Goal: Task Accomplishment & Management: Manage account settings

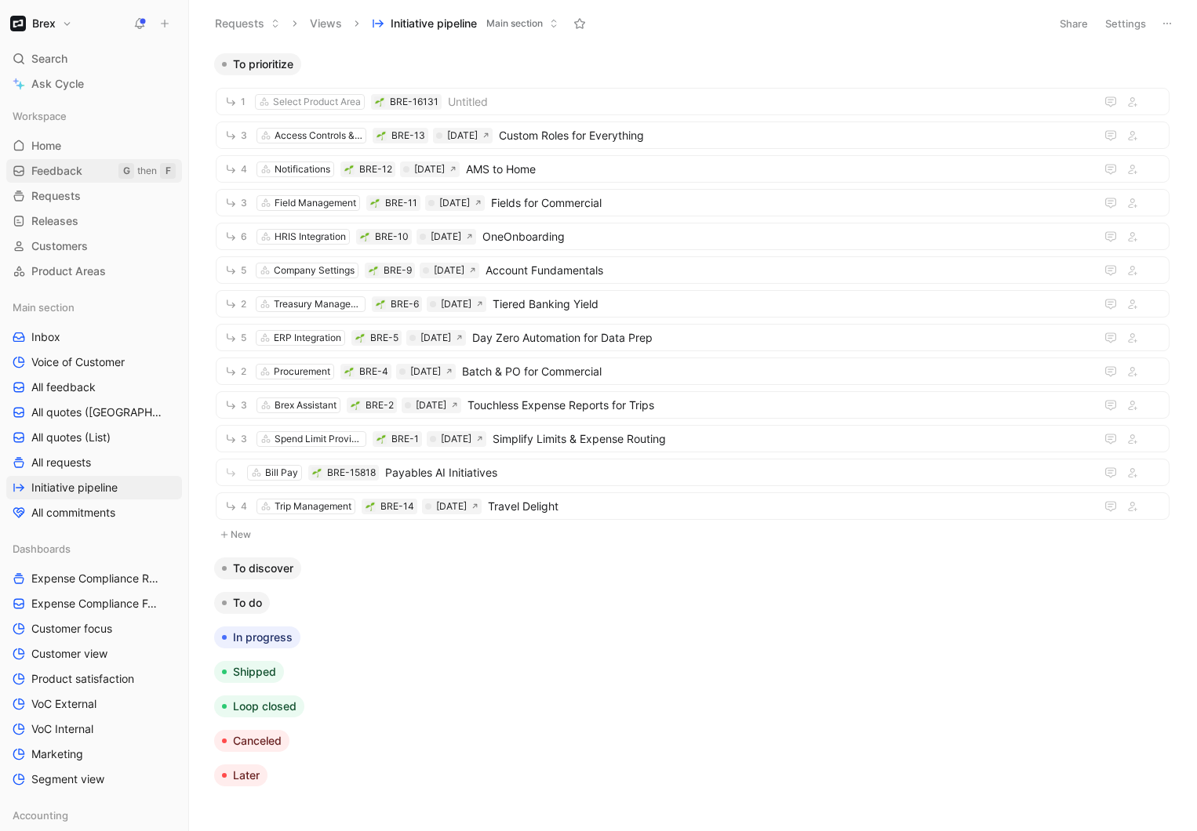
click at [44, 172] on span "Feedback" at bounding box center [56, 171] width 51 height 16
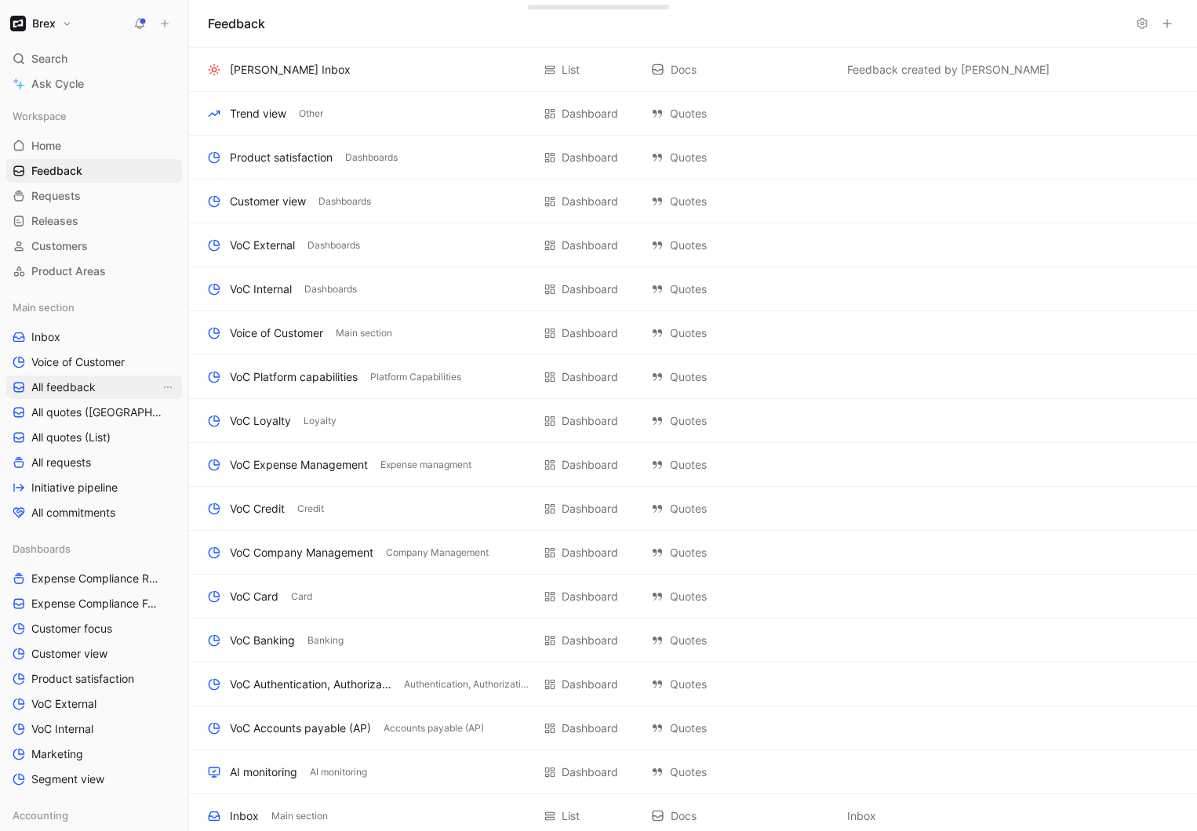
click at [52, 385] on span "All feedback" at bounding box center [63, 388] width 64 height 16
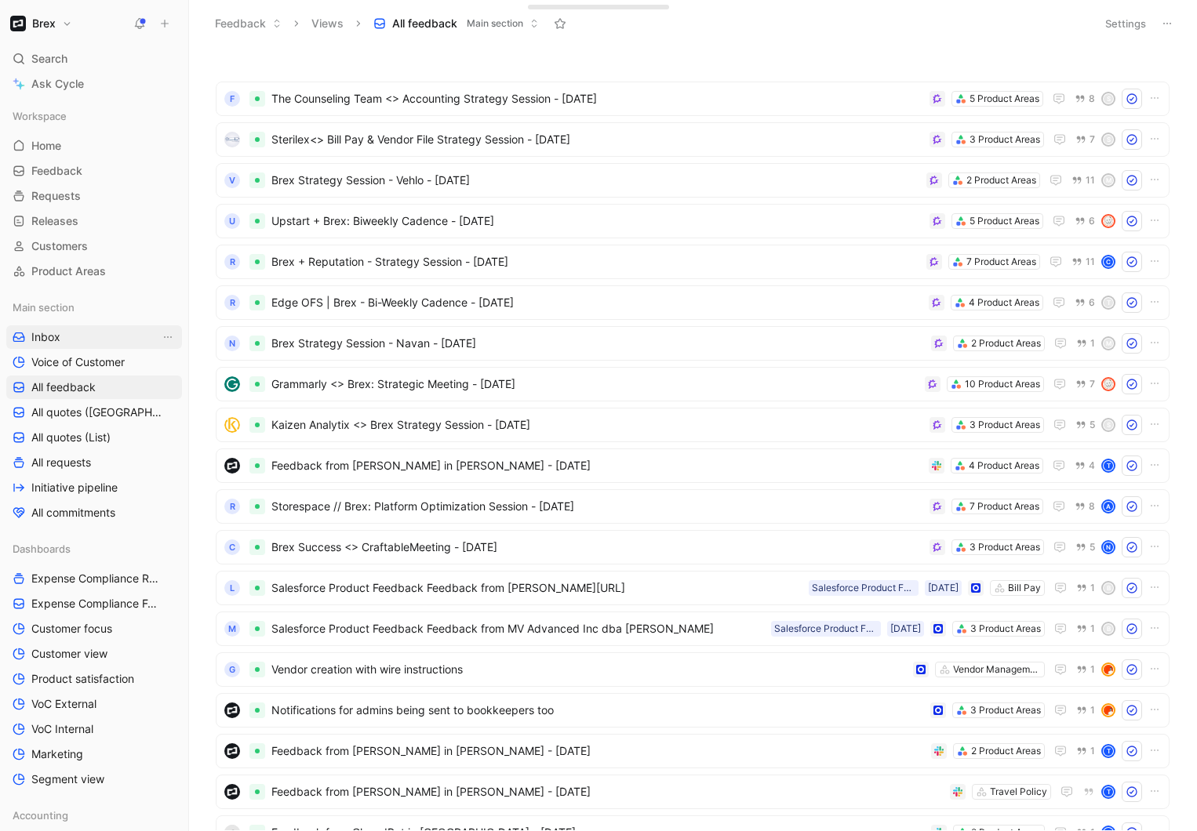
click at [72, 342] on link "Inbox" at bounding box center [94, 337] width 176 height 24
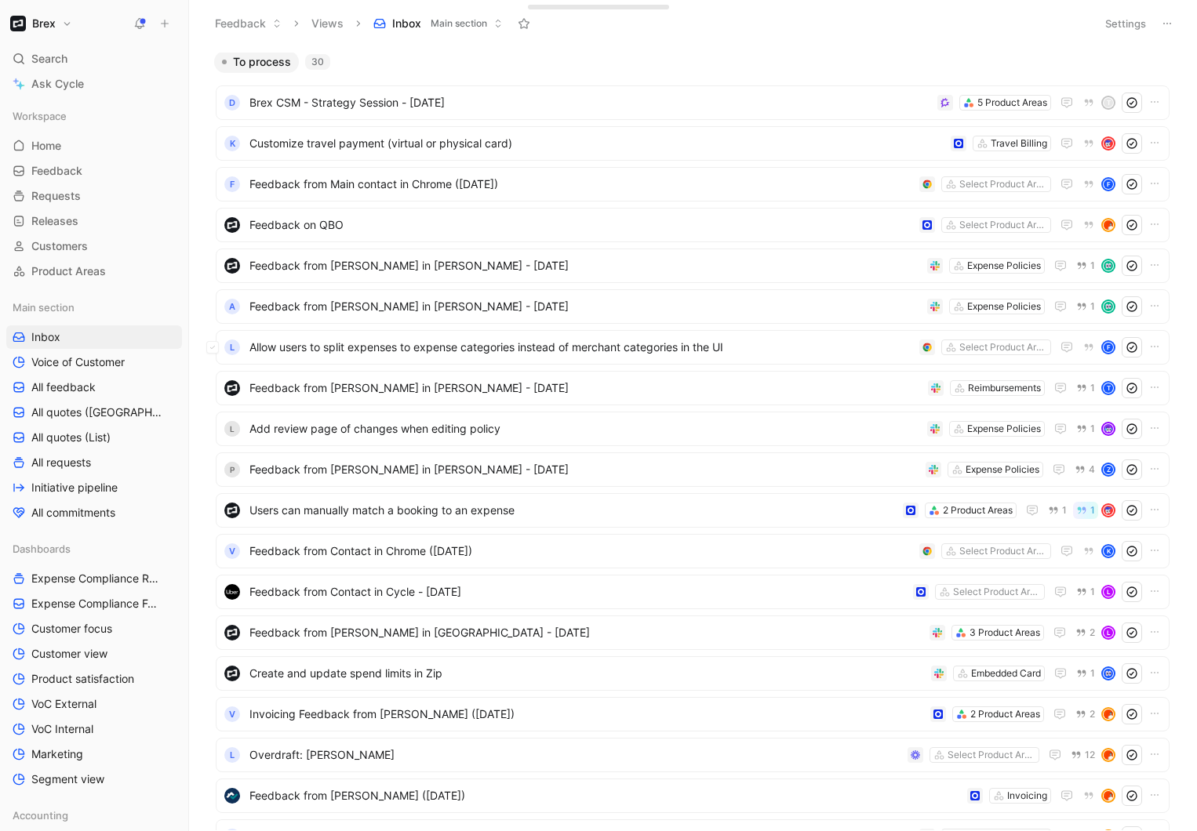
scroll to position [3, 0]
click at [64, 392] on span "All feedback" at bounding box center [63, 388] width 64 height 16
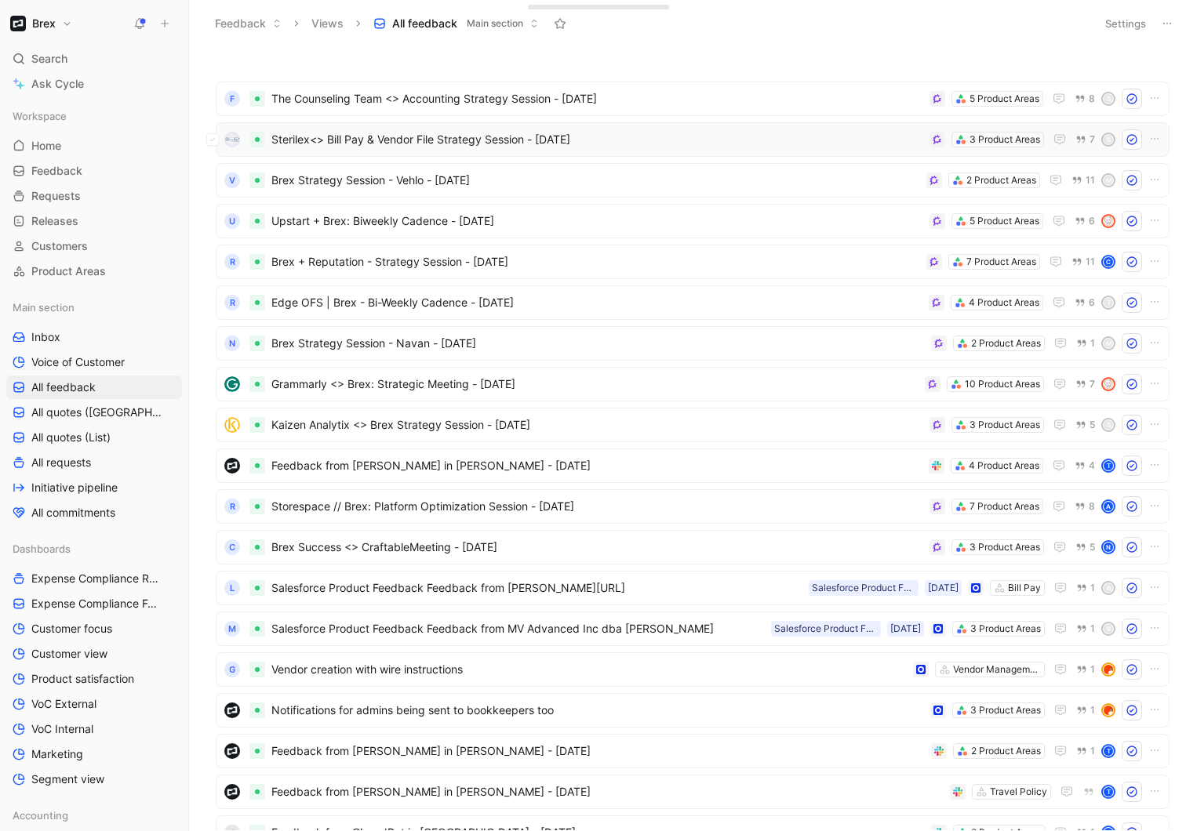
click at [580, 144] on span "Sterilex<> Bill Pay & Vendor File Strategy Session - 8/28/2025" at bounding box center [597, 139] width 652 height 19
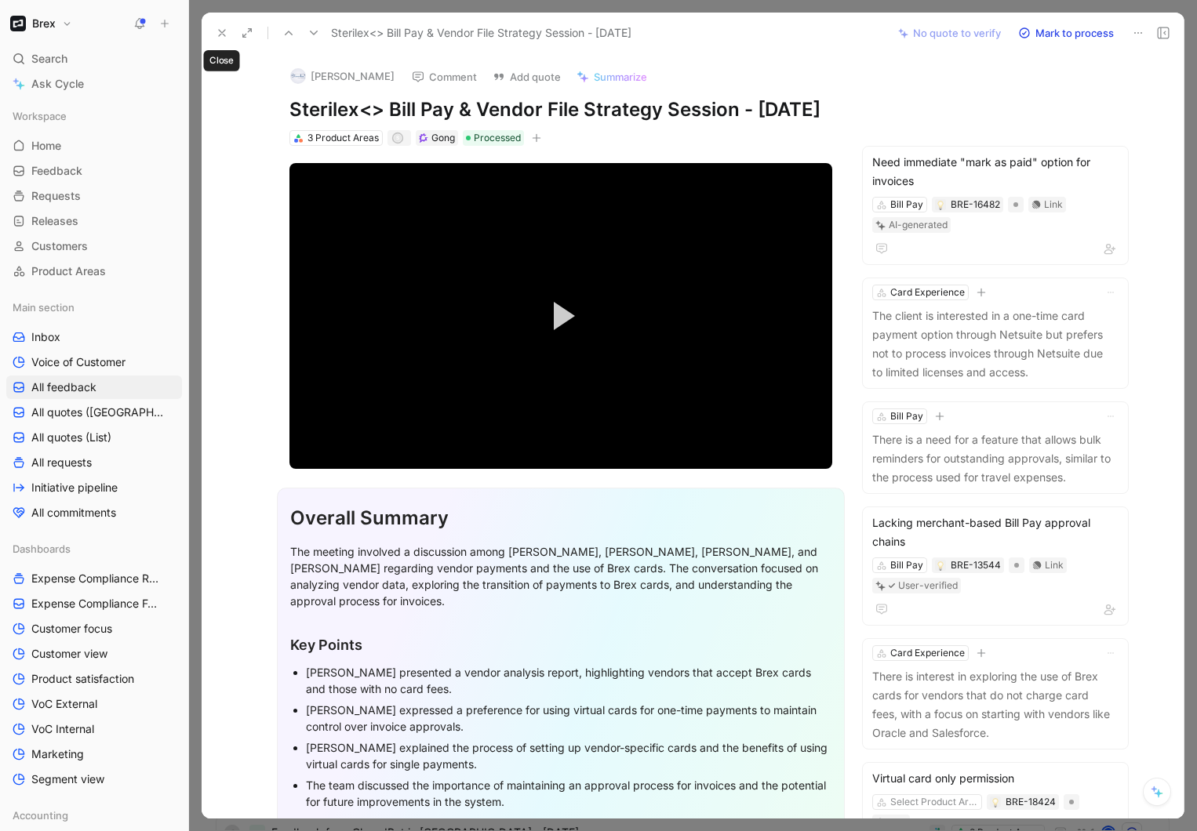
click at [224, 35] on icon at bounding box center [222, 33] width 13 height 13
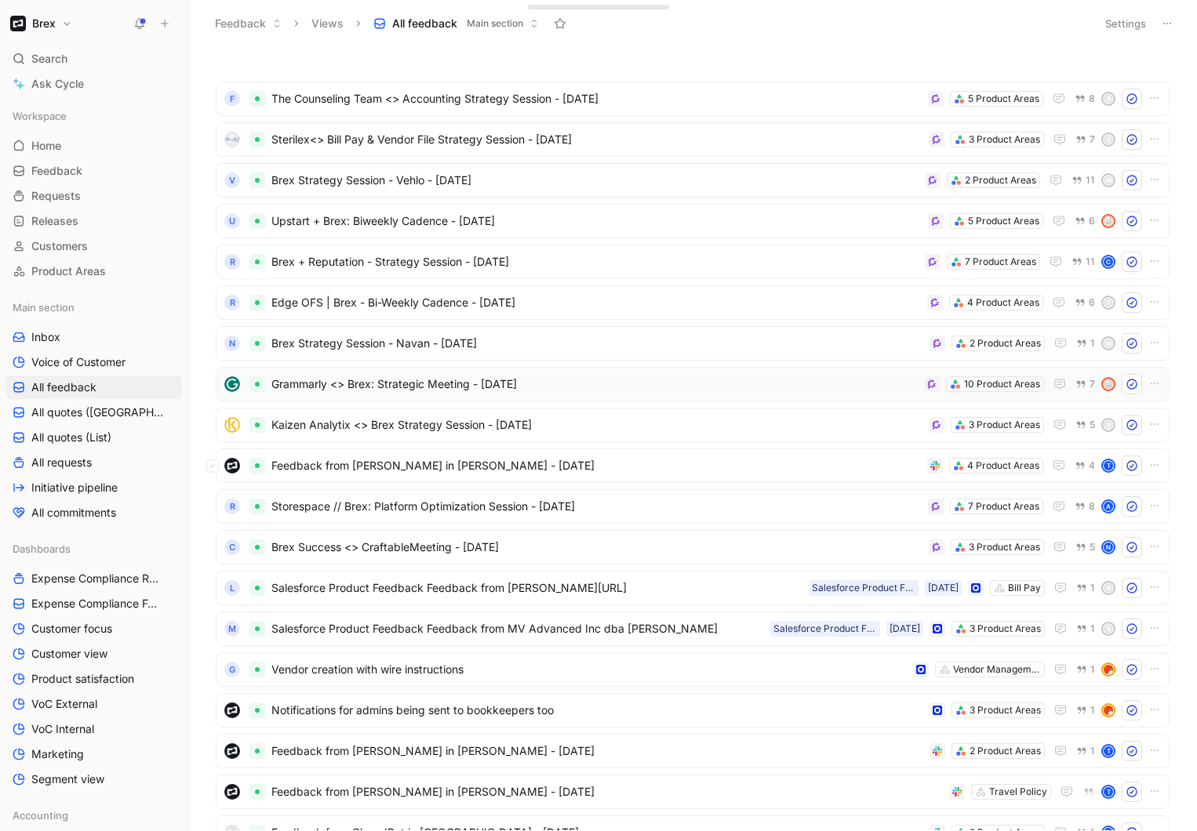
click at [638, 391] on span "Grammarly <> Brex: Strategic Meeting - 8/28/2025" at bounding box center [594, 384] width 646 height 19
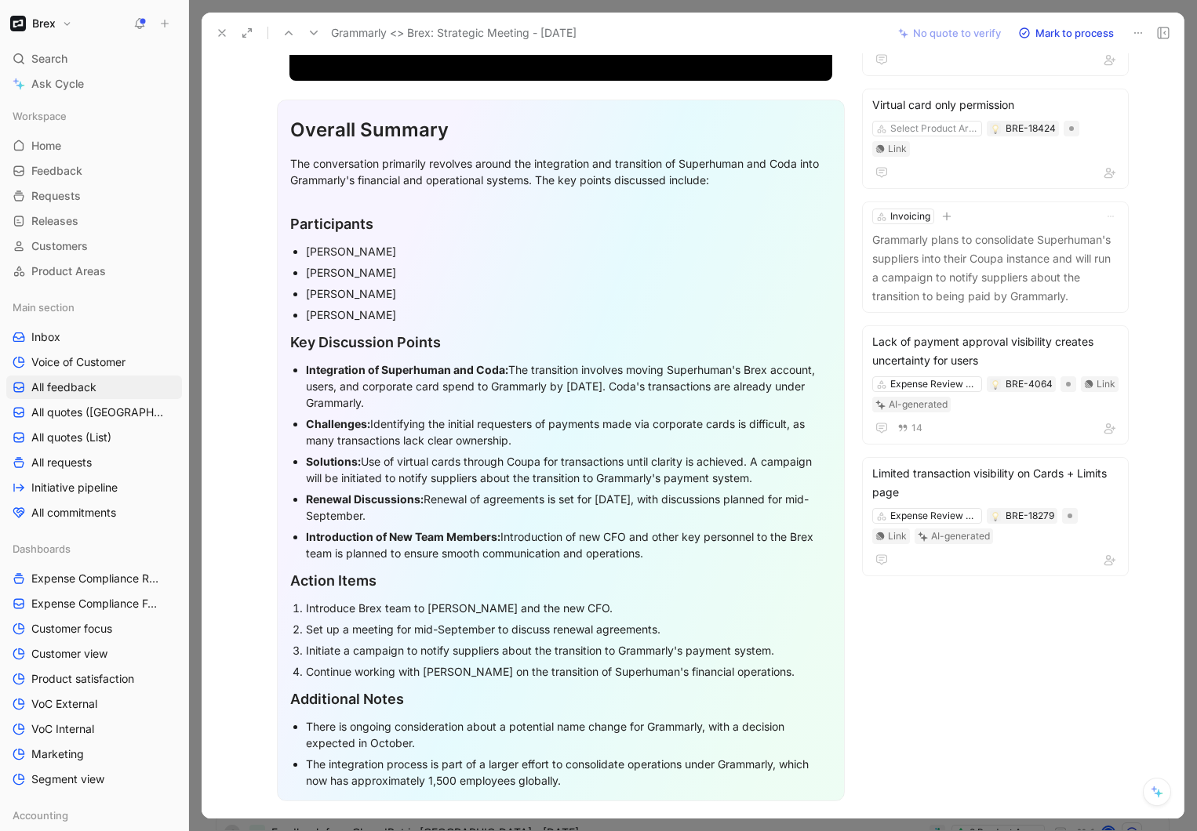
scroll to position [389, 0]
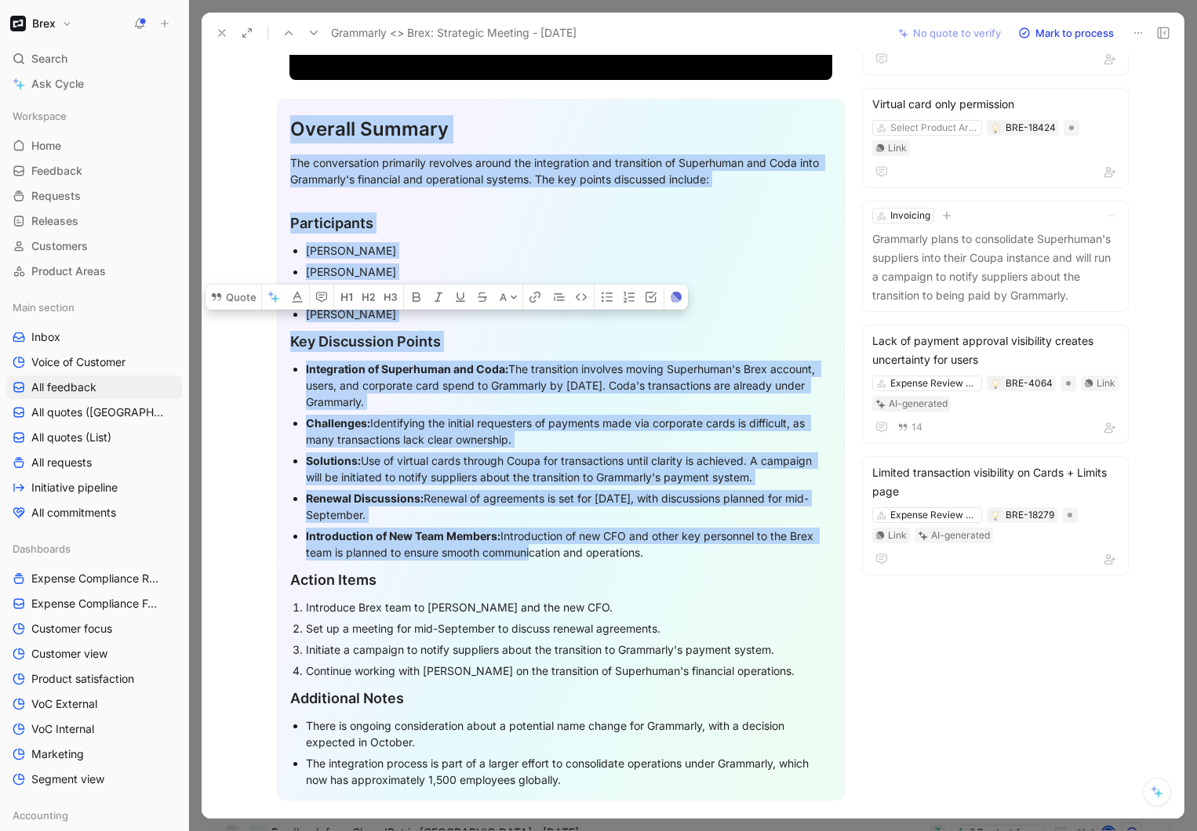
drag, startPoint x: 292, startPoint y: 125, endPoint x: 523, endPoint y: 545, distance: 479.9
click at [523, 545] on div "Overall Summary The conversation primarily revolves around the integration and …" at bounding box center [561, 450] width 568 height 702
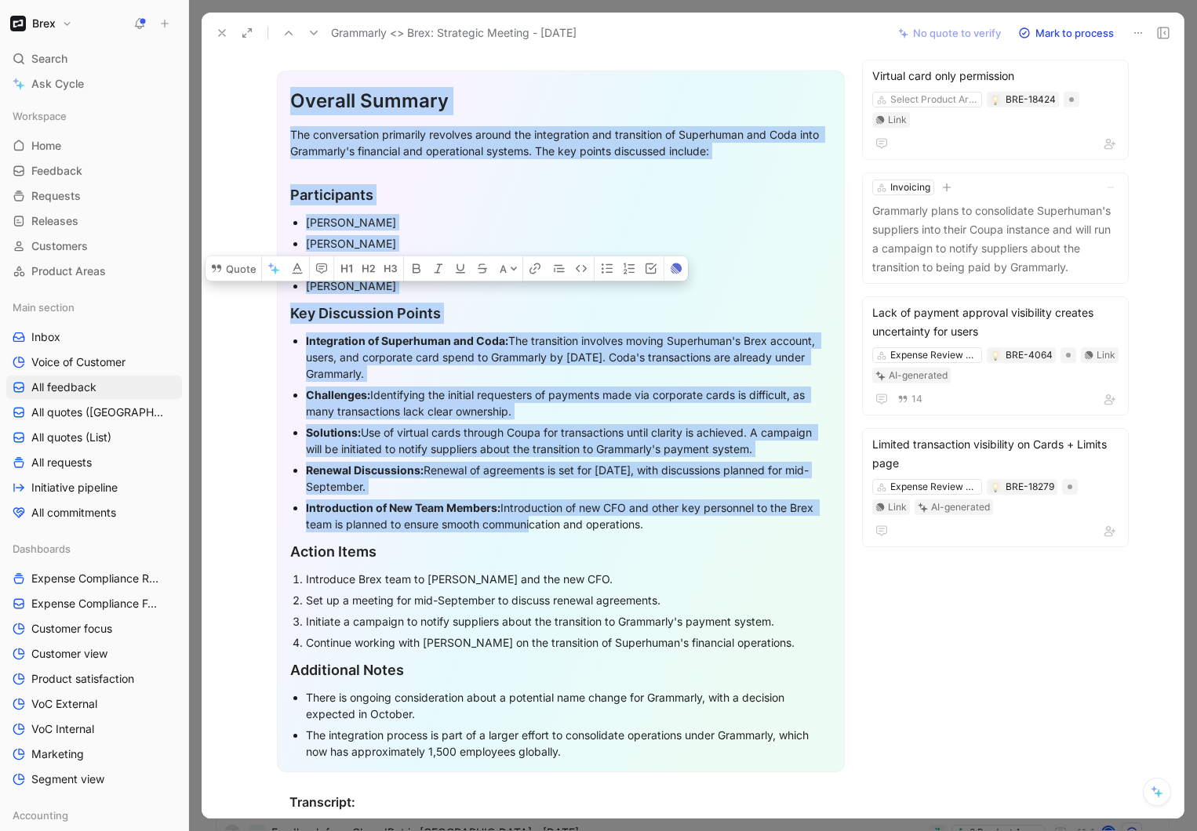
scroll to position [406, 0]
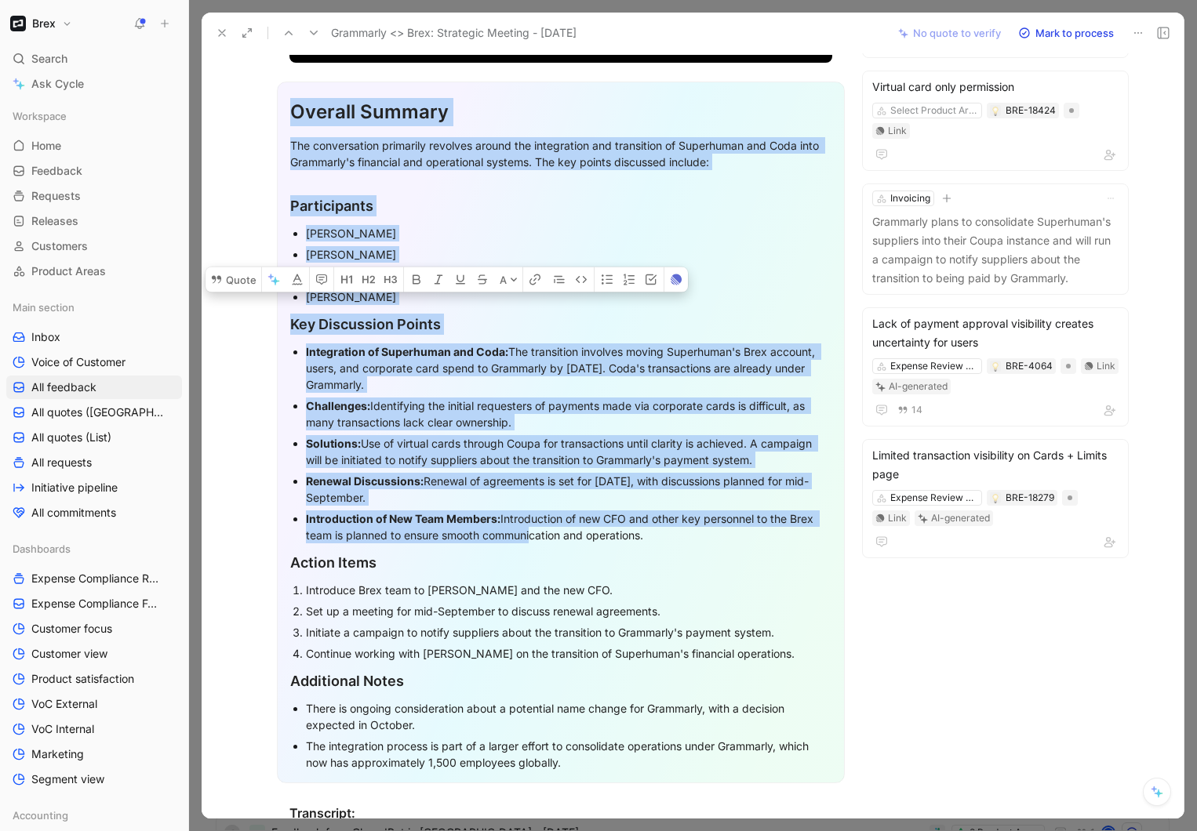
click at [533, 427] on div "Challenges: Identifying the initial requesters of payments made via corporate c…" at bounding box center [568, 414] width 525 height 33
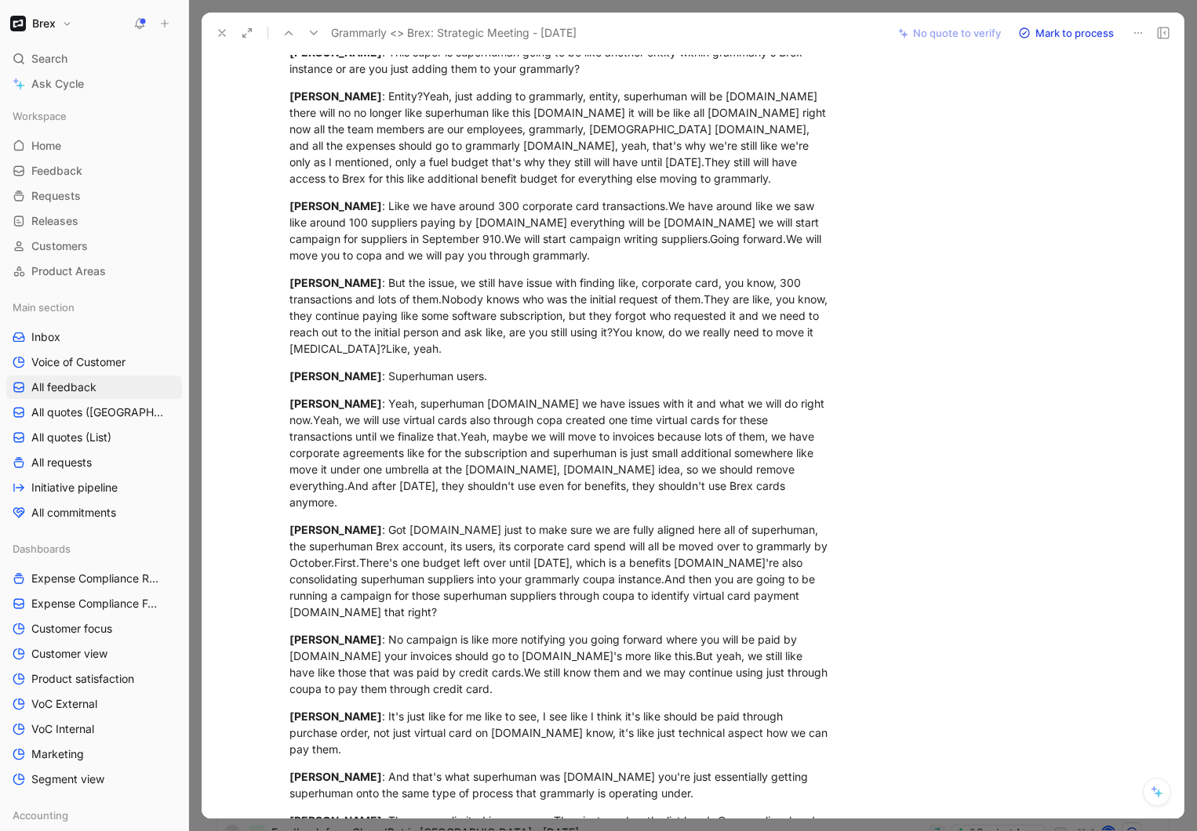
scroll to position [3129, 0]
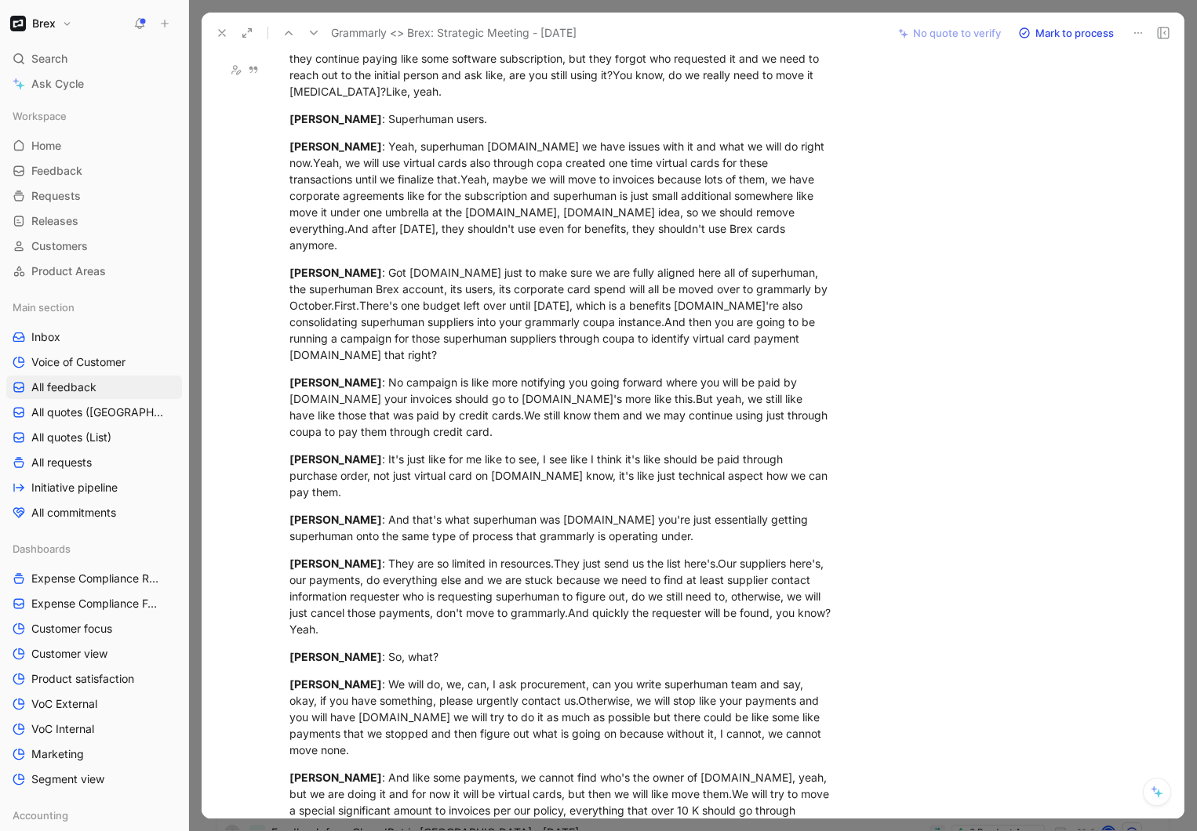
click at [222, 37] on icon at bounding box center [222, 33] width 13 height 13
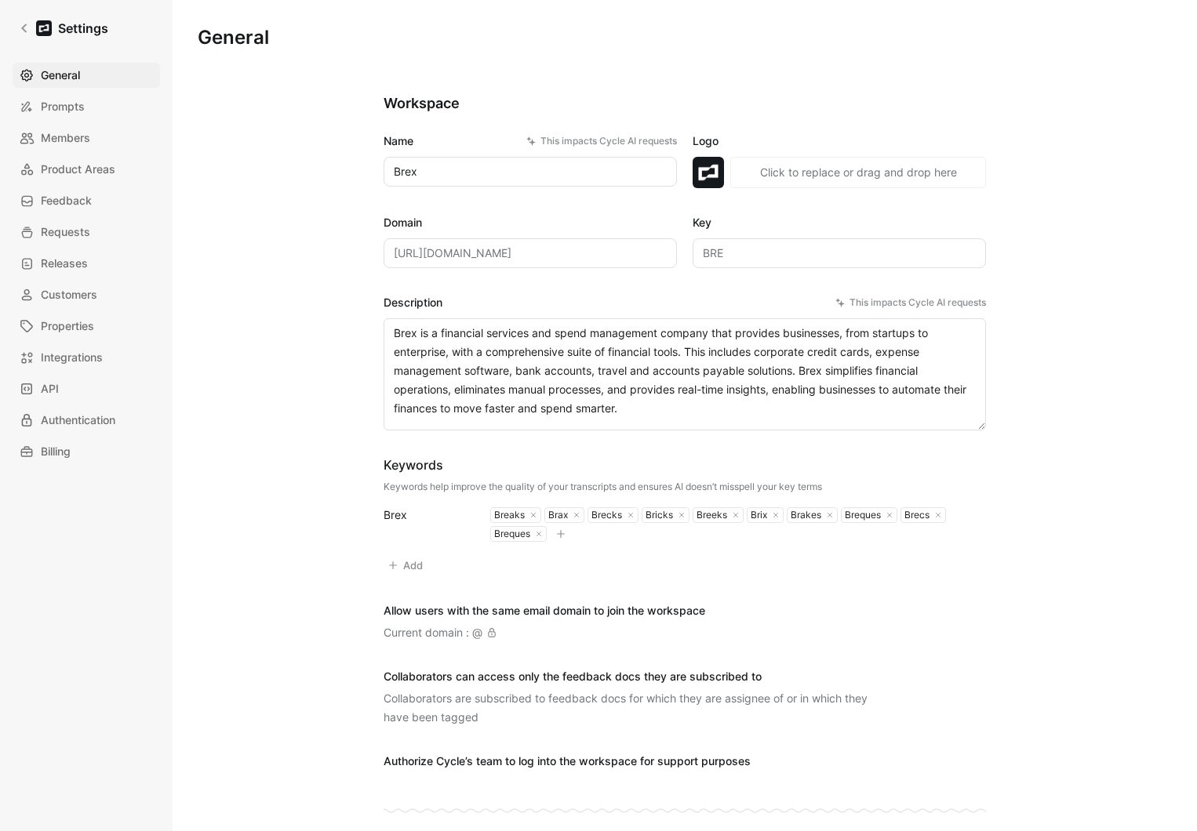
click at [71, 152] on div "General Prompts Members Product Areas Feedback Requests Releases Customers Prop…" at bounding box center [92, 264] width 158 height 402
click at [71, 139] on span "Members" at bounding box center [65, 138] width 49 height 19
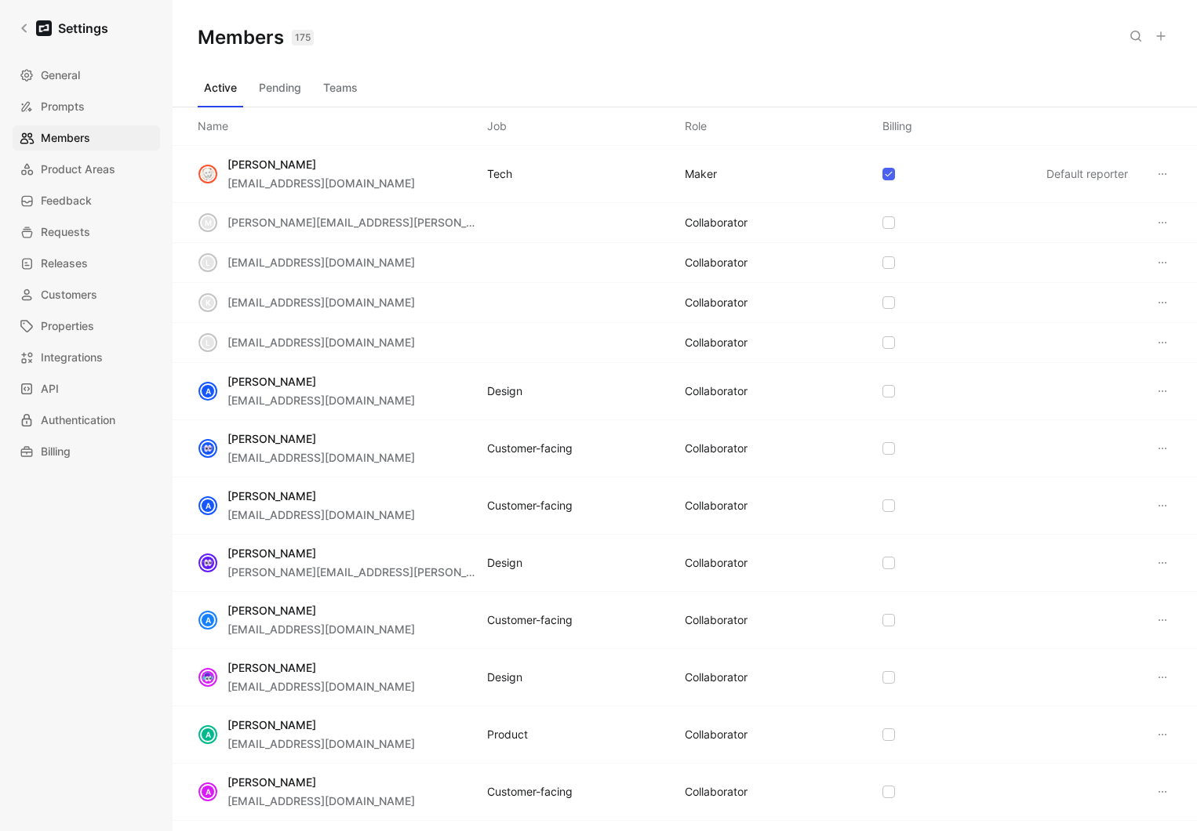
click at [351, 86] on button "Teams" at bounding box center [340, 87] width 47 height 25
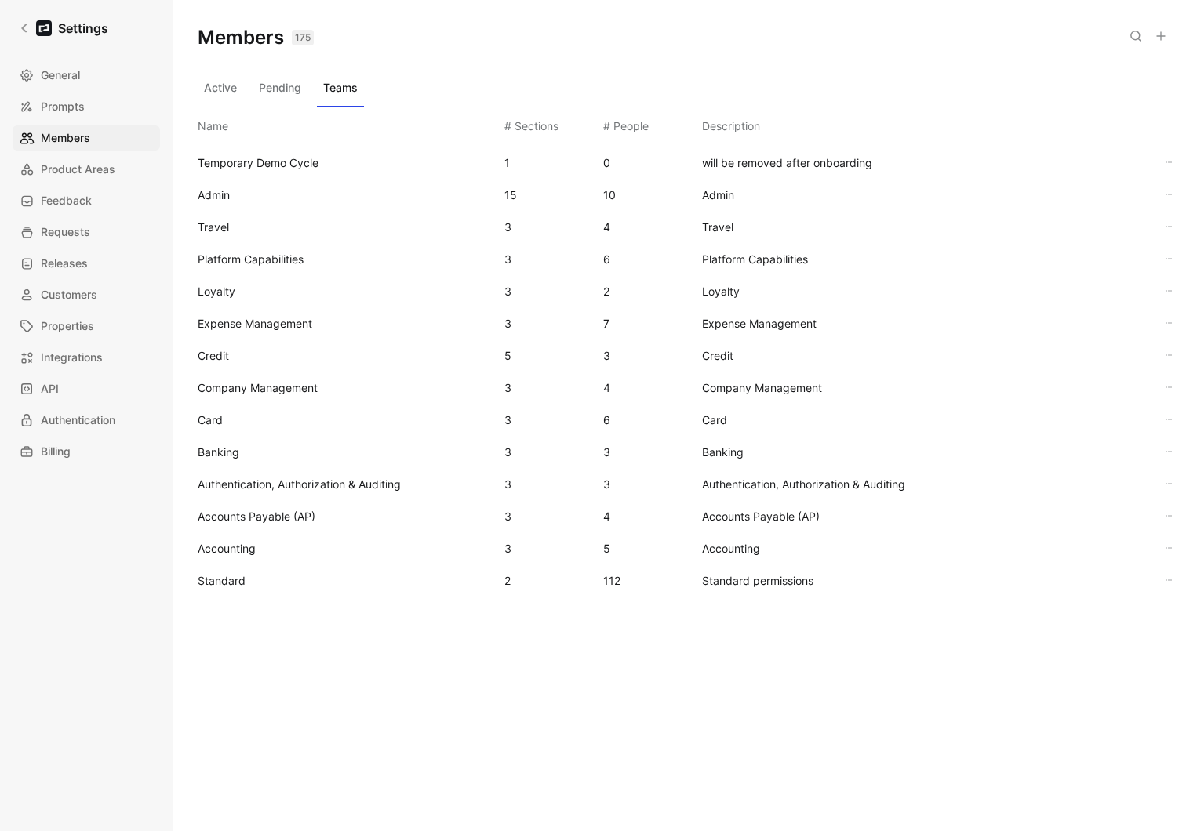
click at [255, 572] on span "Standard" at bounding box center [345, 581] width 294 height 19
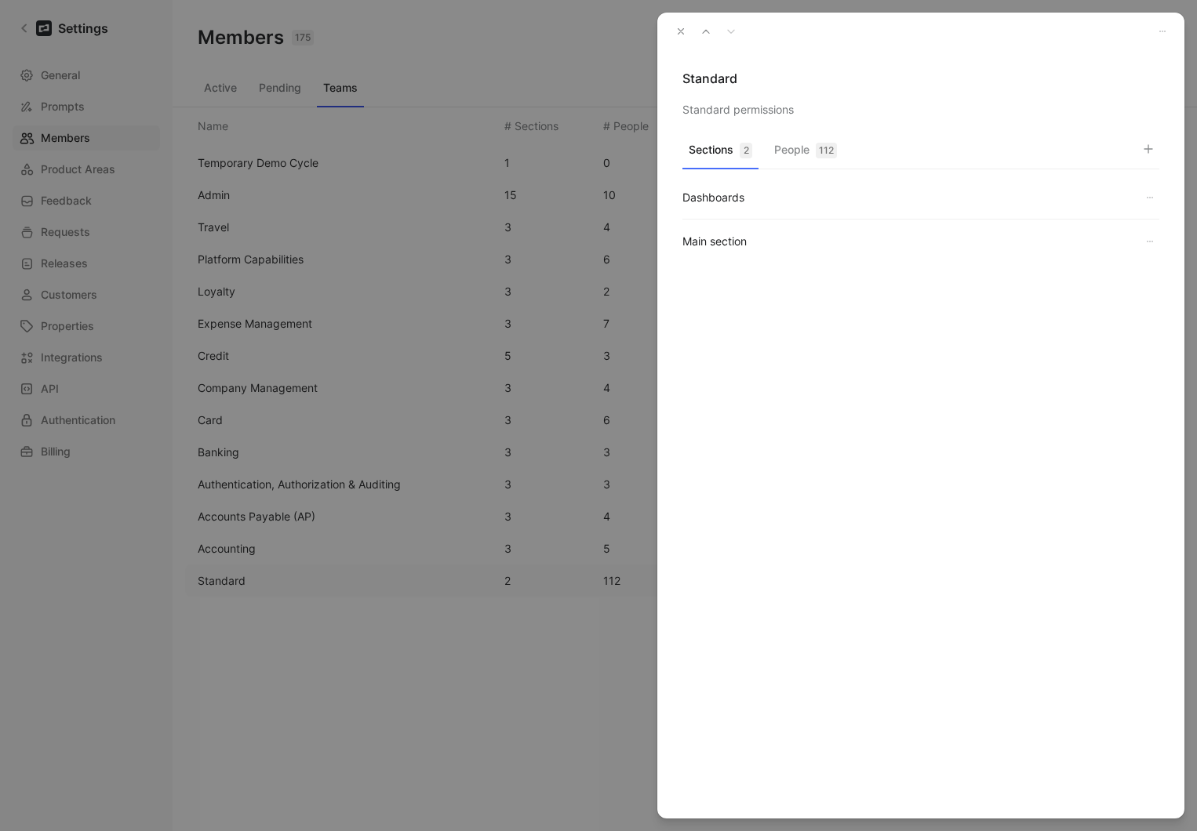
click at [807, 148] on button "People 112" at bounding box center [805, 154] width 75 height 31
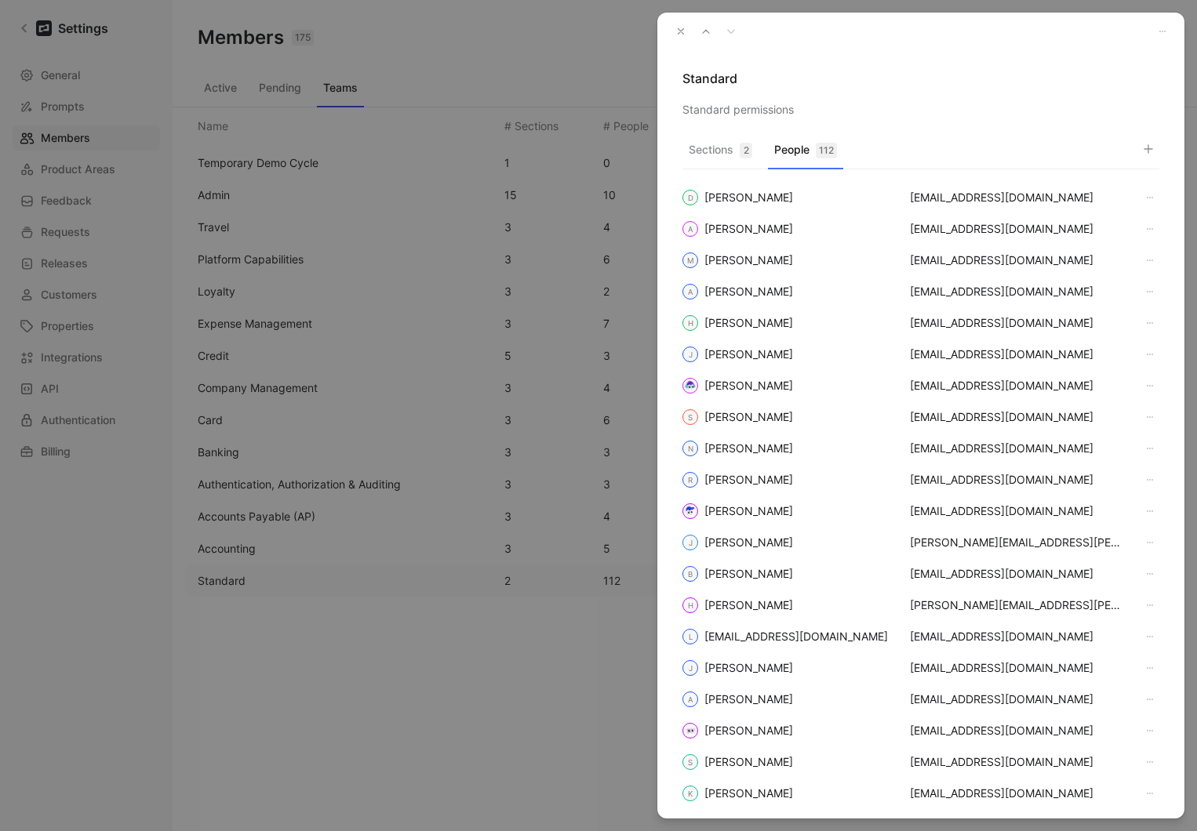
click at [1157, 145] on button "button" at bounding box center [1148, 149] width 22 height 22
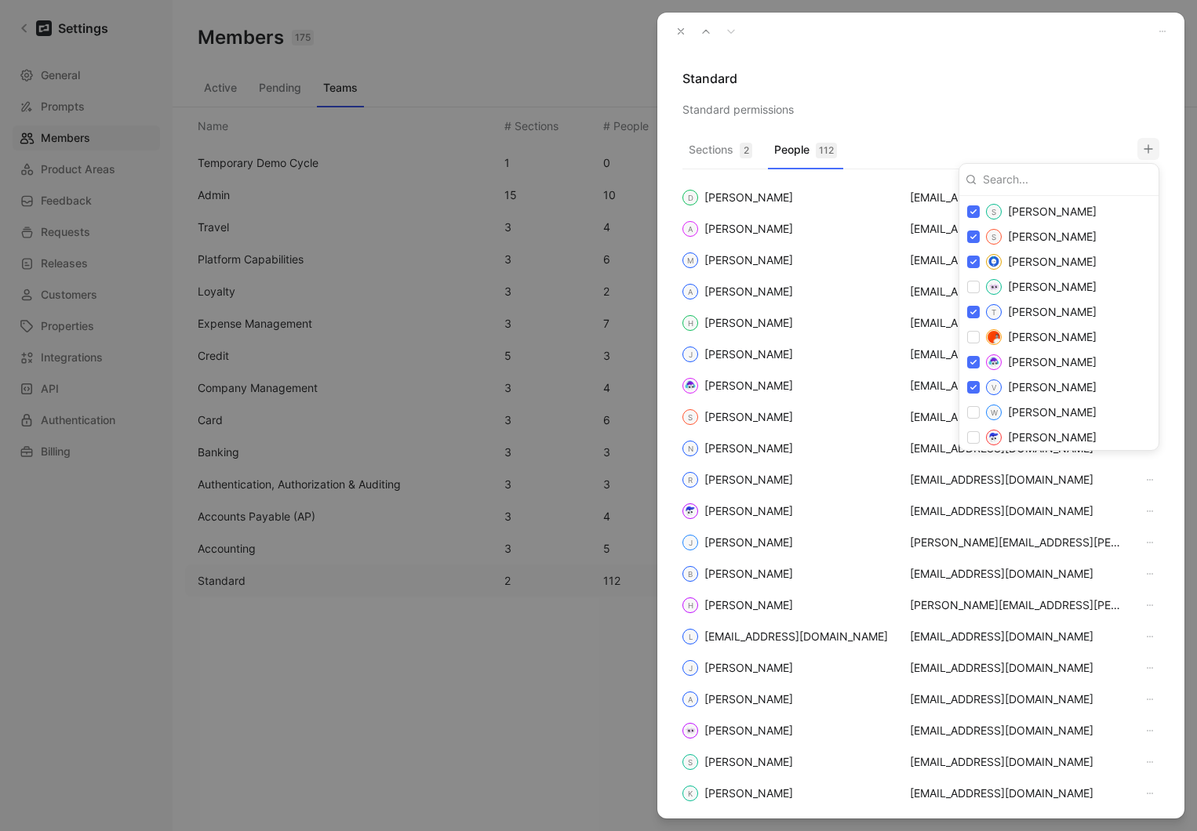
scroll to position [3194, 0]
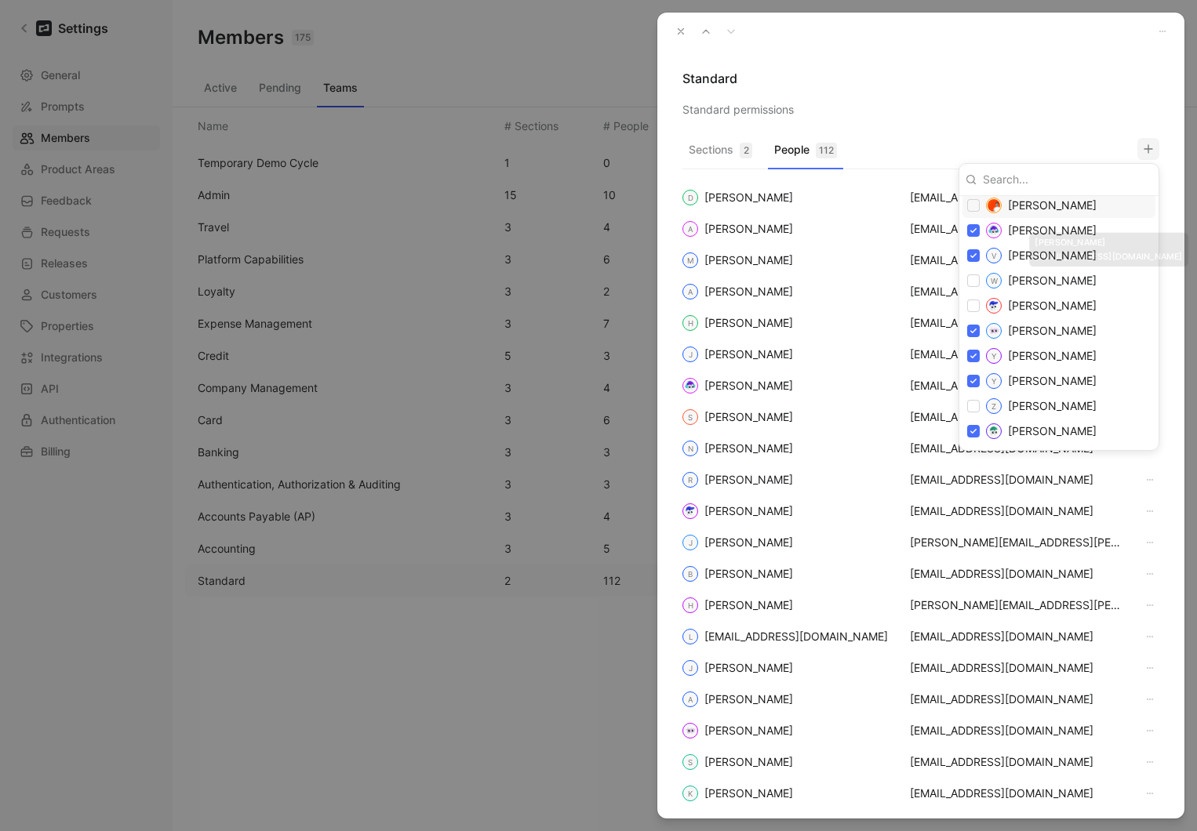
drag, startPoint x: 1067, startPoint y: 117, endPoint x: 1050, endPoint y: 111, distance: 18.1
click at [1068, 116] on div at bounding box center [598, 415] width 1197 height 831
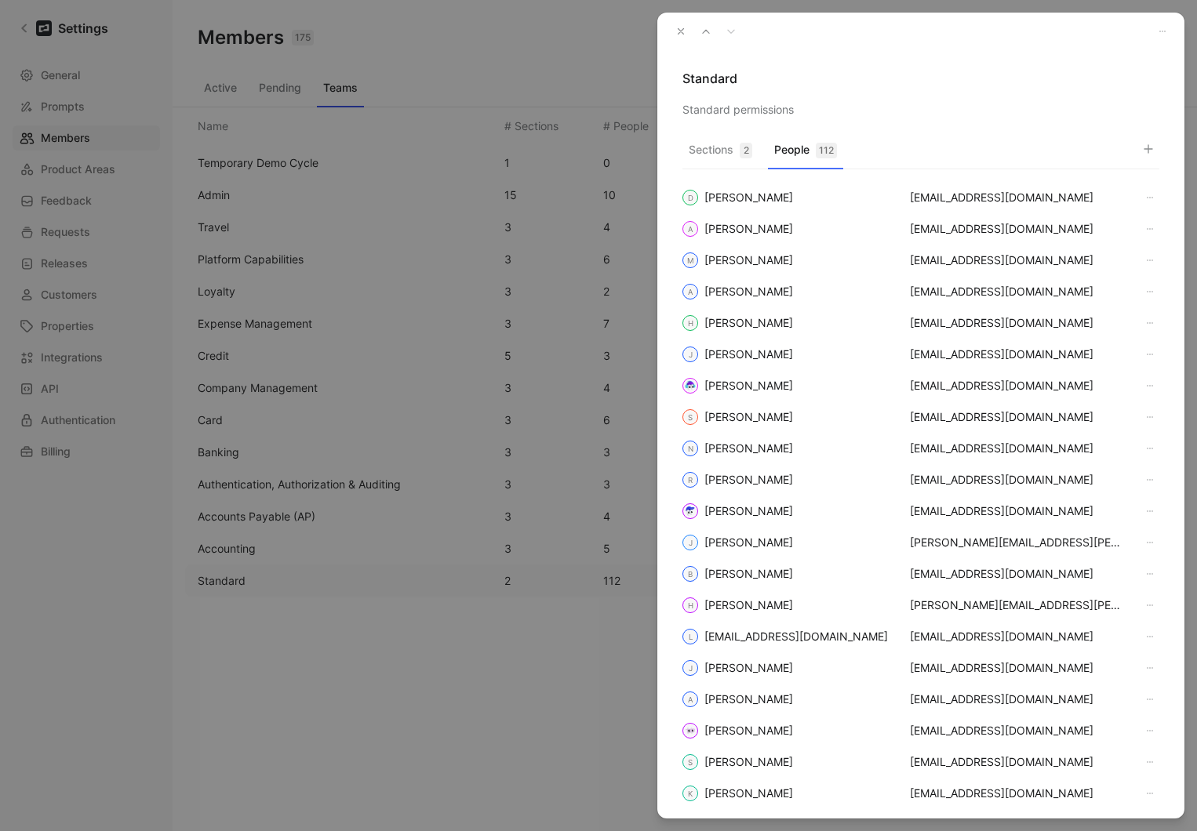
click at [685, 30] on icon "button" at bounding box center [680, 31] width 11 height 11
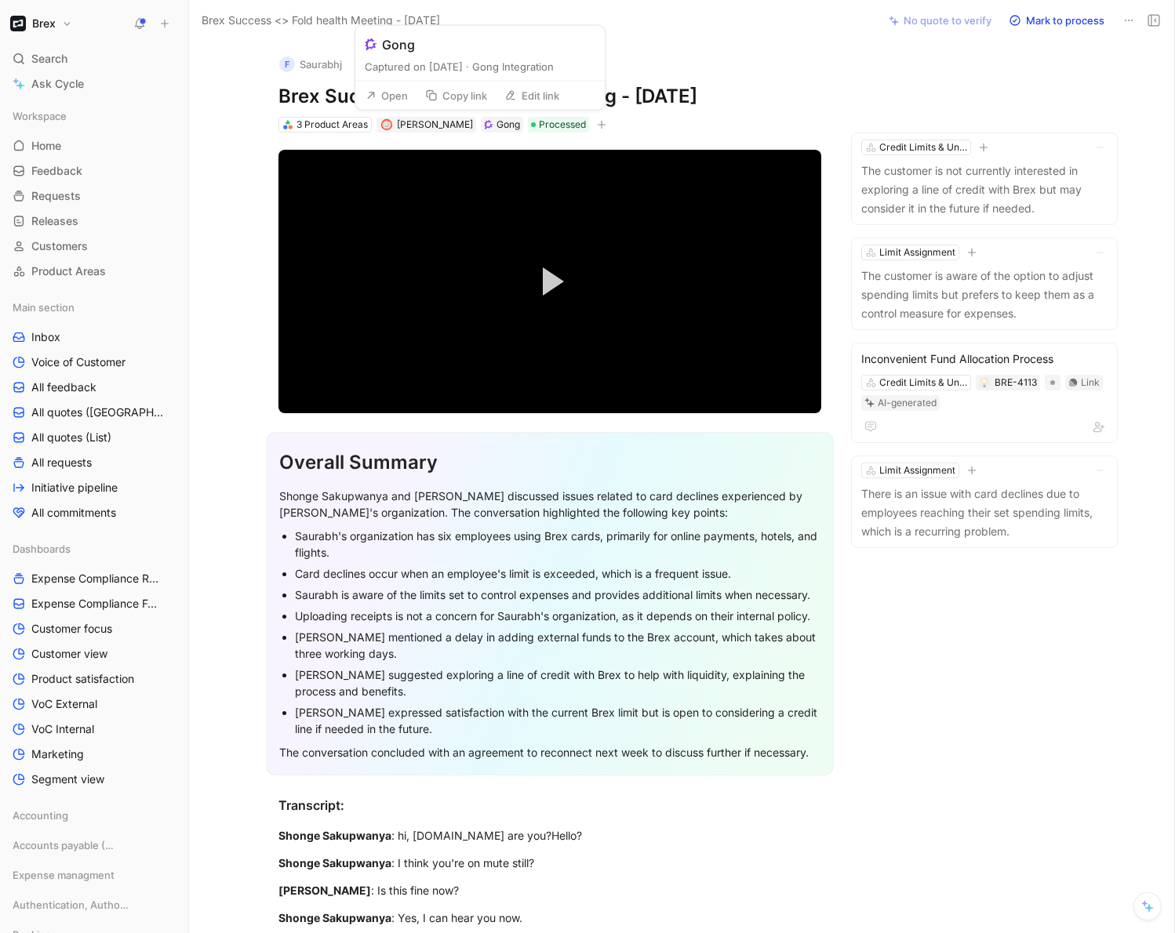
click at [392, 100] on button "Open" at bounding box center [386, 96] width 56 height 22
click at [380, 98] on button "Open" at bounding box center [386, 96] width 56 height 22
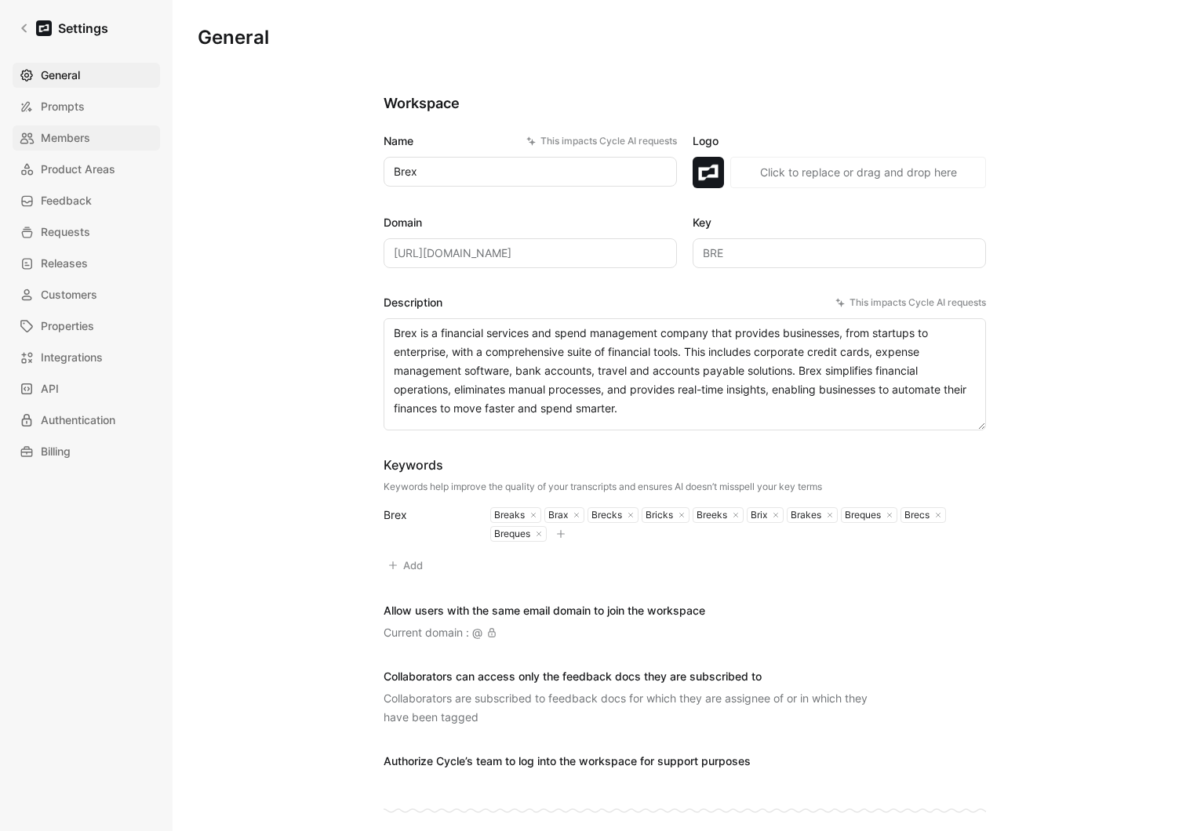
click at [96, 131] on link "Members" at bounding box center [86, 137] width 147 height 25
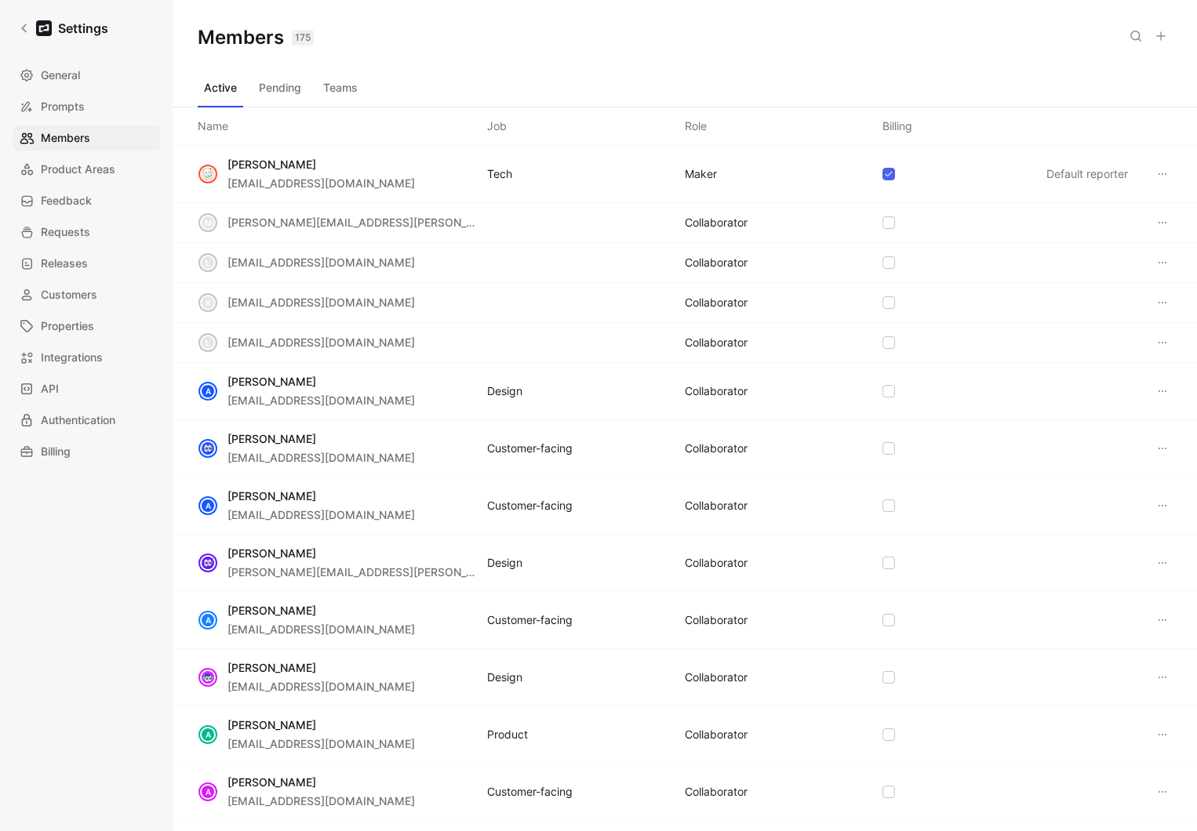
click at [222, 94] on button "Active" at bounding box center [220, 87] width 45 height 25
click at [1129, 40] on icon at bounding box center [1135, 36] width 13 height 13
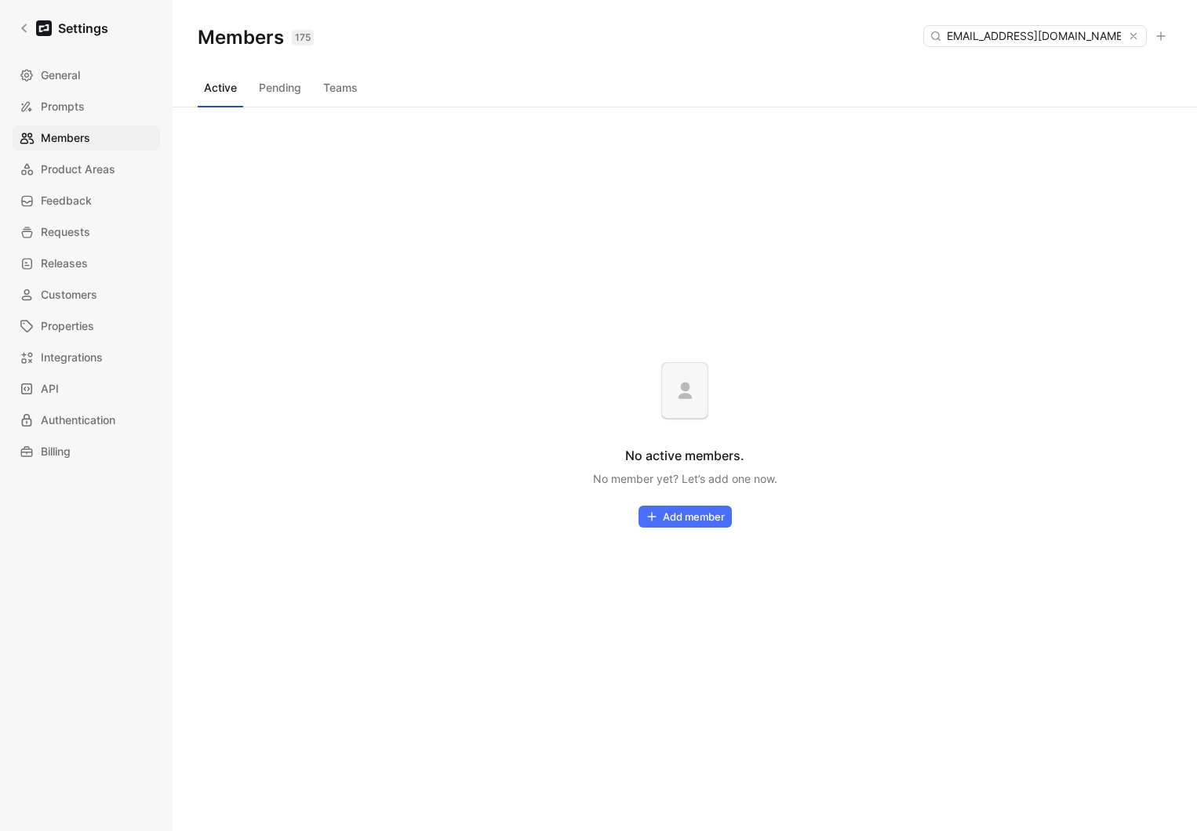
type input "ssakupwanya@brex.com"
click at [287, 93] on button "Pending" at bounding box center [280, 87] width 55 height 25
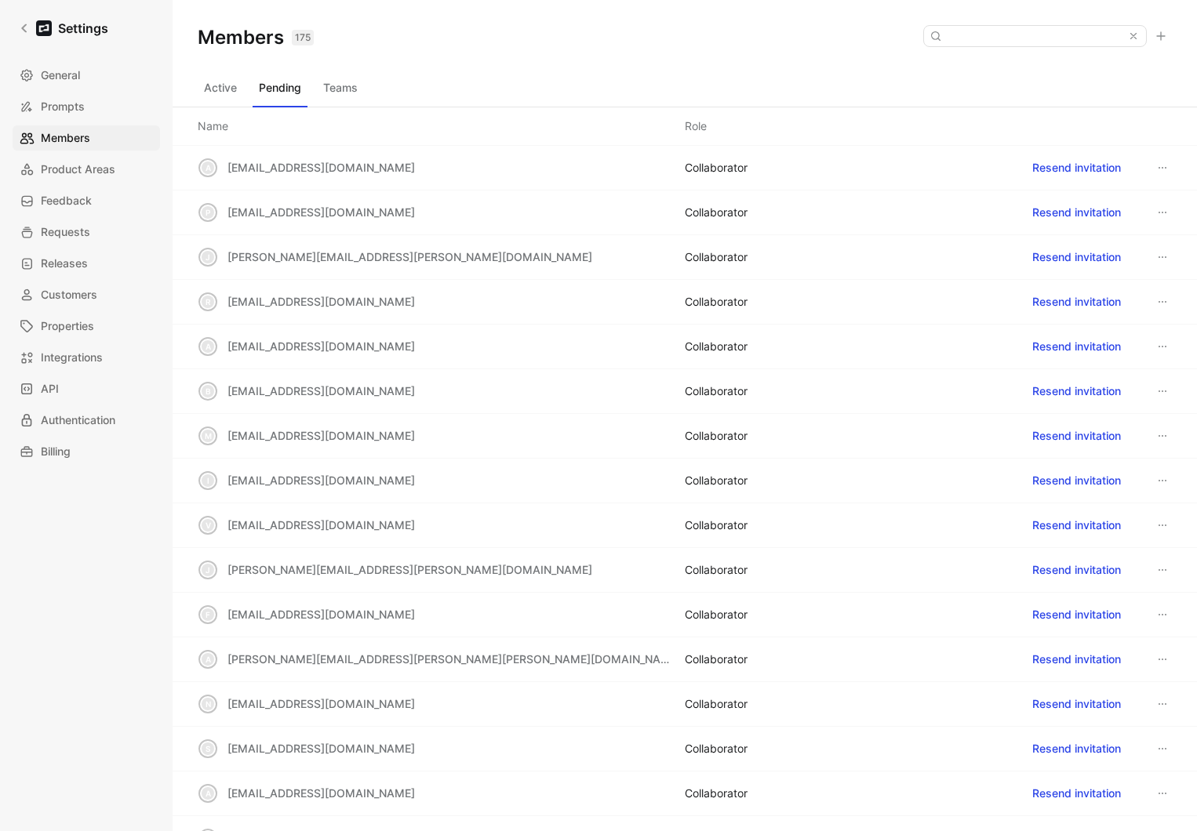
click at [1056, 25] on div at bounding box center [1035, 36] width 224 height 22
click at [1056, 33] on input at bounding box center [1034, 36] width 186 height 20
paste input "ssakupwanya@brex.com"
type input "ssakupwanya@brex.com"
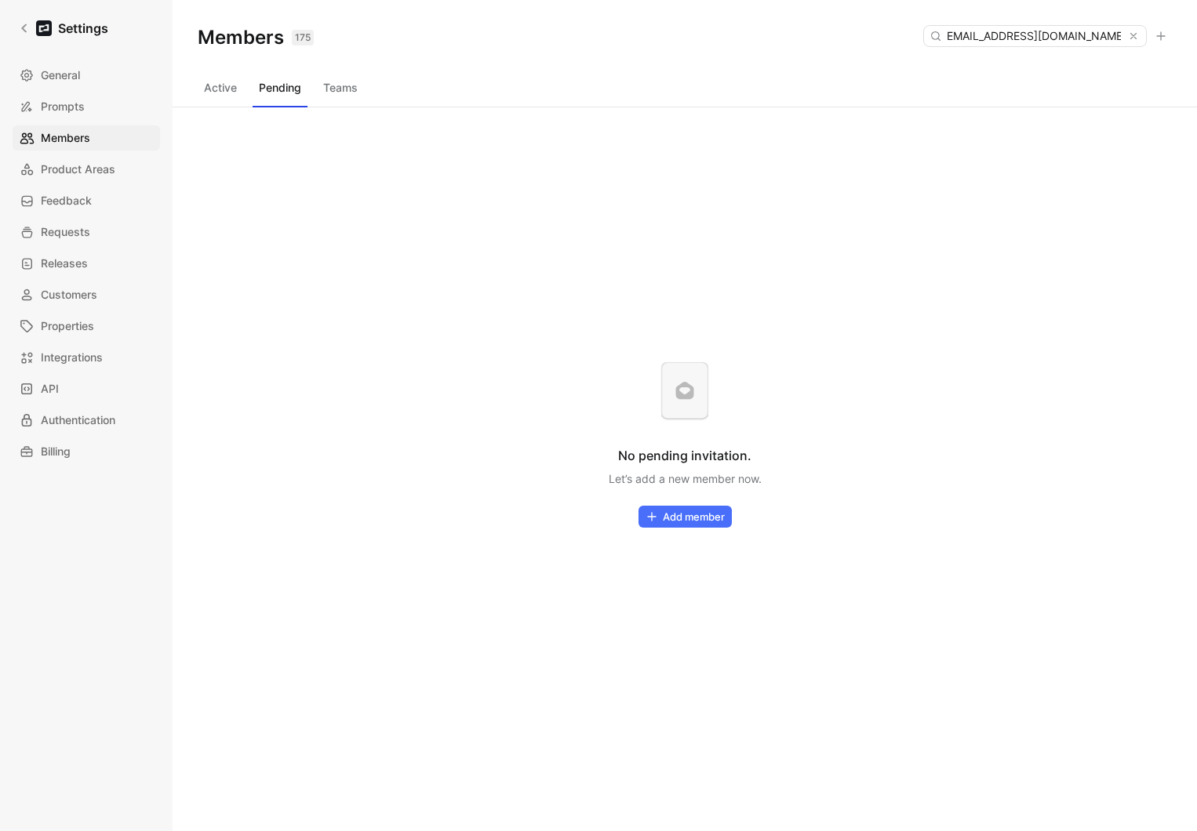
scroll to position [0, 0]
click at [229, 103] on div "Active Pending Teams" at bounding box center [685, 90] width 974 height 31
click at [228, 89] on button "Active" at bounding box center [220, 87] width 45 height 25
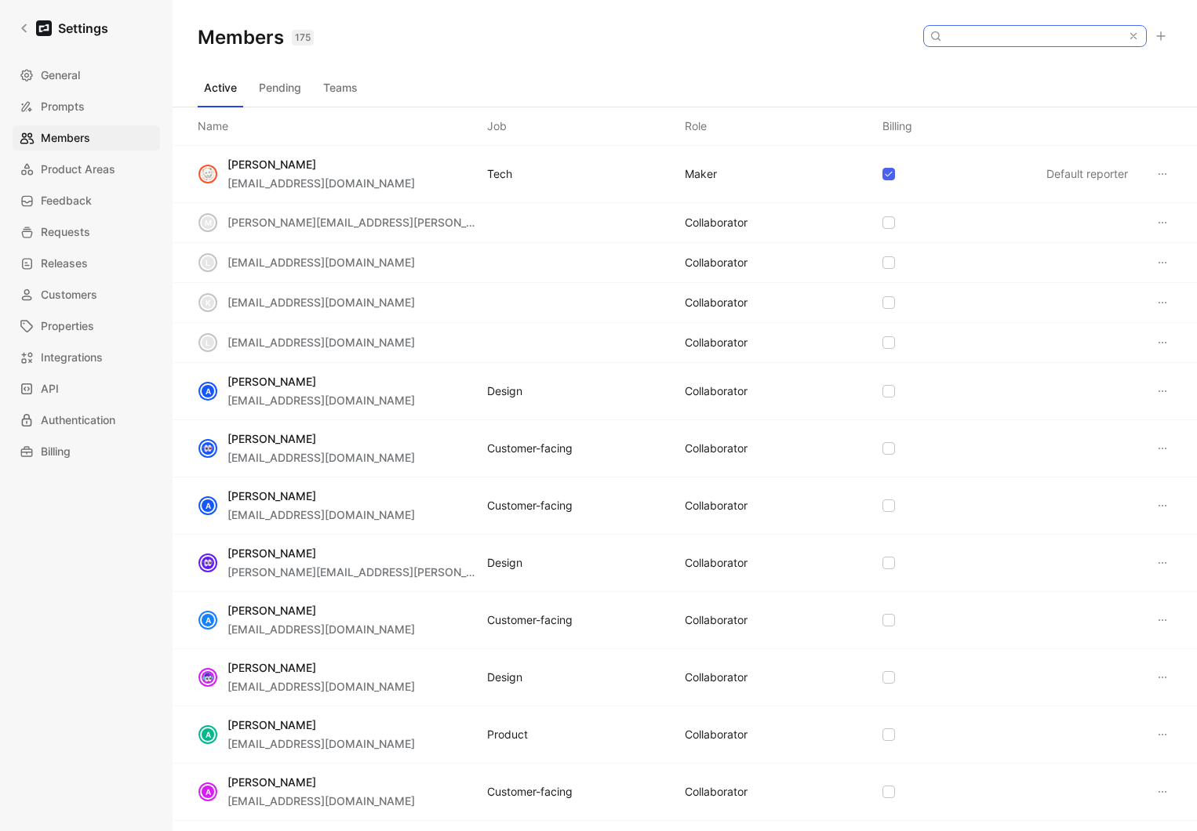
click at [1138, 35] on button at bounding box center [1133, 36] width 13 height 13
click at [229, 92] on button "Active" at bounding box center [220, 87] width 45 height 25
click at [1156, 37] on icon at bounding box center [1161, 36] width 13 height 13
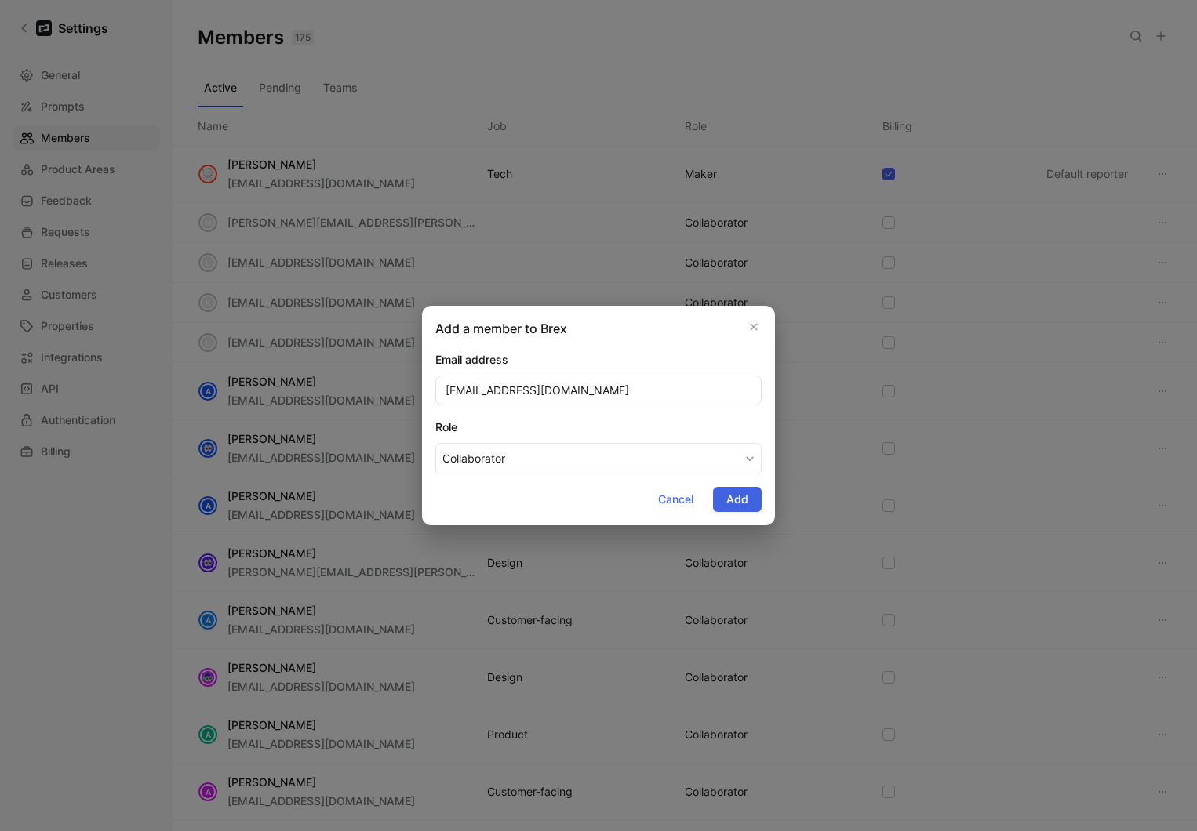
type input "ssakupwanya@brex.com"
click at [740, 505] on span "Add" at bounding box center [737, 499] width 22 height 19
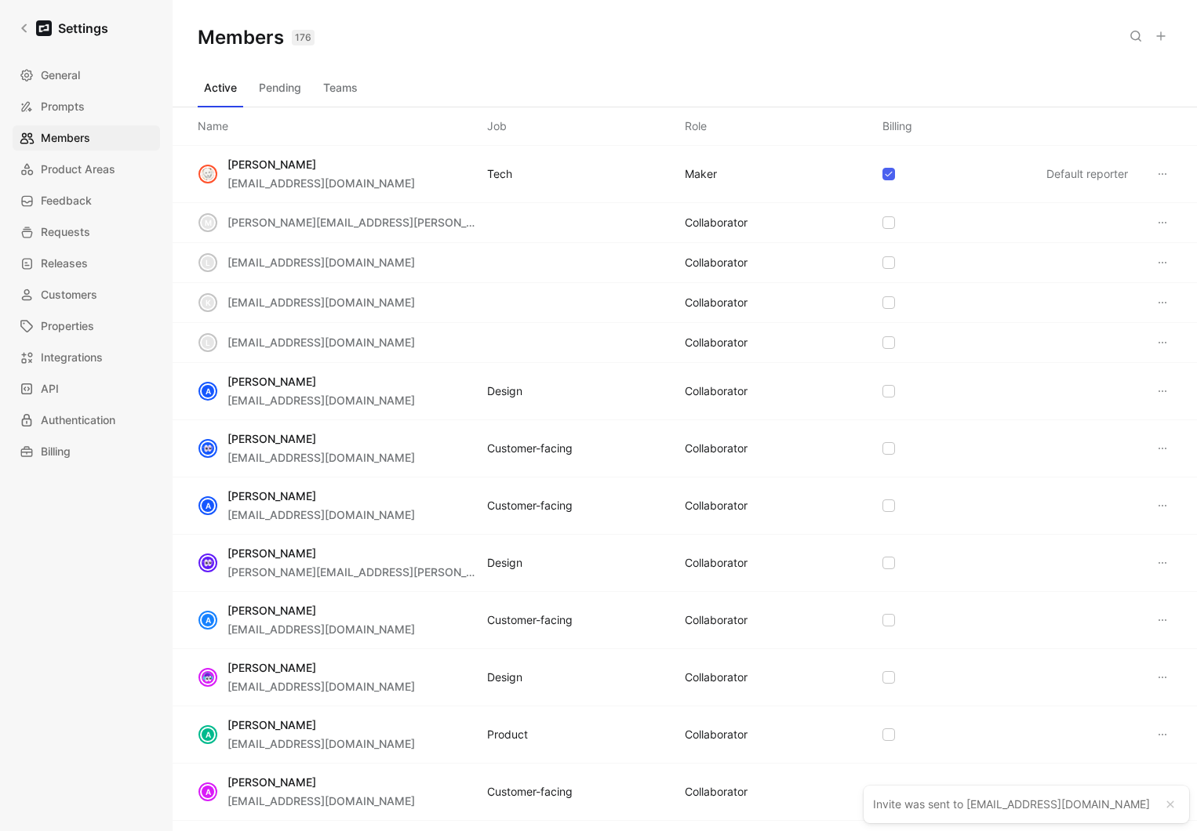
click at [357, 82] on button "Teams" at bounding box center [340, 87] width 47 height 25
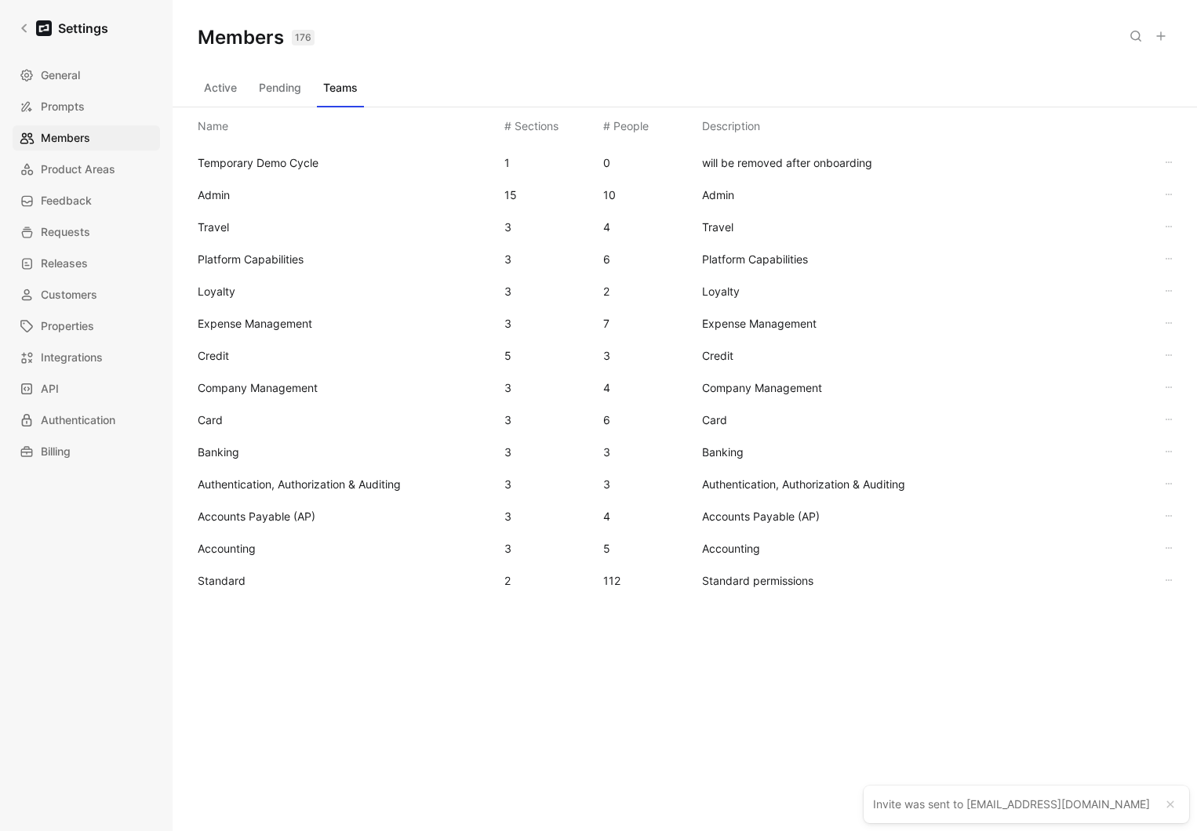
click at [236, 573] on span "Standard" at bounding box center [345, 581] width 294 height 19
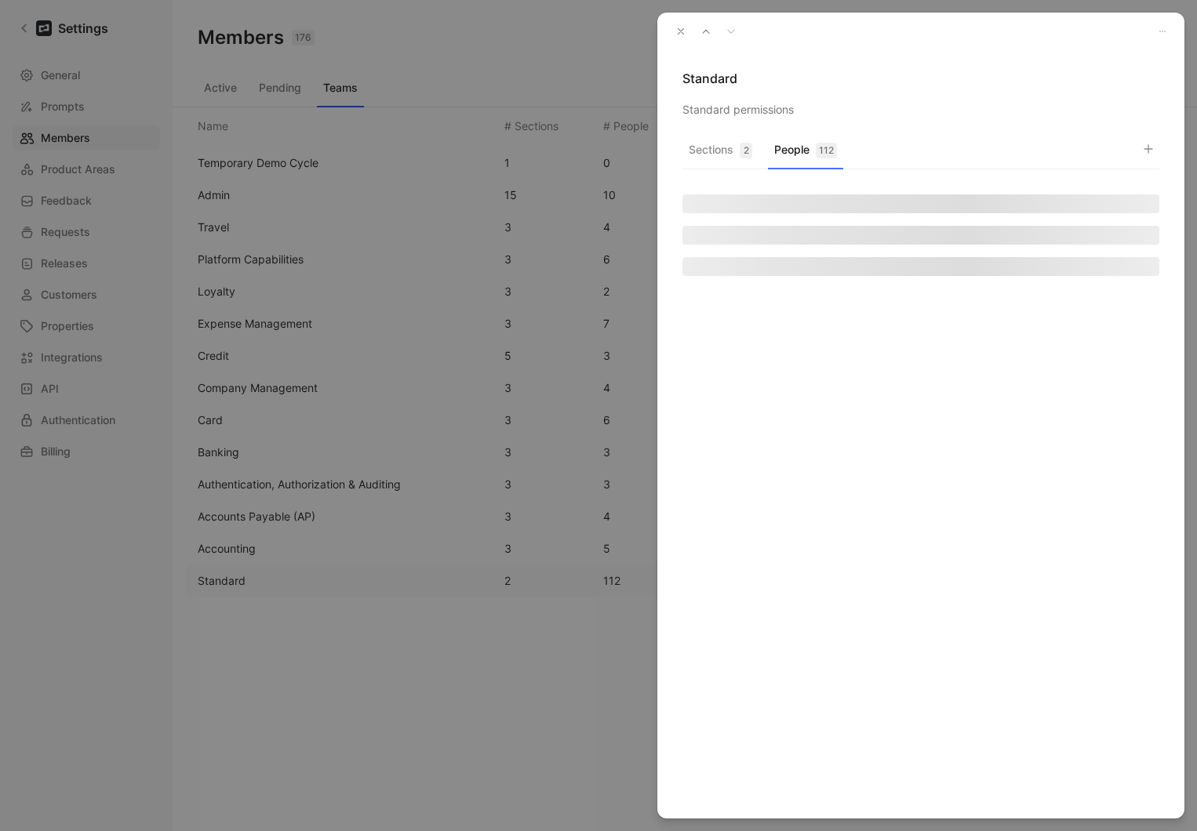
click at [788, 155] on button "People 112" at bounding box center [805, 154] width 75 height 31
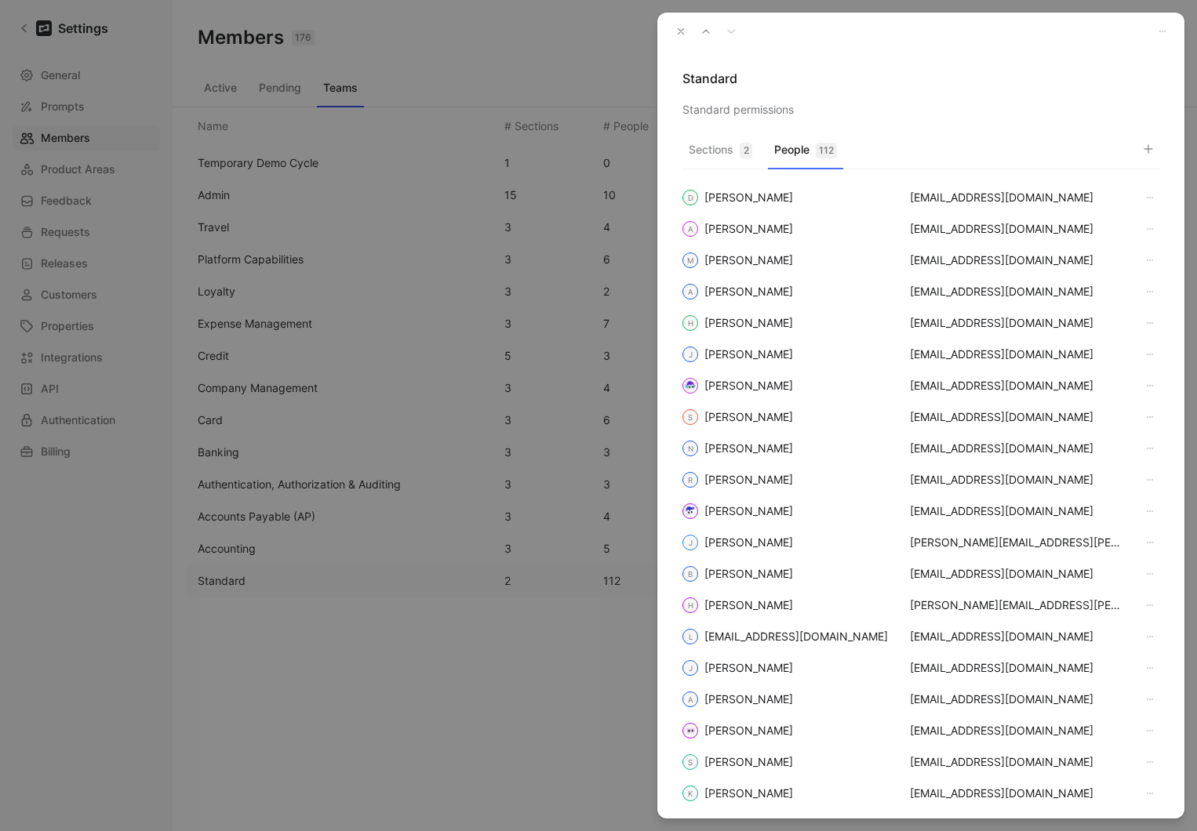
click at [1148, 144] on icon "button" at bounding box center [1148, 149] width 13 height 13
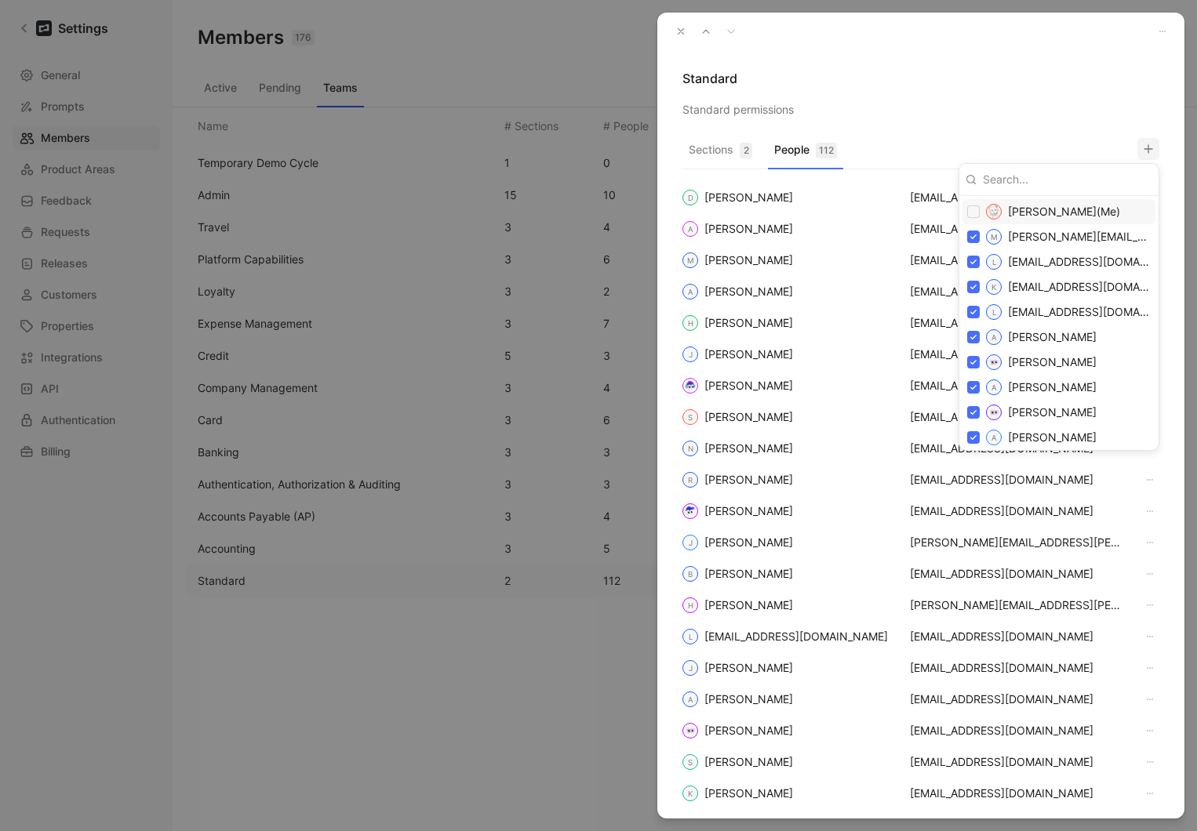
click at [1013, 177] on input at bounding box center [1064, 179] width 176 height 25
paste input "ssakupwanya@brex.com"
type input "ssakupwanya@brex.com"
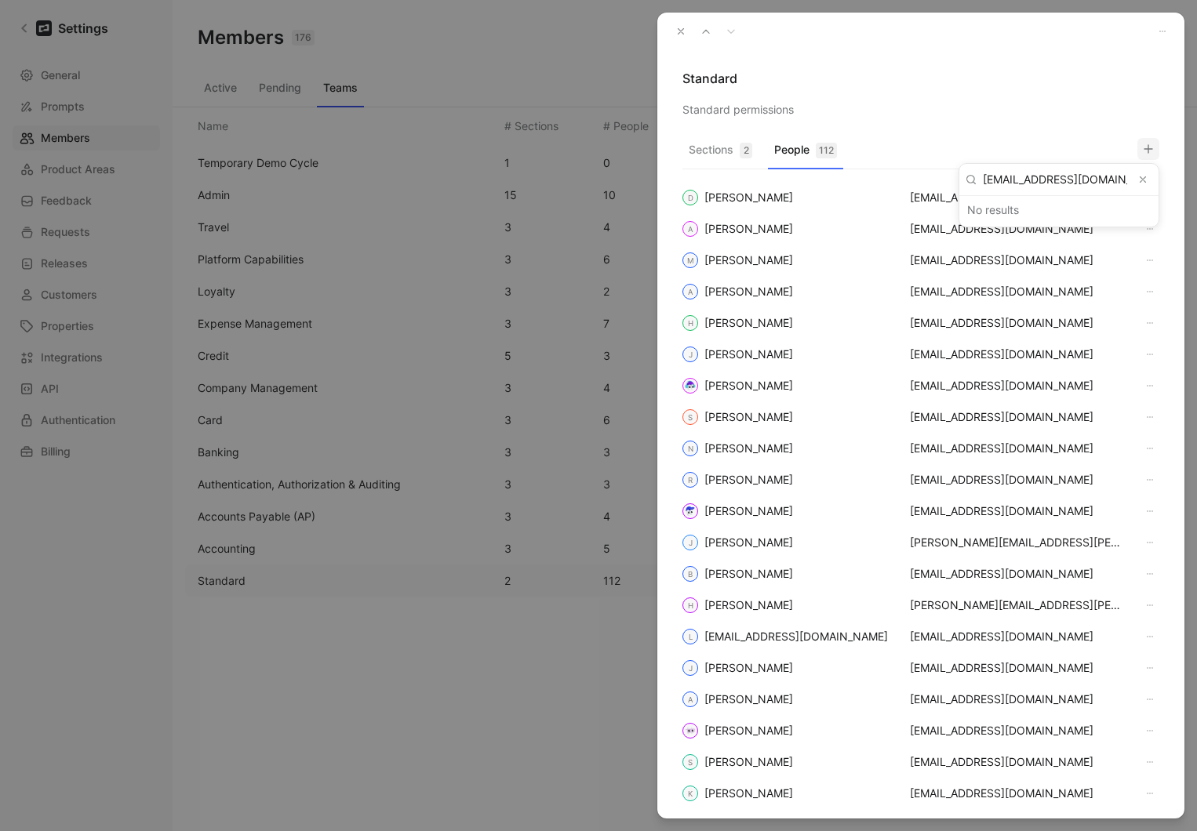
click at [1046, 133] on div at bounding box center [598, 415] width 1197 height 831
click at [681, 32] on icon "button" at bounding box center [680, 31] width 11 height 11
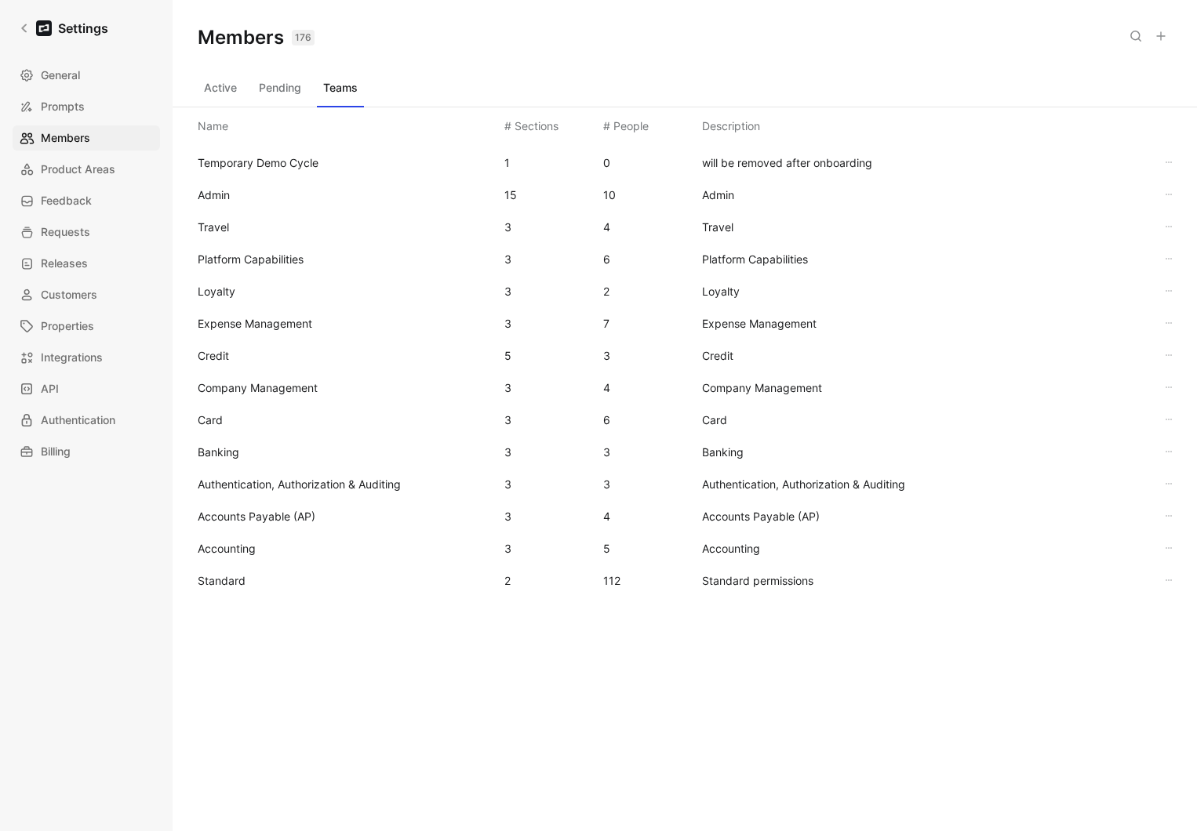
click at [235, 101] on div "Active Pending Teams" at bounding box center [685, 90] width 974 height 31
click at [227, 87] on button "Active" at bounding box center [220, 87] width 45 height 25
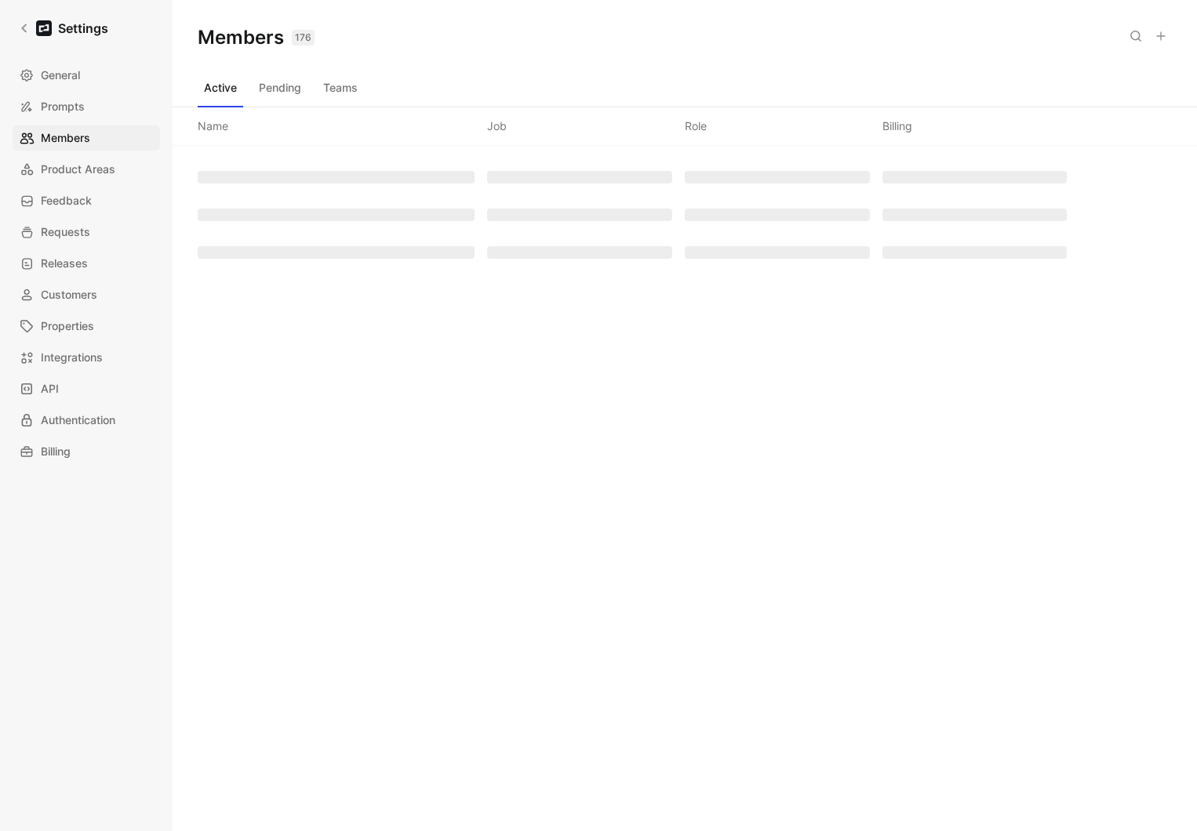
click at [1129, 40] on icon at bounding box center [1135, 36] width 13 height 13
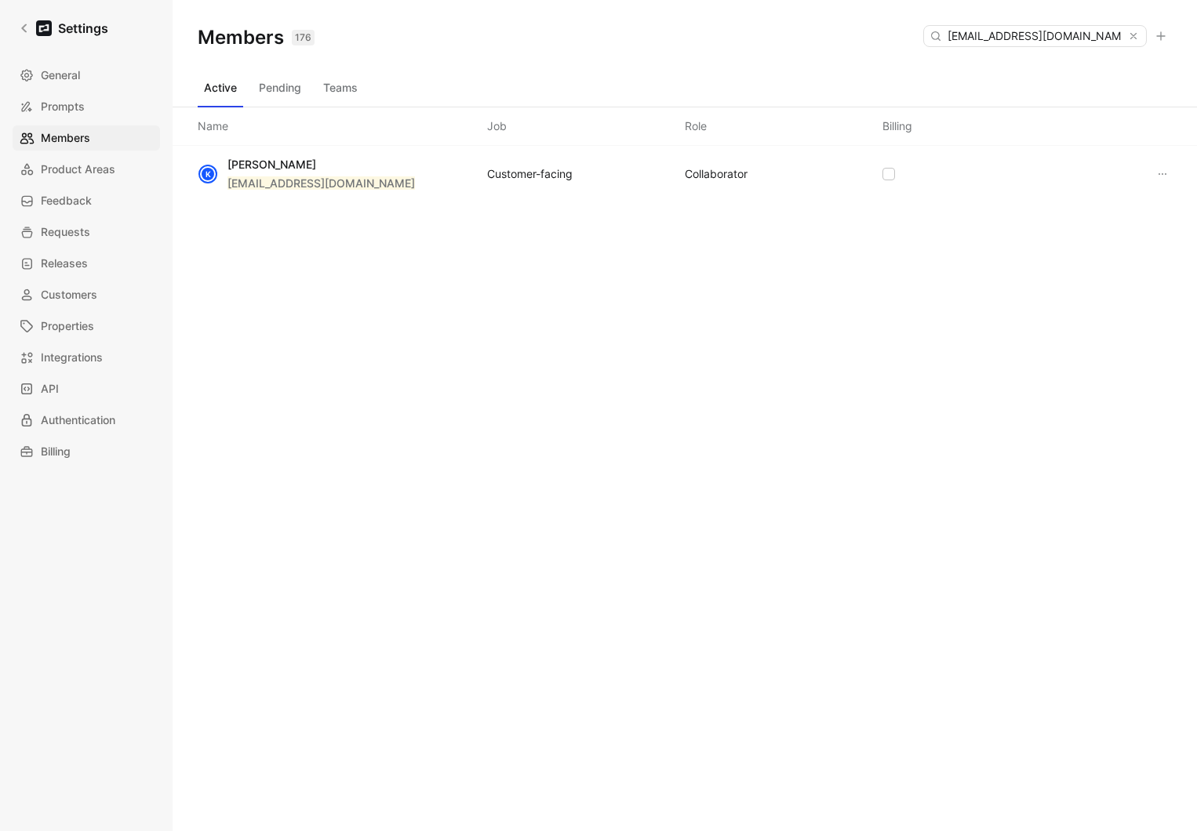
type input "kmohamed@brex.com"
click at [299, 88] on button "Pending" at bounding box center [280, 87] width 55 height 25
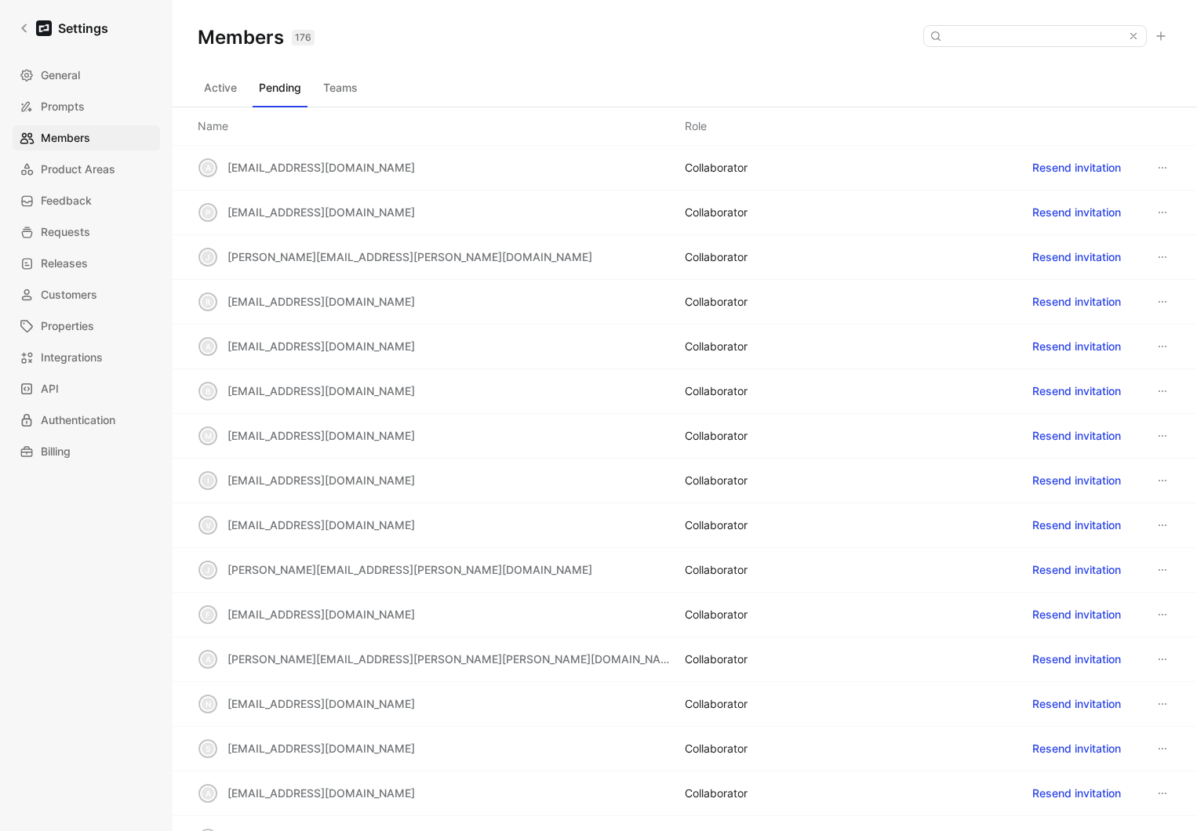
click at [349, 89] on button "Teams" at bounding box center [340, 87] width 47 height 25
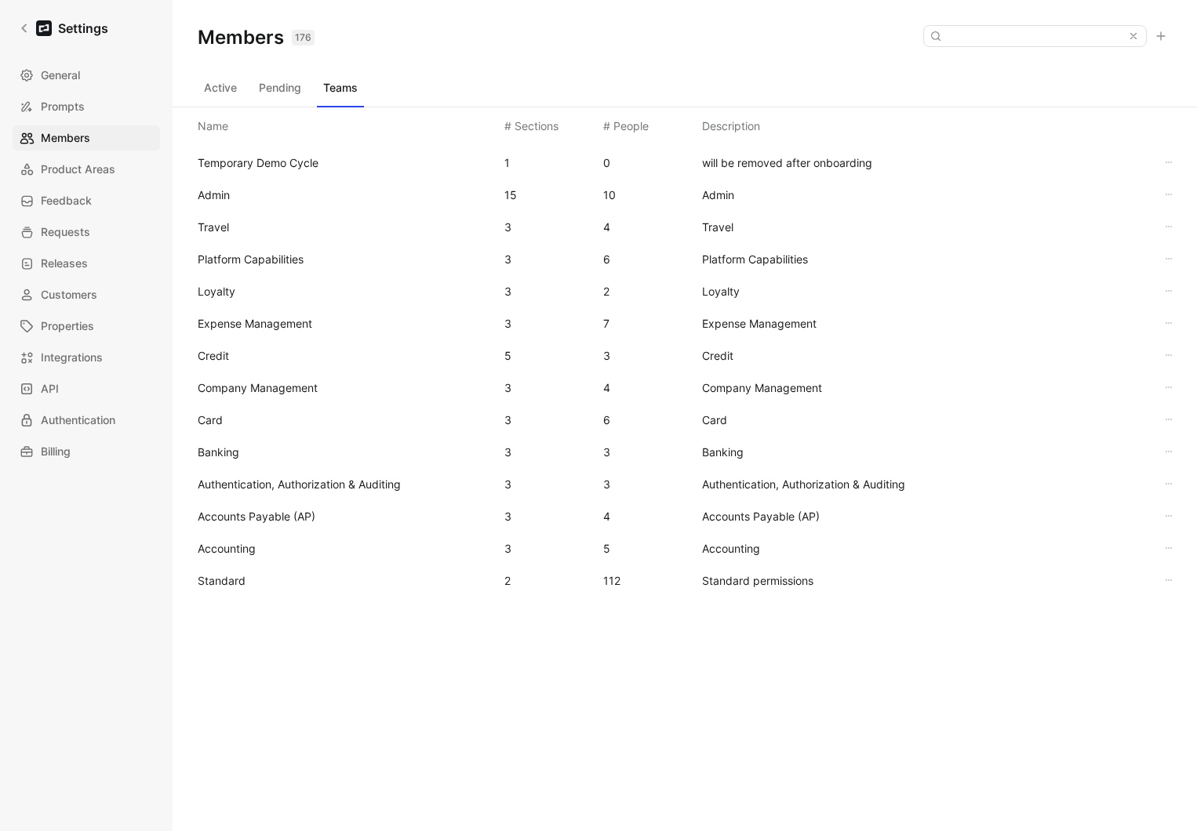
click at [236, 584] on span "Standard" at bounding box center [222, 580] width 48 height 13
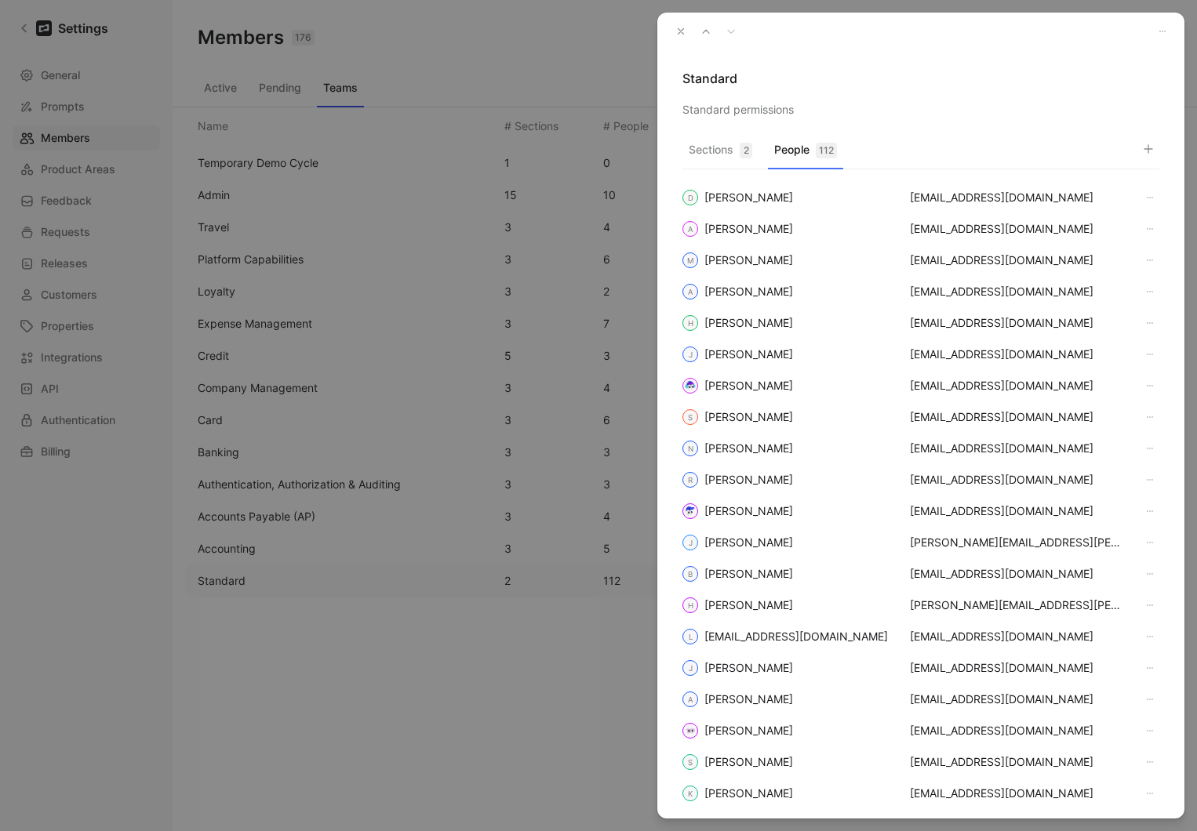
click at [838, 145] on button "People 112" at bounding box center [805, 154] width 75 height 31
click at [1142, 147] on icon "button" at bounding box center [1148, 149] width 13 height 13
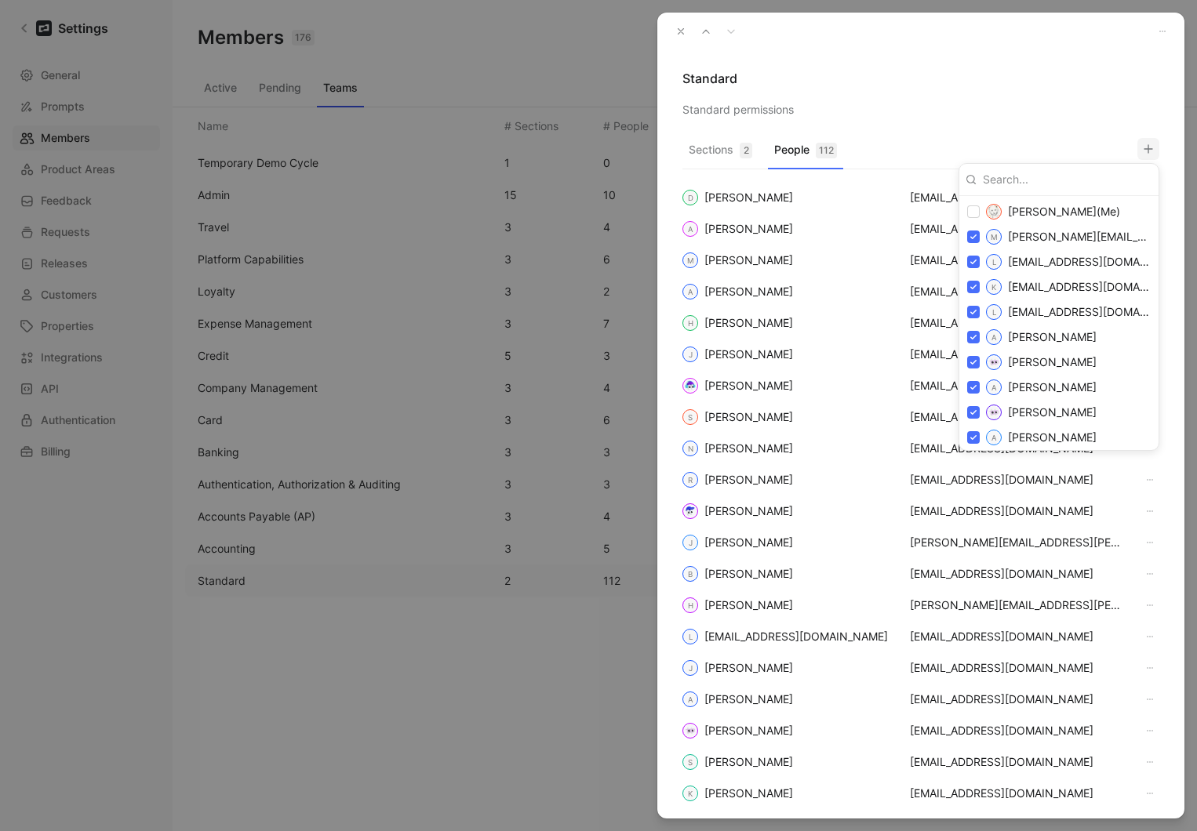
click at [1016, 179] on input at bounding box center [1064, 179] width 176 height 25
type input "karim"
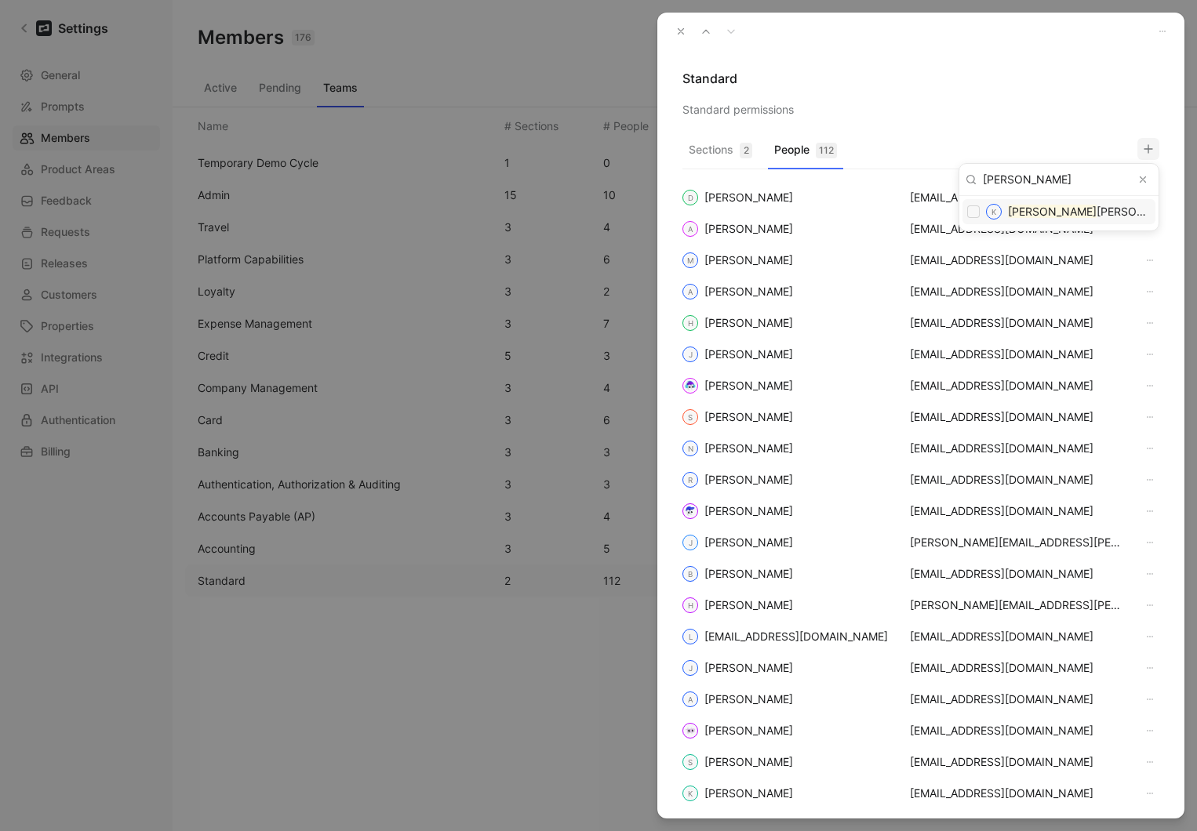
click at [976, 216] on input "checkbox" at bounding box center [973, 211] width 13 height 13
checkbox input "false"
click at [973, 96] on div at bounding box center [598, 415] width 1197 height 831
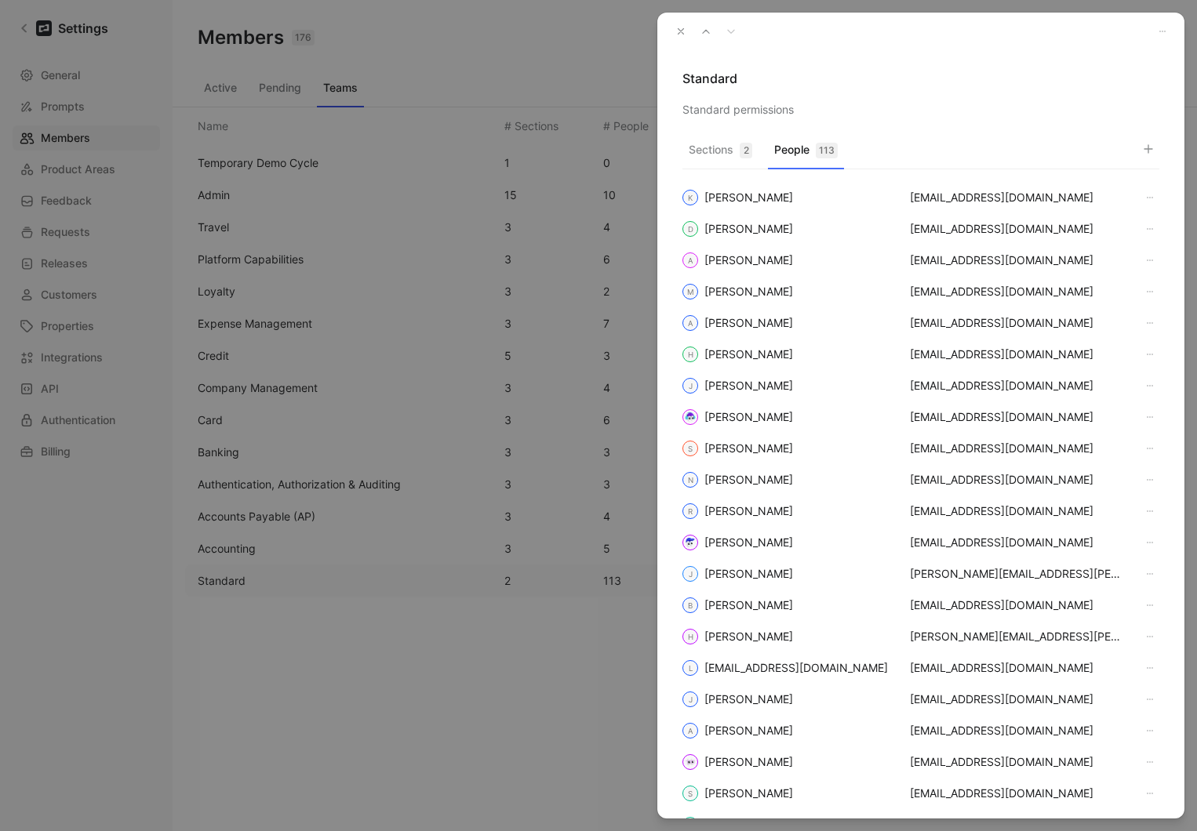
click at [680, 29] on icon "button" at bounding box center [680, 31] width 11 height 11
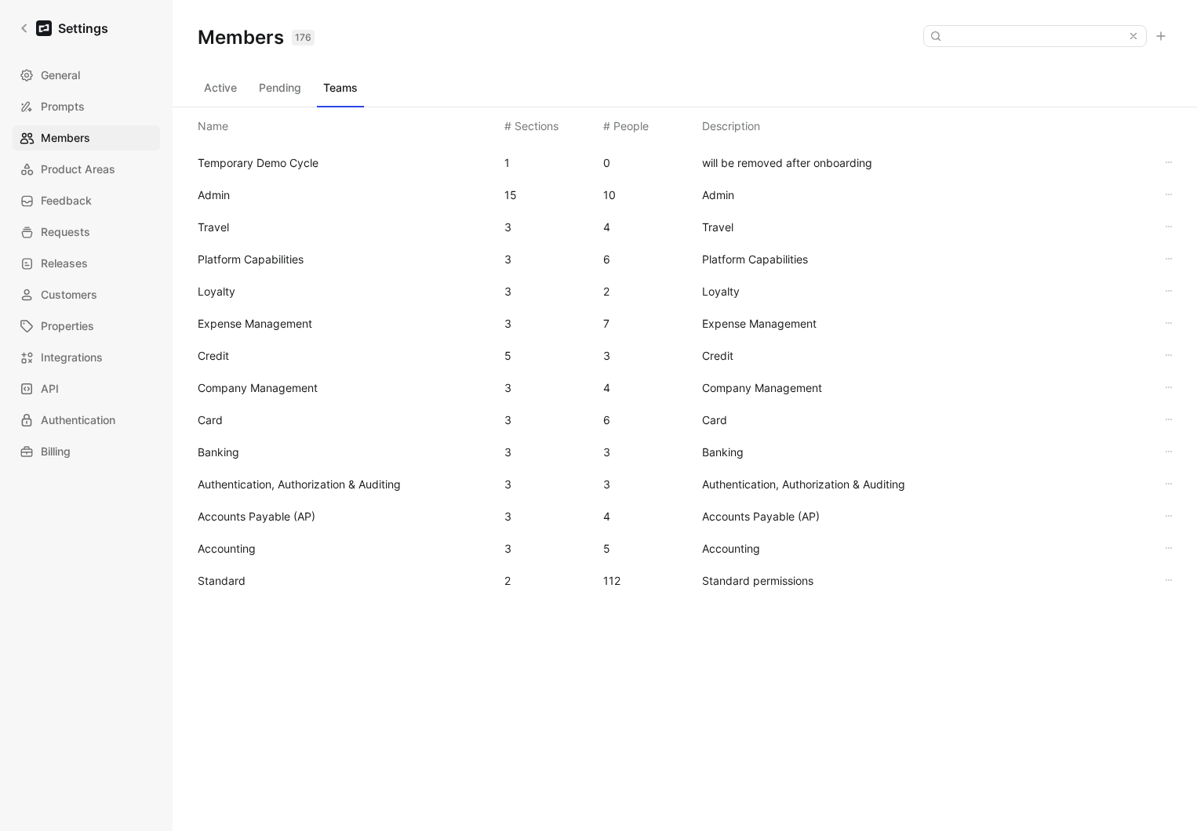
click at [234, 85] on button "Active" at bounding box center [220, 87] width 45 height 25
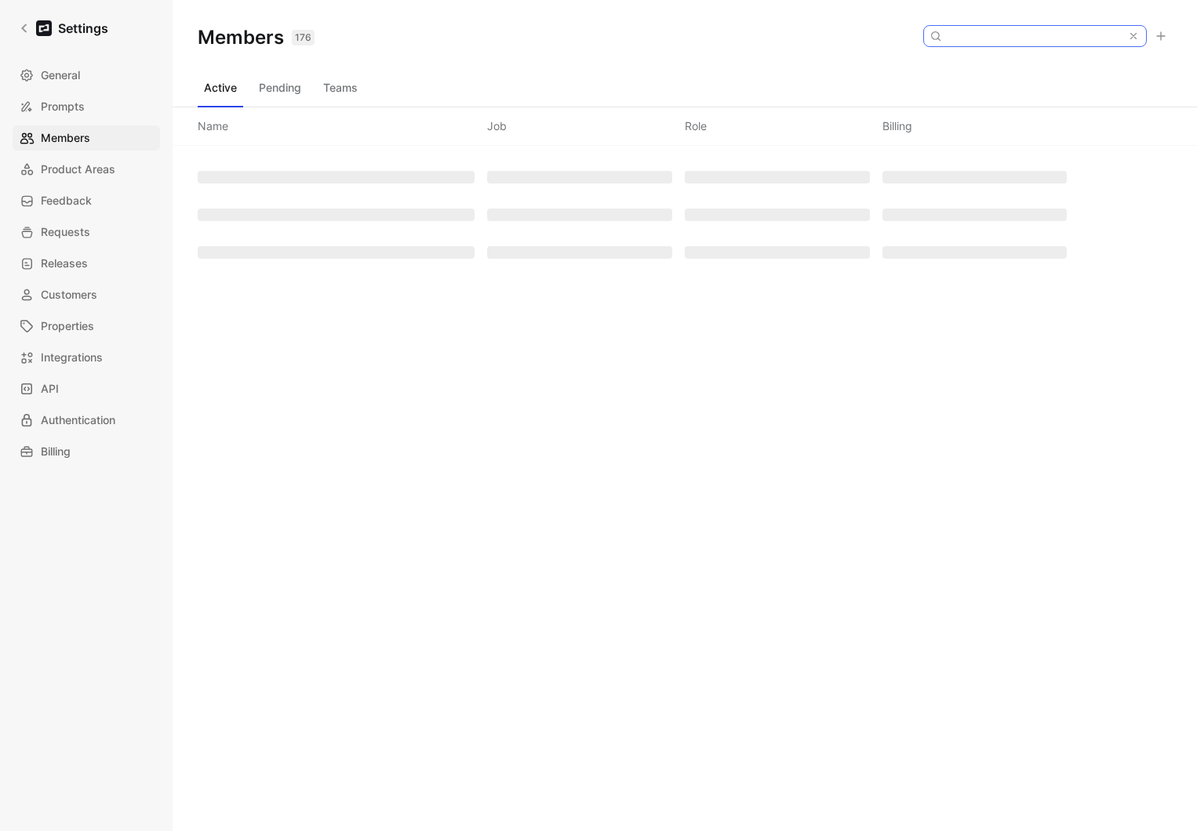
click at [1064, 32] on input at bounding box center [1034, 36] width 186 height 20
paste input "mcourser@brex.com"
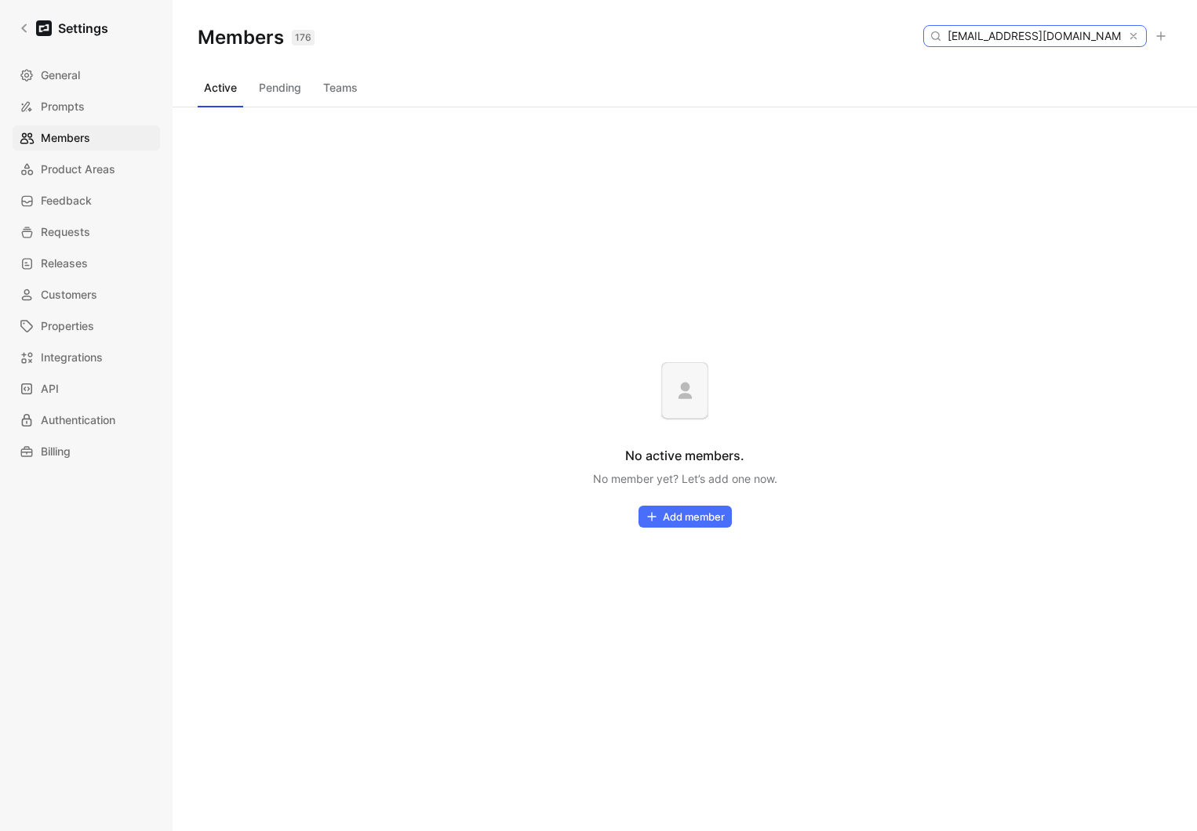
type input "mcourser@brex.com"
click at [277, 94] on button "Pending" at bounding box center [280, 87] width 55 height 25
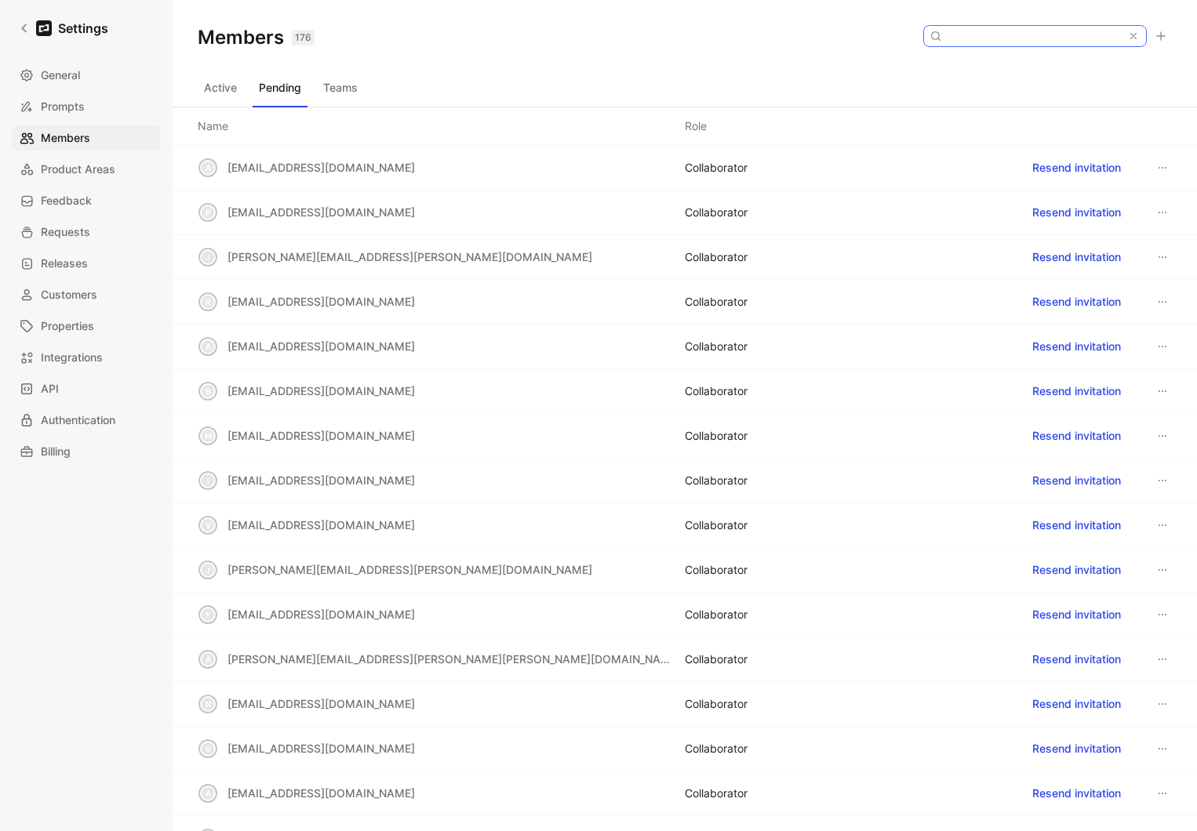
click at [1007, 35] on input at bounding box center [1034, 36] width 186 height 20
paste input "mcourser@brex.com"
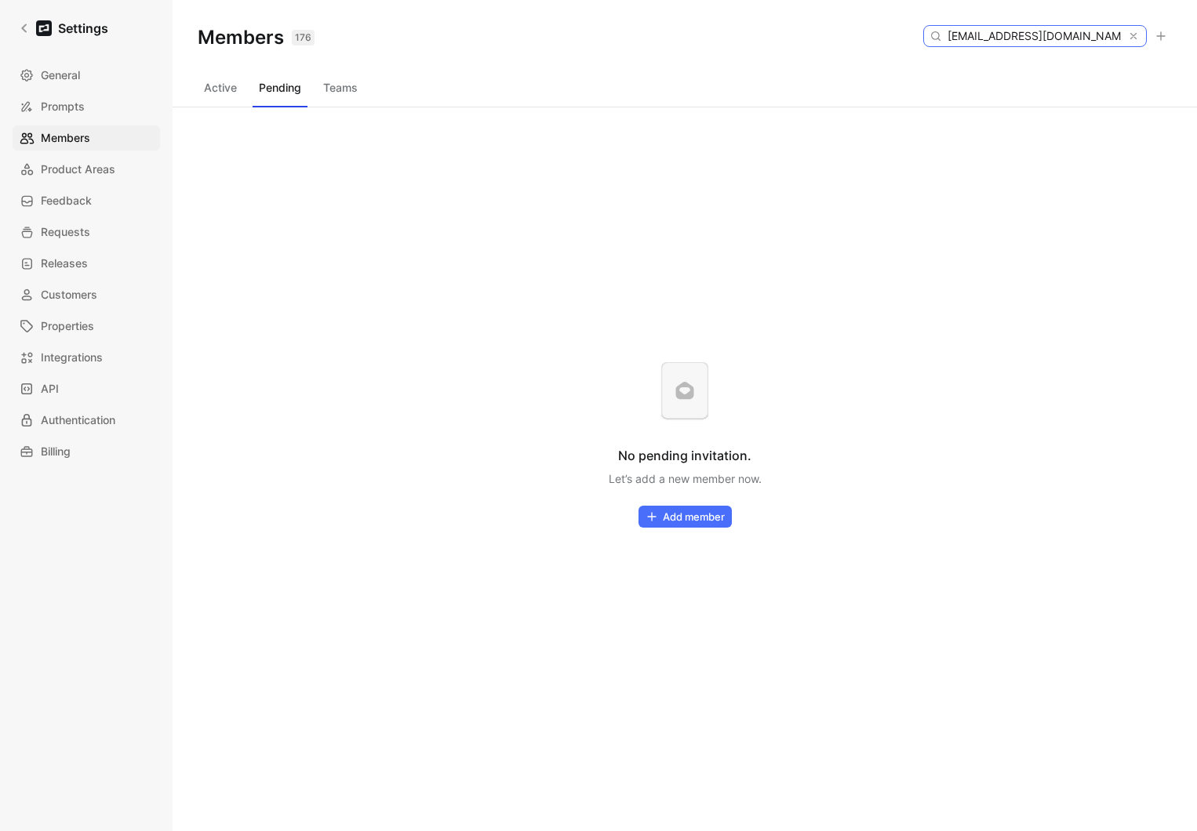
type input "mcourser@brex.com"
click at [220, 85] on button "Active" at bounding box center [220, 87] width 45 height 25
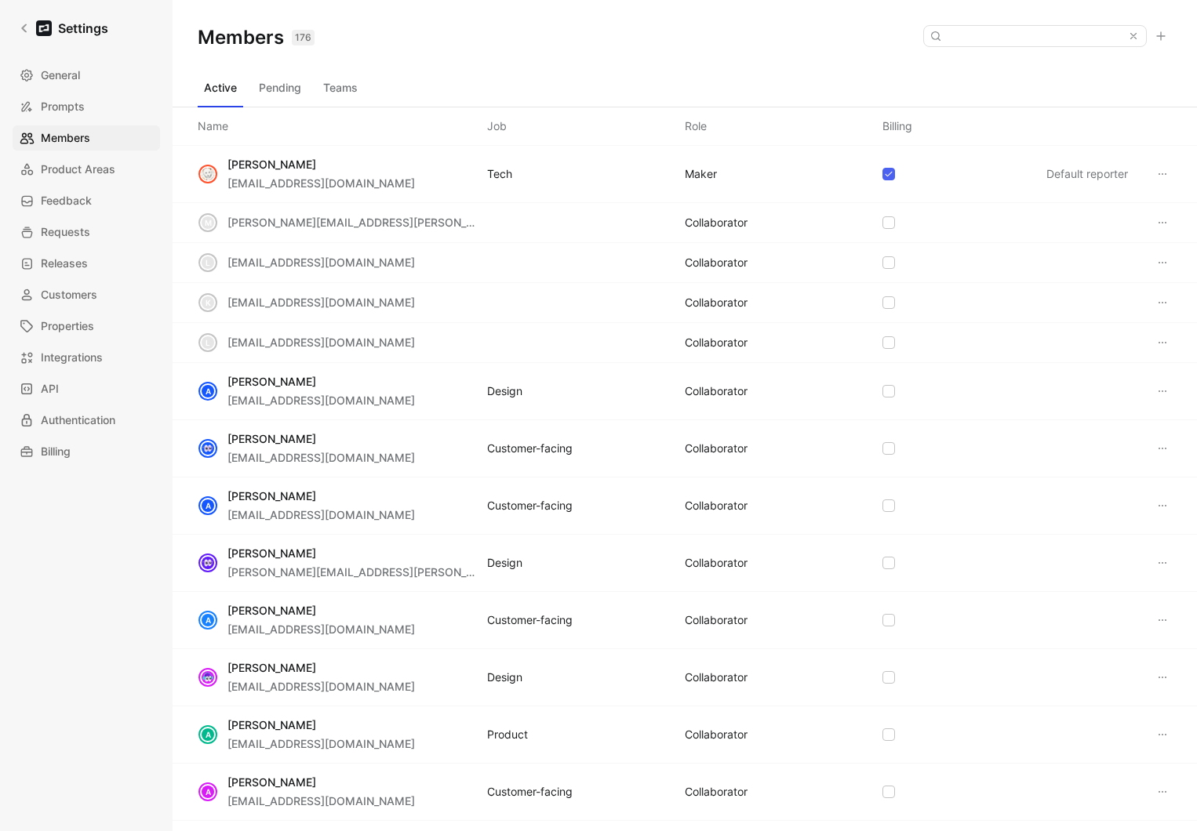
click at [354, 89] on button "Teams" at bounding box center [340, 87] width 47 height 25
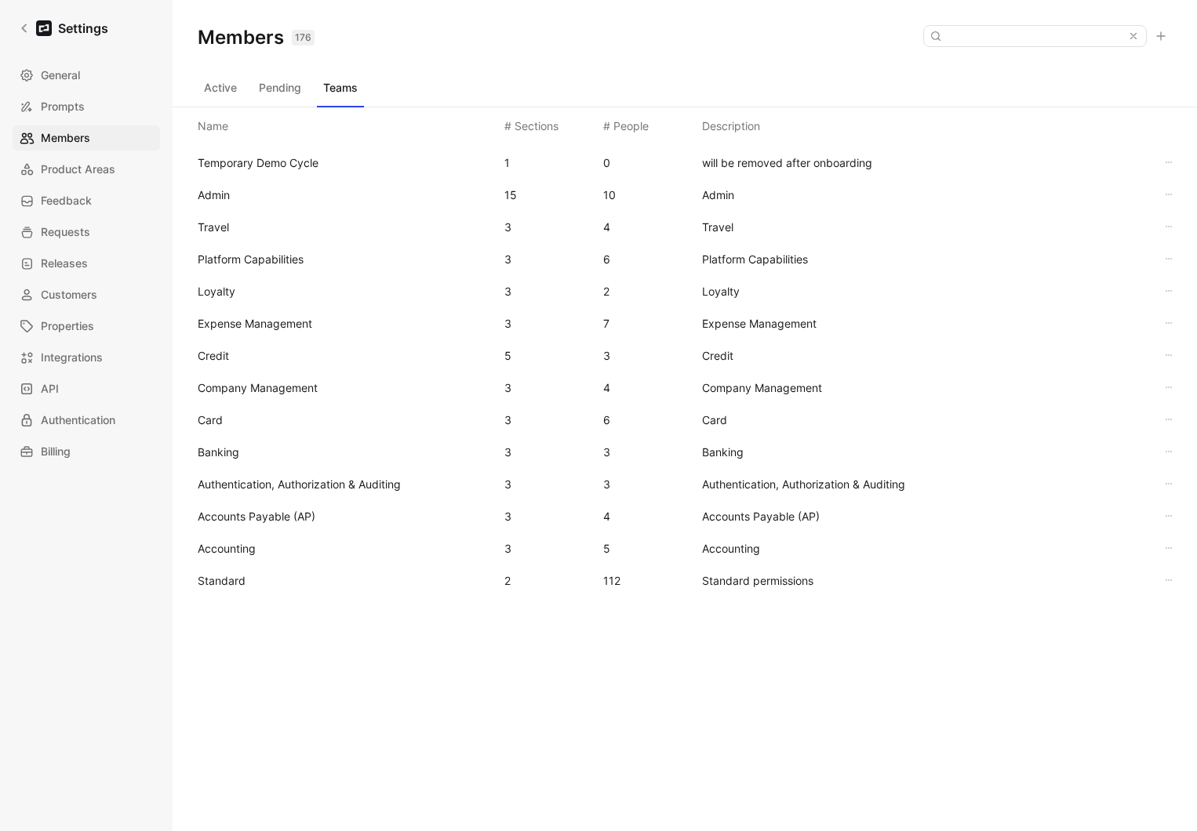
click at [236, 586] on span "Standard" at bounding box center [222, 580] width 48 height 13
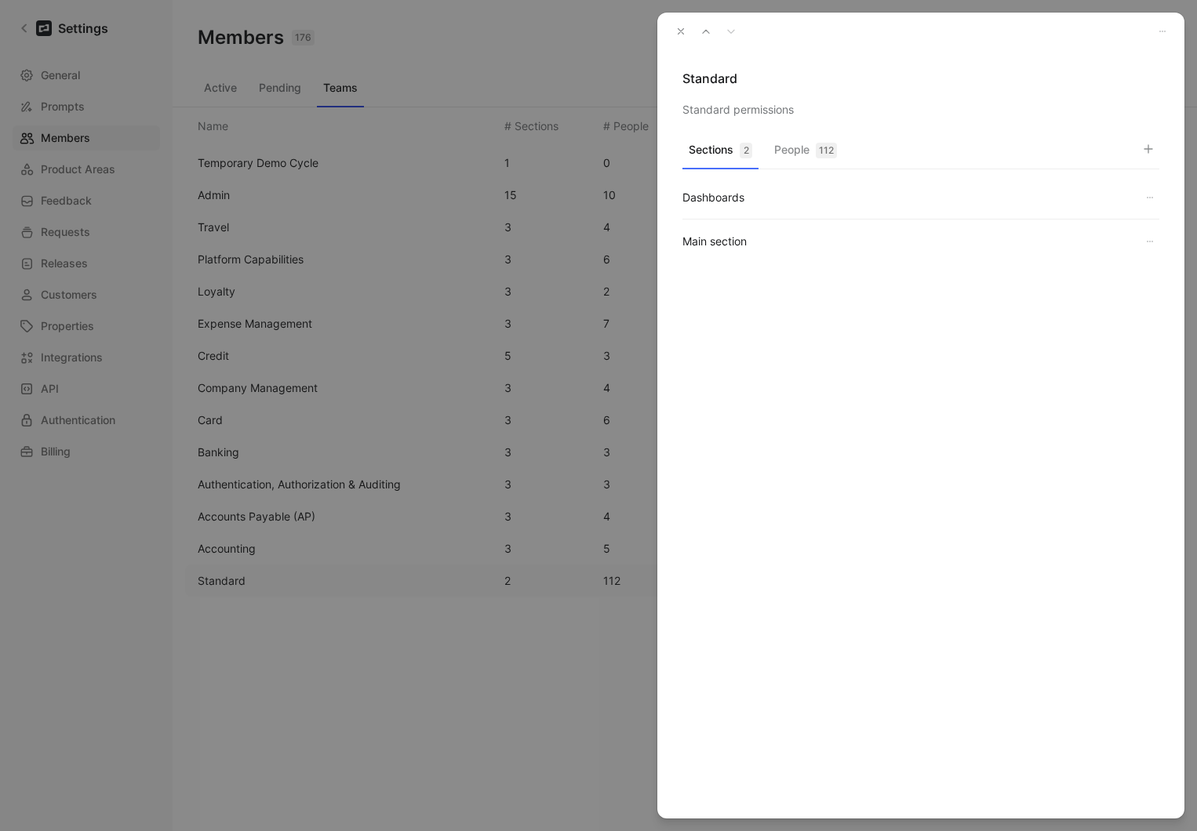
click at [790, 159] on button "People 112" at bounding box center [805, 154] width 75 height 31
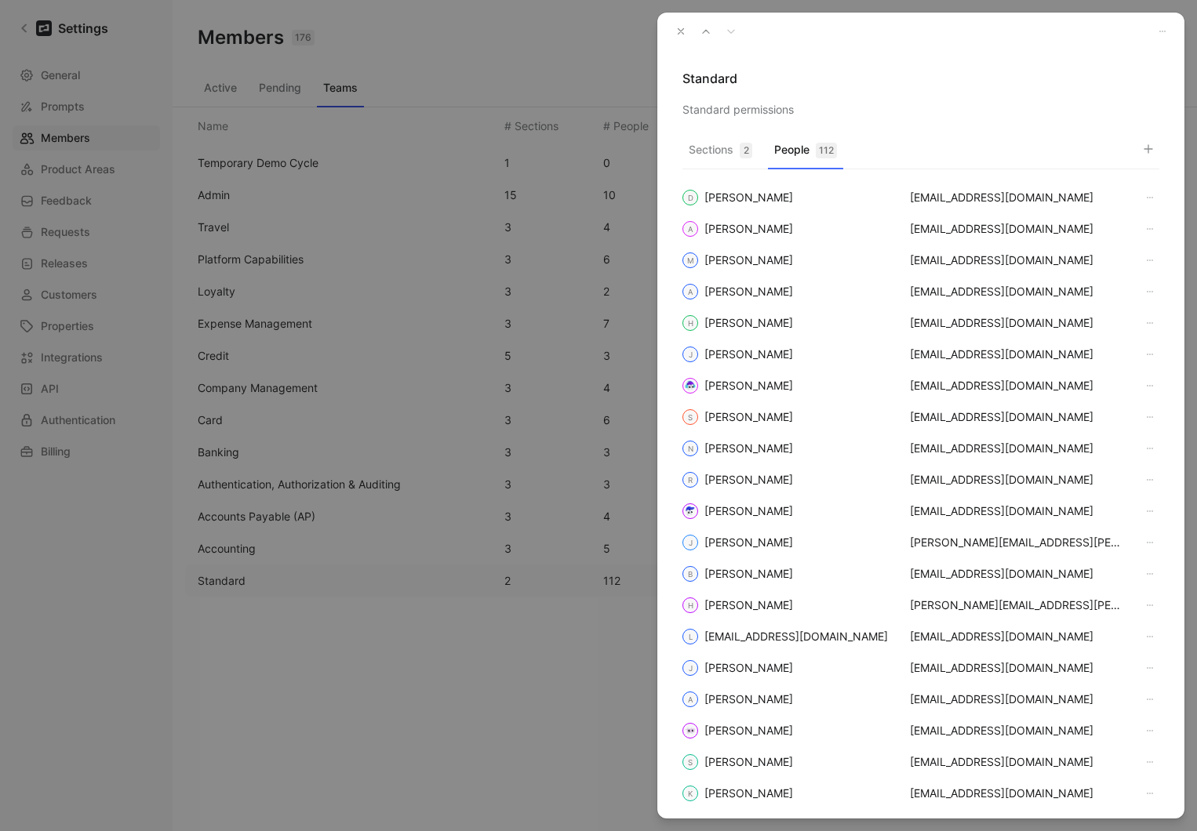
click at [1152, 149] on icon "button" at bounding box center [1148, 149] width 13 height 13
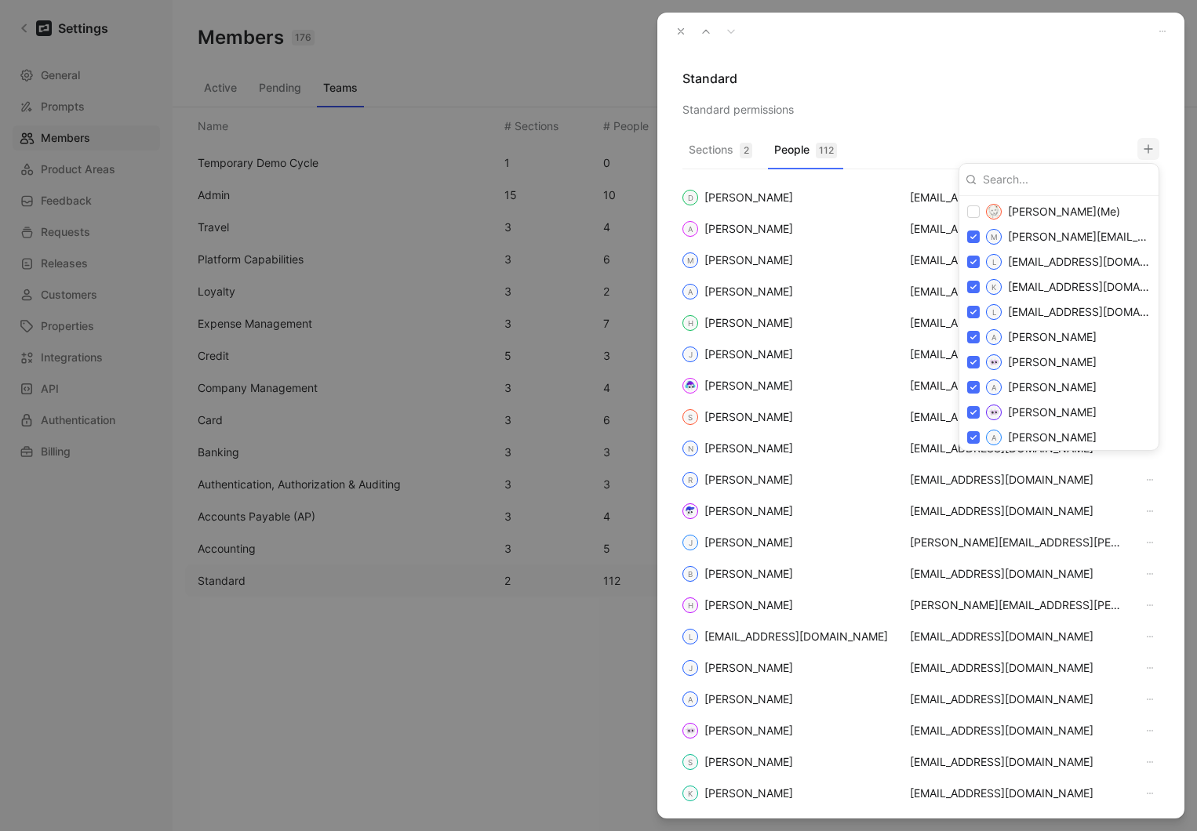
type input "mcourser@brex.com"
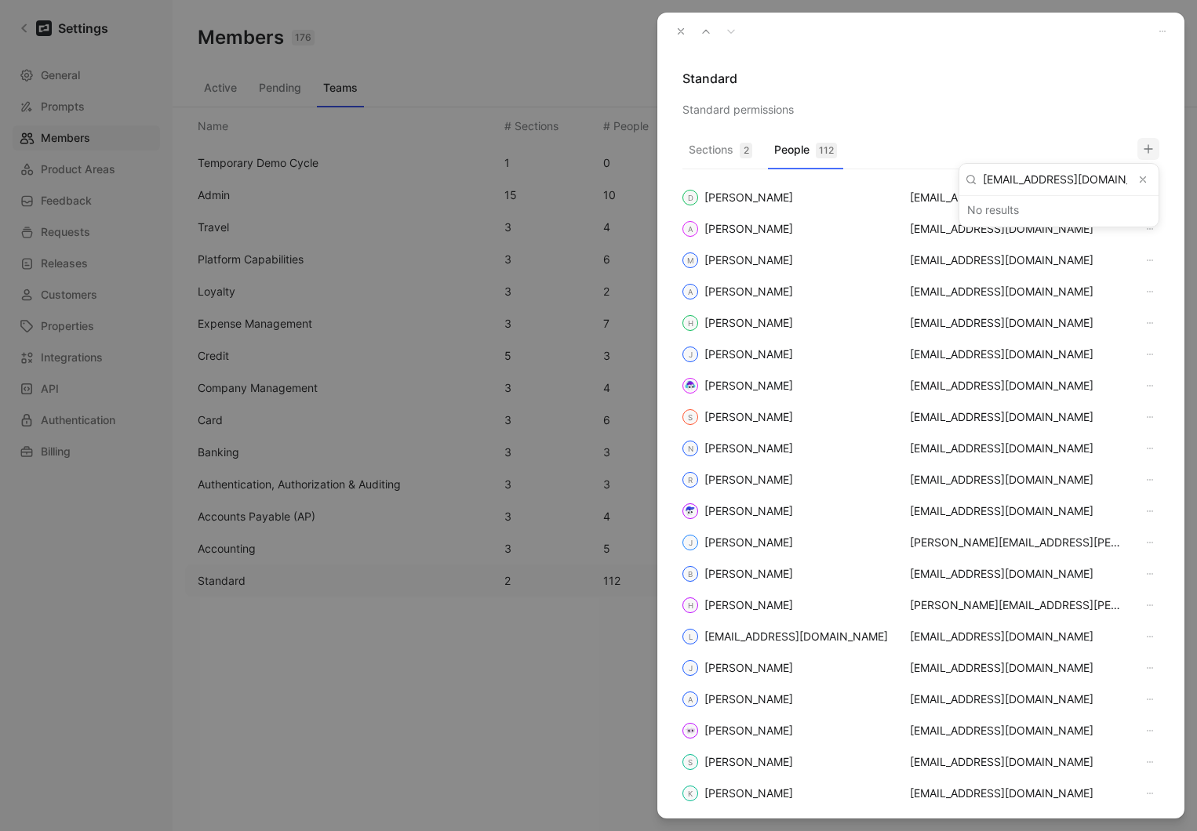
click at [669, 32] on div at bounding box center [598, 415] width 1197 height 831
click at [679, 33] on icon "button" at bounding box center [680, 31] width 11 height 11
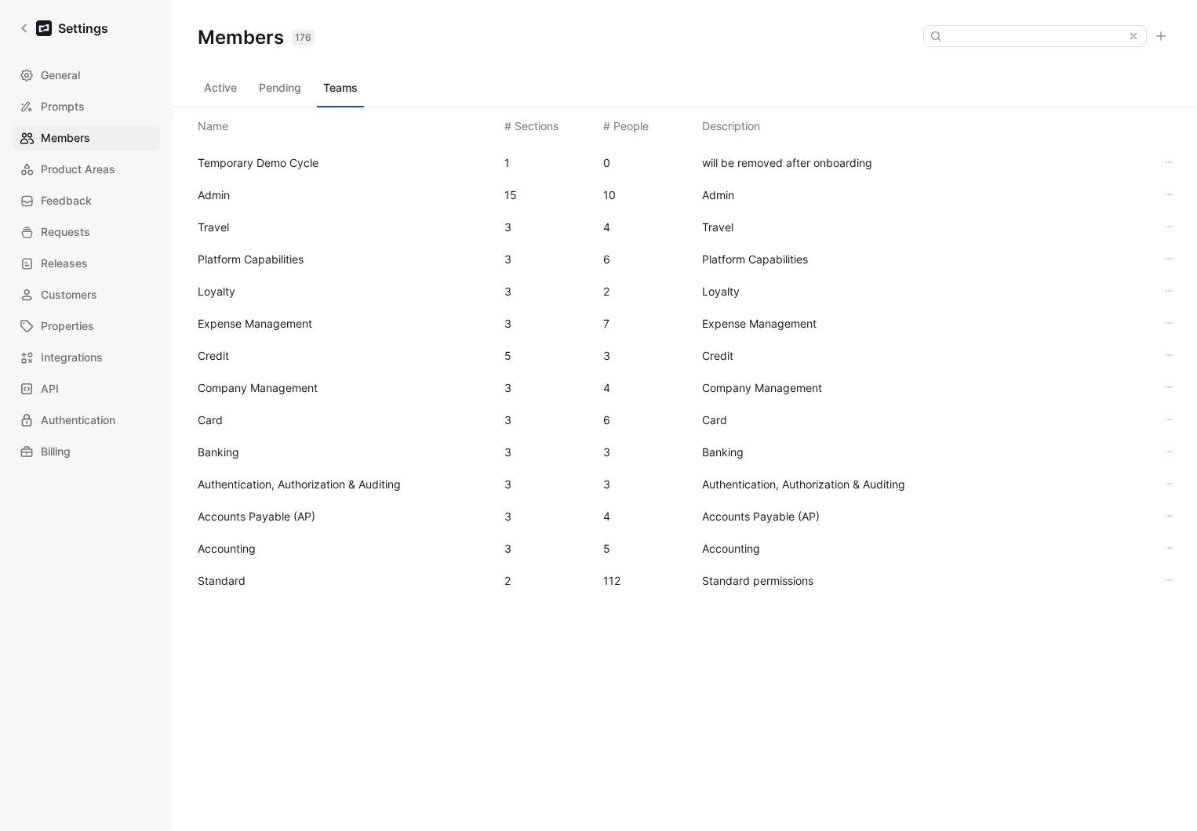
click at [198, 91] on button "Active" at bounding box center [220, 87] width 45 height 25
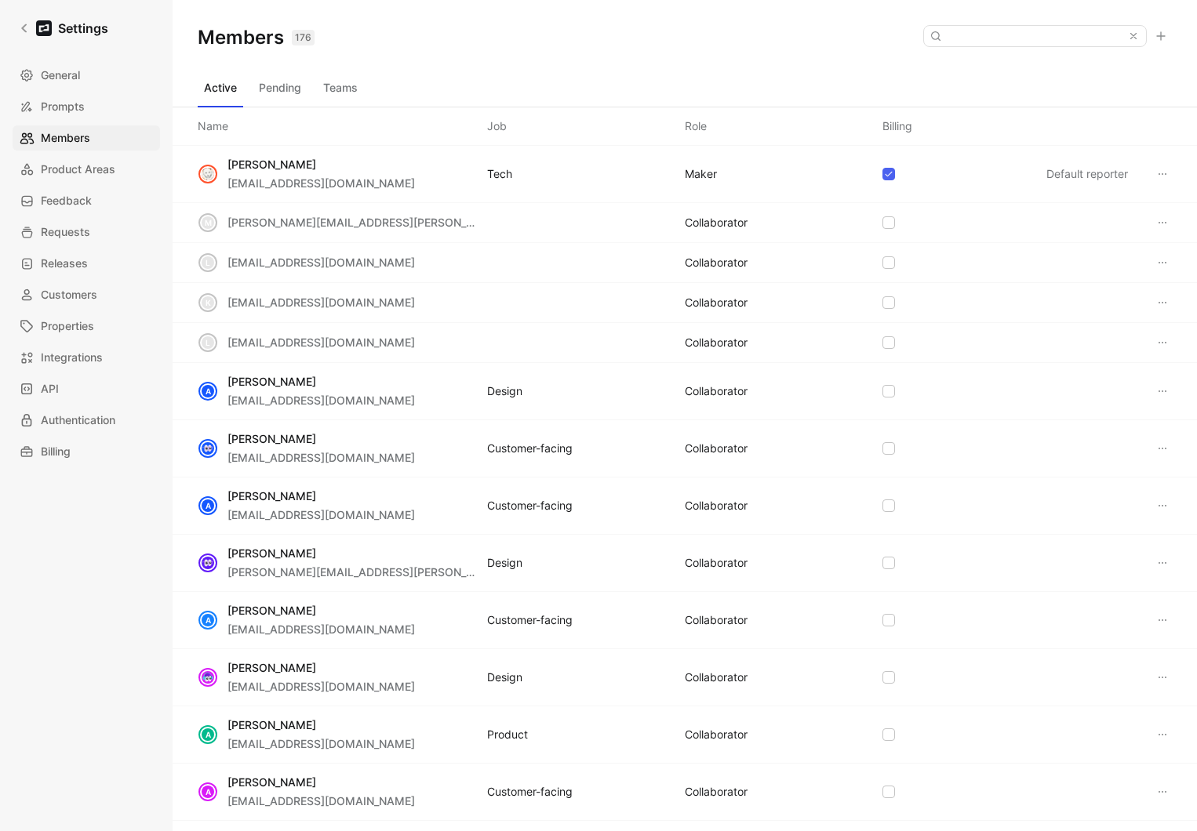
click at [231, 80] on button "Active" at bounding box center [220, 87] width 45 height 25
click at [1157, 35] on icon at bounding box center [1161, 36] width 13 height 13
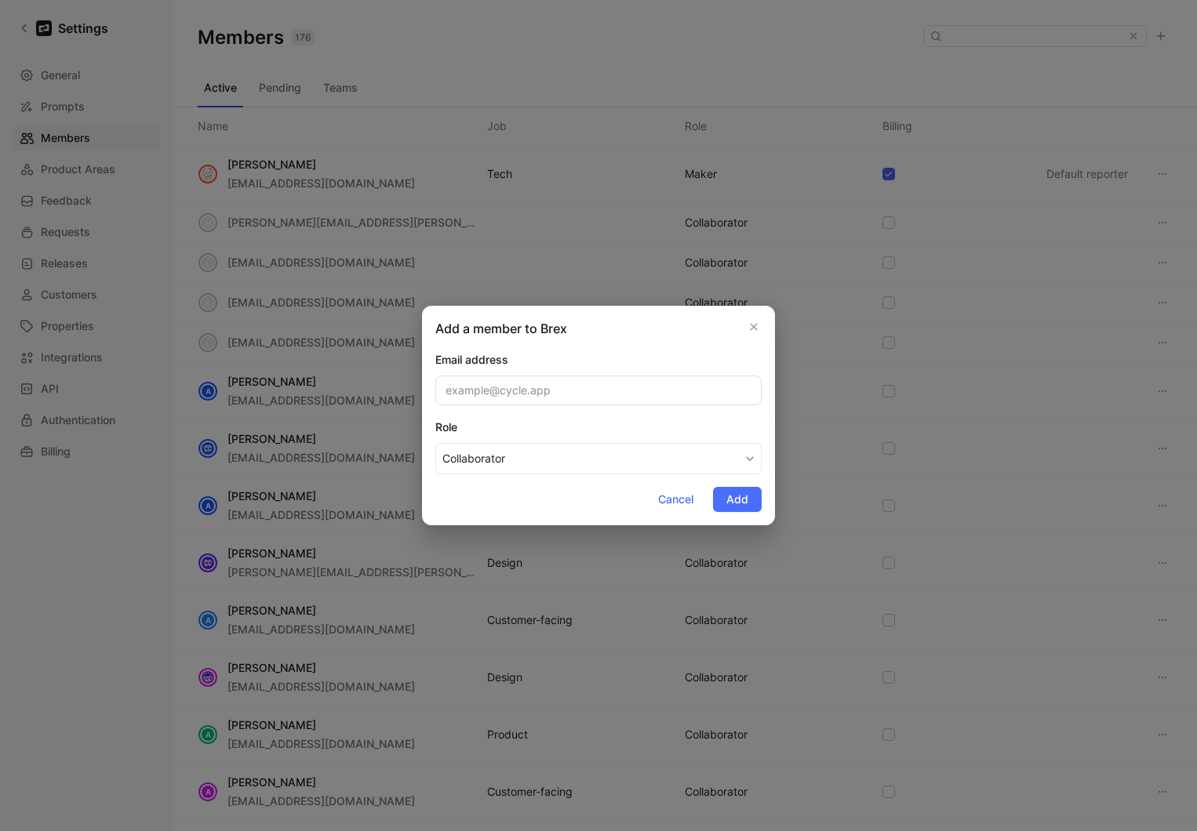
click at [555, 384] on input "email" at bounding box center [598, 391] width 326 height 30
type input "mcourser@brex.com"
click at [587, 426] on div "Role" at bounding box center [598, 427] width 326 height 19
click at [587, 443] on button "Collaborator" at bounding box center [598, 458] width 326 height 31
click at [725, 489] on button "Add" at bounding box center [737, 499] width 49 height 25
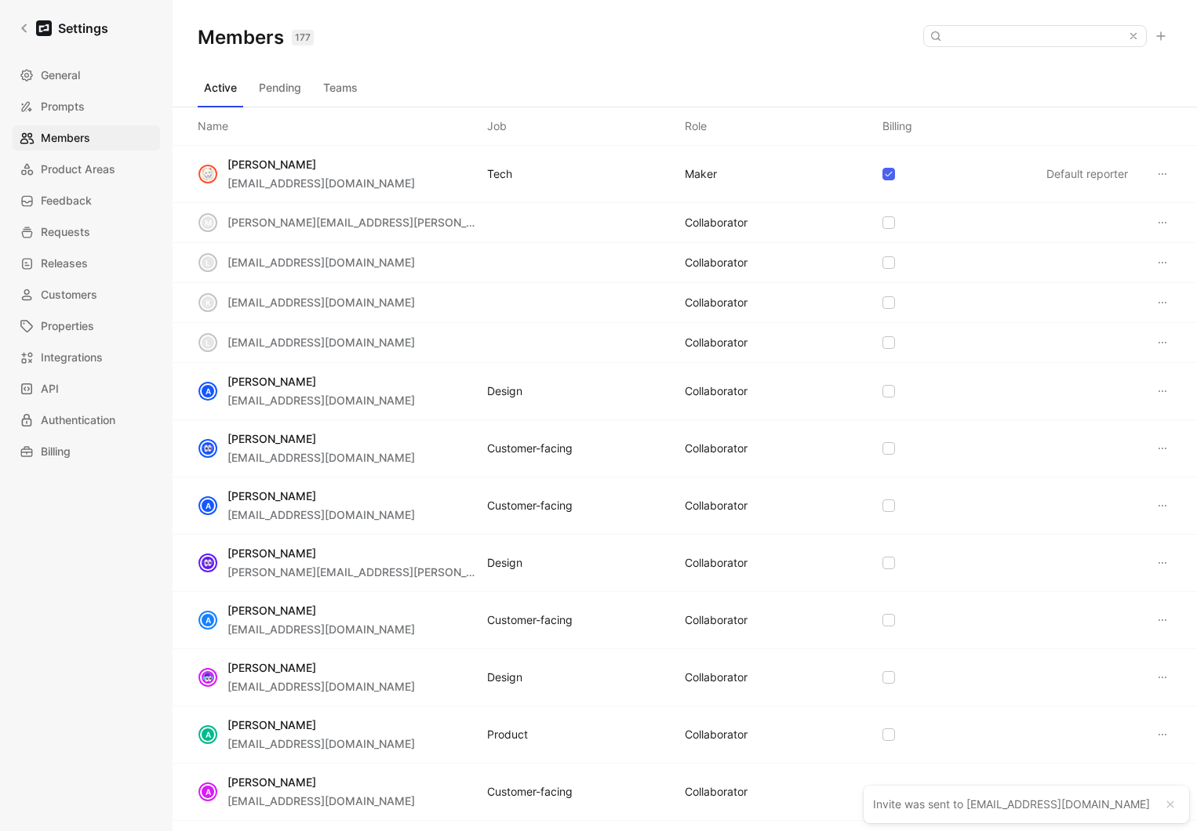
click at [341, 88] on button "Teams" at bounding box center [340, 87] width 47 height 25
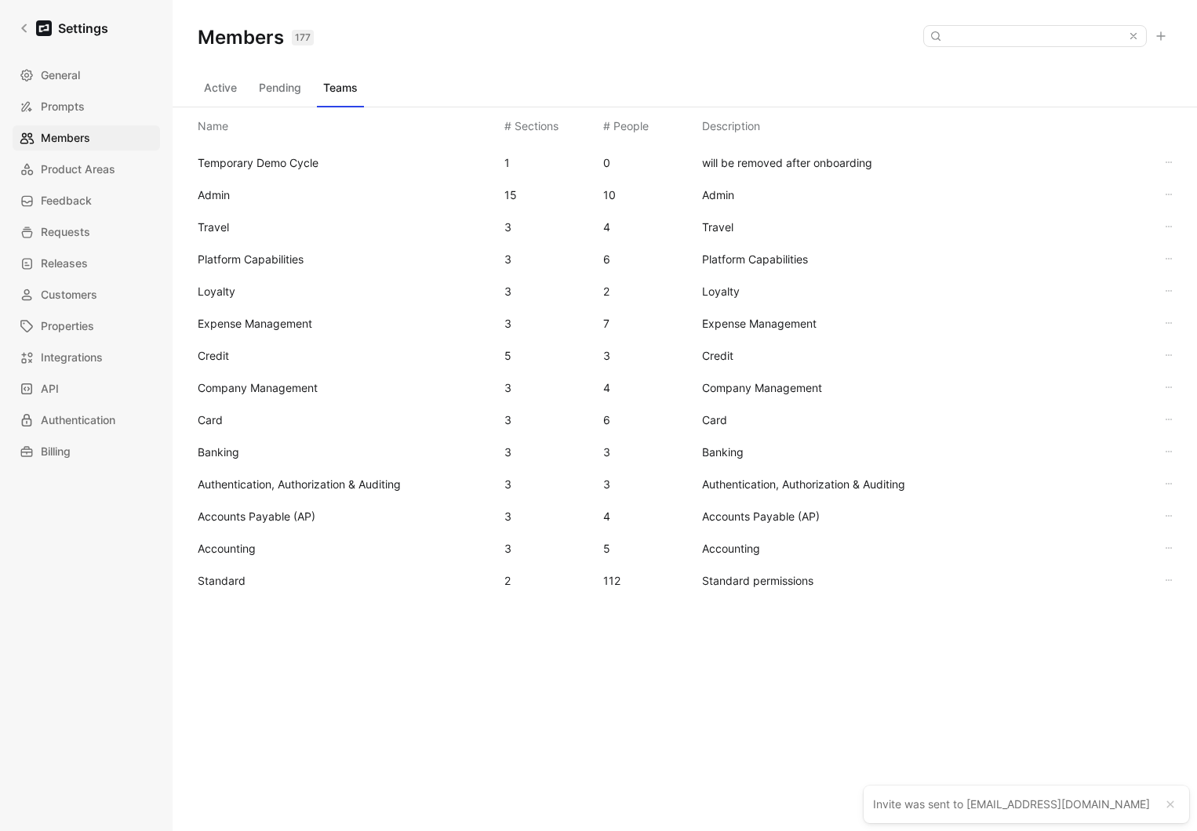
click at [212, 593] on div "Standard 2 112 Standard permissions" at bounding box center [684, 581] width 999 height 32
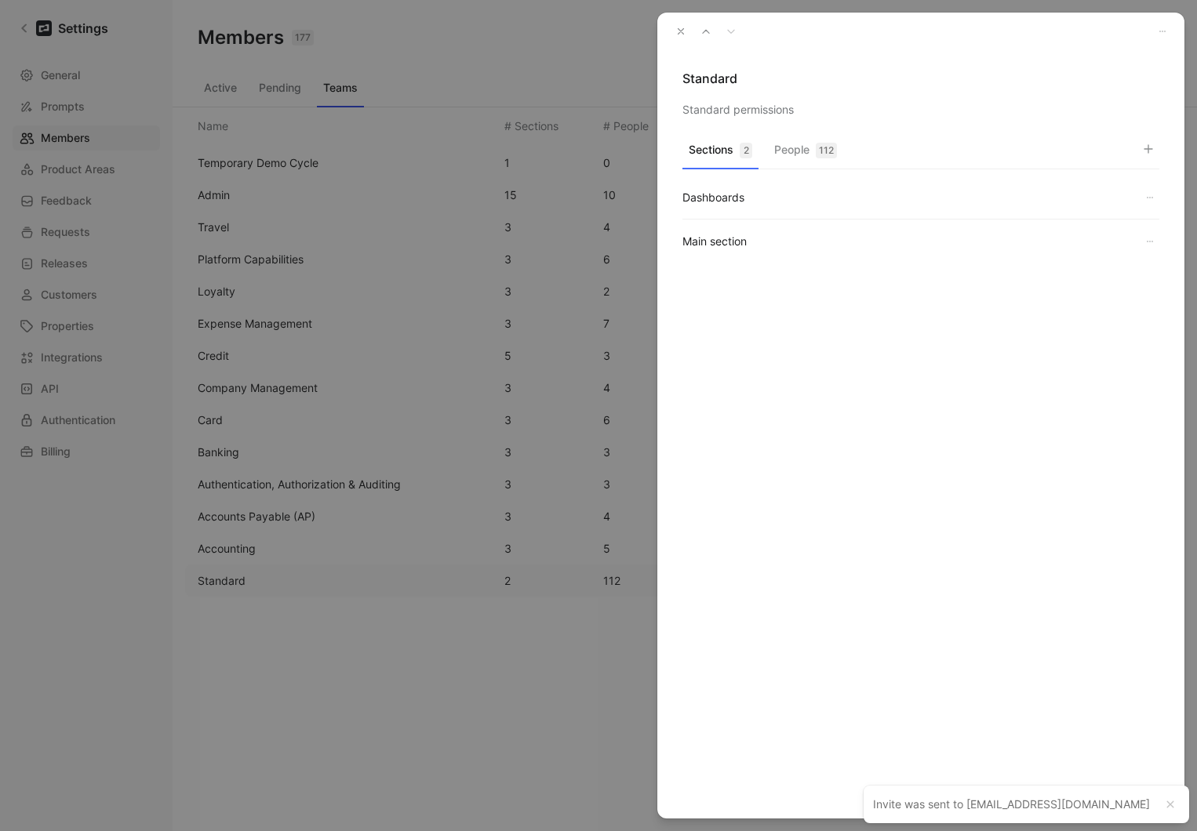
click at [800, 162] on button "People 112" at bounding box center [805, 154] width 75 height 31
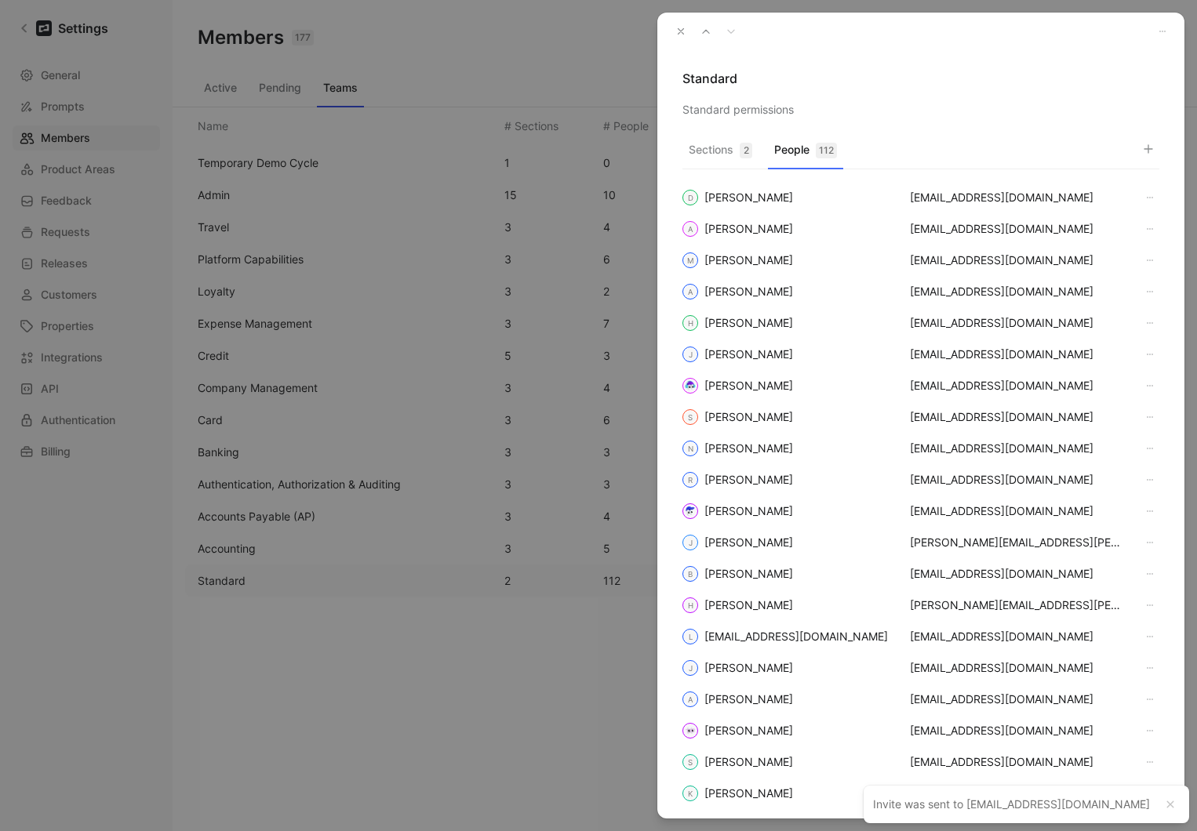
click at [1149, 143] on icon "button" at bounding box center [1148, 149] width 13 height 13
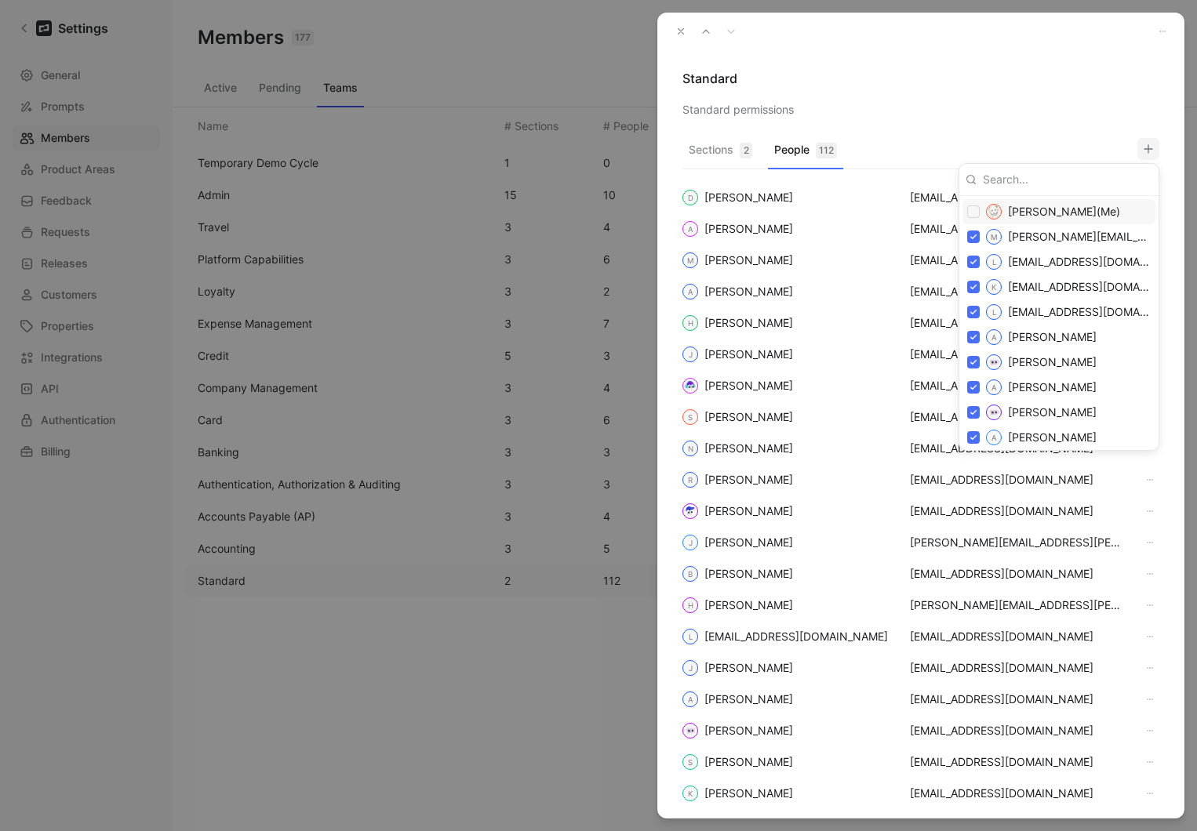
click at [1054, 175] on input at bounding box center [1064, 179] width 176 height 25
paste input "mcourser@brex.com"
type input "mcourser@brex.com"
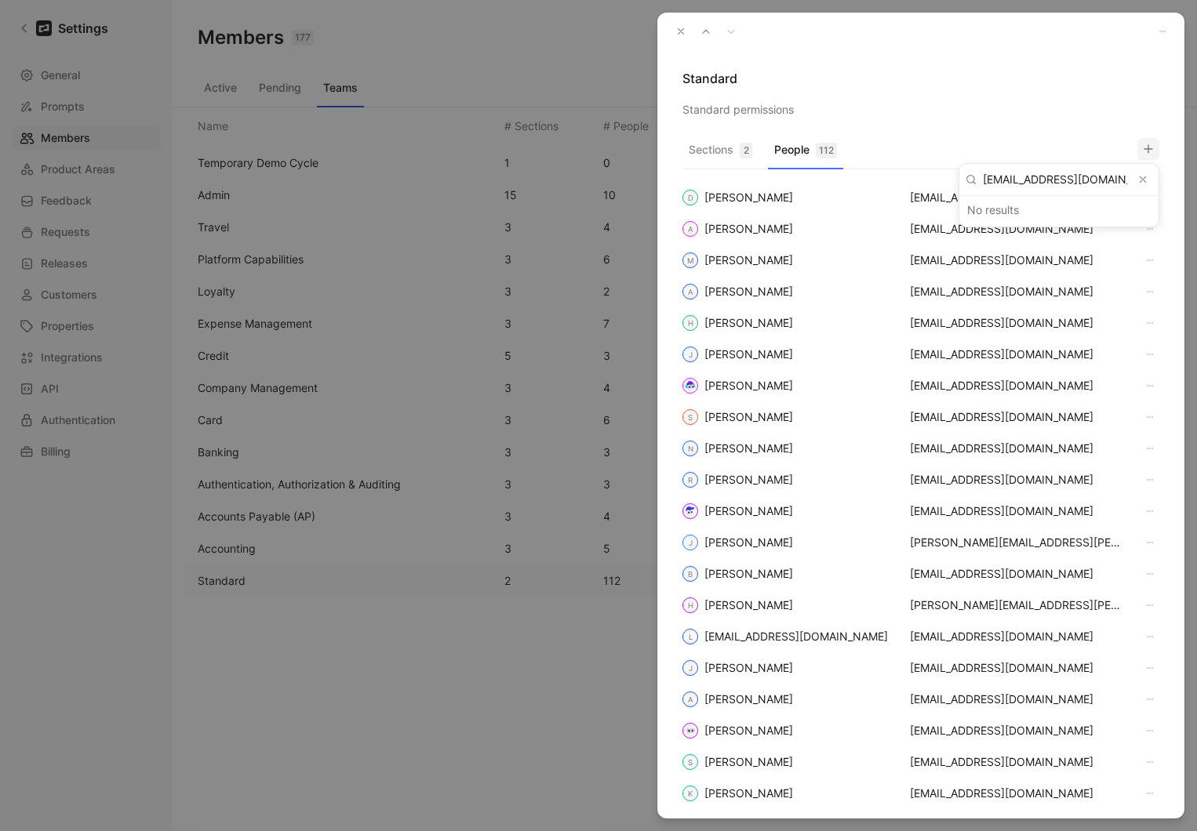
drag, startPoint x: 995, startPoint y: 124, endPoint x: 753, endPoint y: 53, distance: 252.4
click at [995, 124] on div at bounding box center [598, 415] width 1197 height 831
click at [685, 34] on icon "button" at bounding box center [680, 31] width 11 height 11
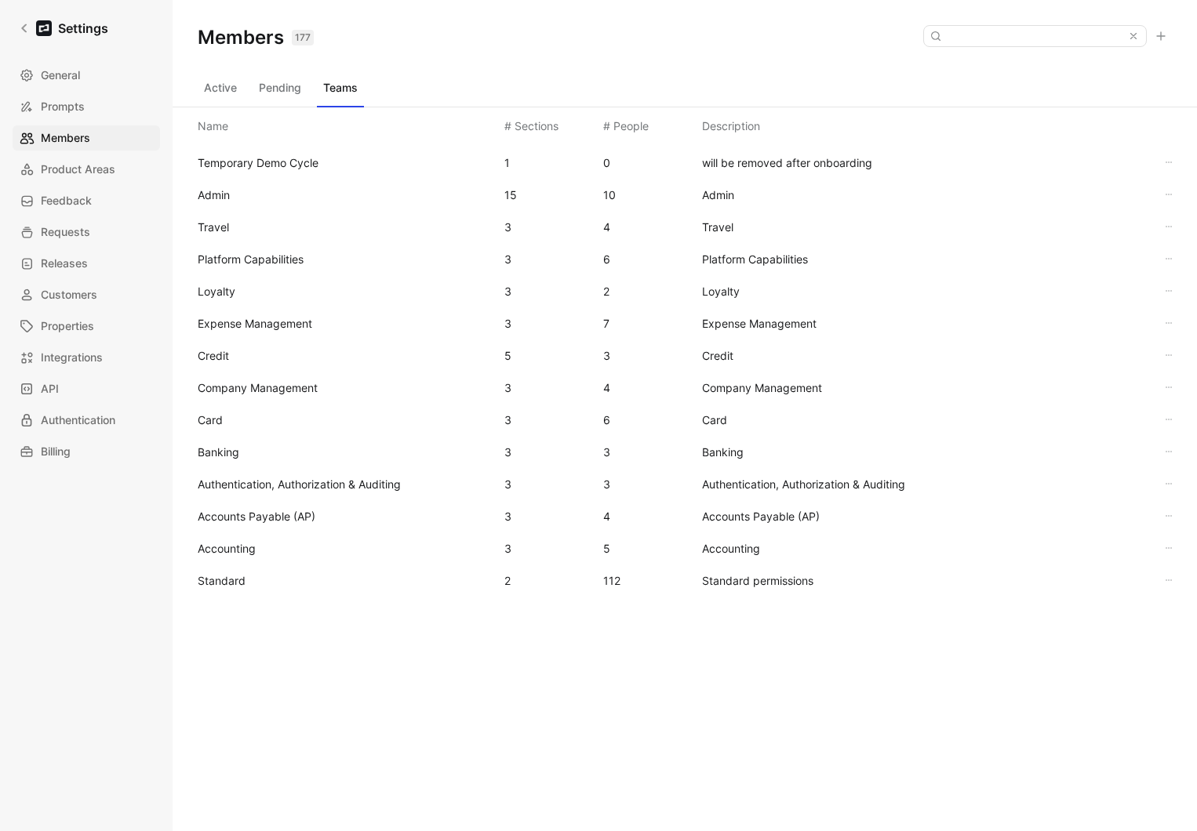
click at [198, 93] on button "Active" at bounding box center [220, 87] width 45 height 25
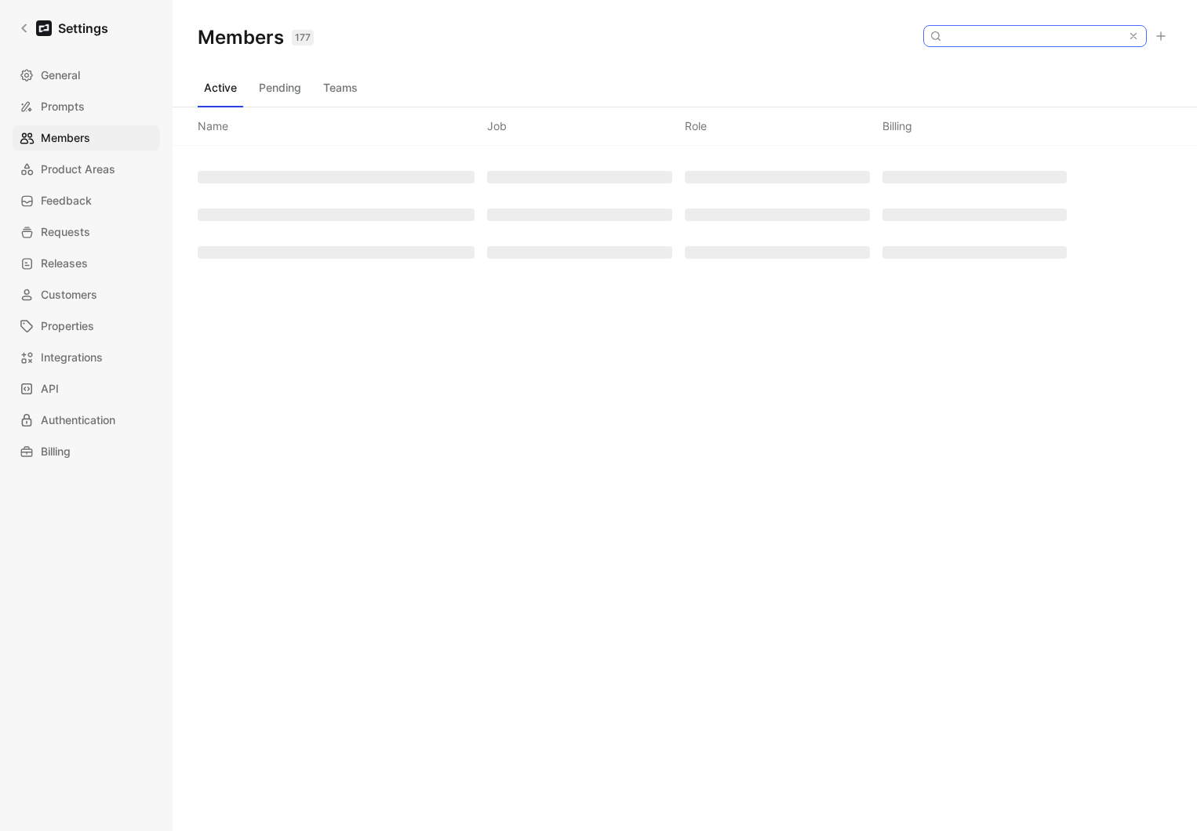
click at [1028, 27] on input at bounding box center [1034, 36] width 186 height 20
paste input "levana@brex.com"
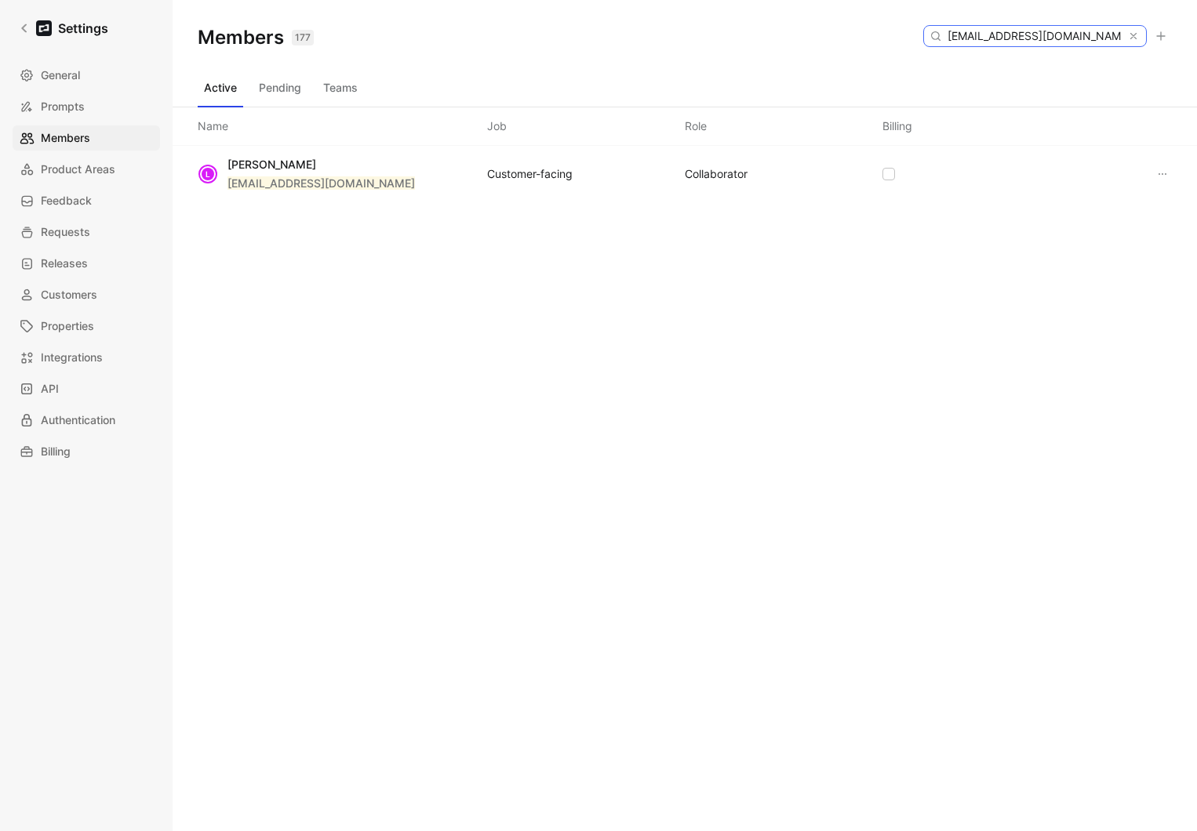
type input "levana@brex.com"
click at [334, 88] on button "Teams" at bounding box center [340, 87] width 47 height 25
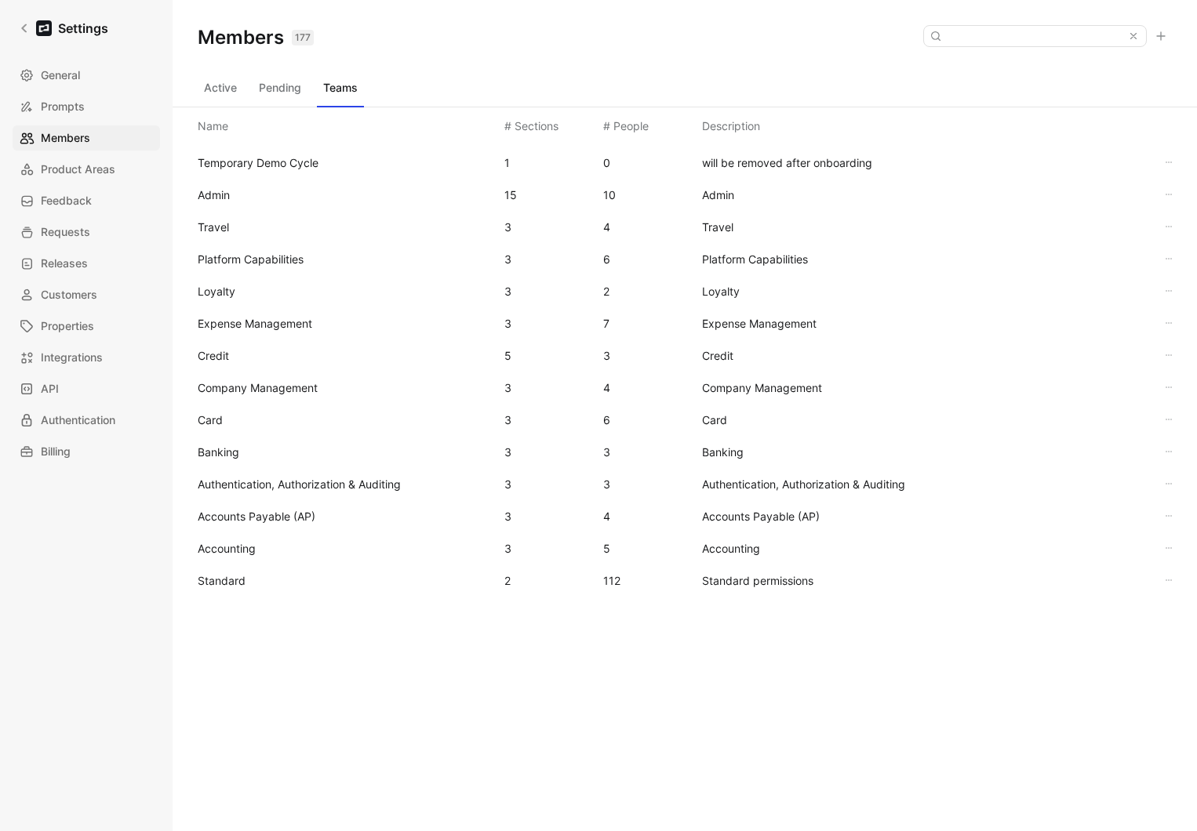
click at [231, 581] on span "Standard" at bounding box center [222, 580] width 48 height 13
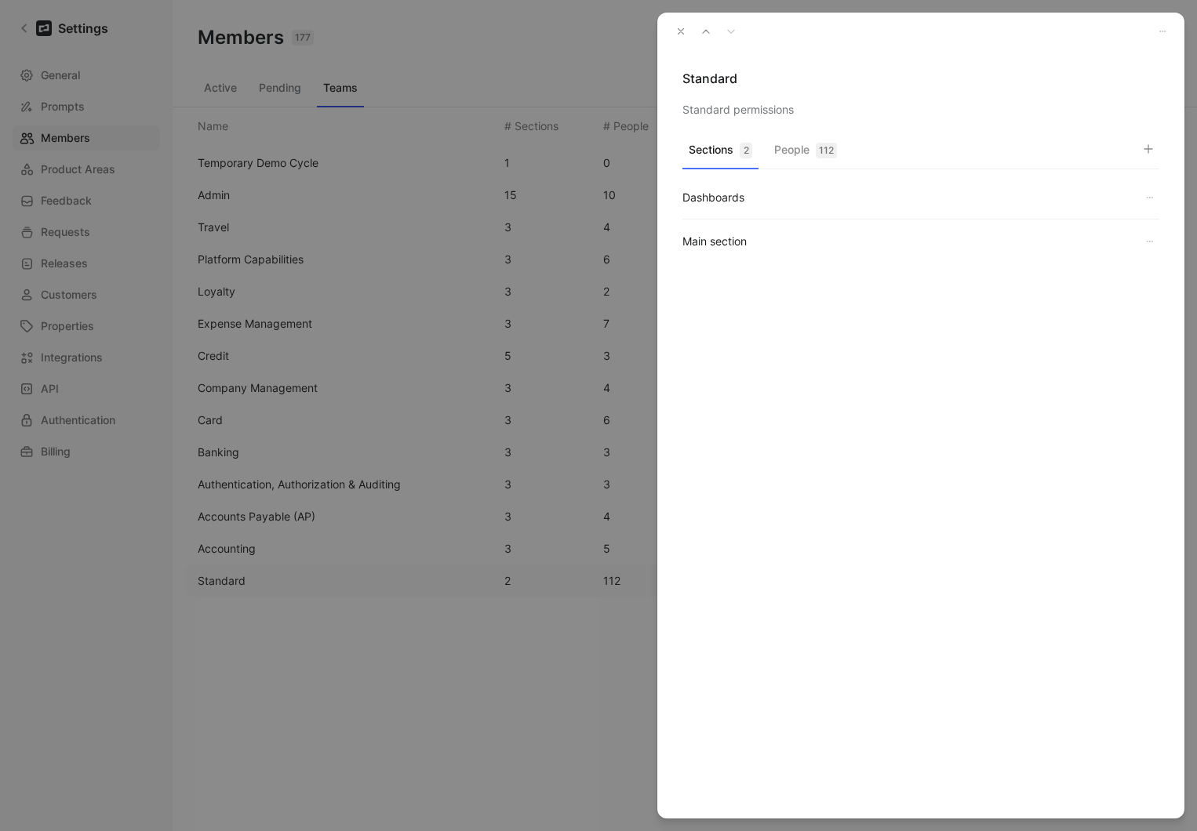
click at [793, 147] on button "People 112" at bounding box center [805, 154] width 75 height 31
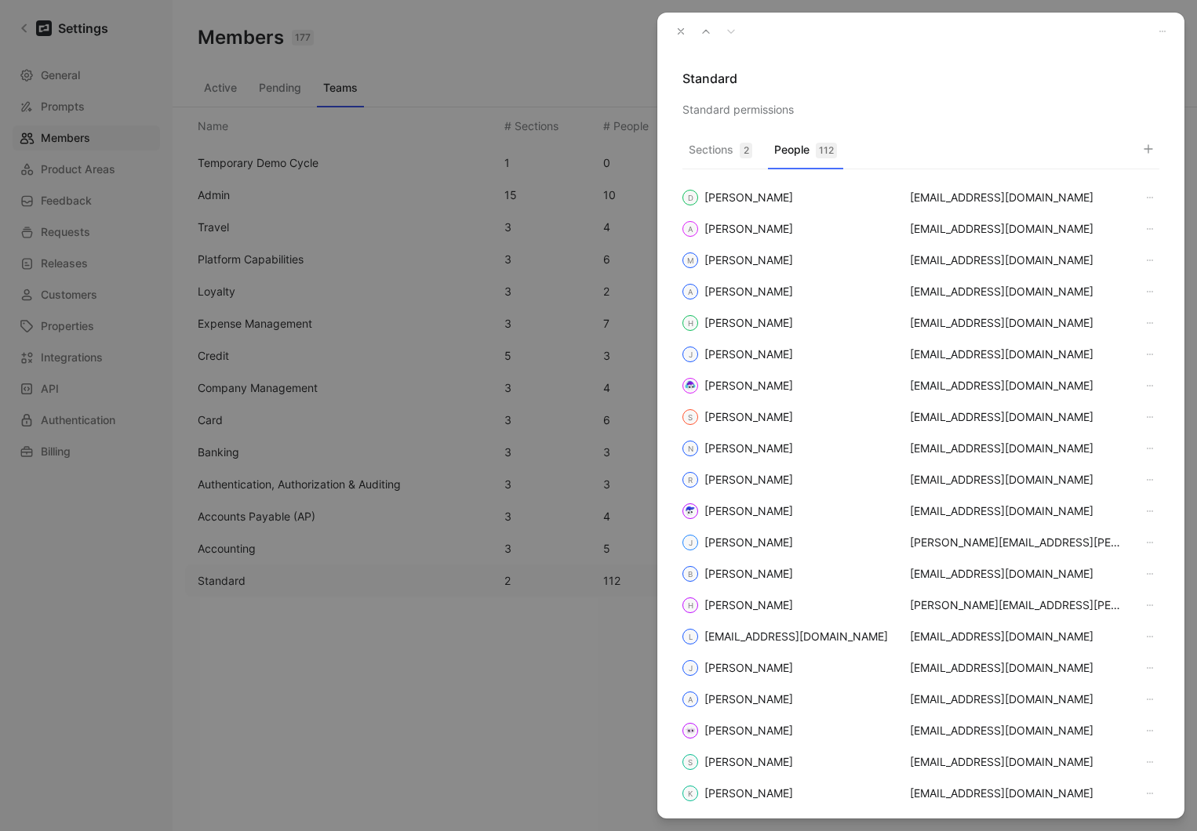
click at [1142, 146] on icon "button" at bounding box center [1148, 149] width 13 height 13
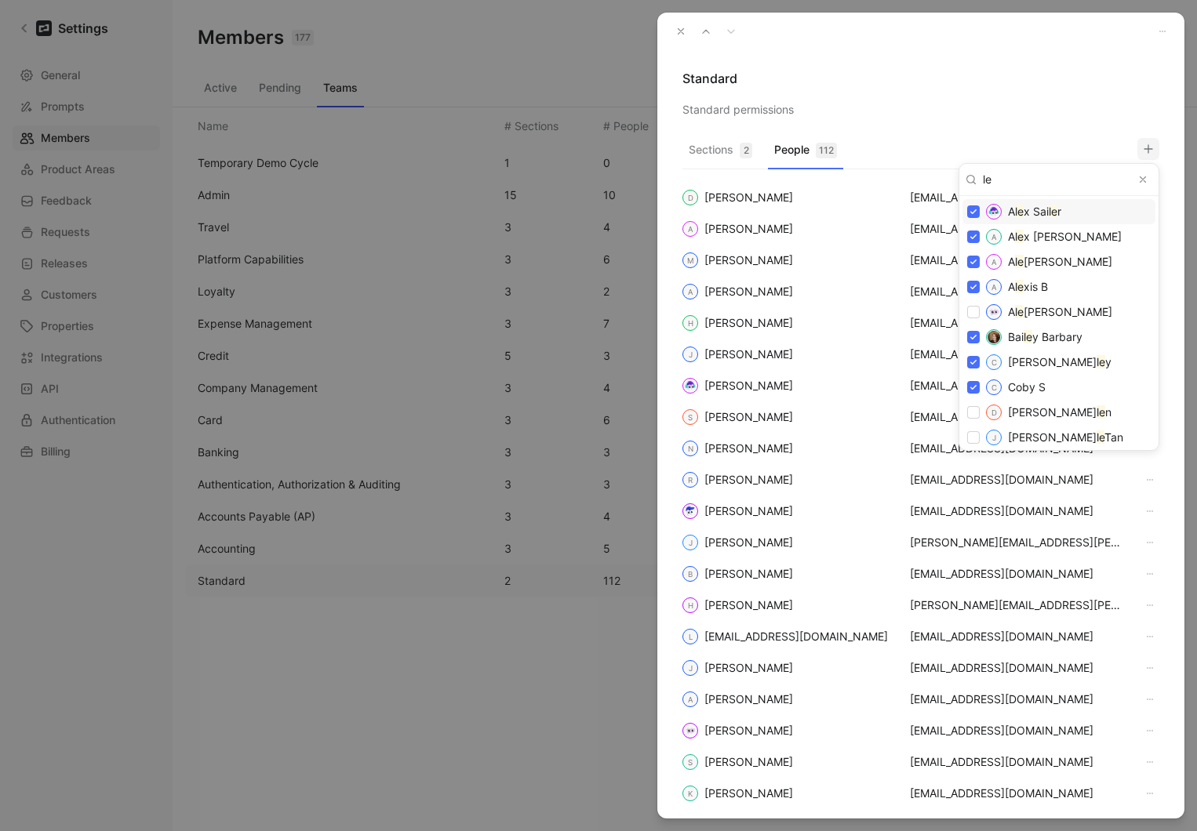
type input "lev"
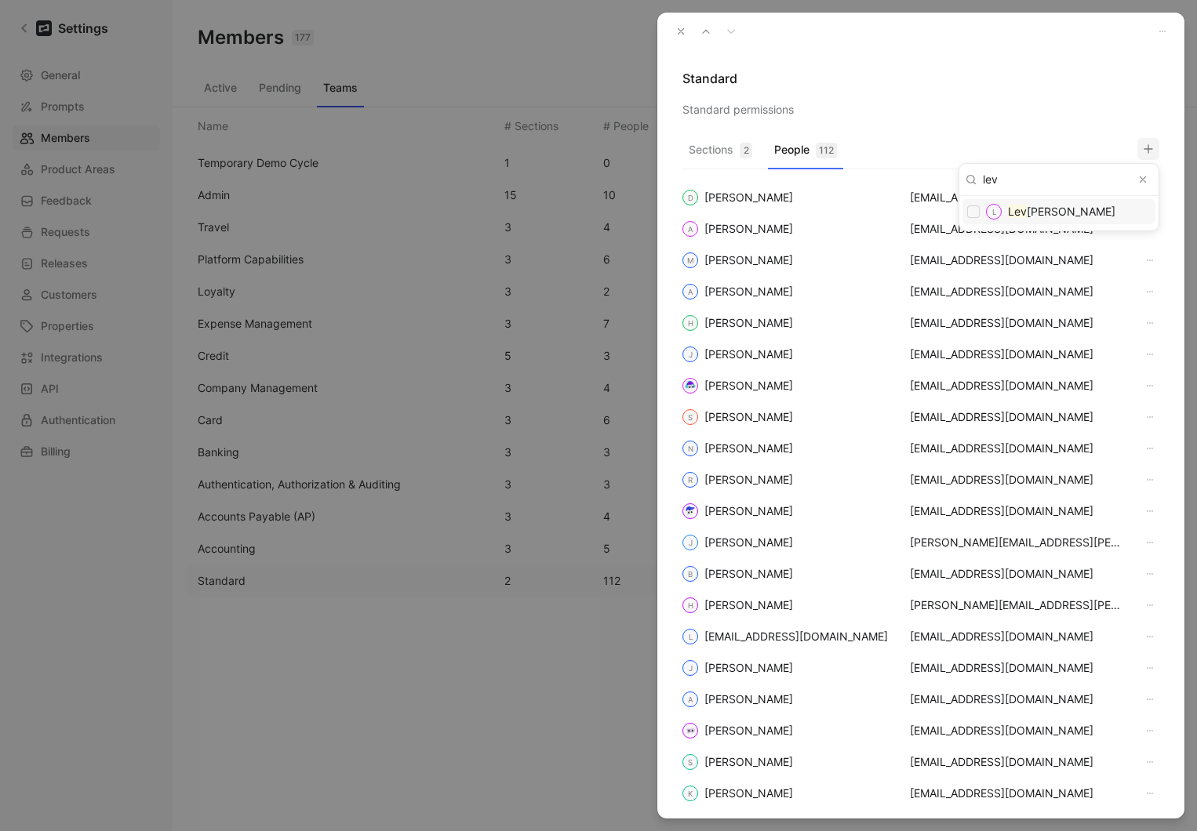
click at [976, 208] on input "checkbox" at bounding box center [973, 211] width 13 height 13
checkbox input "false"
click at [971, 79] on div at bounding box center [598, 415] width 1197 height 831
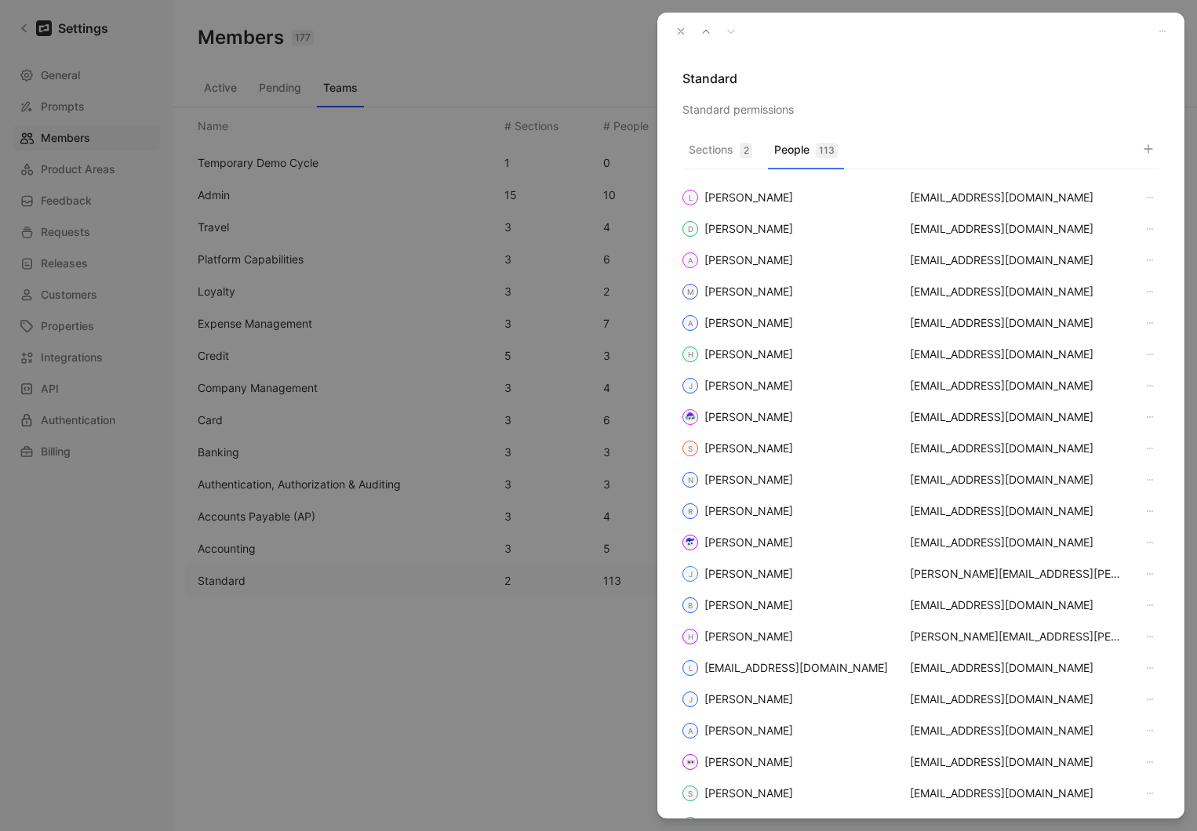
click at [685, 31] on icon "button" at bounding box center [680, 31] width 11 height 11
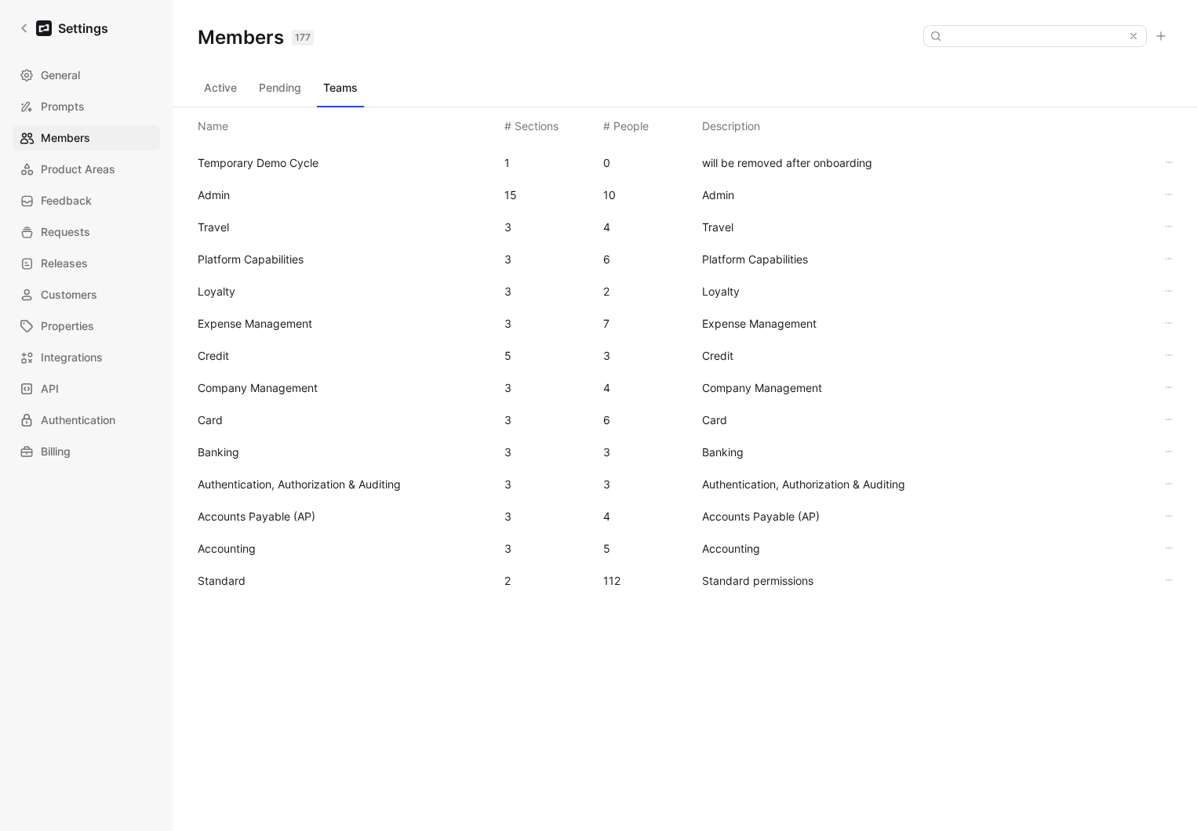
drag, startPoint x: 209, startPoint y: 91, endPoint x: 438, endPoint y: 75, distance: 229.6
click at [209, 91] on button "Active" at bounding box center [220, 87] width 45 height 25
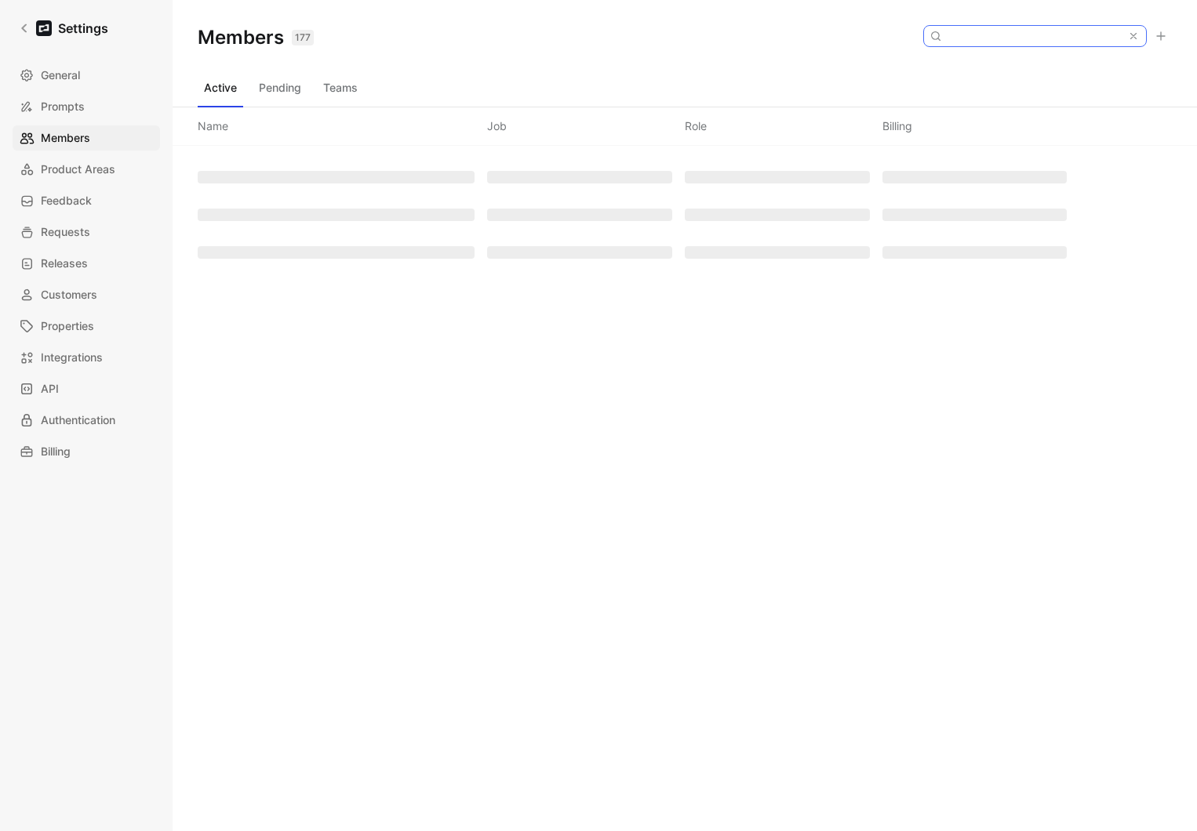
click at [1061, 38] on input at bounding box center [1034, 36] width 186 height 20
paste input "[EMAIL_ADDRESS][DOMAIN_NAME]"
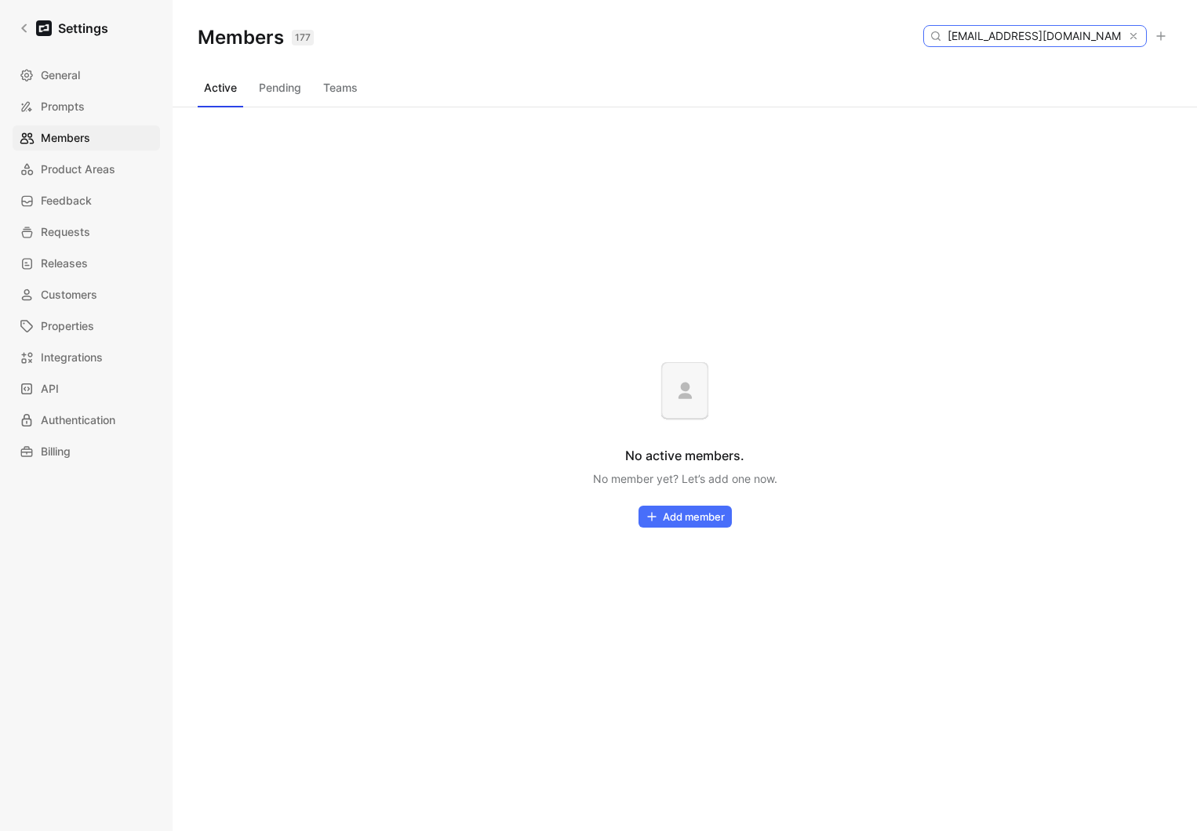
type input "[EMAIL_ADDRESS][DOMAIN_NAME]"
click at [284, 88] on button "Pending" at bounding box center [280, 87] width 55 height 25
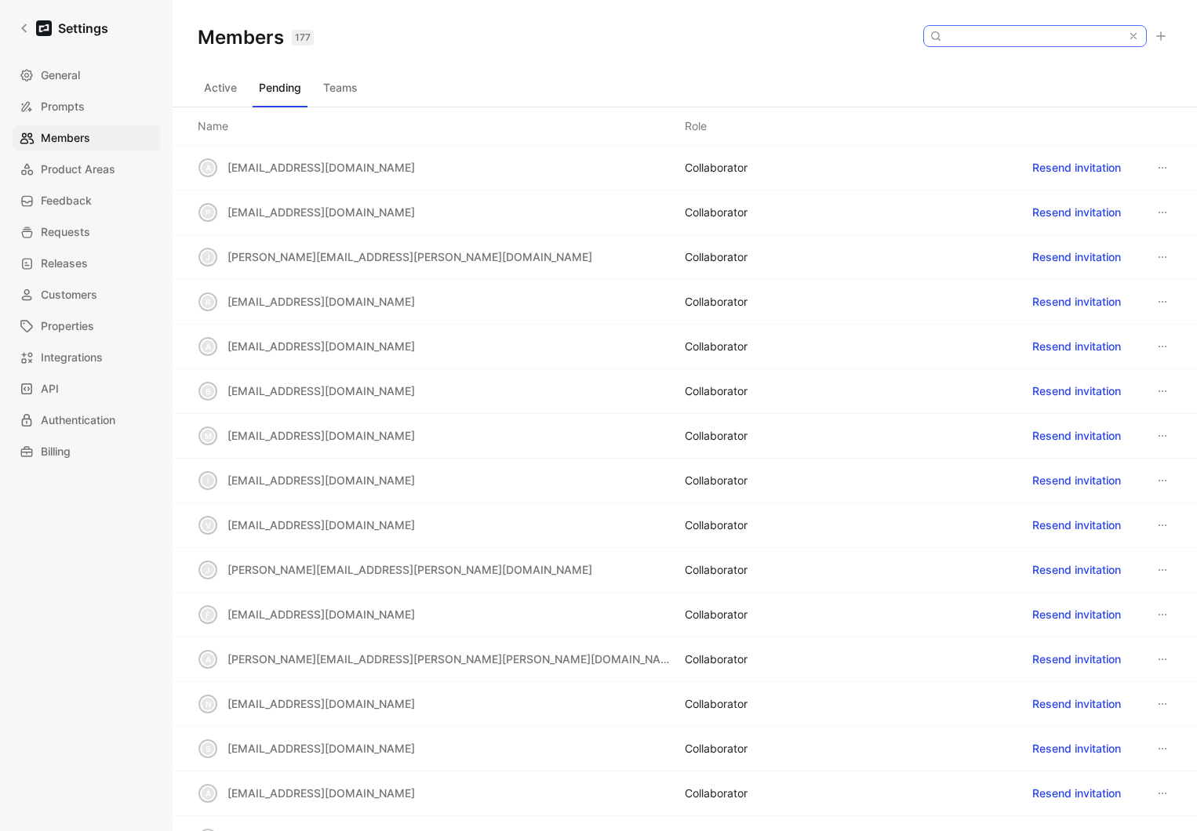
click at [1052, 36] on input at bounding box center [1034, 36] width 186 height 20
paste input "rtran@brex.com"
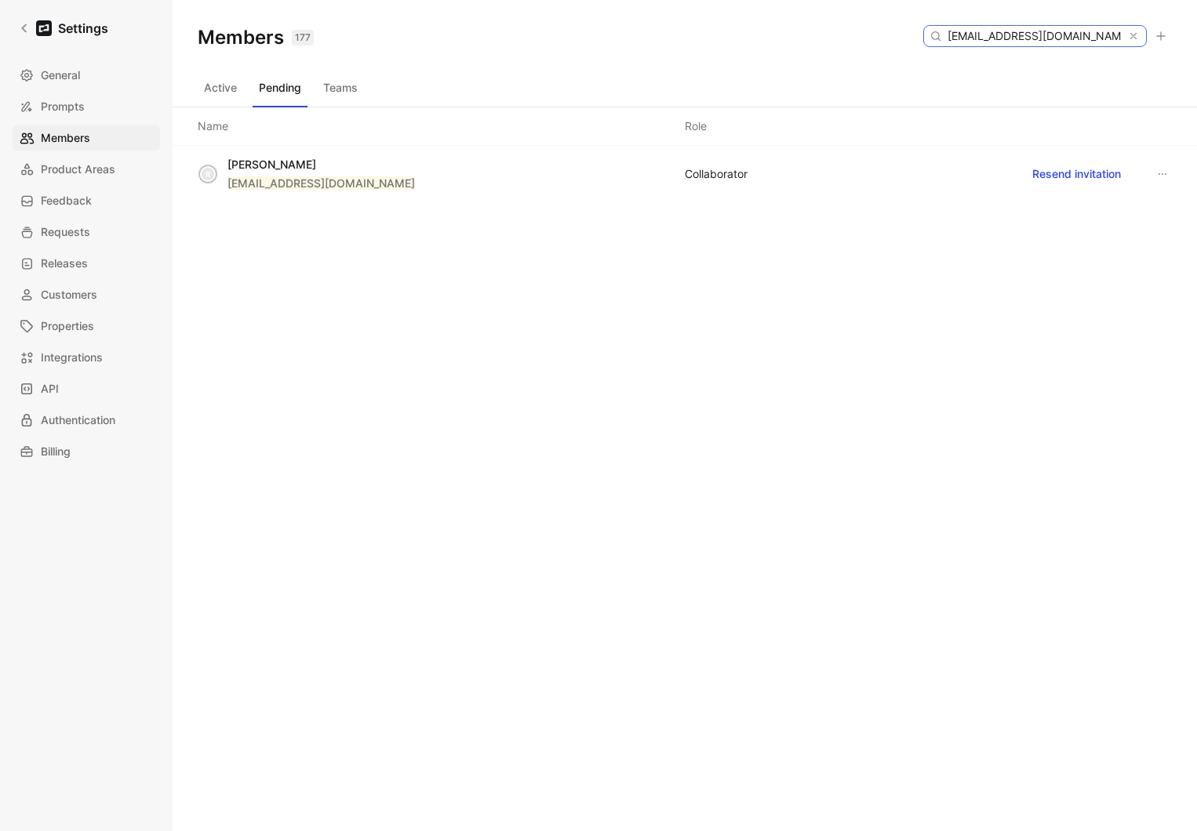
type input "rtran@brex.com"
click at [583, 42] on div "Members 177 Saved rtran@brex.com" at bounding box center [685, 37] width 1024 height 75
click at [1070, 178] on button "Resend invitation" at bounding box center [1076, 174] width 103 height 25
click at [350, 97] on button "Teams" at bounding box center [340, 87] width 47 height 25
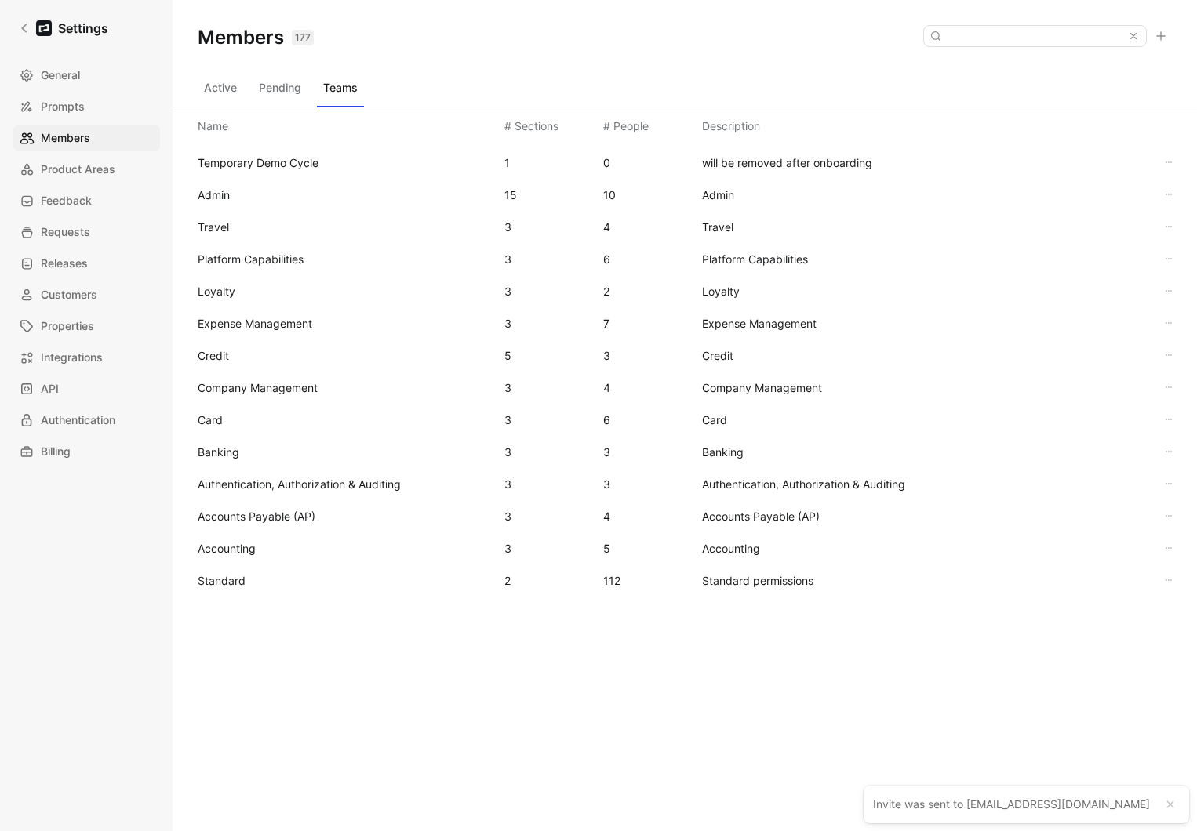
click at [232, 577] on span "Standard" at bounding box center [222, 580] width 48 height 13
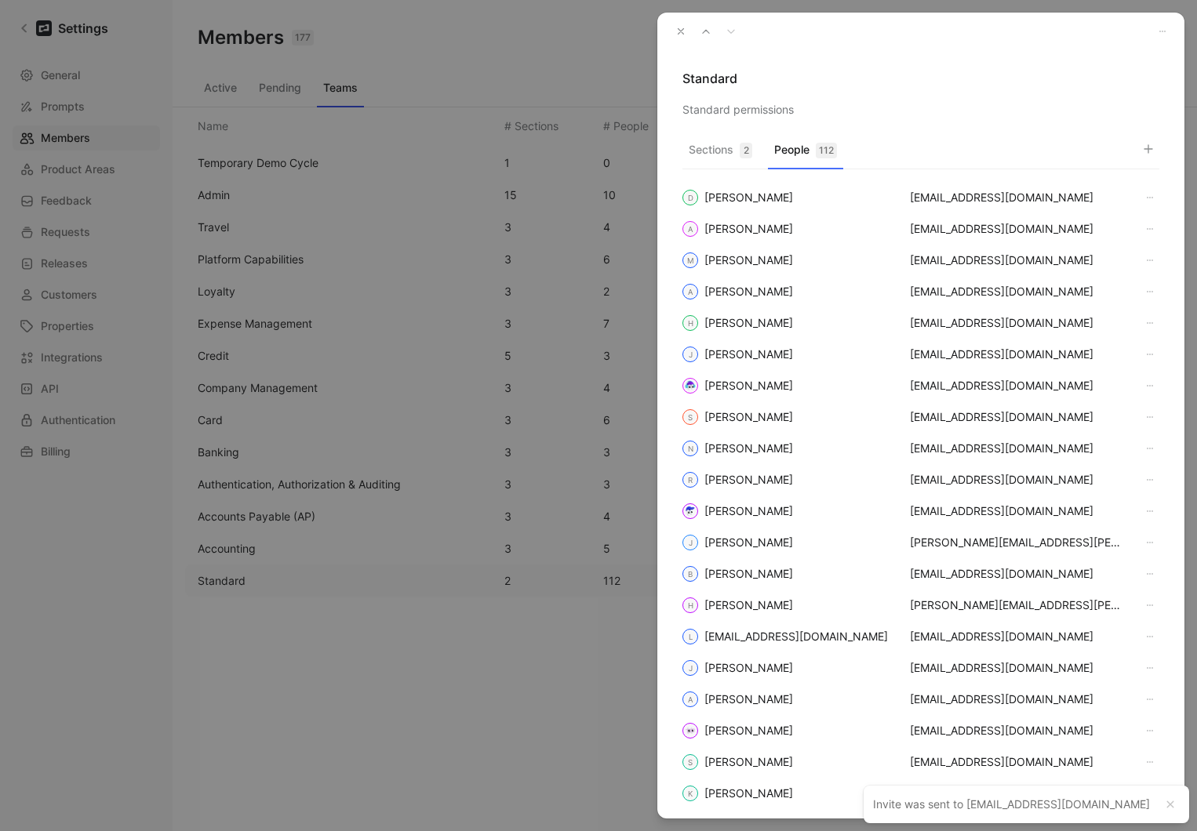
click at [791, 158] on button "People 112" at bounding box center [805, 154] width 75 height 31
click at [1157, 153] on button "button" at bounding box center [1148, 149] width 22 height 22
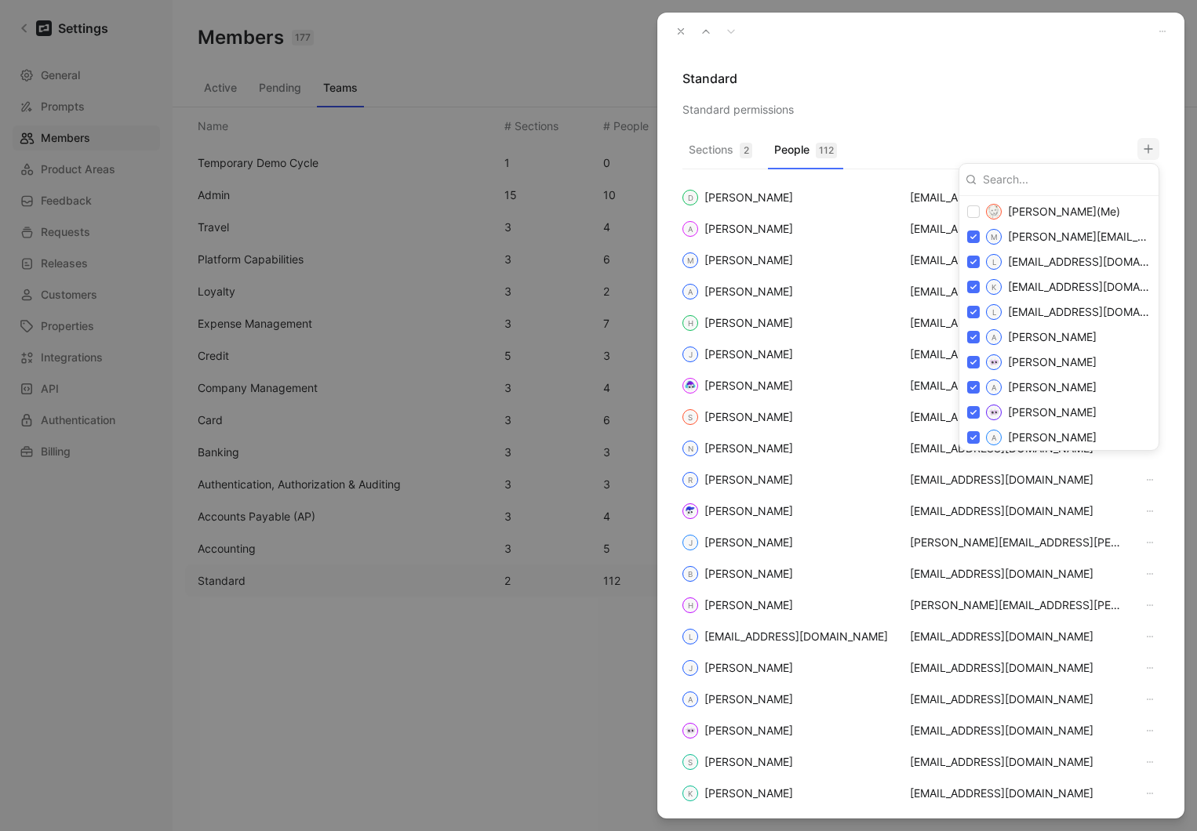
click at [1065, 180] on input at bounding box center [1064, 179] width 176 height 25
paste input "rtran@brex.com"
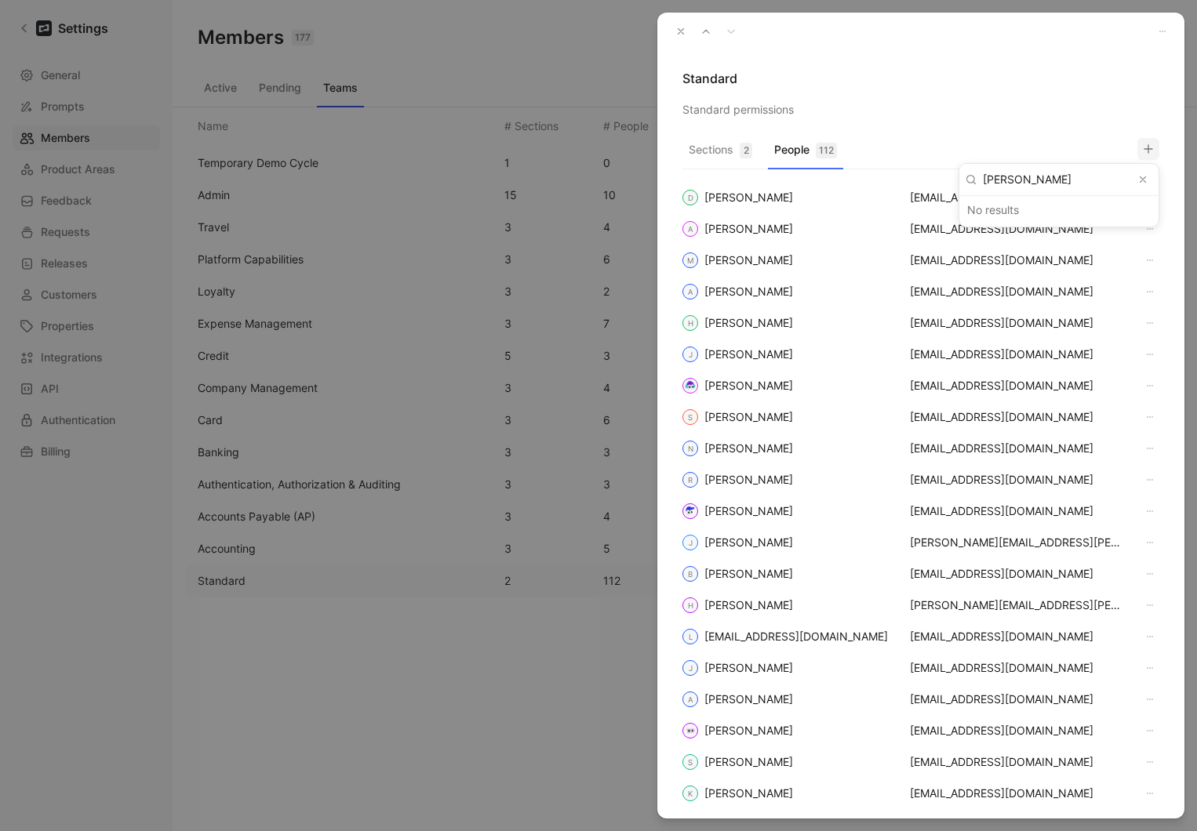
type input "rebecca"
click at [682, 29] on div at bounding box center [598, 415] width 1197 height 831
click at [682, 29] on icon "button" at bounding box center [680, 31] width 11 height 11
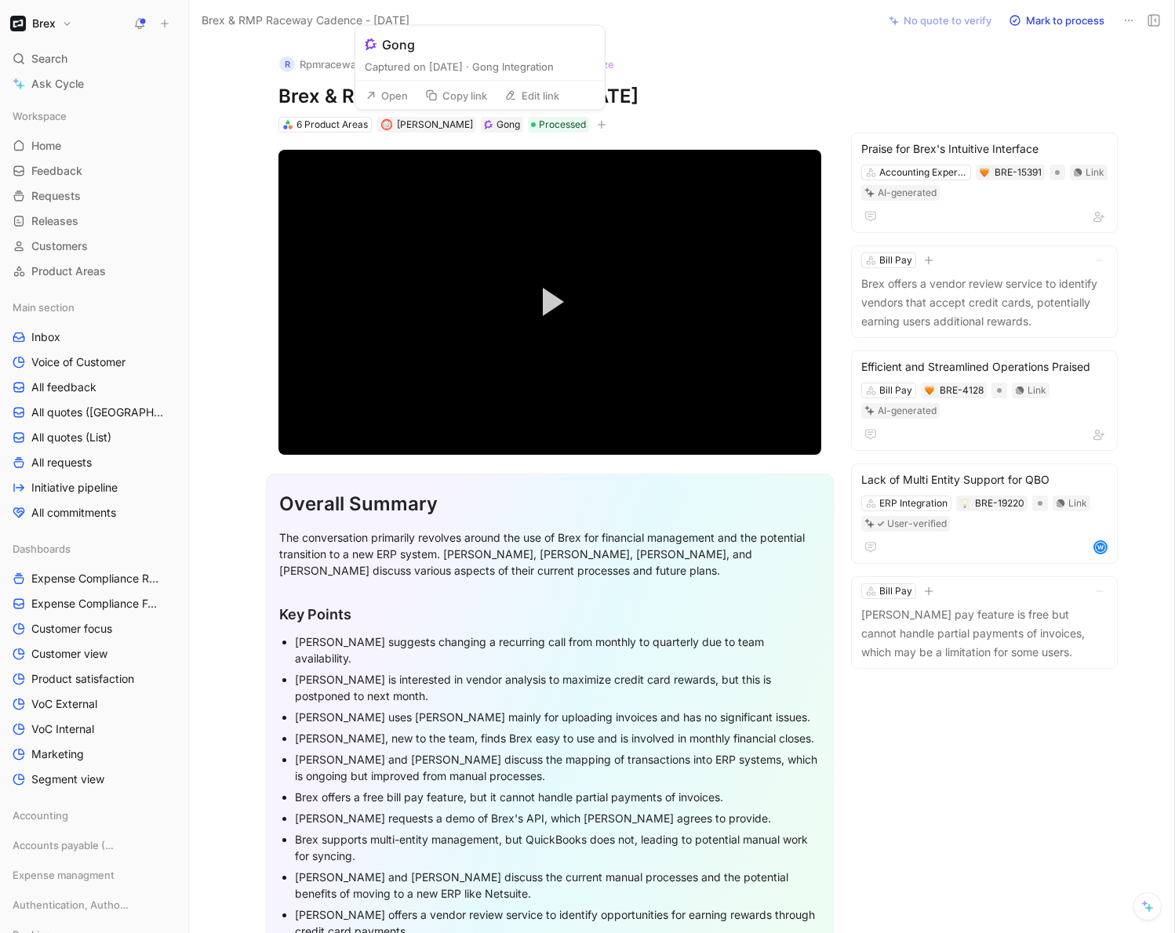
click at [402, 104] on button "Open" at bounding box center [386, 96] width 56 height 22
click at [425, 125] on span "[PERSON_NAME]" at bounding box center [435, 124] width 76 height 12
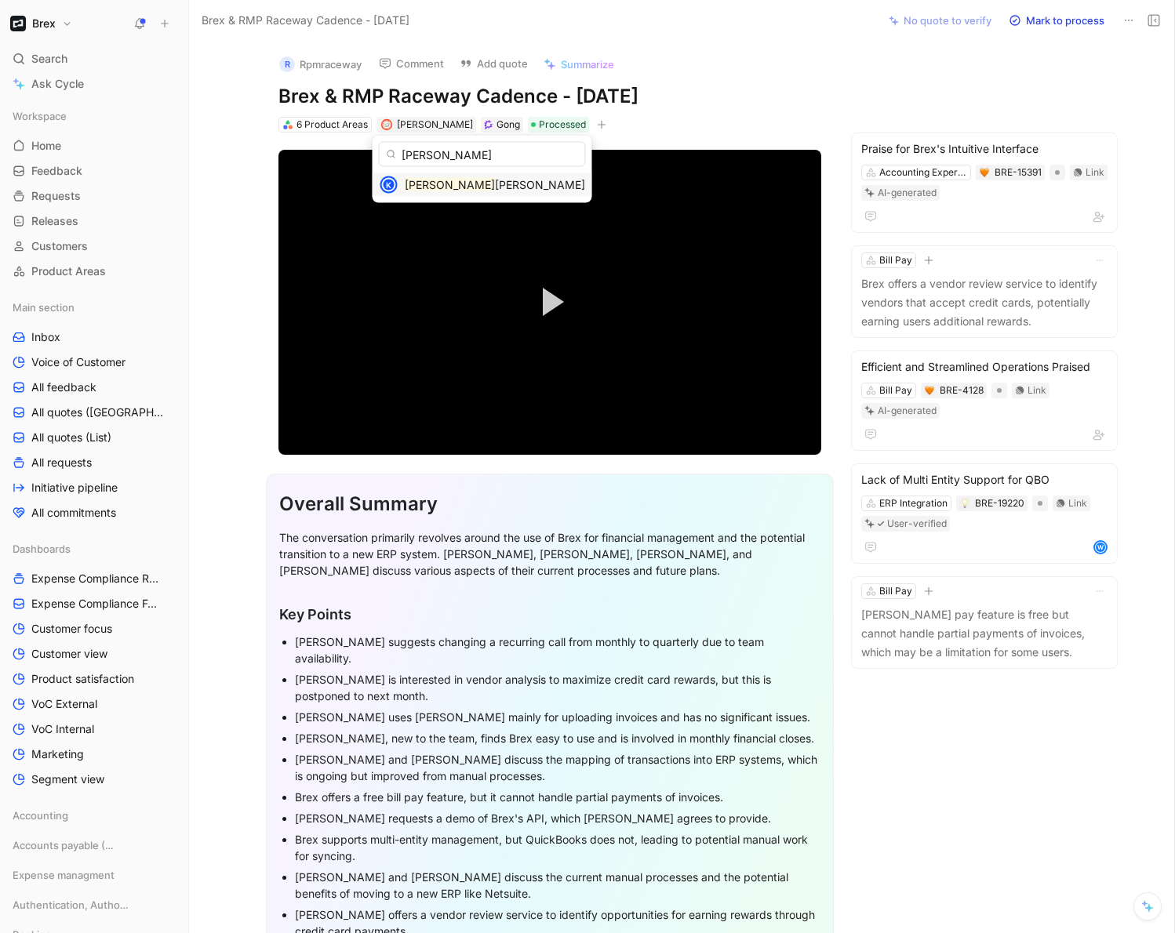
type input "karim"
click at [423, 189] on mark "Karim" at bounding box center [450, 184] width 90 height 13
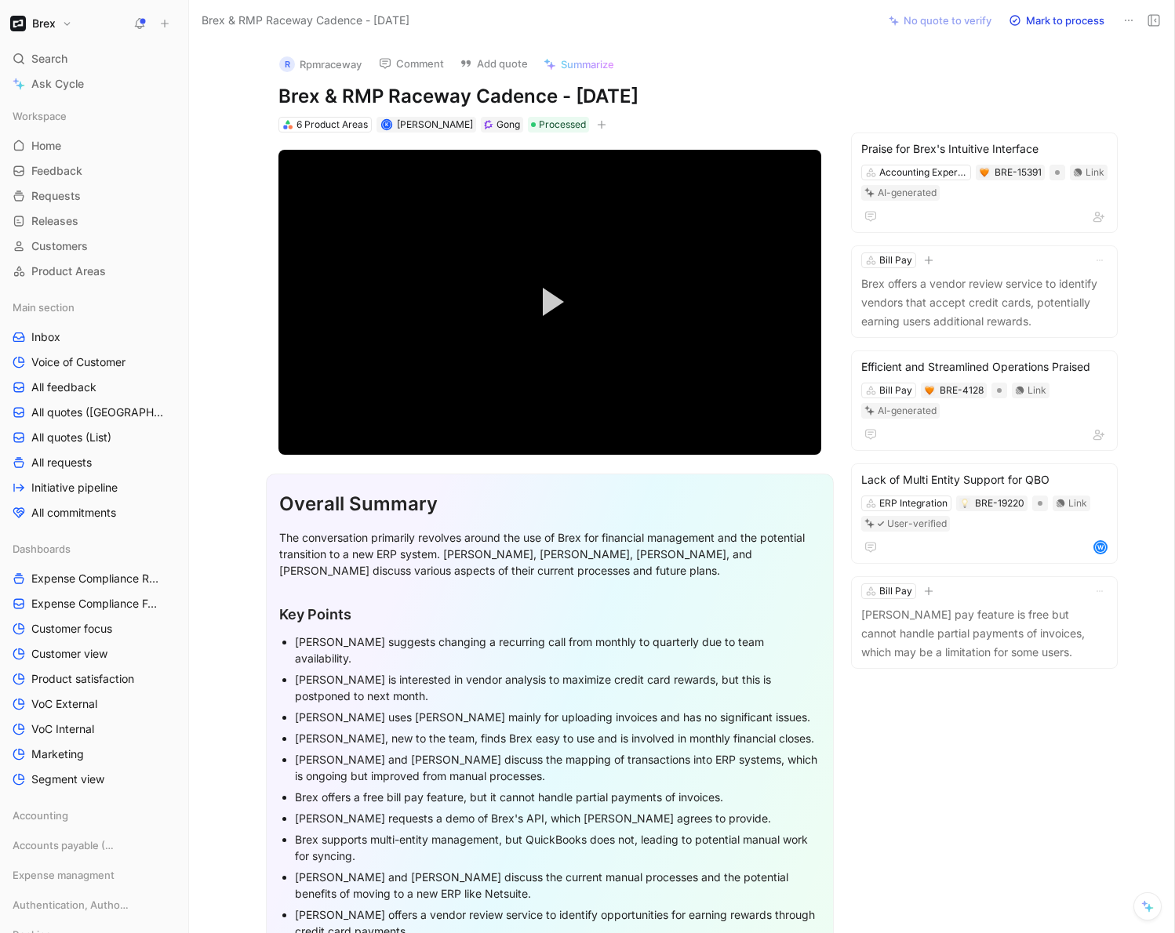
click at [729, 66] on div "R Rpmraceway Comment Add quote Summarize" at bounding box center [546, 59] width 549 height 33
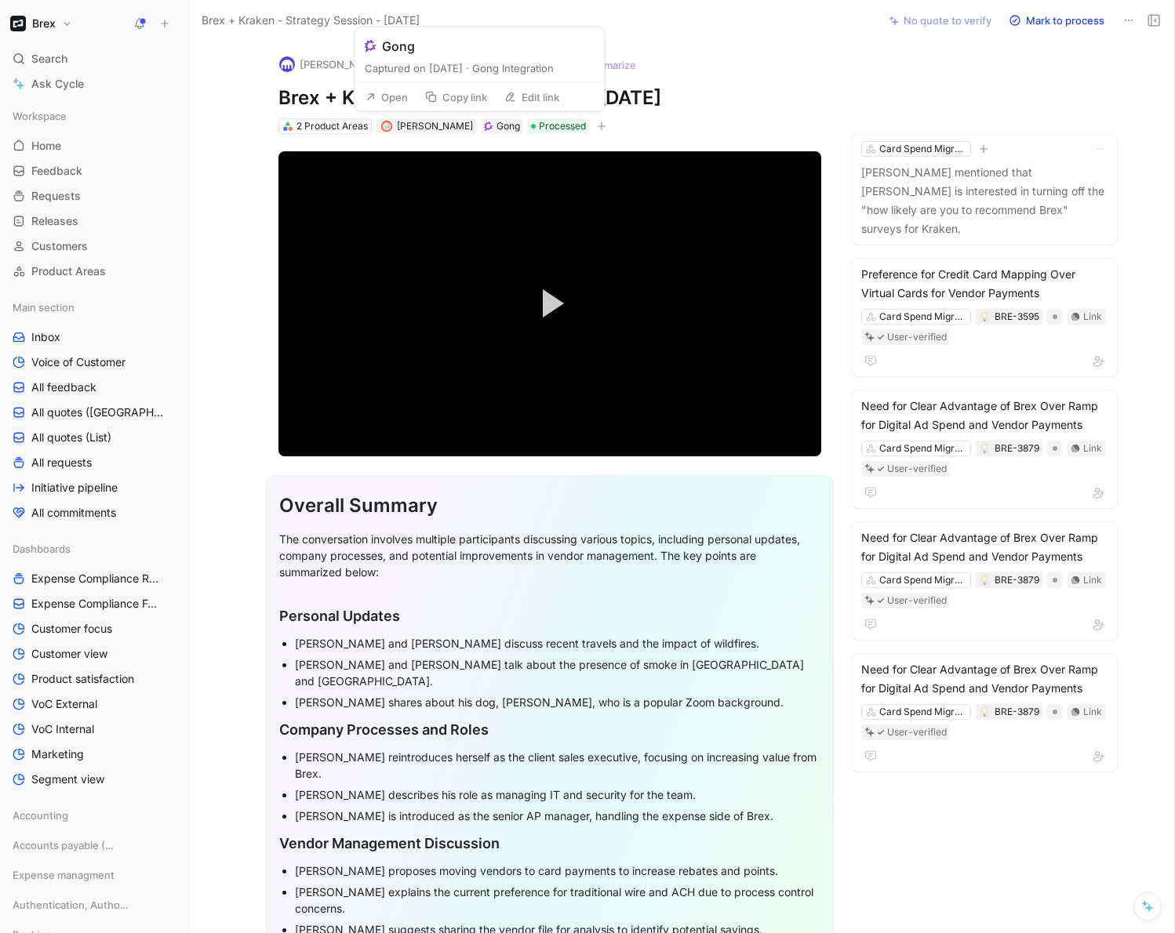
click at [400, 98] on button "Open" at bounding box center [386, 97] width 56 height 22
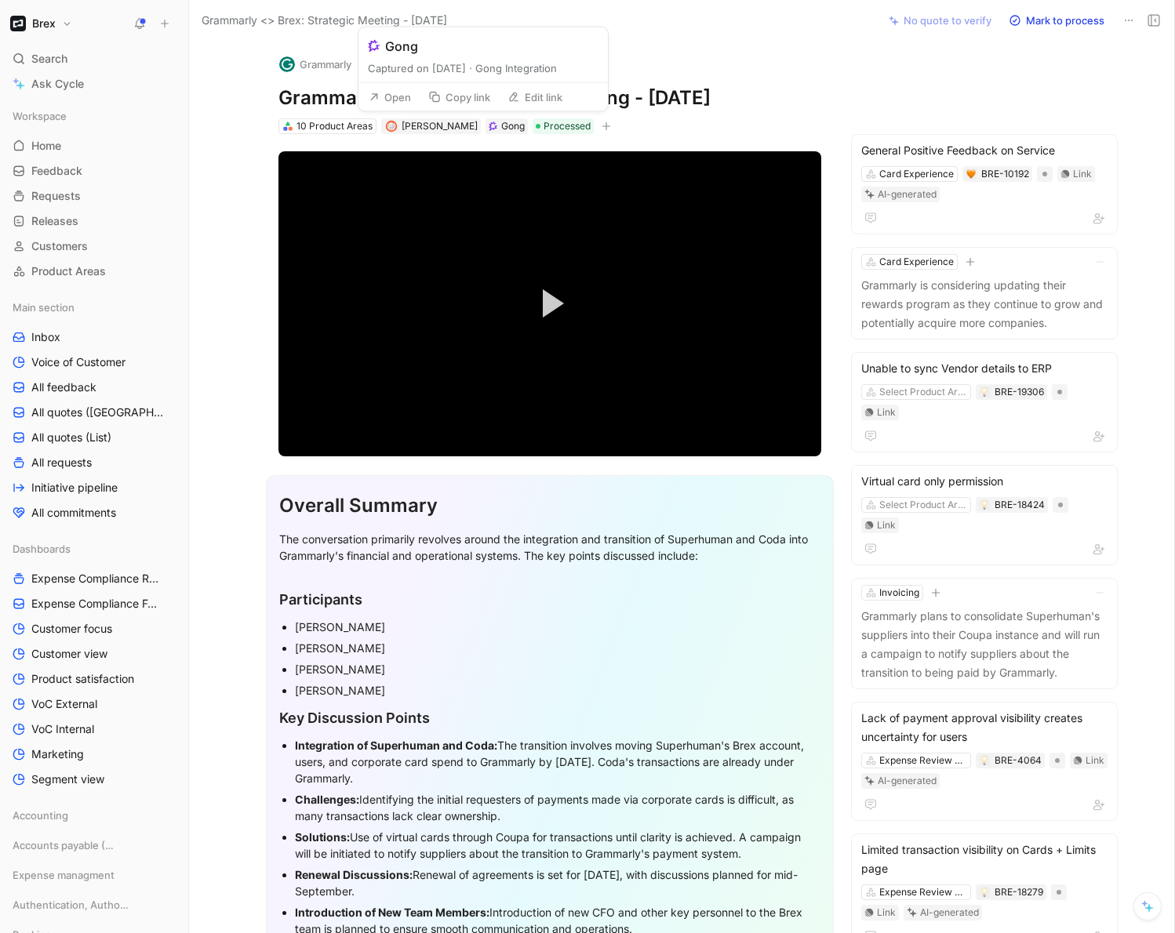
click at [395, 98] on button "Open" at bounding box center [390, 97] width 56 height 22
click at [437, 126] on span "[PERSON_NAME]" at bounding box center [440, 126] width 76 height 12
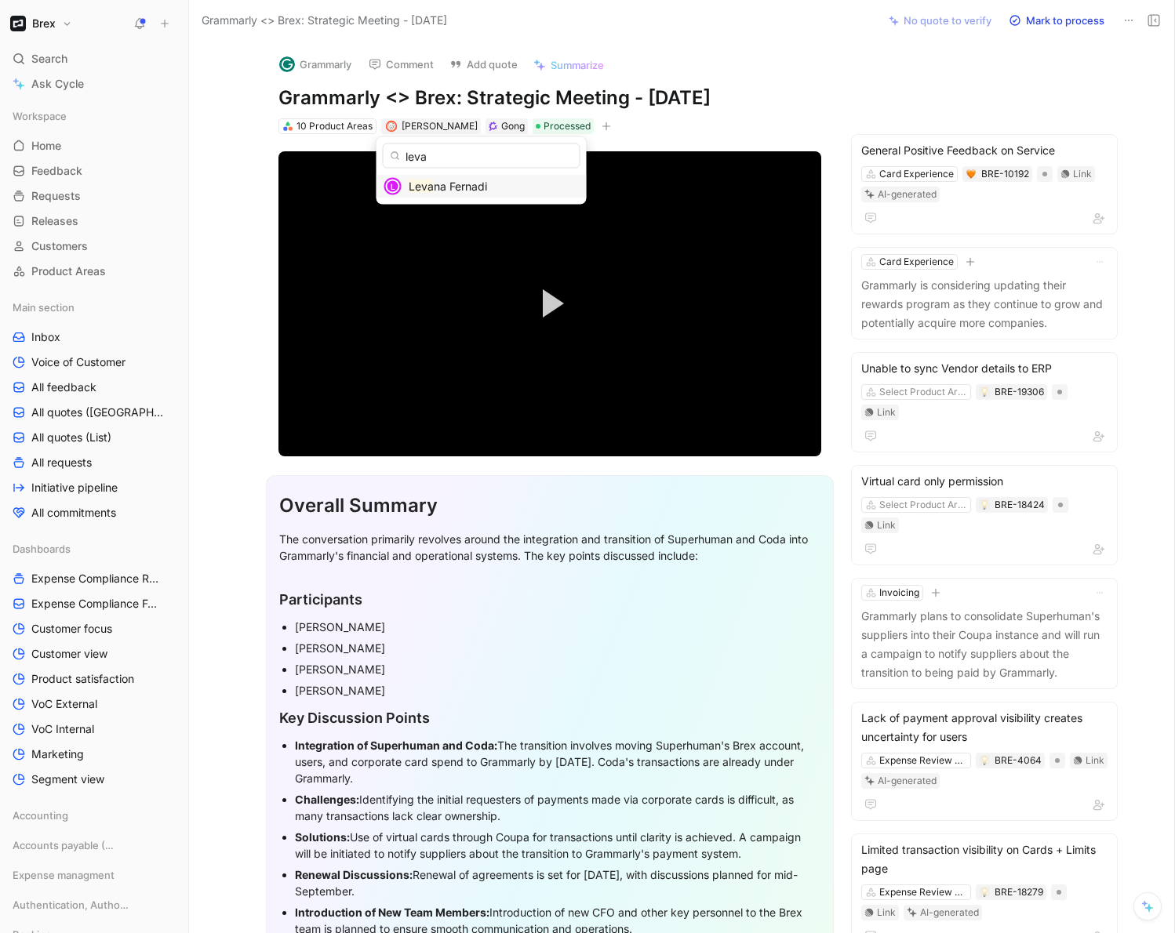
type input "leva"
click at [447, 187] on span "na Fernadi" at bounding box center [460, 186] width 53 height 13
click at [819, 82] on div "Grammarly Comment Add quote Summarize Grammarly <> Brex: Strategic Meeting - [D…" at bounding box center [550, 89] width 602 height 94
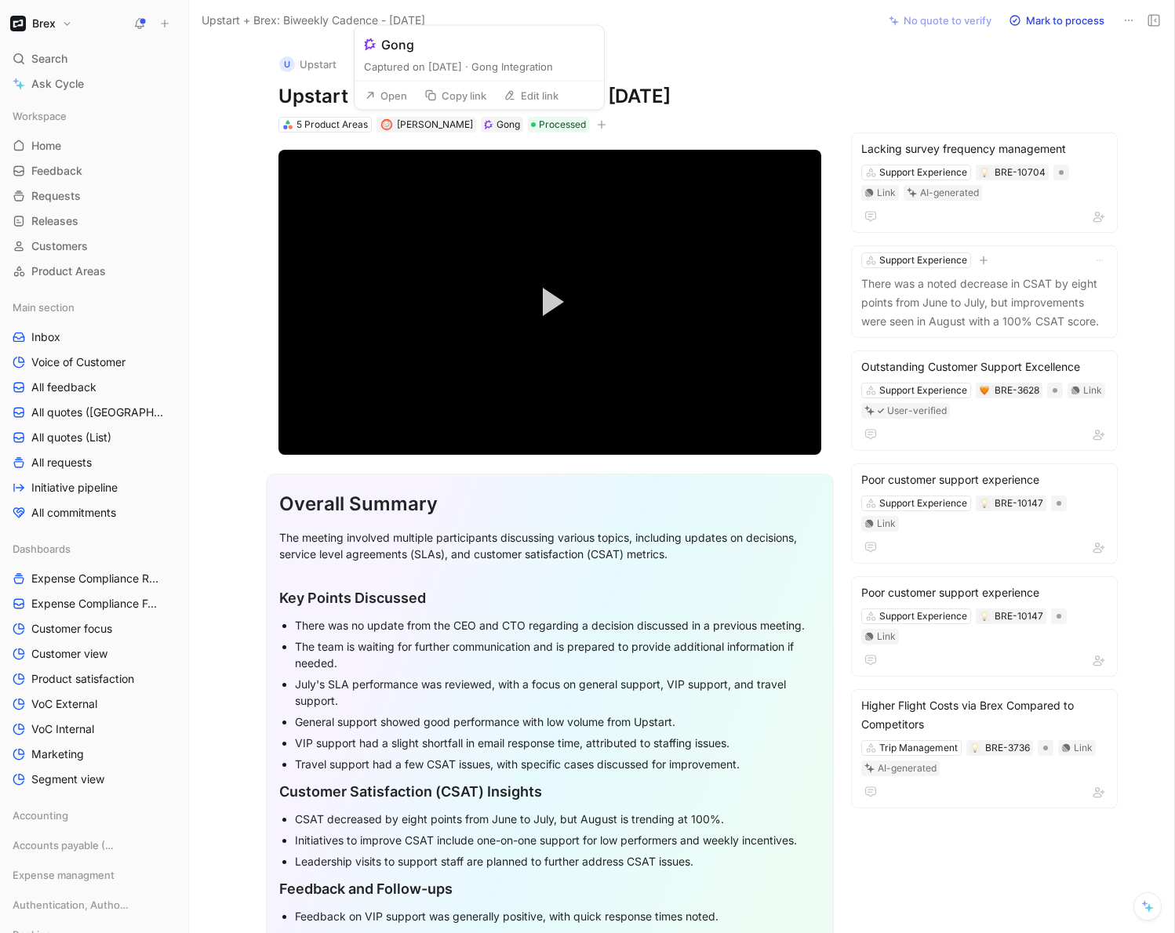
click at [399, 101] on button "Open" at bounding box center [386, 96] width 56 height 22
drag, startPoint x: 435, startPoint y: 125, endPoint x: 256, endPoint y: 155, distance: 181.3
click at [256, 155] on div "U Upstart Comment Add quote Summarize Upstart + Brex: Biweekly Cadence - [DATE]…" at bounding box center [681, 488] width 985 height 892
click at [353, 96] on button "Change reporter" at bounding box center [348, 99] width 113 height 22
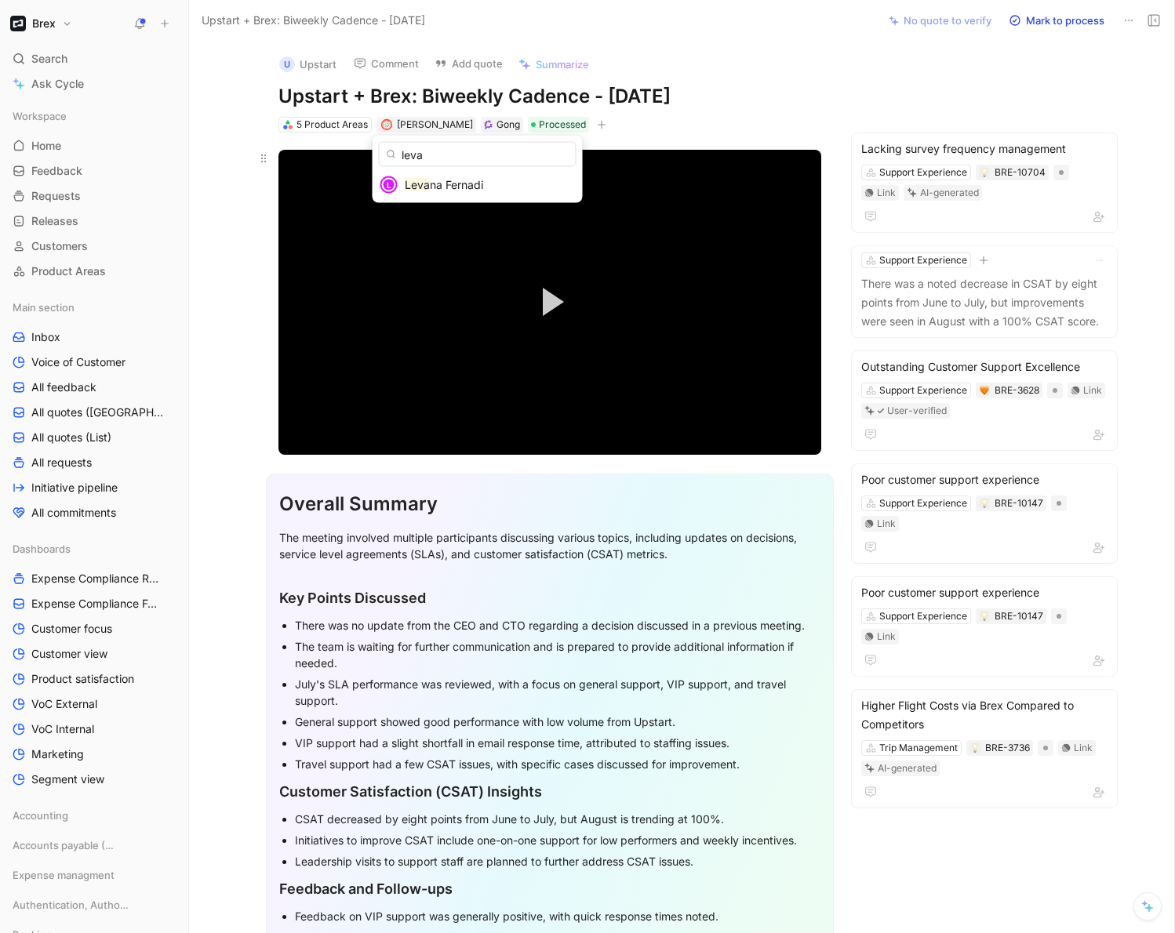
type input "leva"
click at [401, 184] on div "L Leva na Fernadi" at bounding box center [478, 185] width 210 height 24
click at [855, 76] on div "U Upstart Comment Add quote Summarize Upstart + Brex: Biweekly Cadence - 8/28/2…" at bounding box center [681, 488] width 985 height 892
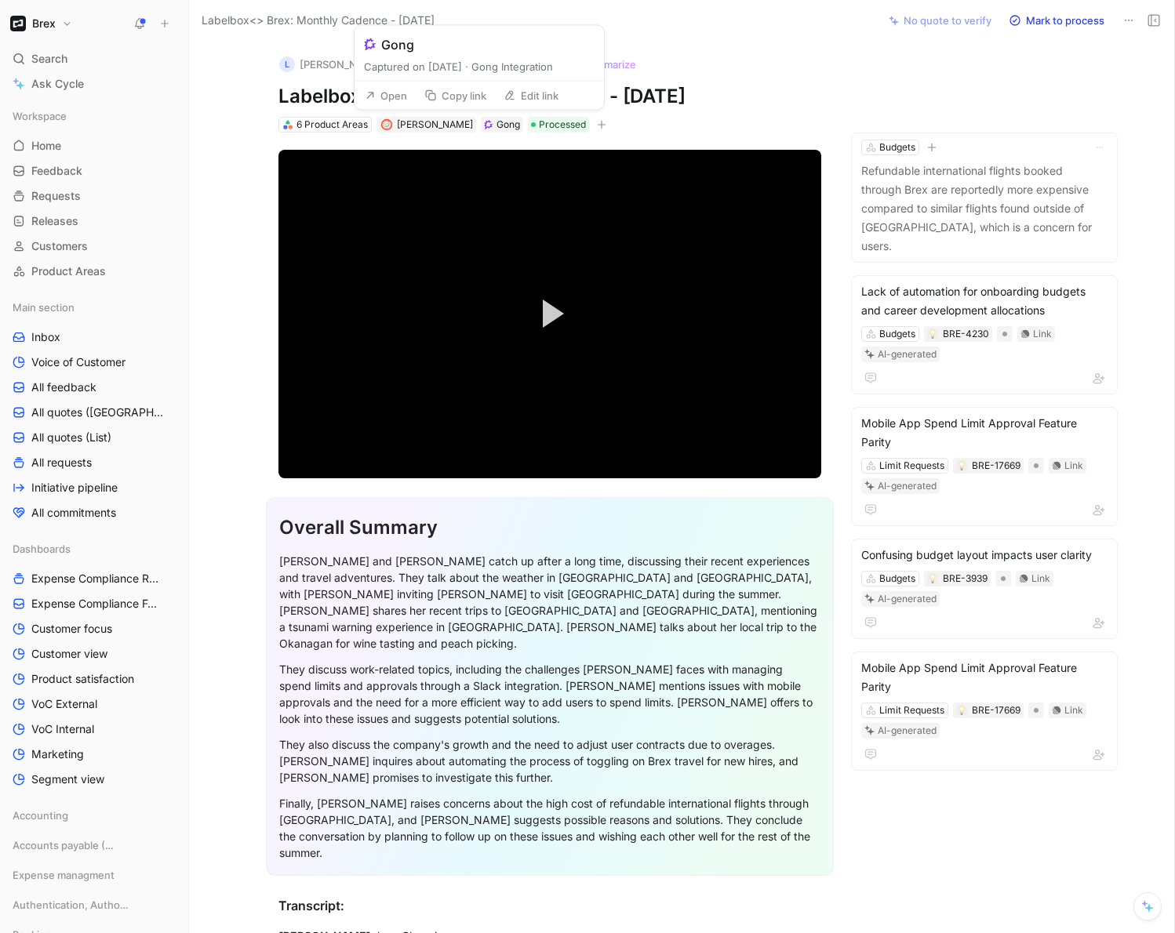
click at [387, 101] on button "Open" at bounding box center [386, 96] width 56 height 22
click at [434, 118] on span "[PERSON_NAME]" at bounding box center [435, 124] width 76 height 12
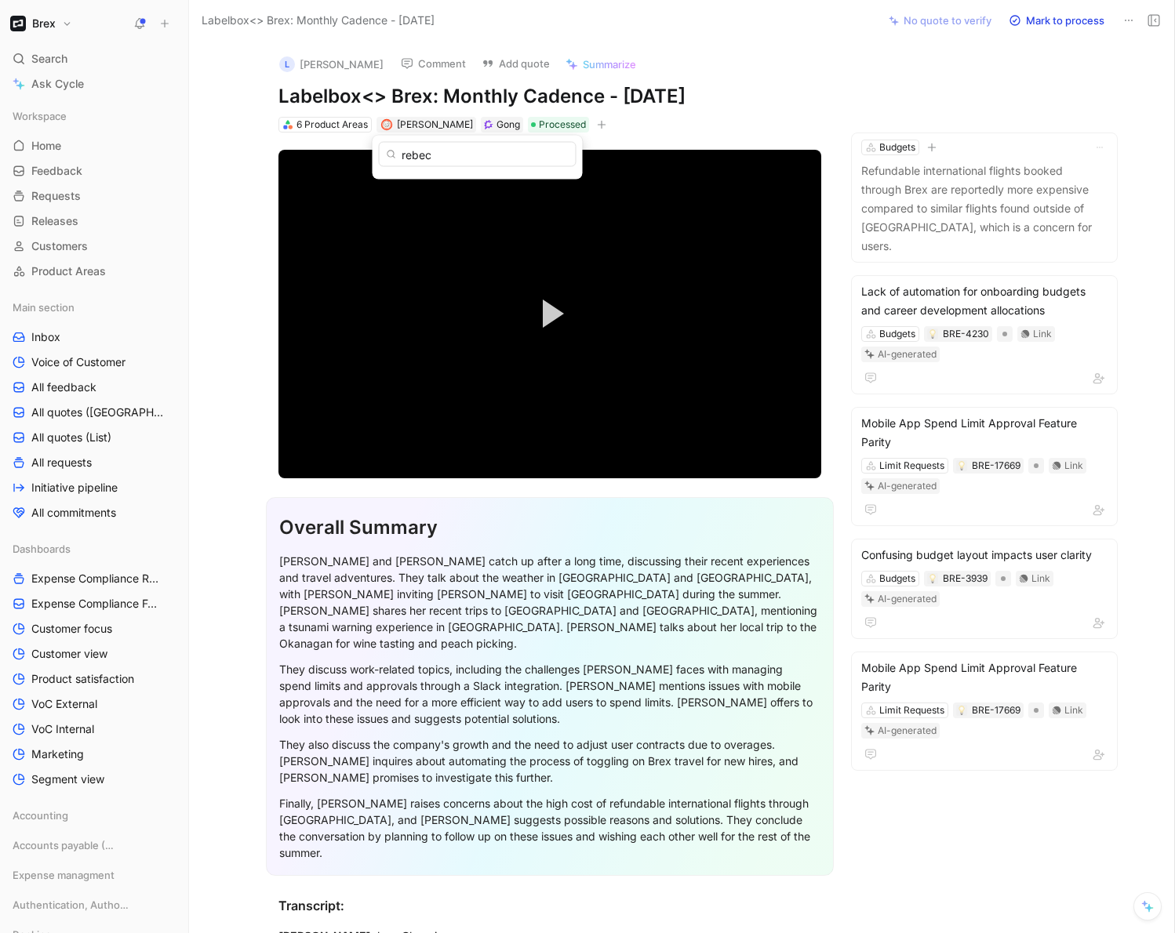
click at [453, 155] on input "rebec" at bounding box center [478, 154] width 198 height 25
type input "rtran@brex.com"
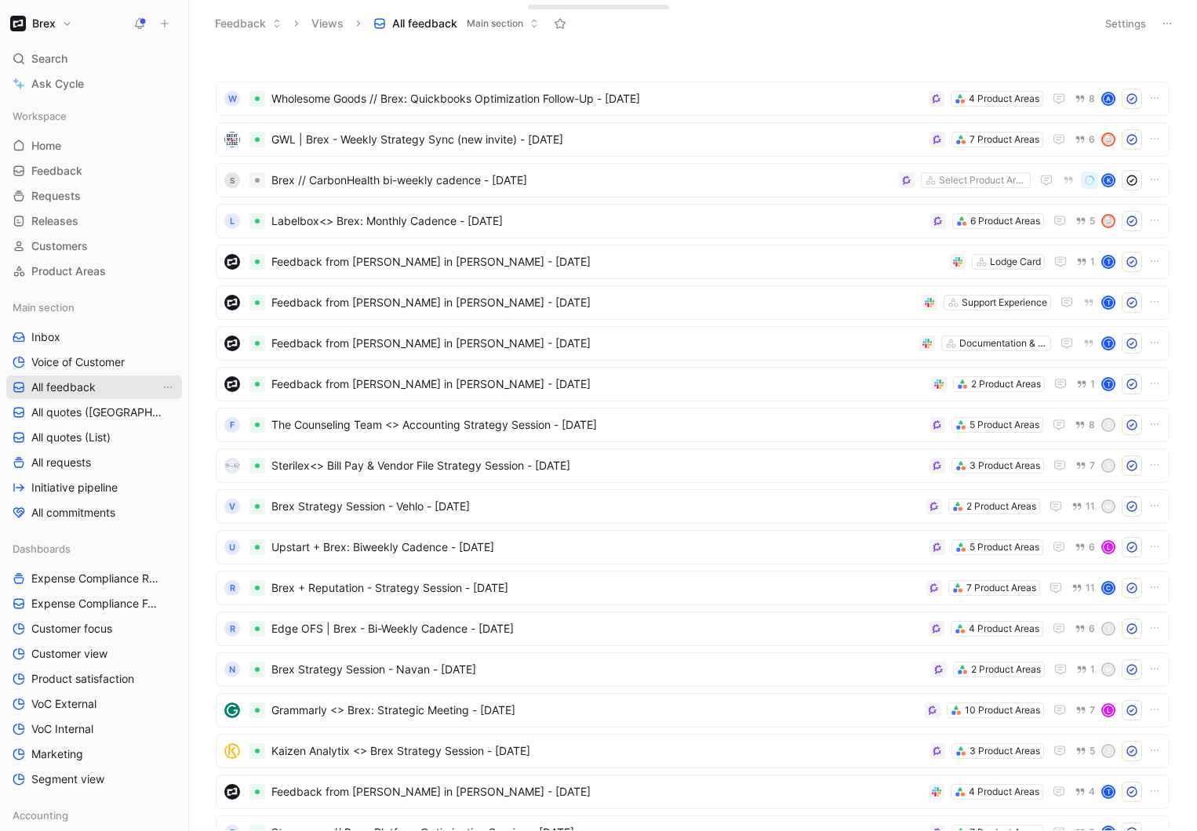
click at [105, 387] on link "All feedback" at bounding box center [94, 388] width 176 height 24
click at [979, 22] on div "Feedback Views All feedback Main section" at bounding box center [646, 23] width 881 height 27
click at [1115, 22] on button "Settings" at bounding box center [1125, 24] width 55 height 22
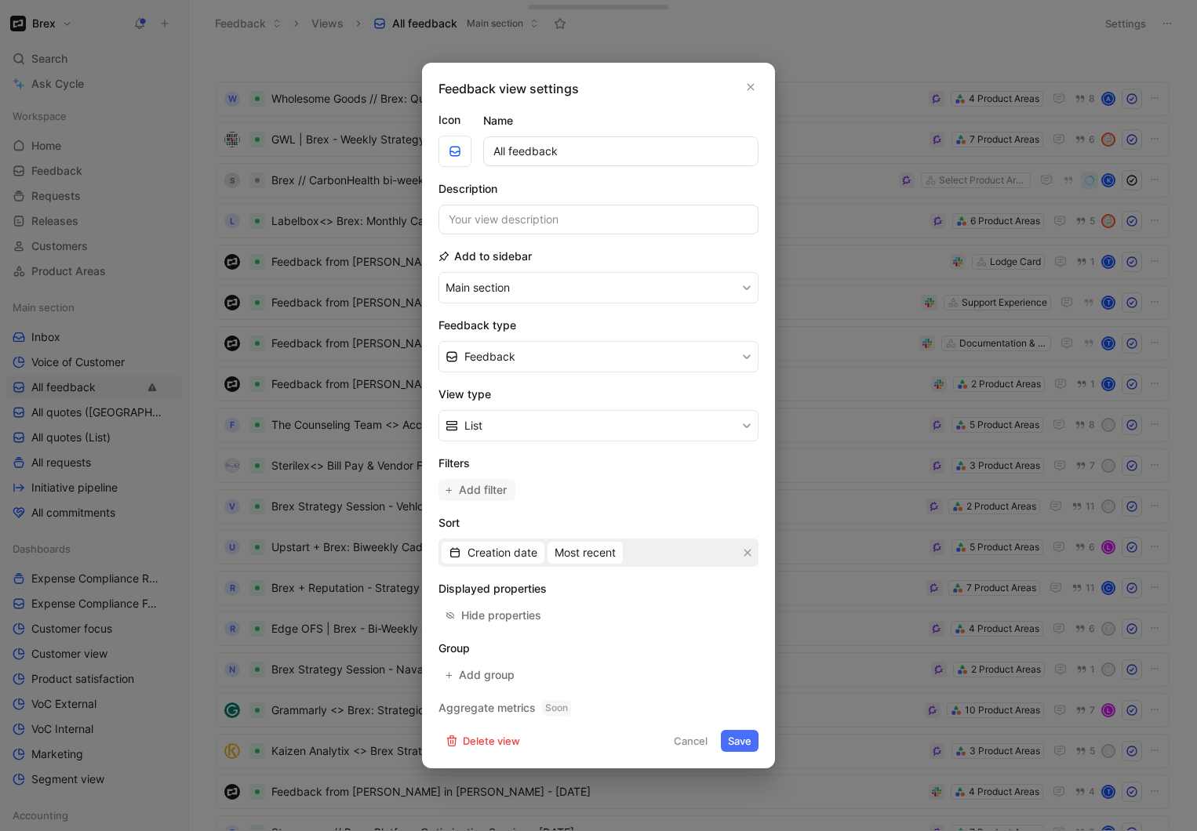
click at [480, 488] on span "Add filter" at bounding box center [483, 490] width 49 height 19
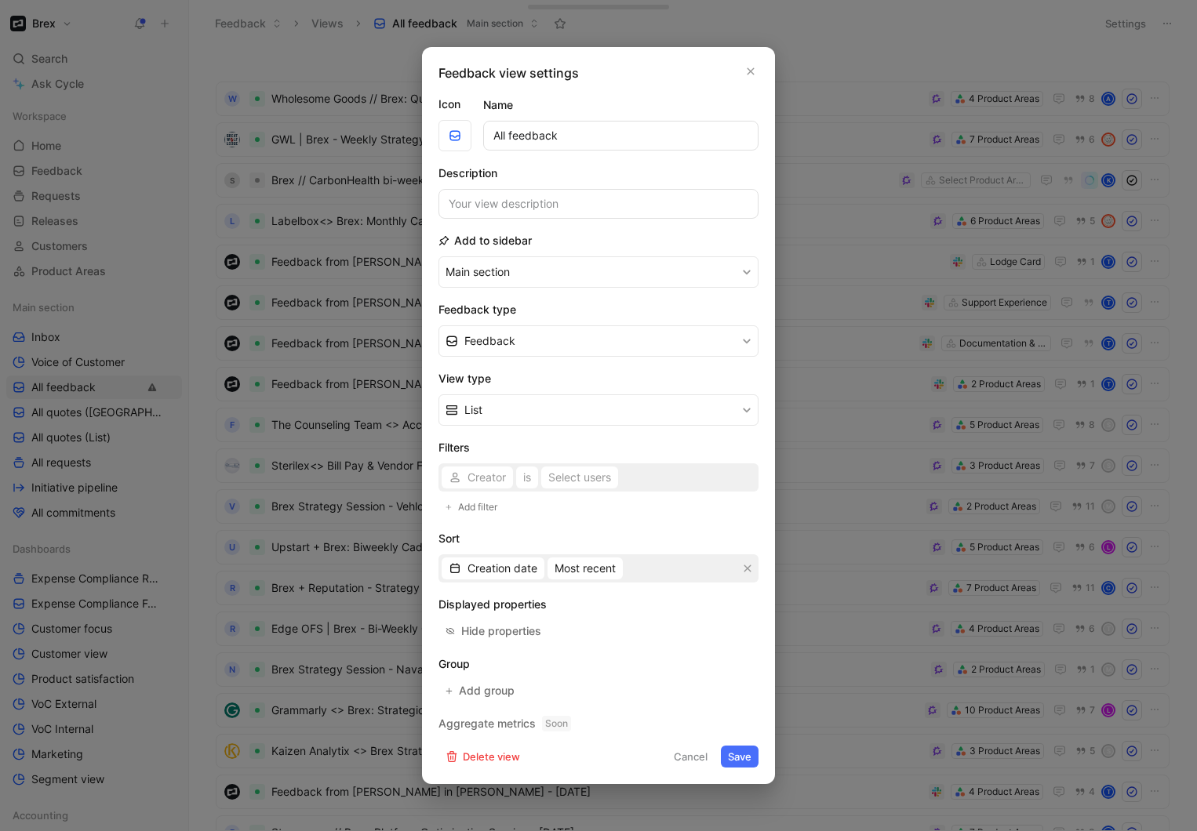
click at [485, 478] on div "Creator is Select users" at bounding box center [598, 478] width 320 height 28
click at [485, 478] on span "Creator" at bounding box center [486, 477] width 38 height 19
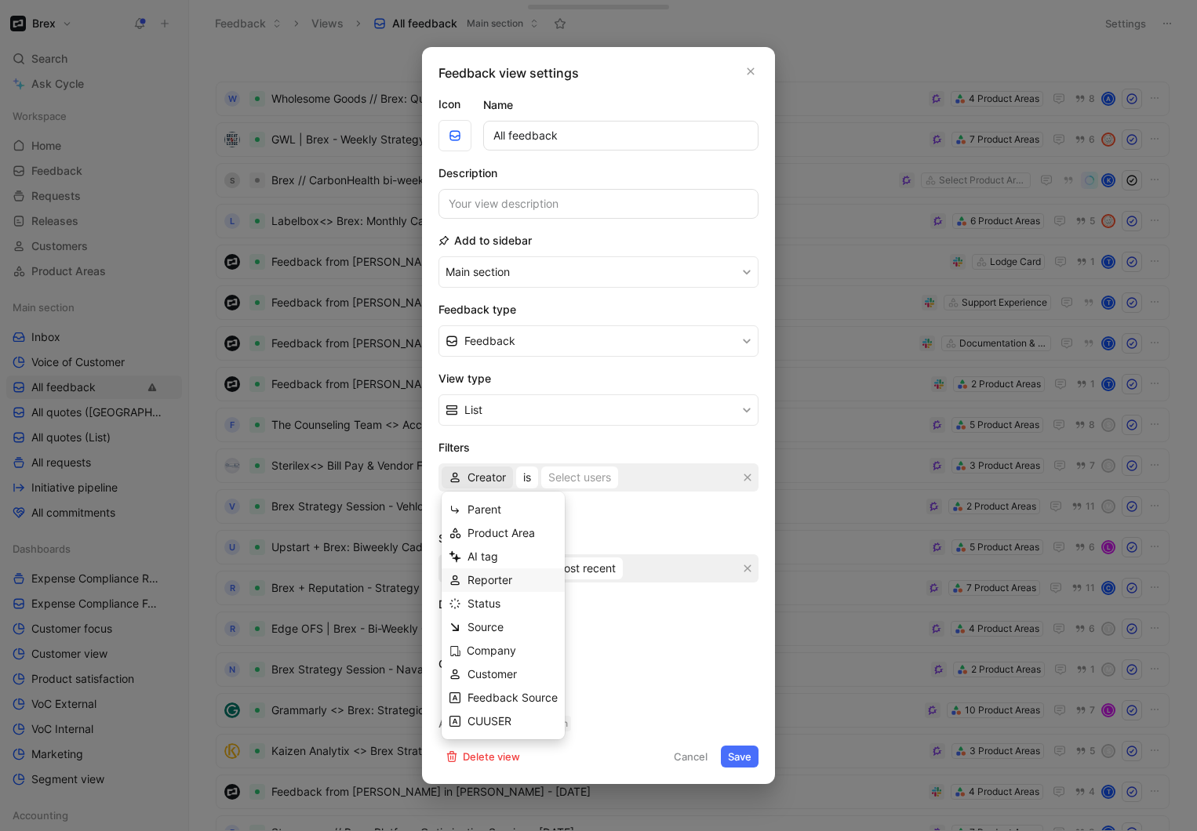
click at [487, 576] on span "Reporter" at bounding box center [489, 579] width 45 height 13
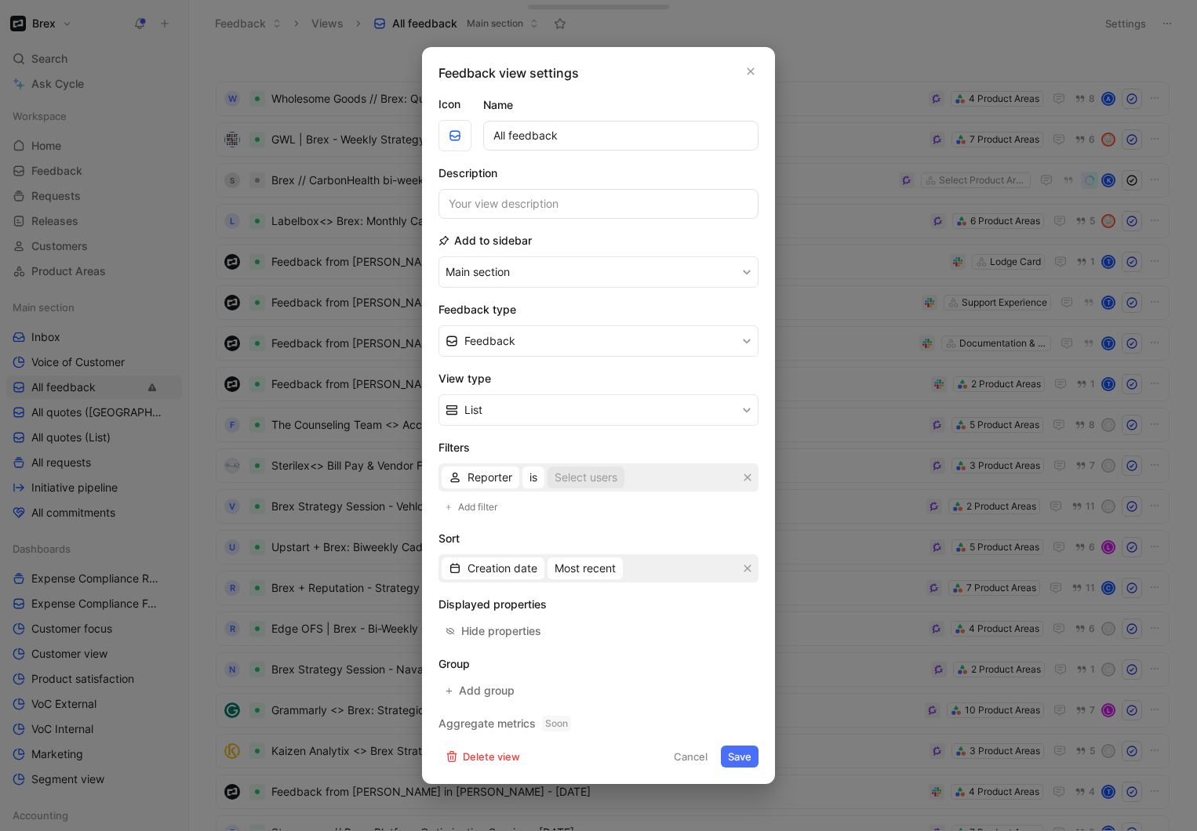
click at [598, 480] on div "Select users" at bounding box center [586, 477] width 63 height 19
type input "walli"
click at [667, 447] on mark "Walli" at bounding box center [678, 444] width 23 height 13
click at [739, 569] on div at bounding box center [750, 566] width 22 height 14
click at [496, 481] on span "Reporter" at bounding box center [489, 477] width 45 height 19
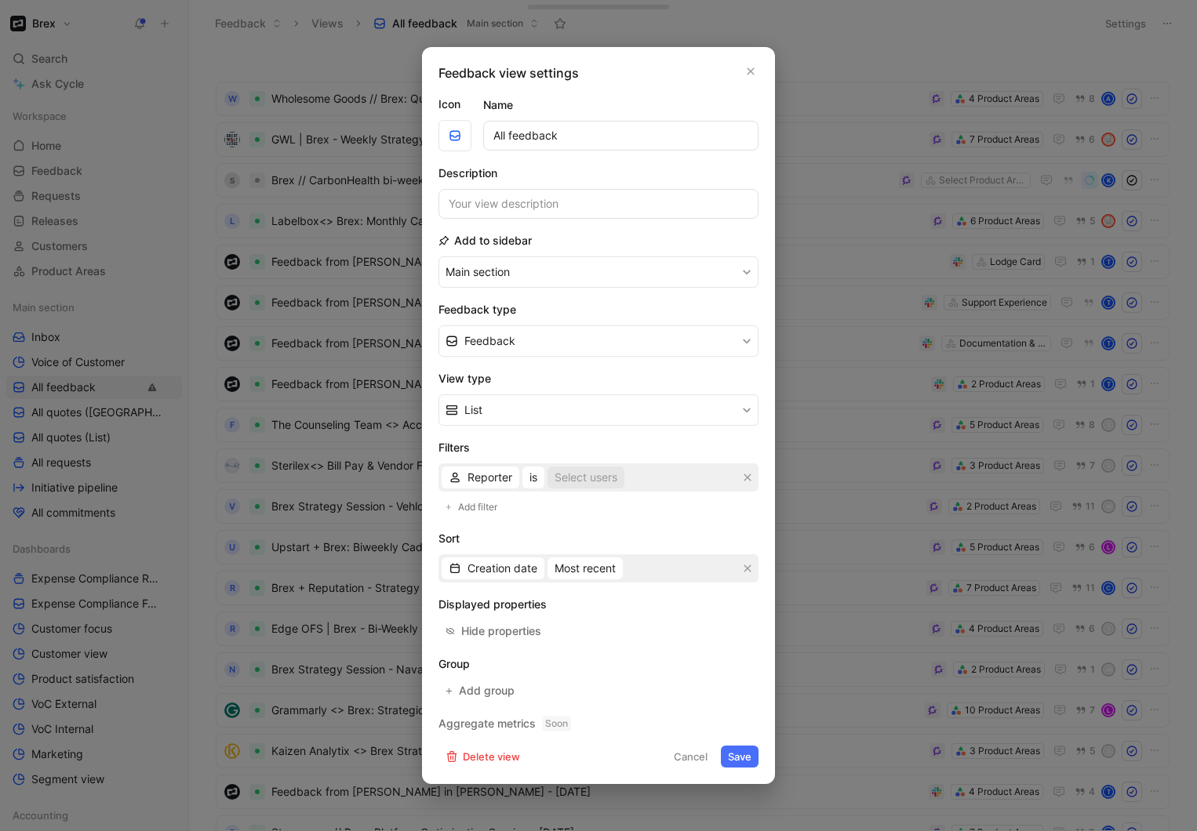
click at [593, 477] on div "Select users" at bounding box center [586, 477] width 63 height 19
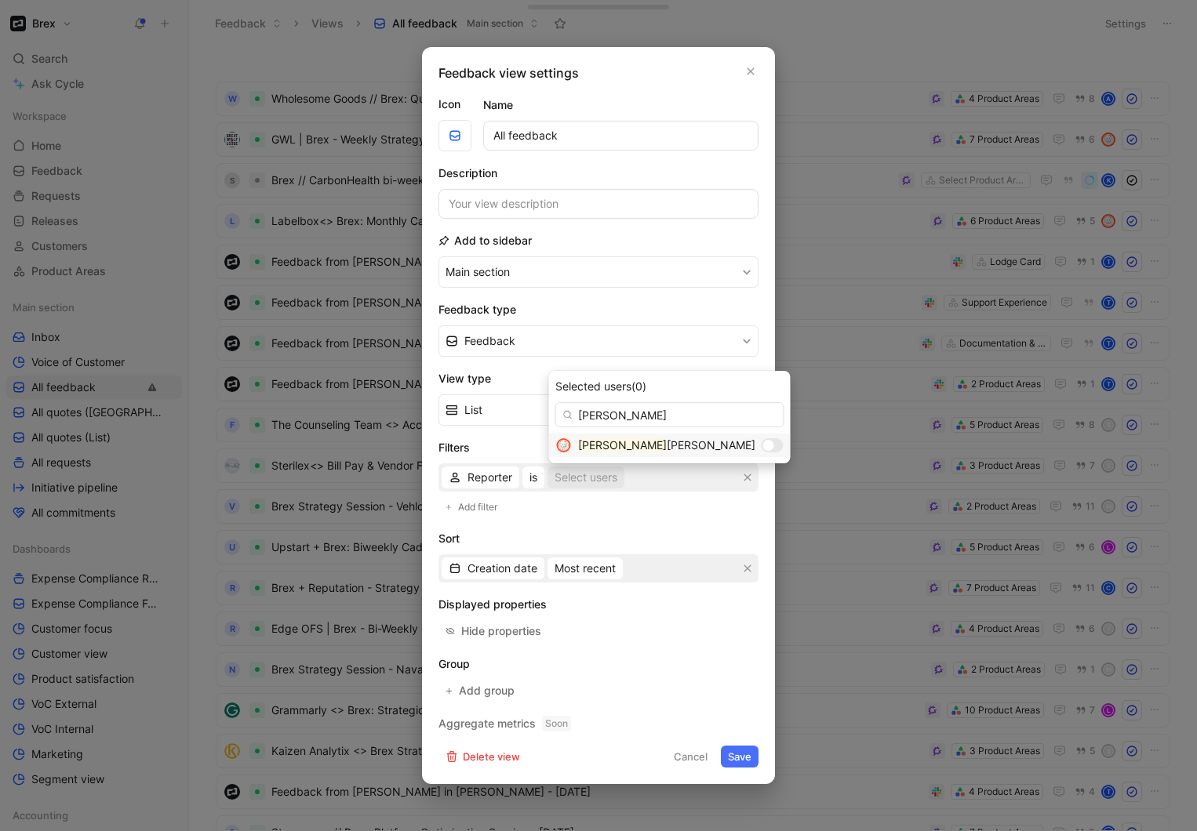
type input "james"
click at [762, 445] on div at bounding box center [773, 445] width 22 height 14
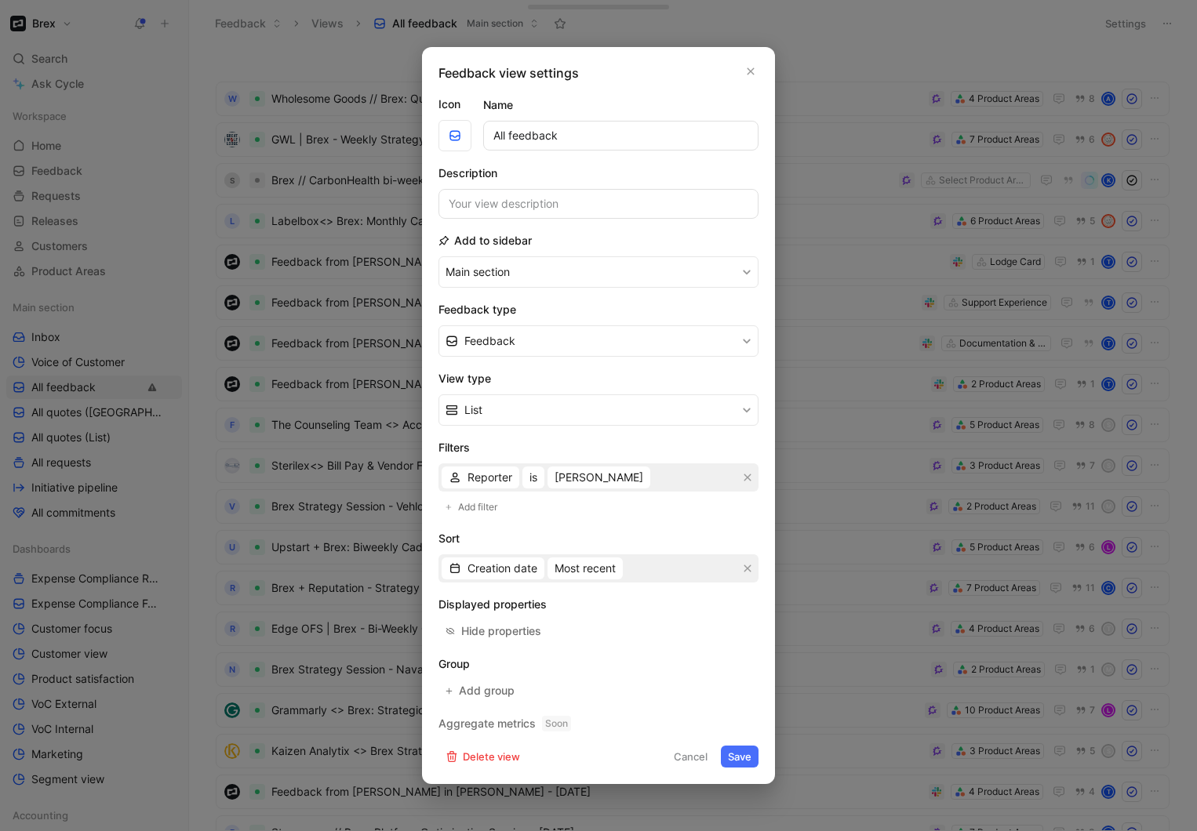
click at [747, 757] on button "Save" at bounding box center [740, 757] width 38 height 22
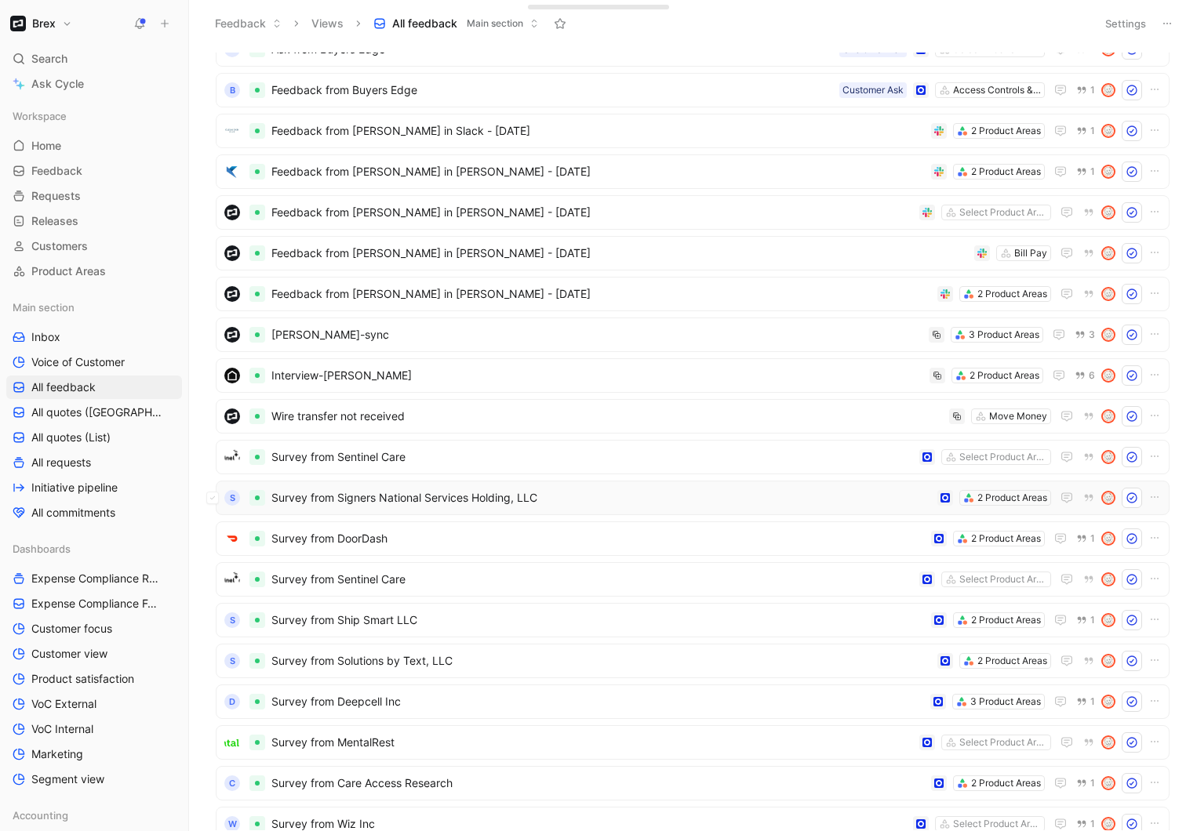
scroll to position [3879, 0]
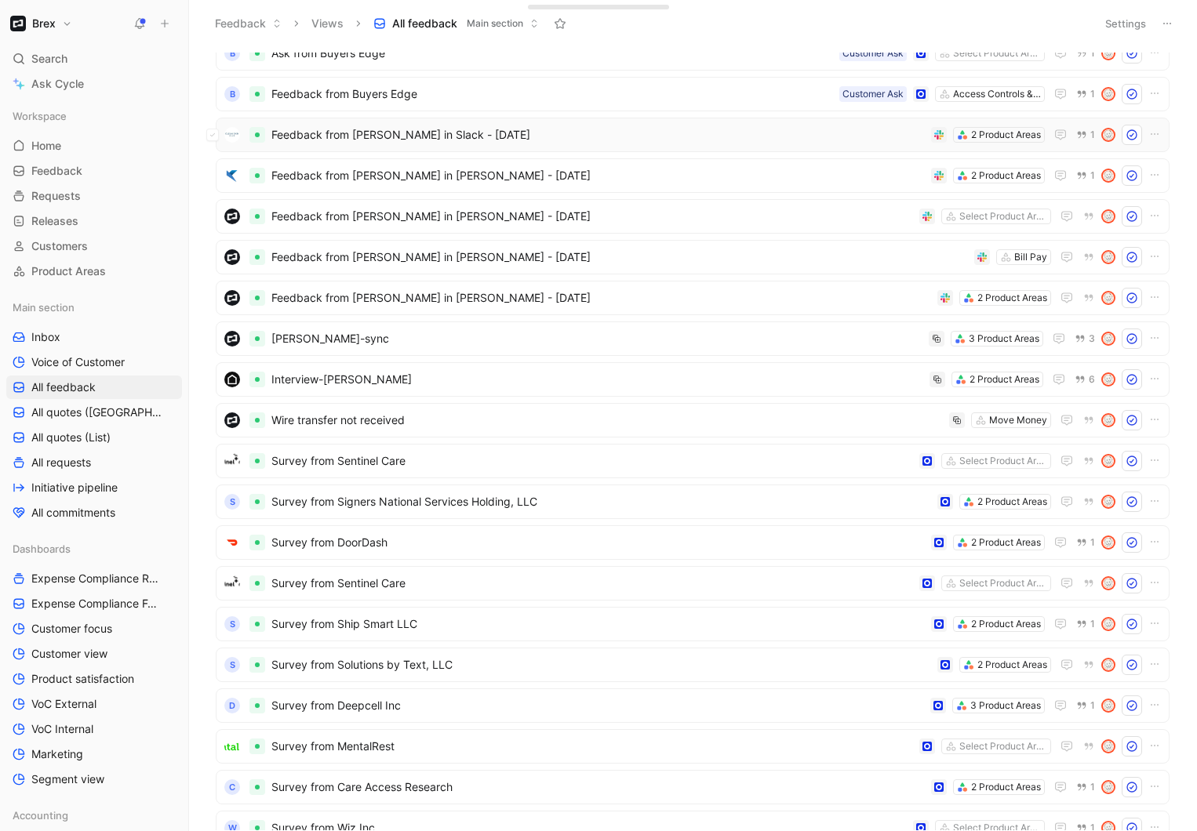
click at [562, 143] on span "Feedback from Karim in Slack - 7/15/2025" at bounding box center [597, 134] width 653 height 19
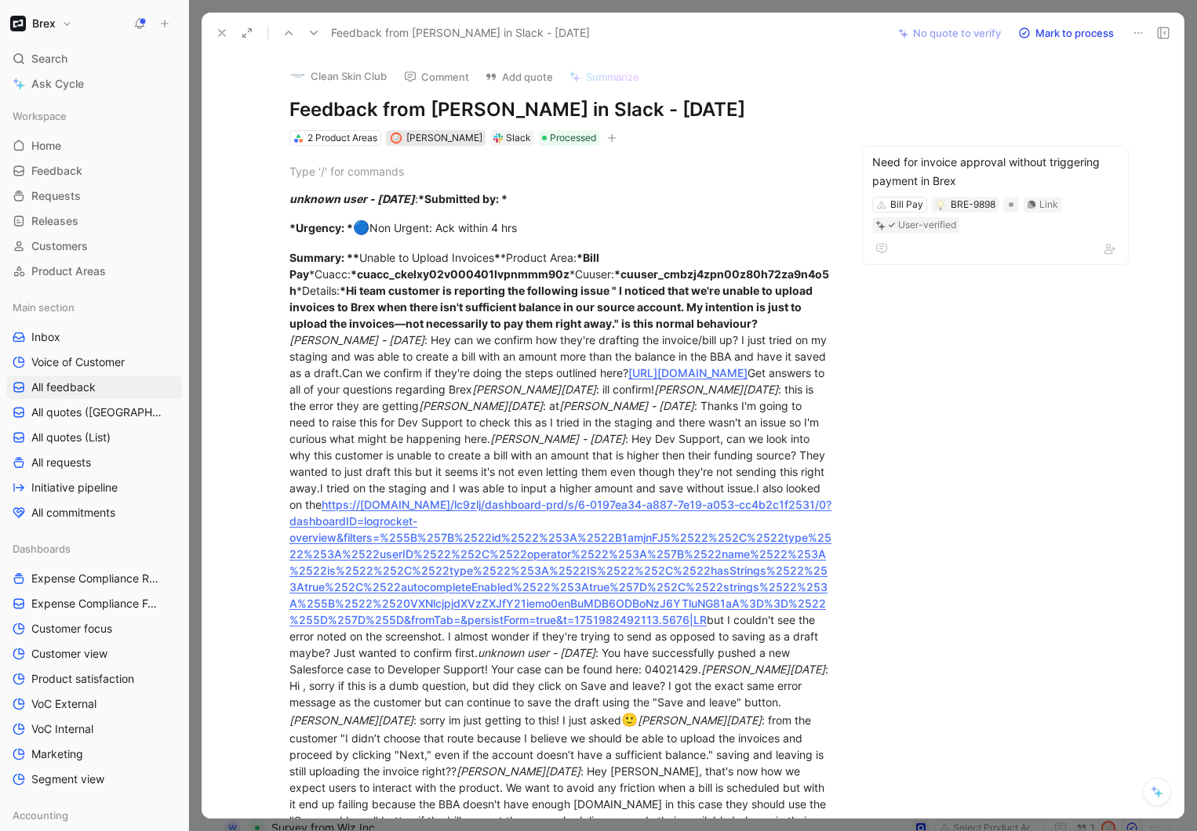
click at [442, 142] on span "James Wallis" at bounding box center [444, 138] width 76 height 12
type input "karim"
click at [504, 201] on span "Mohamed" at bounding box center [548, 198] width 89 height 13
click at [226, 38] on icon at bounding box center [222, 33] width 13 height 13
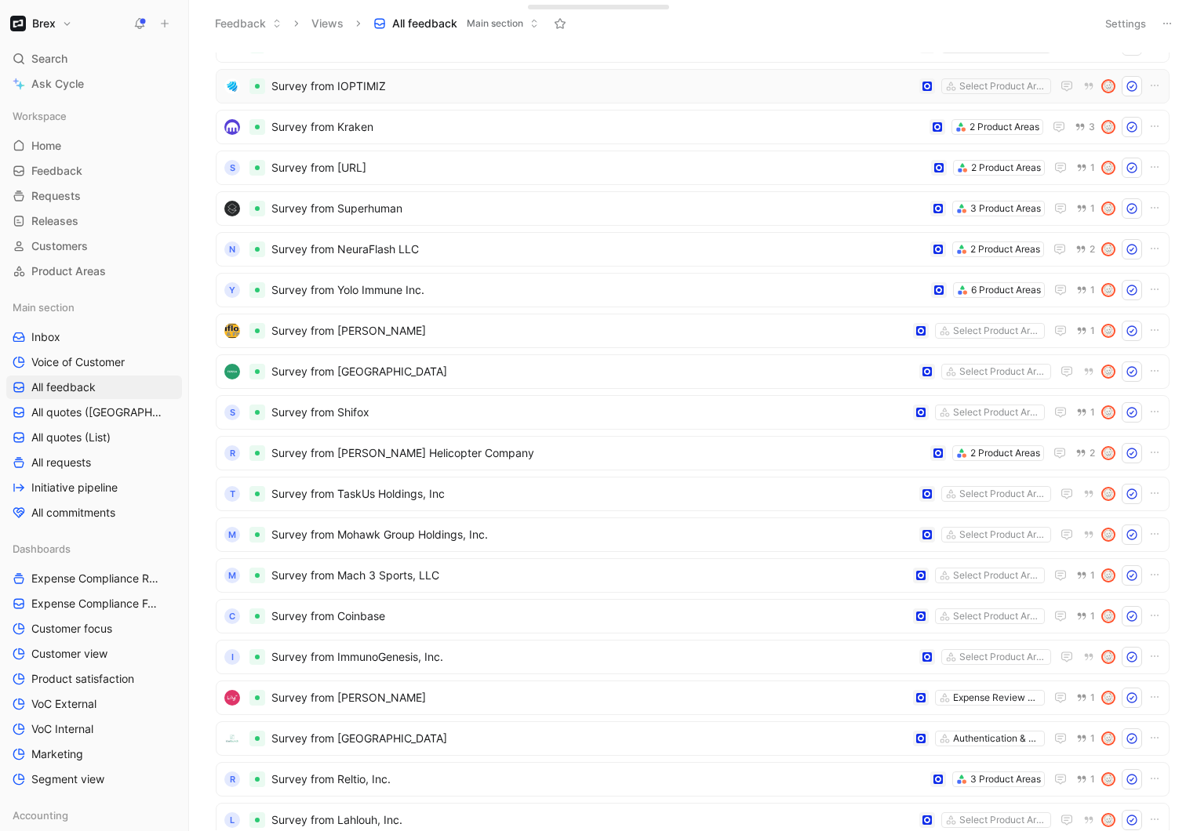
scroll to position [4752, 0]
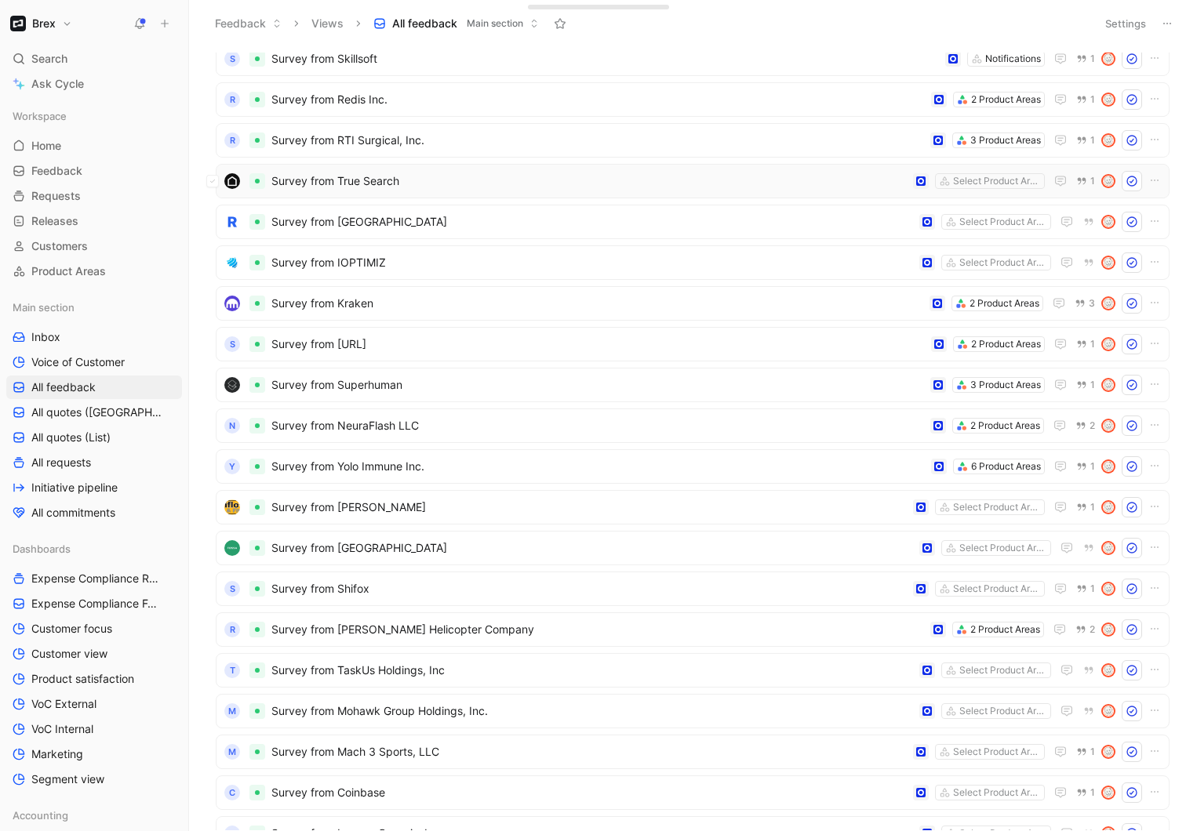
click at [445, 177] on span "Survey from True Search" at bounding box center [588, 181] width 635 height 19
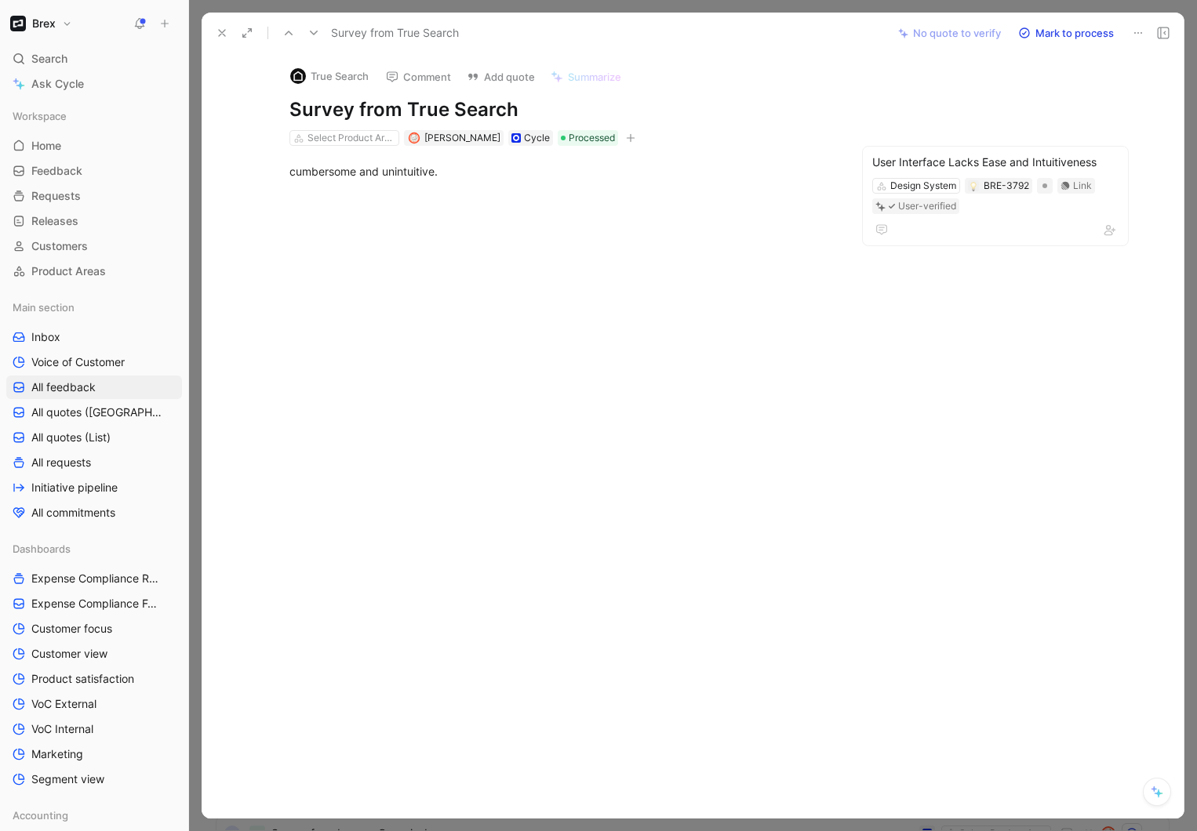
click at [224, 36] on icon at bounding box center [222, 33] width 13 height 13
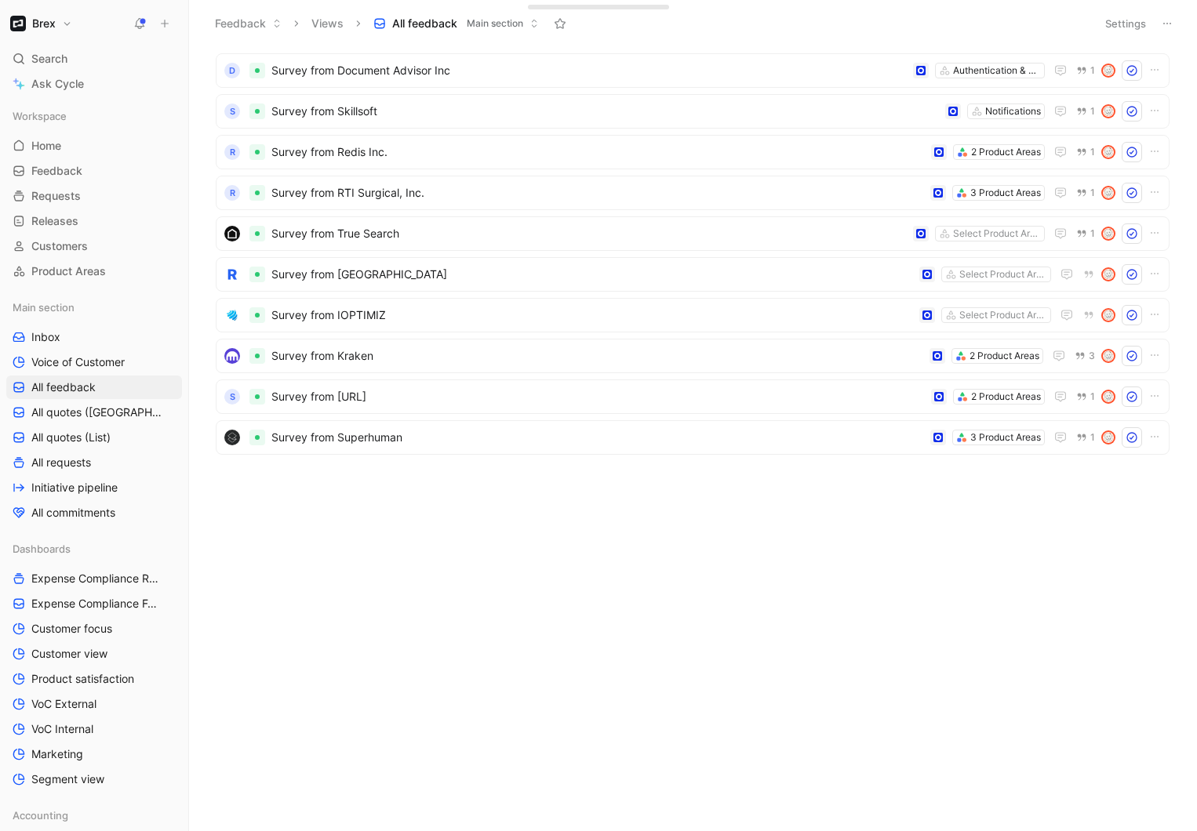
scroll to position [3999, 0]
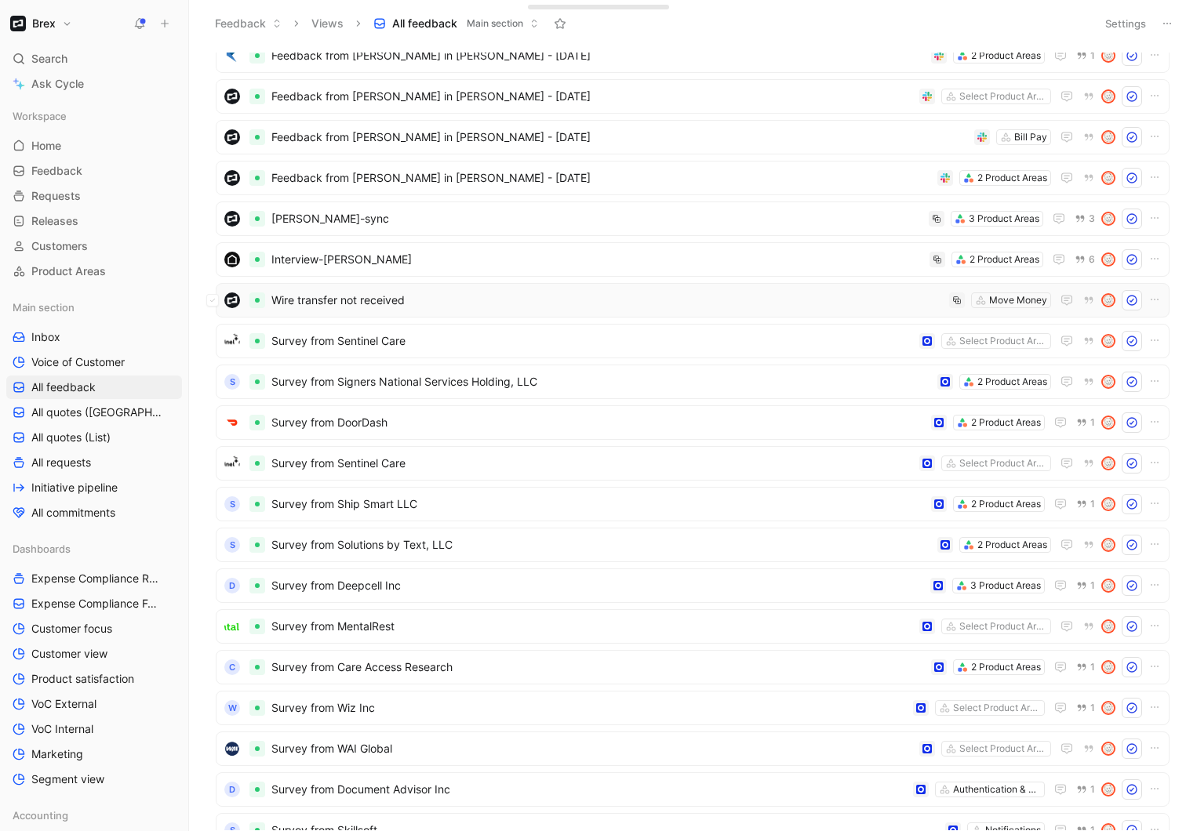
click at [411, 297] on span "Wire transfer not received" at bounding box center [606, 300] width 671 height 19
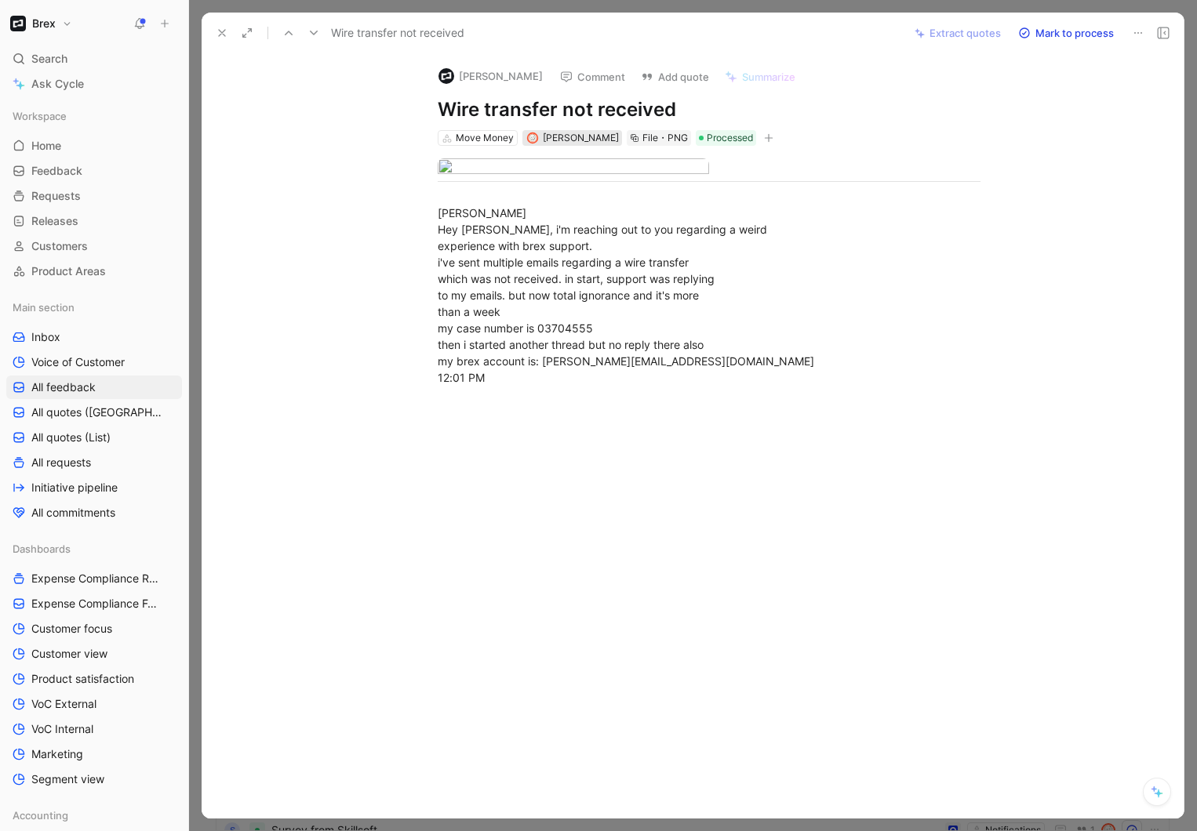
click at [569, 141] on span "James Wallis" at bounding box center [581, 138] width 76 height 12
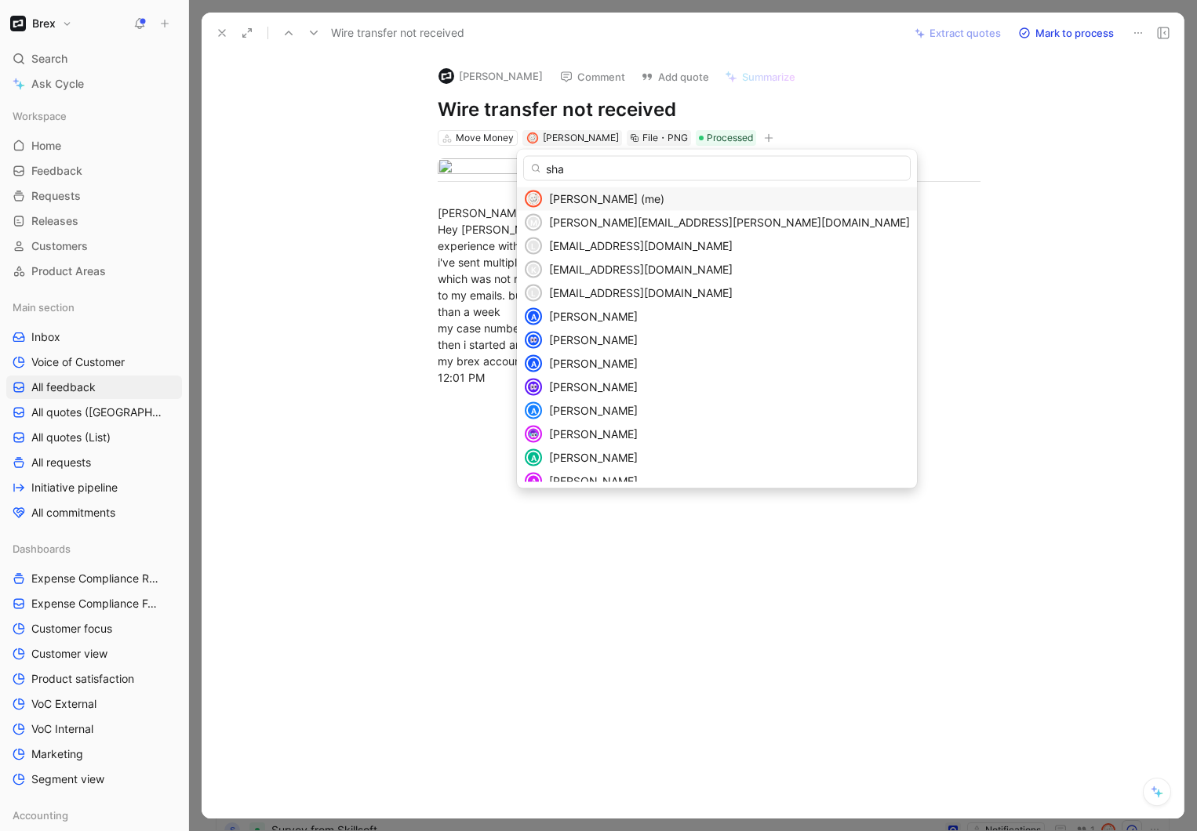
type input "shai"
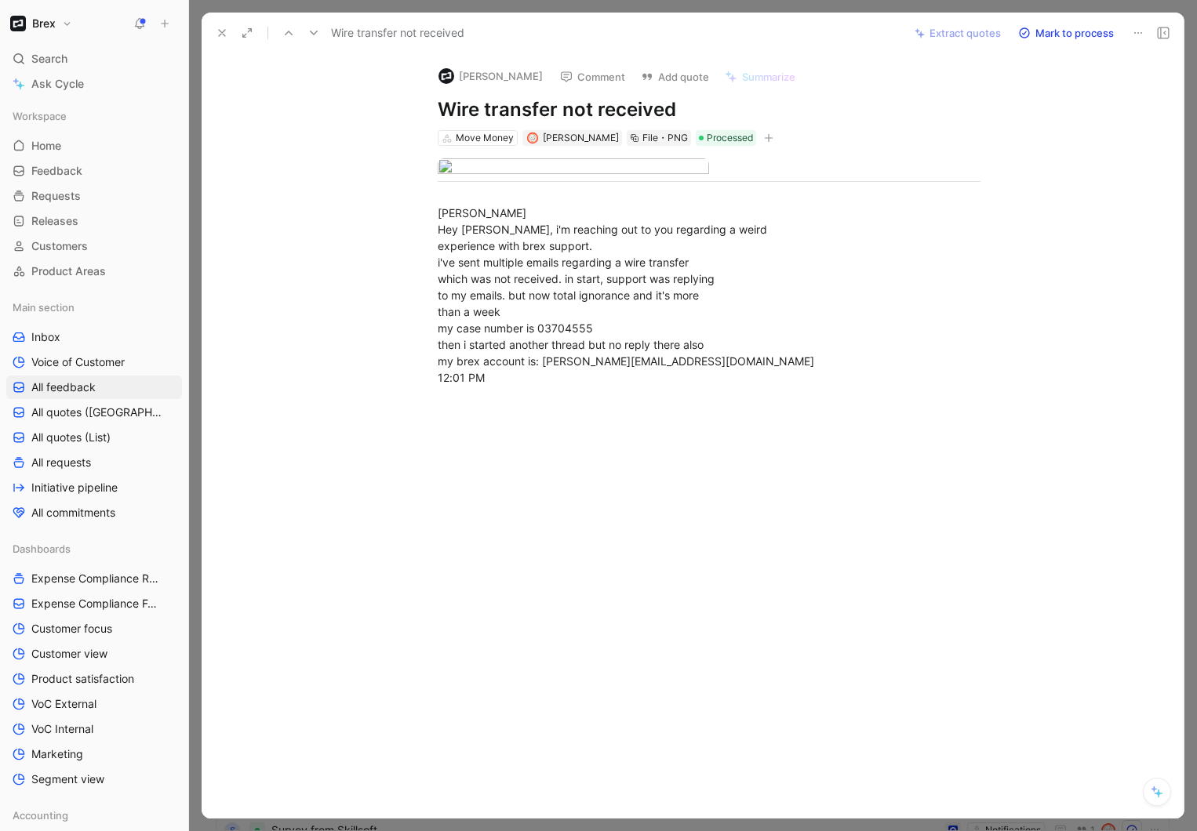
click at [222, 32] on use at bounding box center [222, 33] width 6 height 6
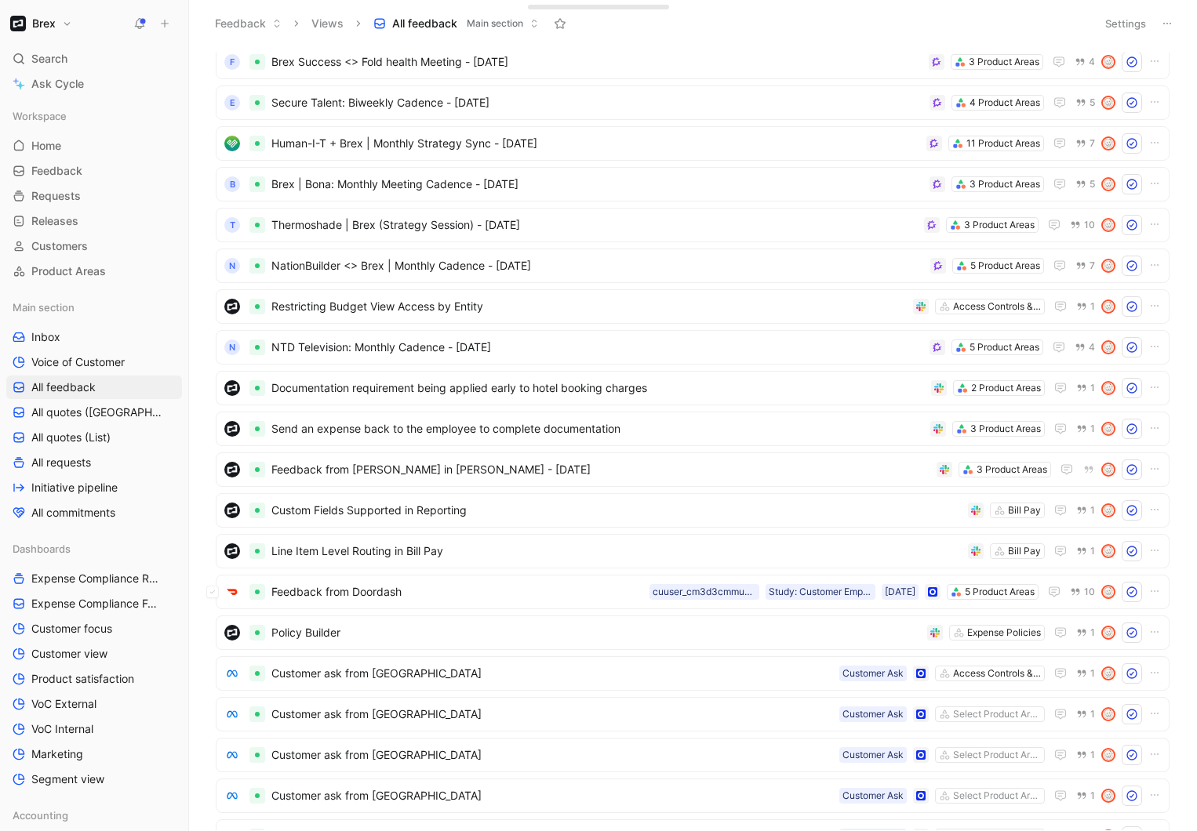
scroll to position [161, 0]
click at [499, 540] on span "Line Item Level Routing in Bill Pay" at bounding box center [616, 549] width 690 height 19
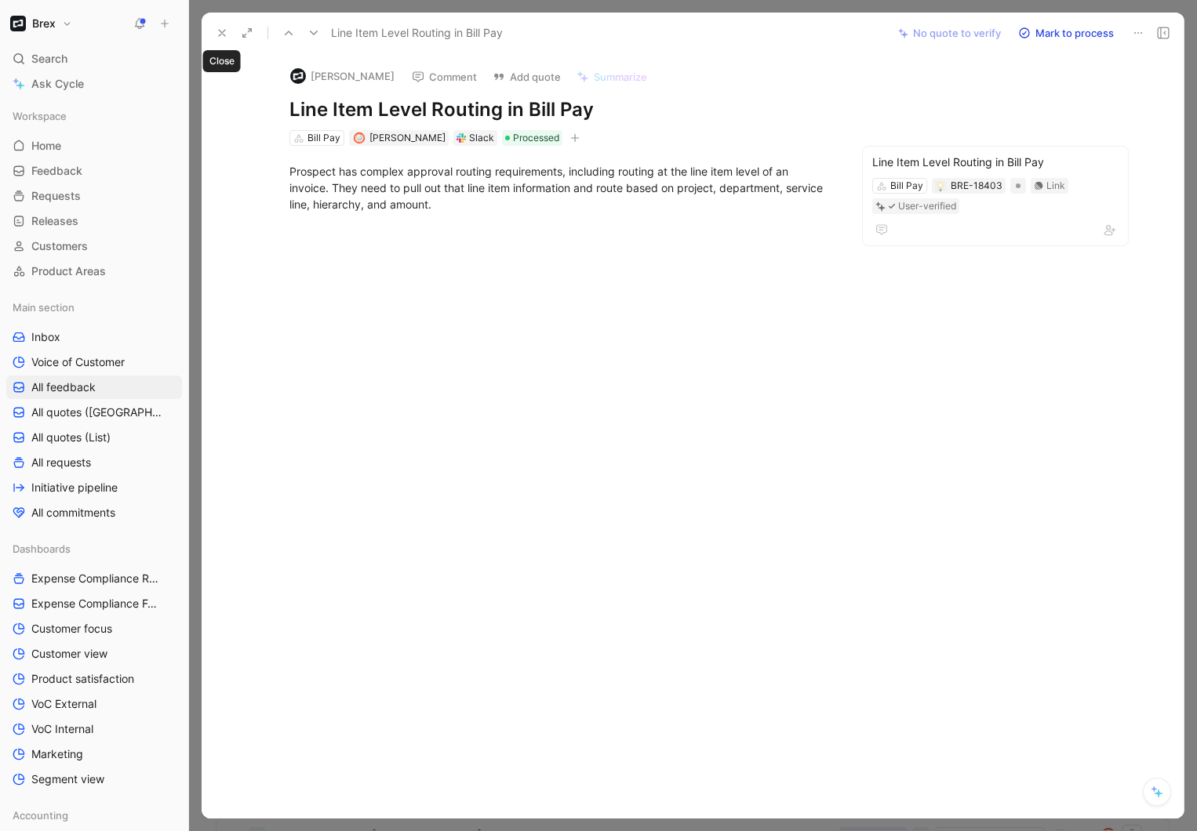
click at [221, 30] on icon at bounding box center [222, 33] width 13 height 13
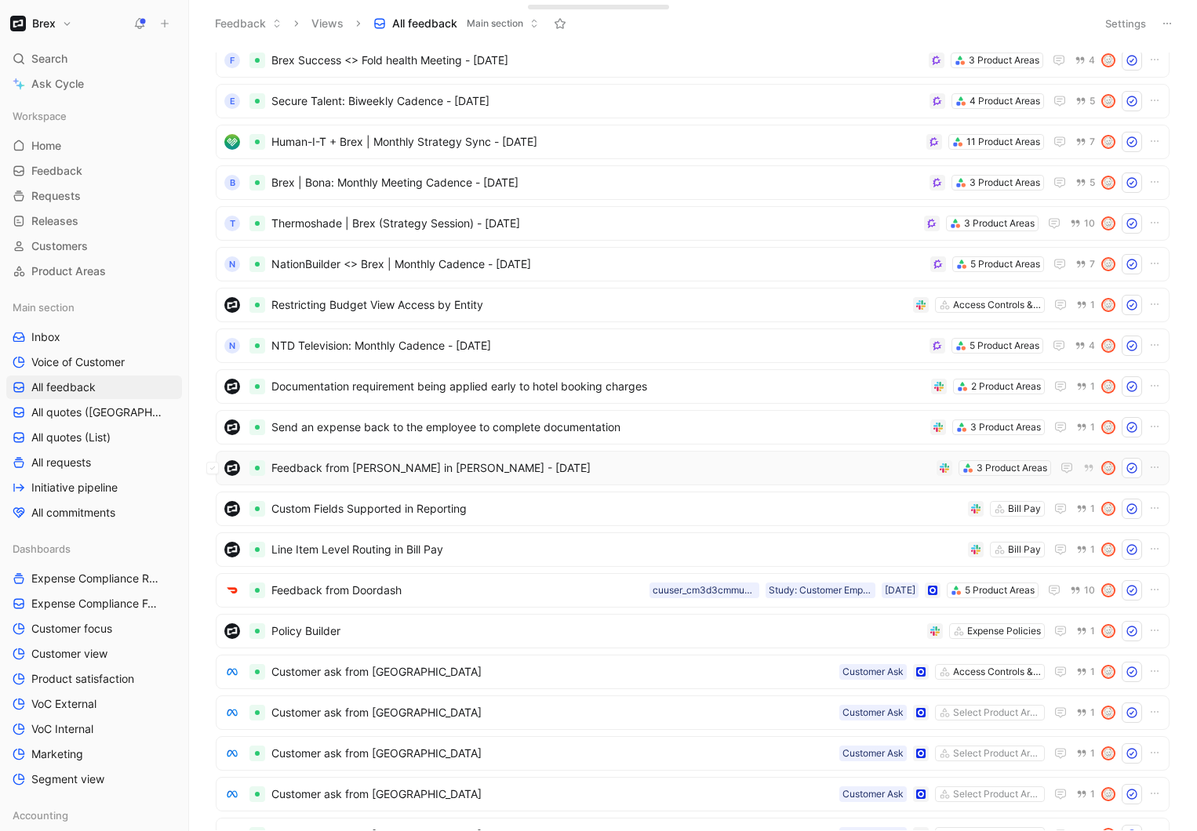
click at [586, 469] on span "Feedback from James Wallis in Slack - 8/18/2025" at bounding box center [600, 468] width 659 height 19
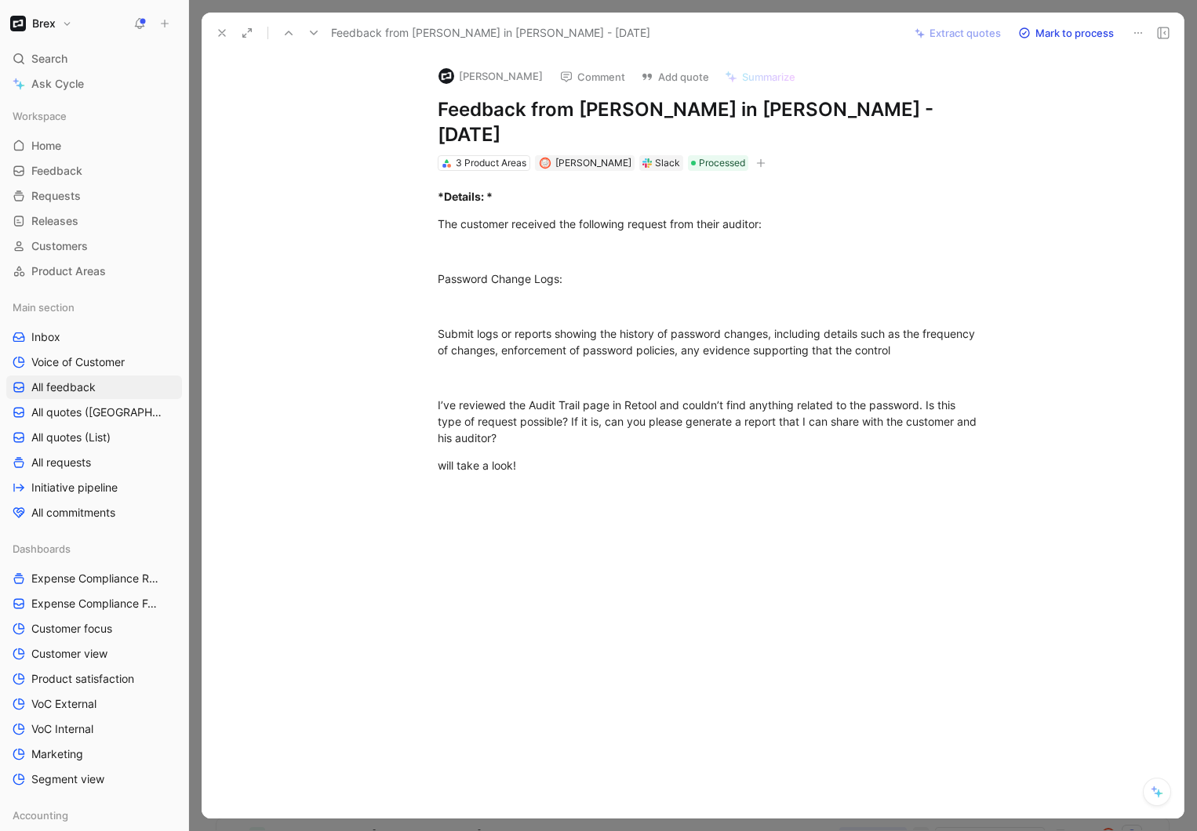
click at [216, 35] on icon at bounding box center [222, 33] width 13 height 13
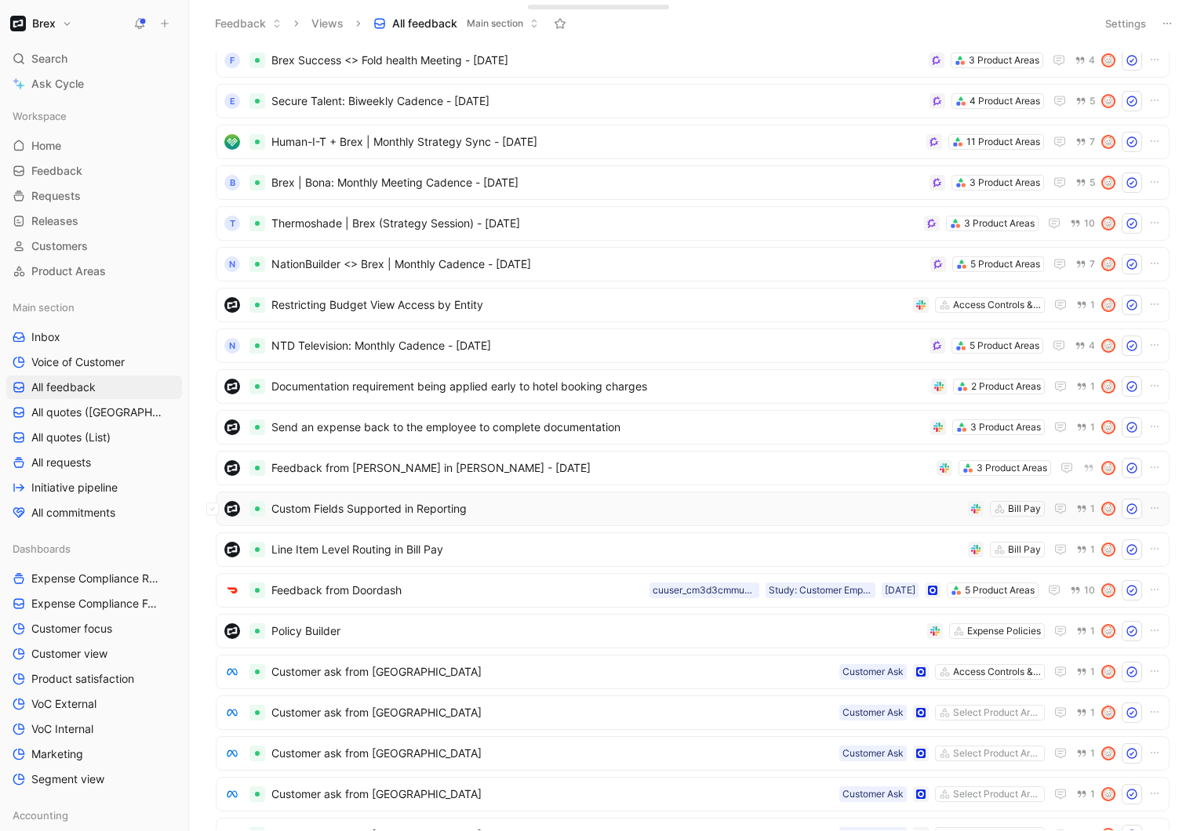
click at [547, 510] on span "Custom Fields Supported in Reporting" at bounding box center [616, 509] width 690 height 19
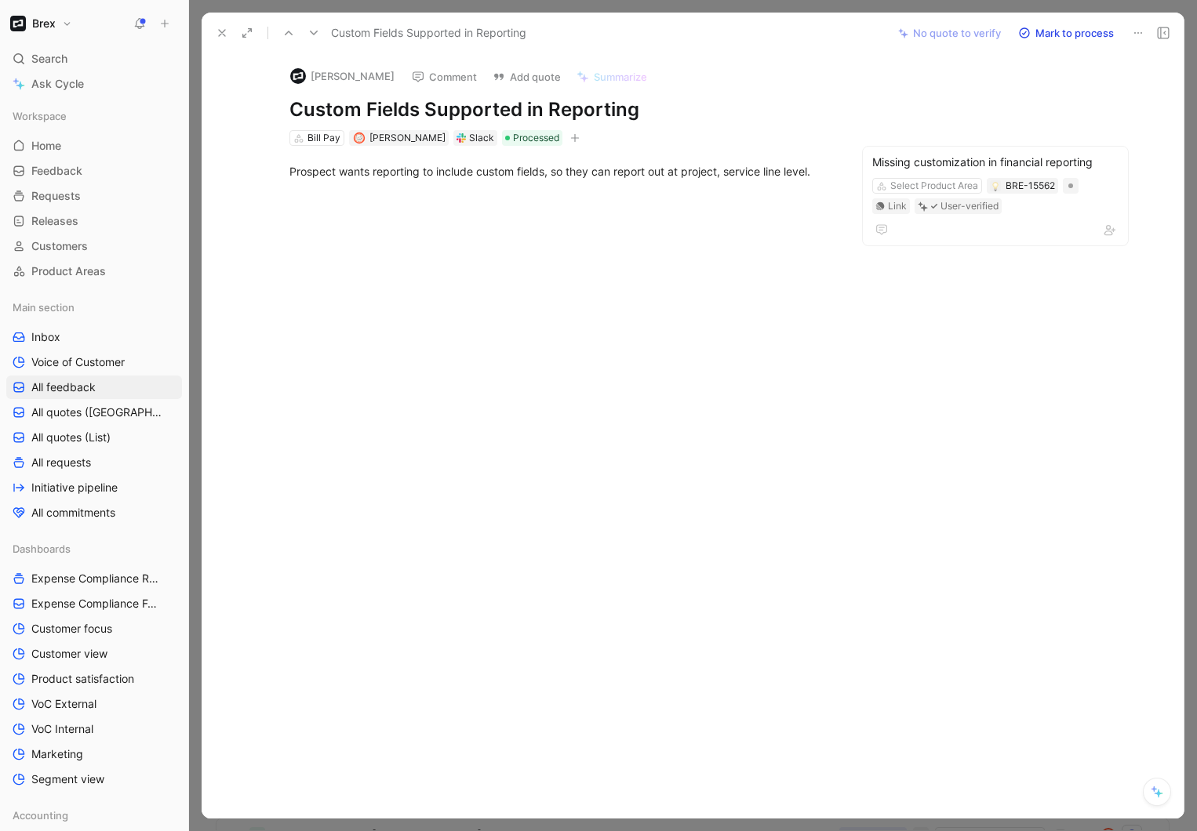
click at [209, 26] on div "Custom Fields Supported in Reporting" at bounding box center [546, 32] width 675 height 25
click at [217, 31] on icon at bounding box center [222, 33] width 13 height 13
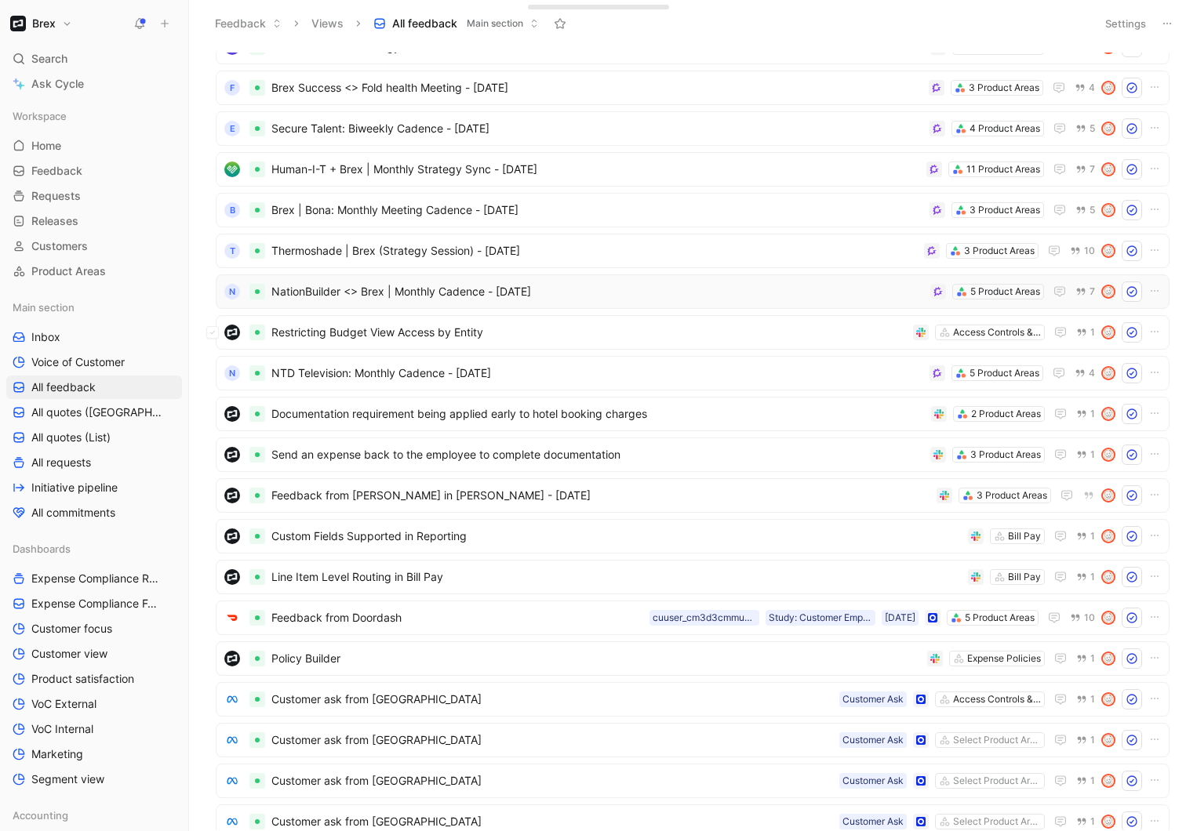
scroll to position [131, 0]
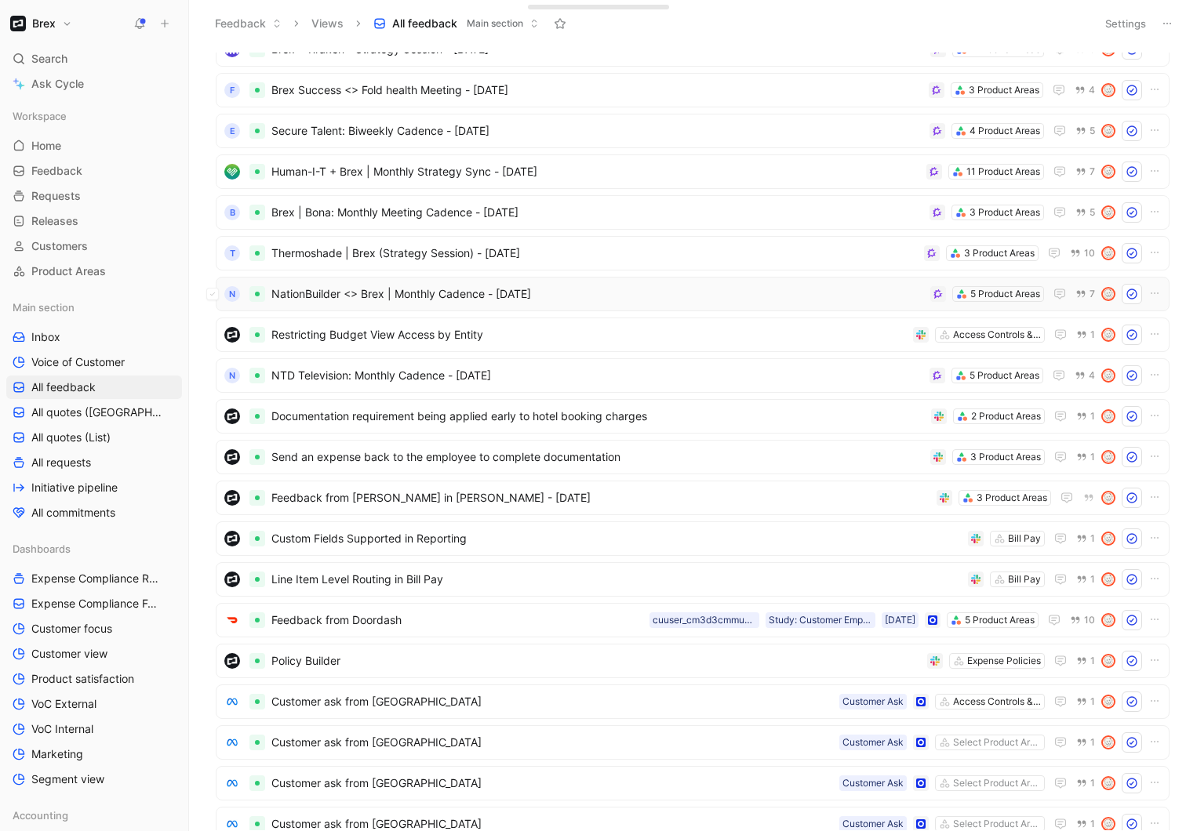
click at [567, 295] on span "NationBuilder <> Brex | Monthly Cadence - 8/21/2025" at bounding box center [597, 294] width 653 height 19
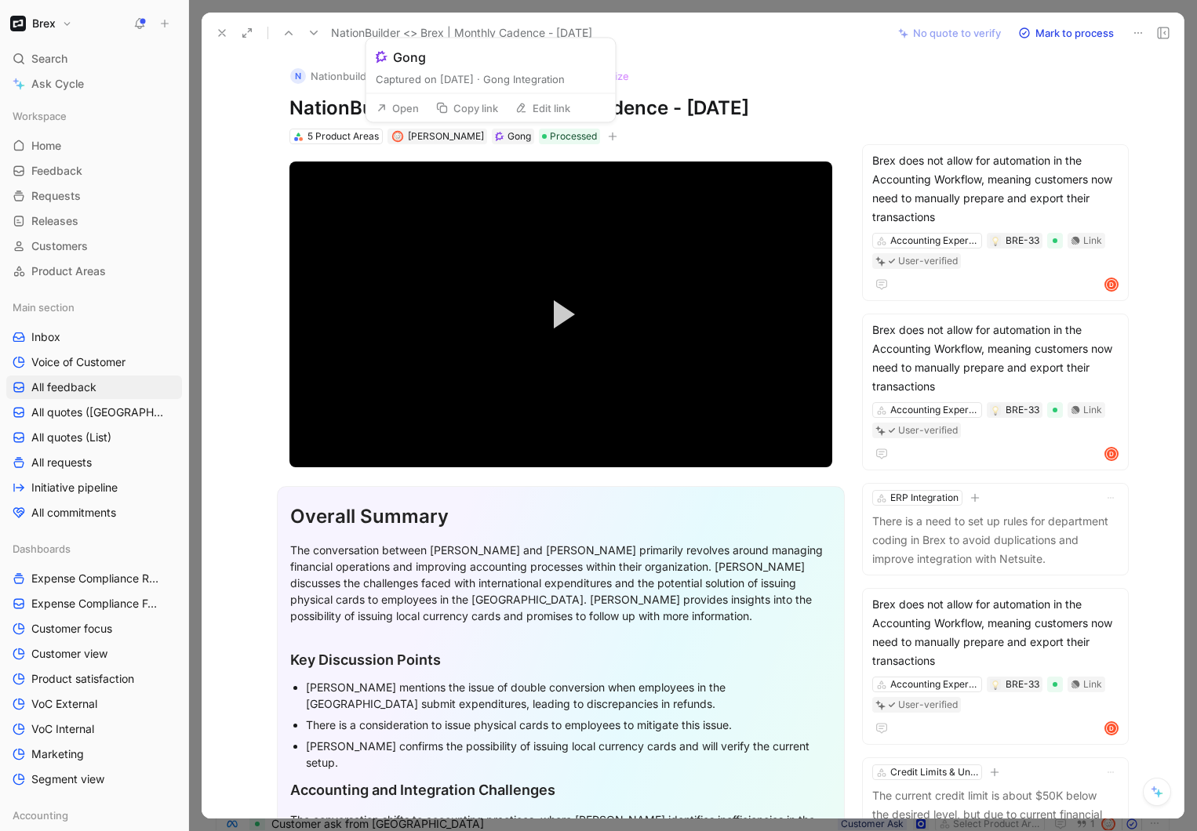
click at [397, 110] on button "Open" at bounding box center [397, 108] width 56 height 22
click at [416, 112] on button "Open" at bounding box center [397, 108] width 56 height 22
click at [409, 136] on span "James Wallis" at bounding box center [446, 136] width 76 height 12
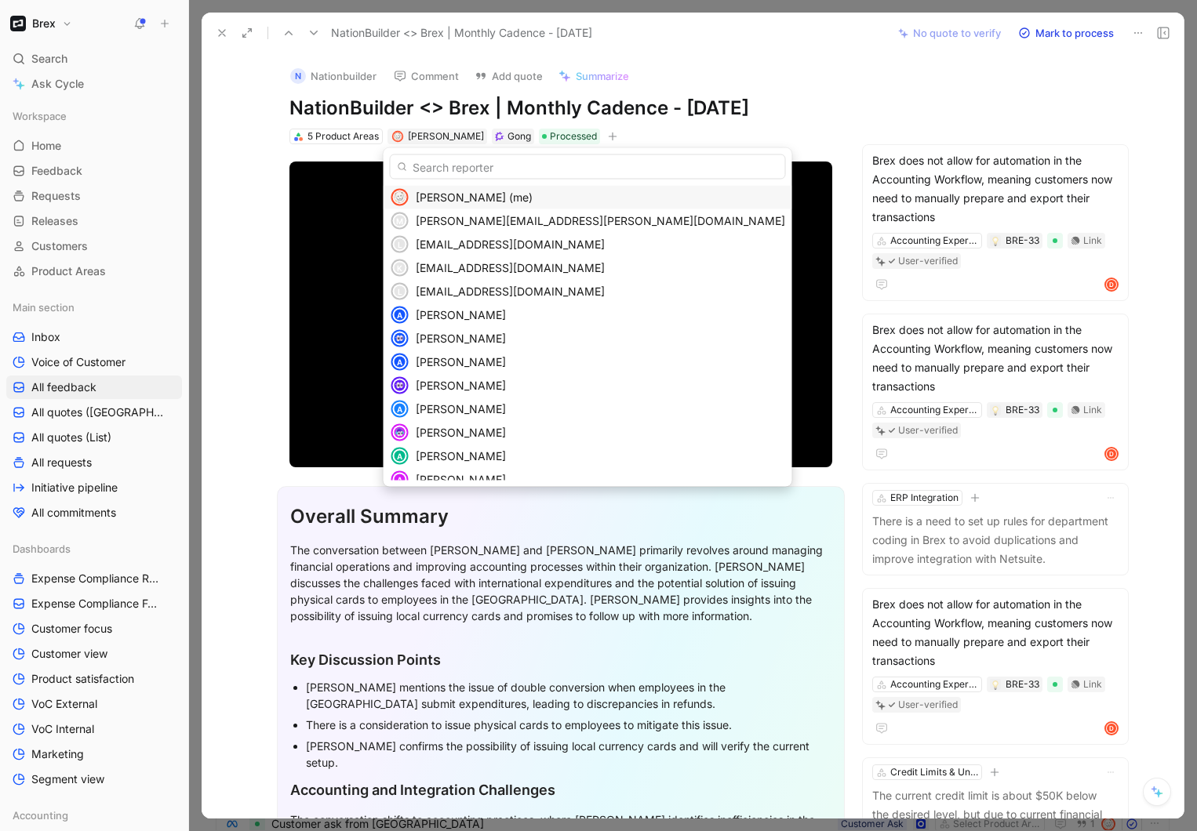
type input "d"
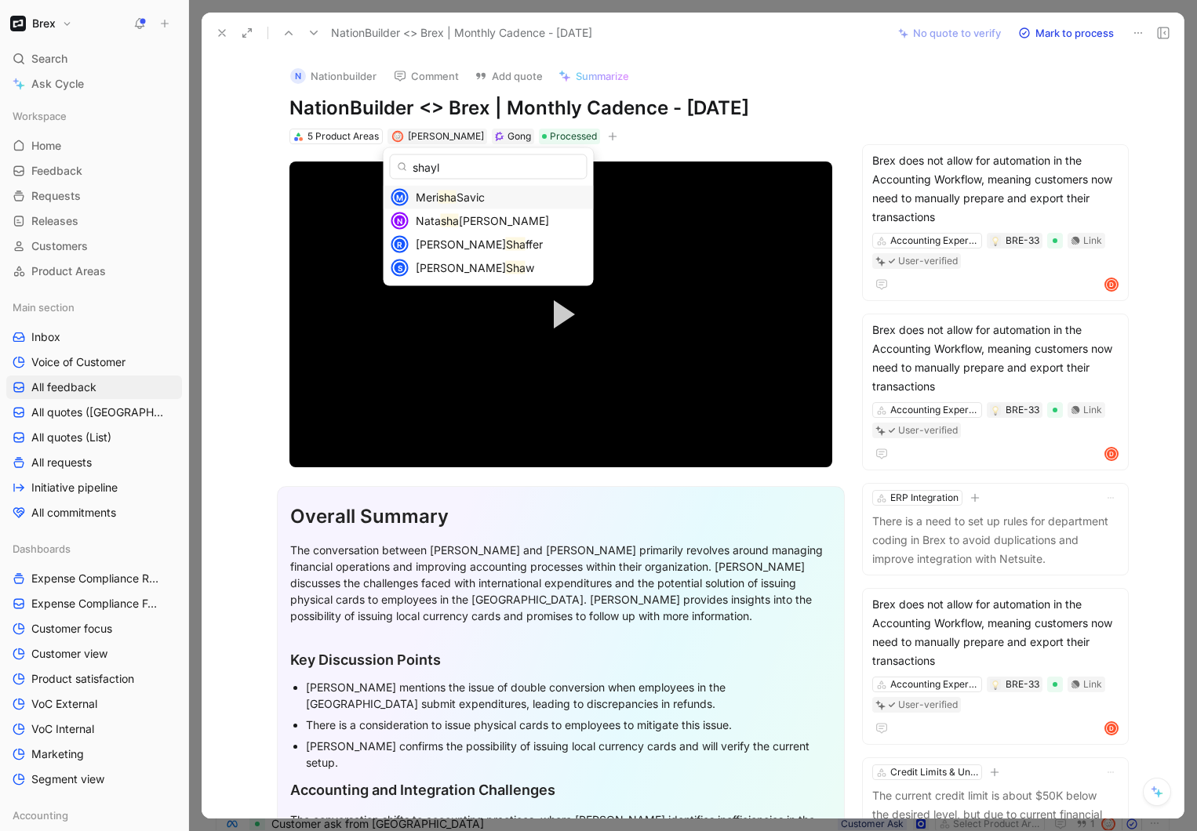
type input "shayla"
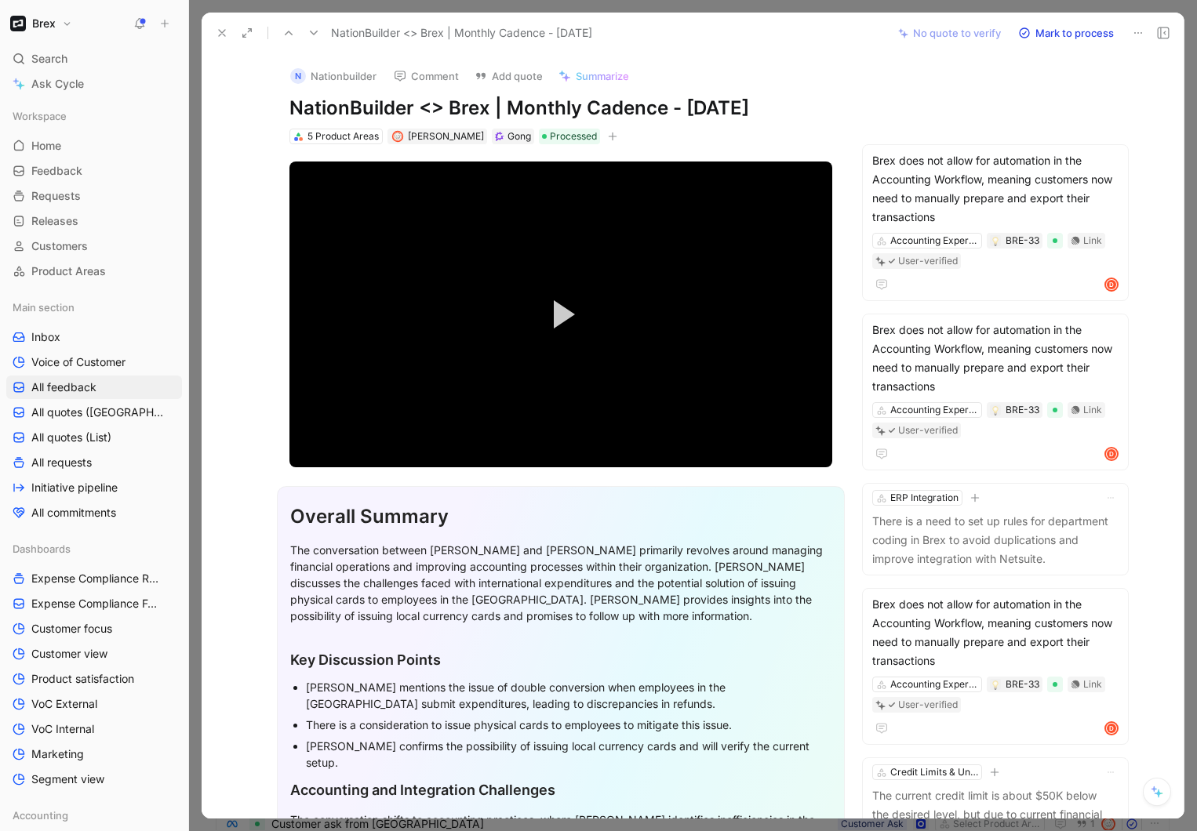
click at [225, 33] on icon at bounding box center [222, 33] width 13 height 13
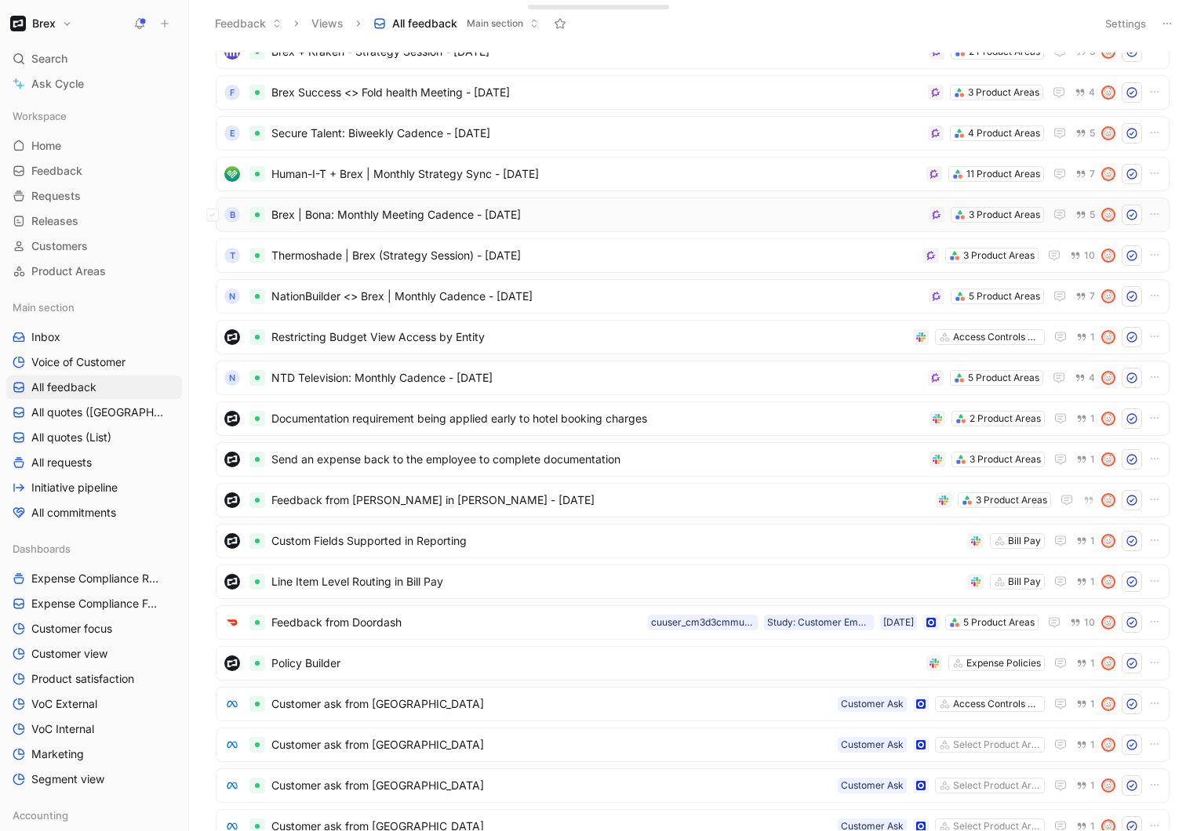
scroll to position [128, 0]
click at [653, 250] on span "Thermoshade | Brex (Strategy Session) - 8/26/2025" at bounding box center [593, 256] width 645 height 19
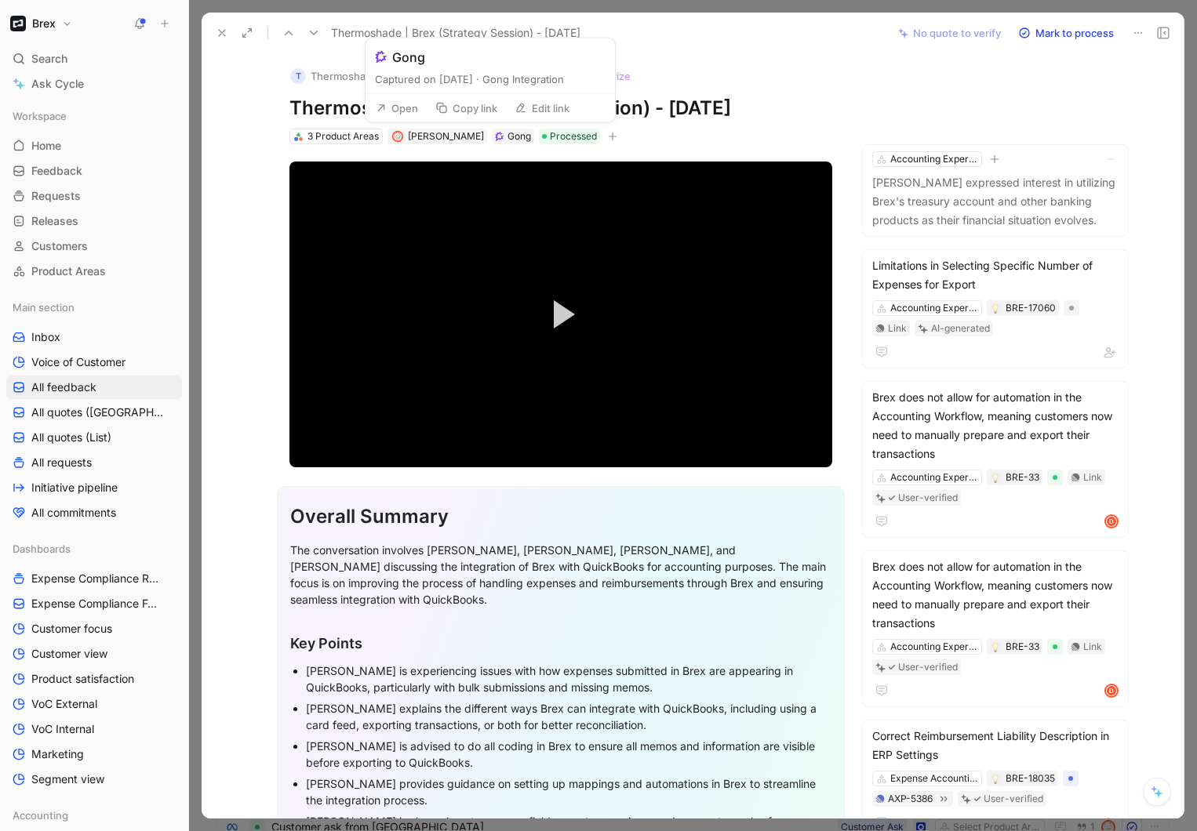
click at [398, 108] on button "Open" at bounding box center [397, 108] width 56 height 22
click at [445, 135] on span "James Wallis" at bounding box center [446, 136] width 76 height 12
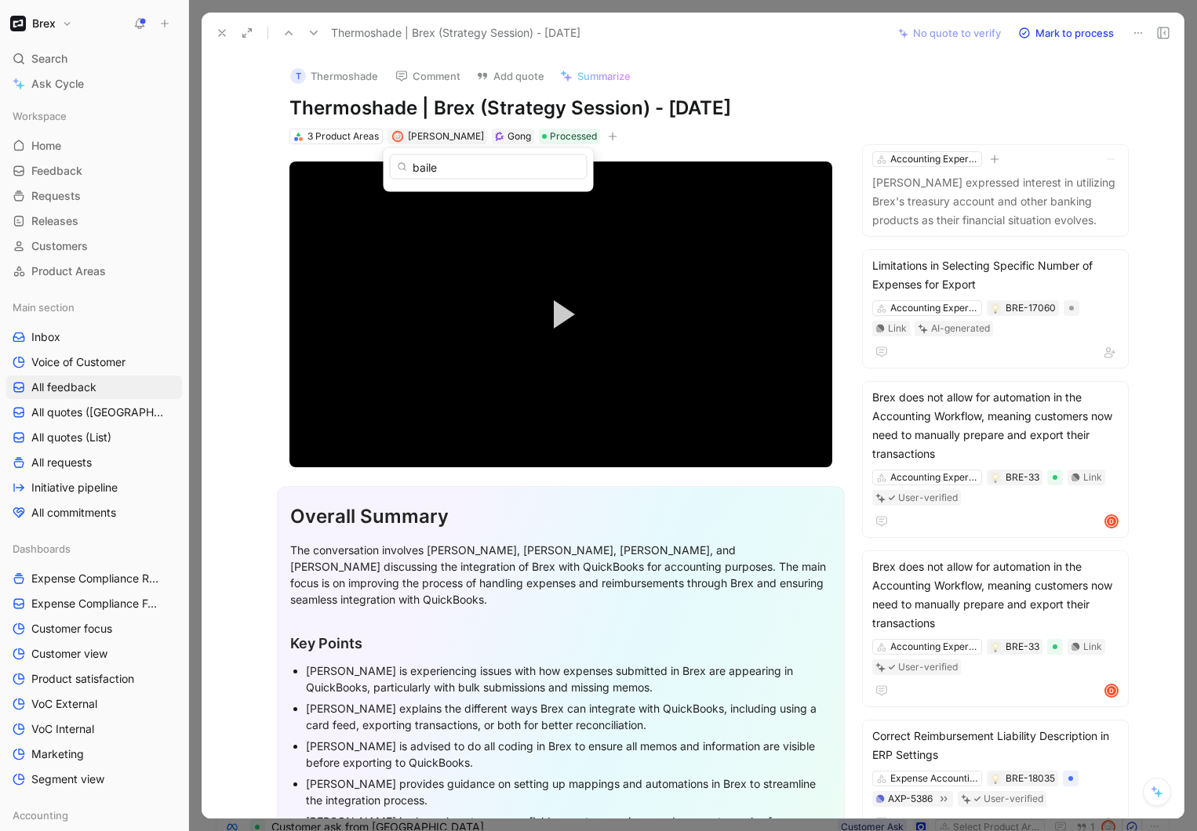
type input "bailey"
click at [219, 32] on icon at bounding box center [222, 33] width 13 height 13
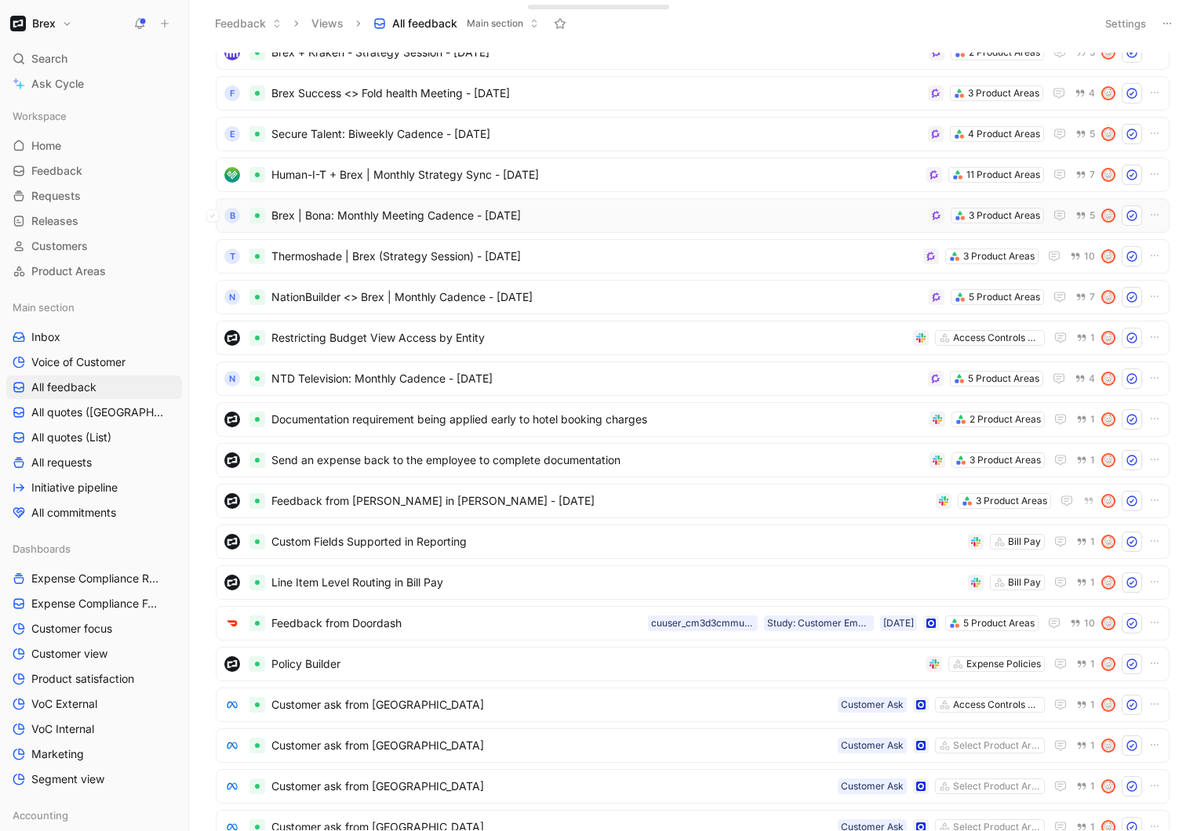
click at [604, 219] on span "Brex | Bona: Monthly Meeting Cadence - 8/26/2025" at bounding box center [596, 215] width 651 height 19
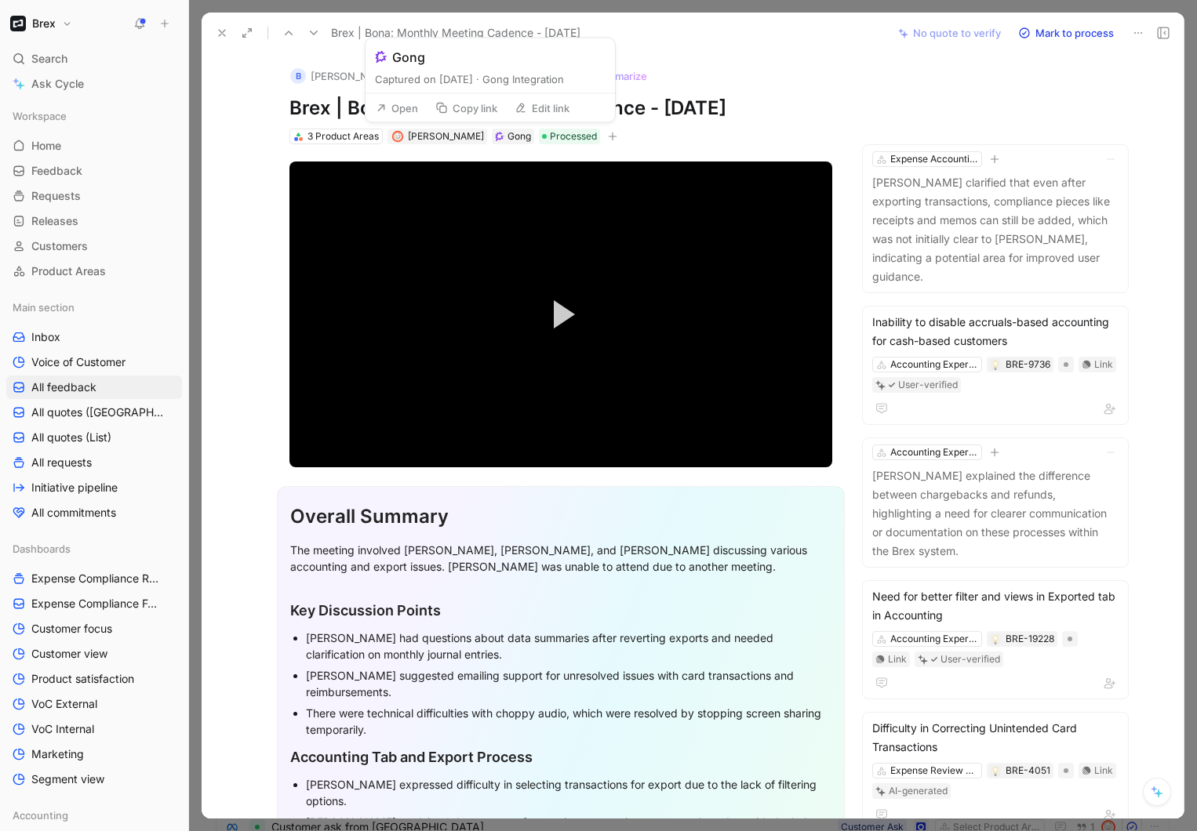
click at [409, 113] on button "Open" at bounding box center [397, 108] width 56 height 22
click at [431, 136] on span "James Wallis" at bounding box center [446, 136] width 76 height 12
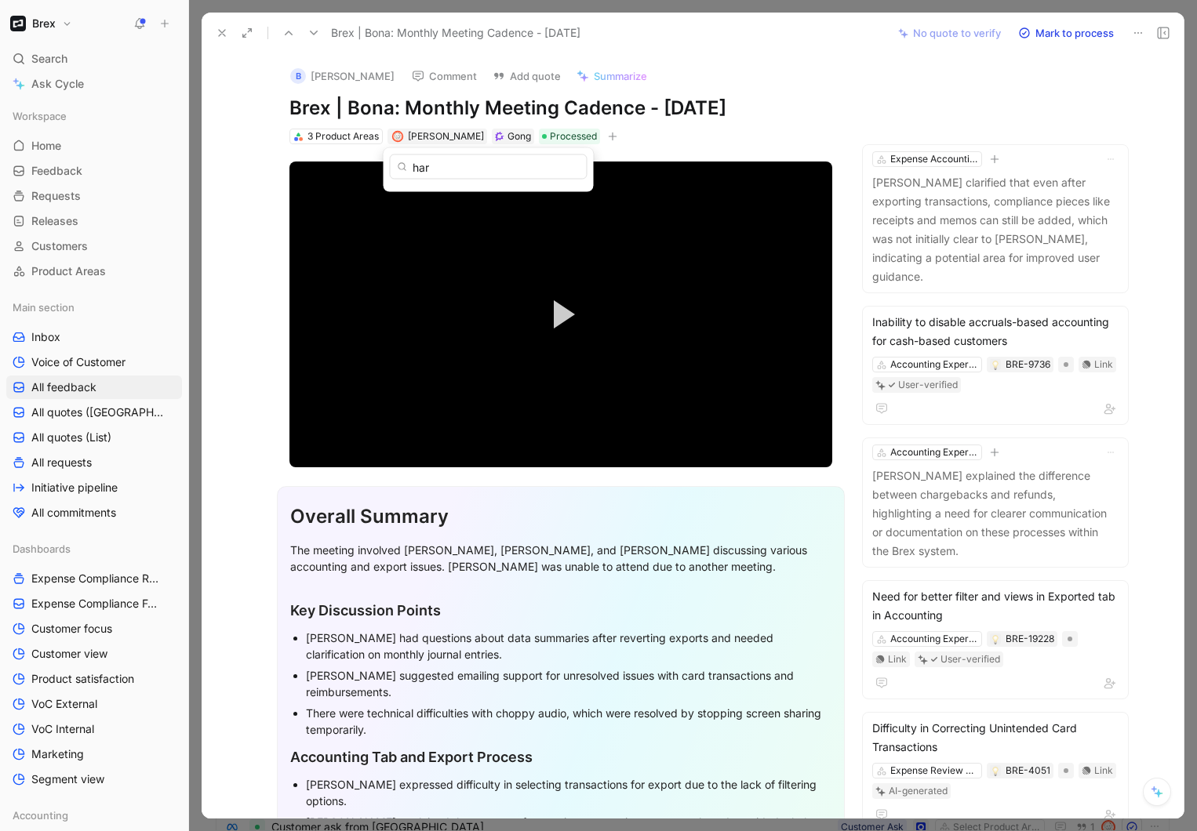
type input "hart"
click at [221, 35] on icon at bounding box center [222, 33] width 13 height 13
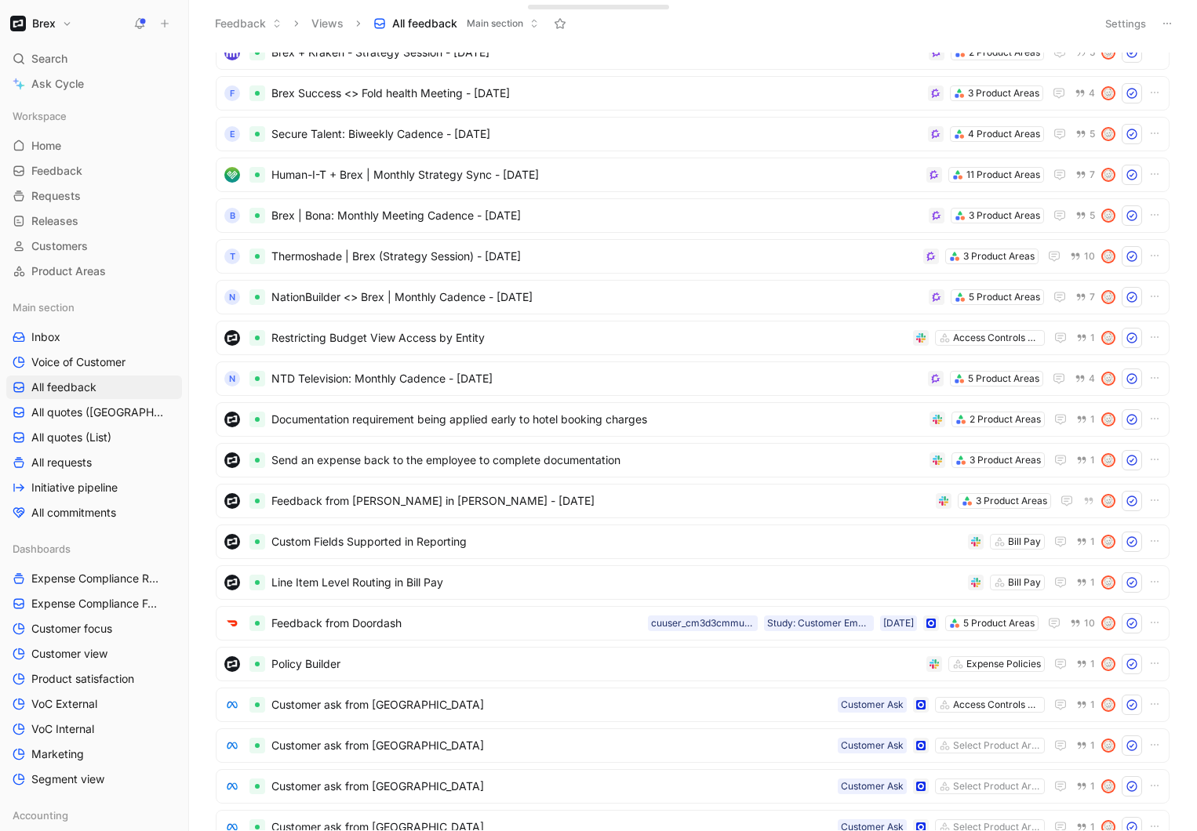
click at [1111, 31] on button "Settings" at bounding box center [1125, 24] width 55 height 22
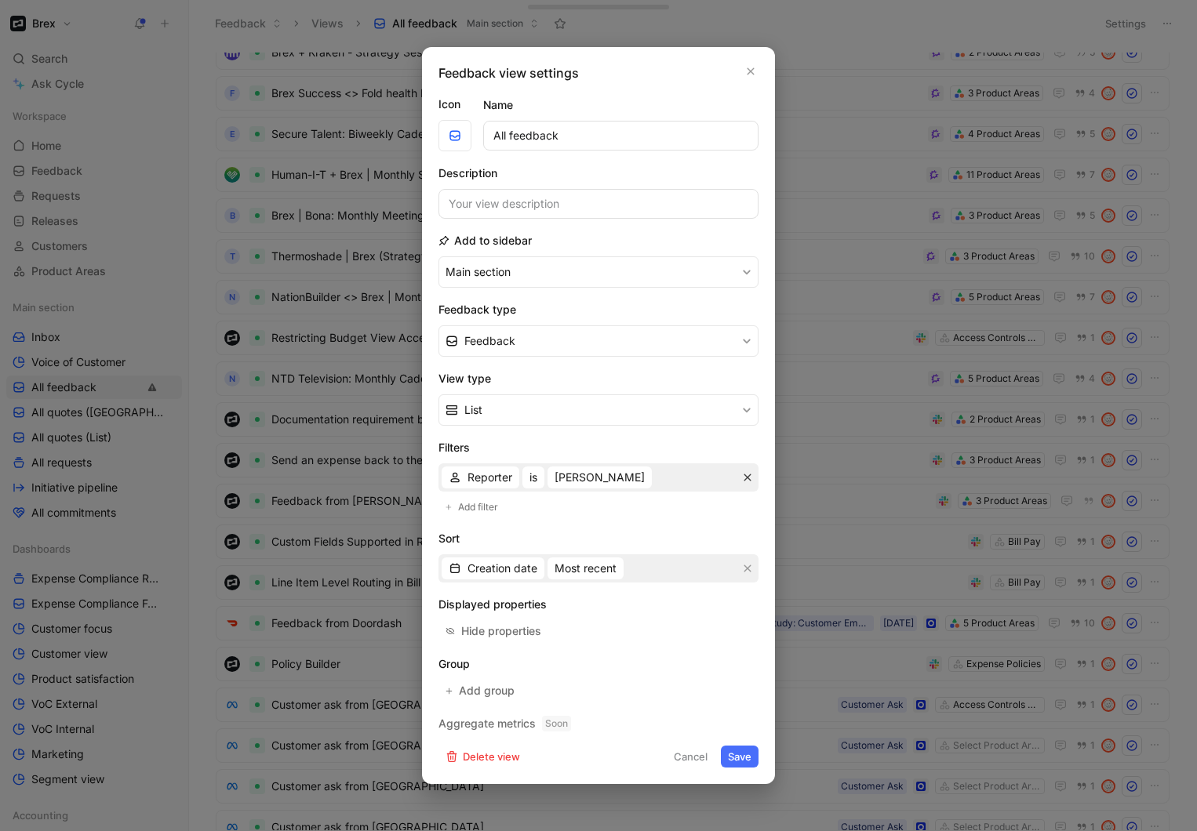
click at [754, 478] on button "button" at bounding box center [748, 478] width 16 height 16
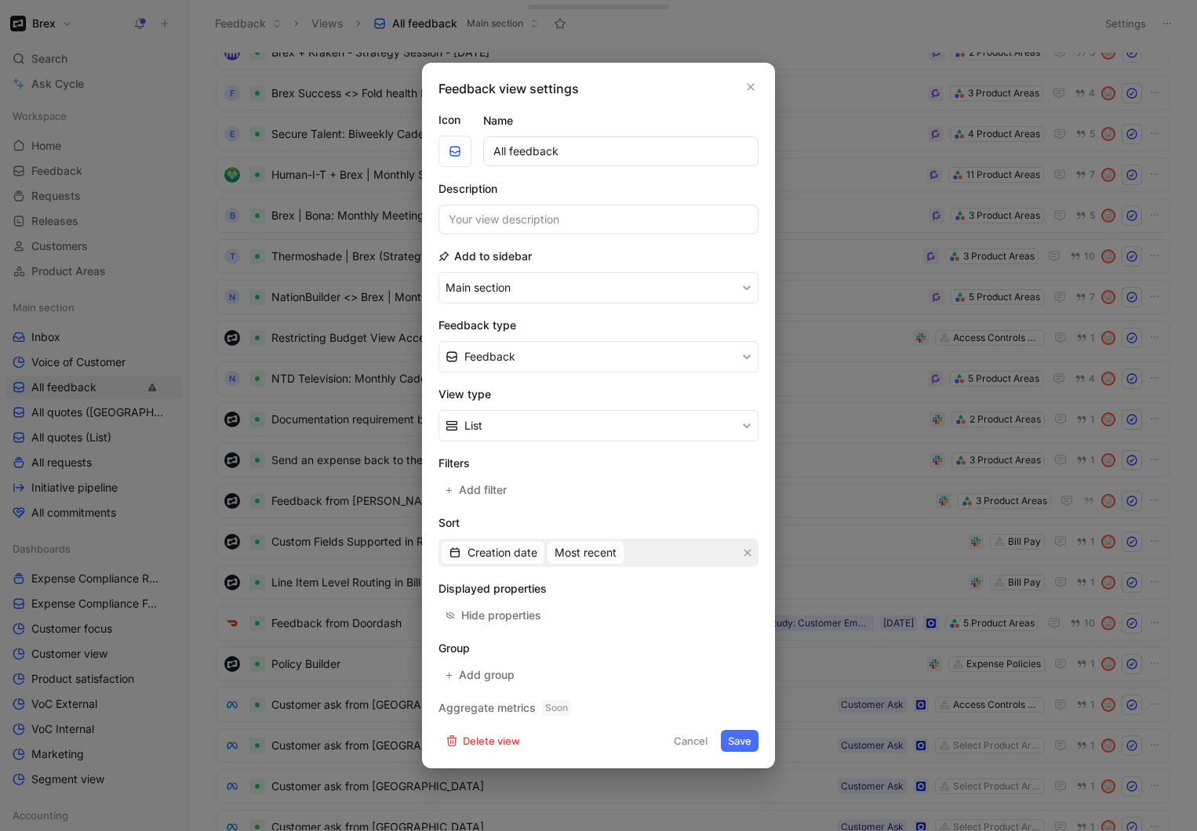
click at [745, 743] on button "Save" at bounding box center [740, 741] width 38 height 22
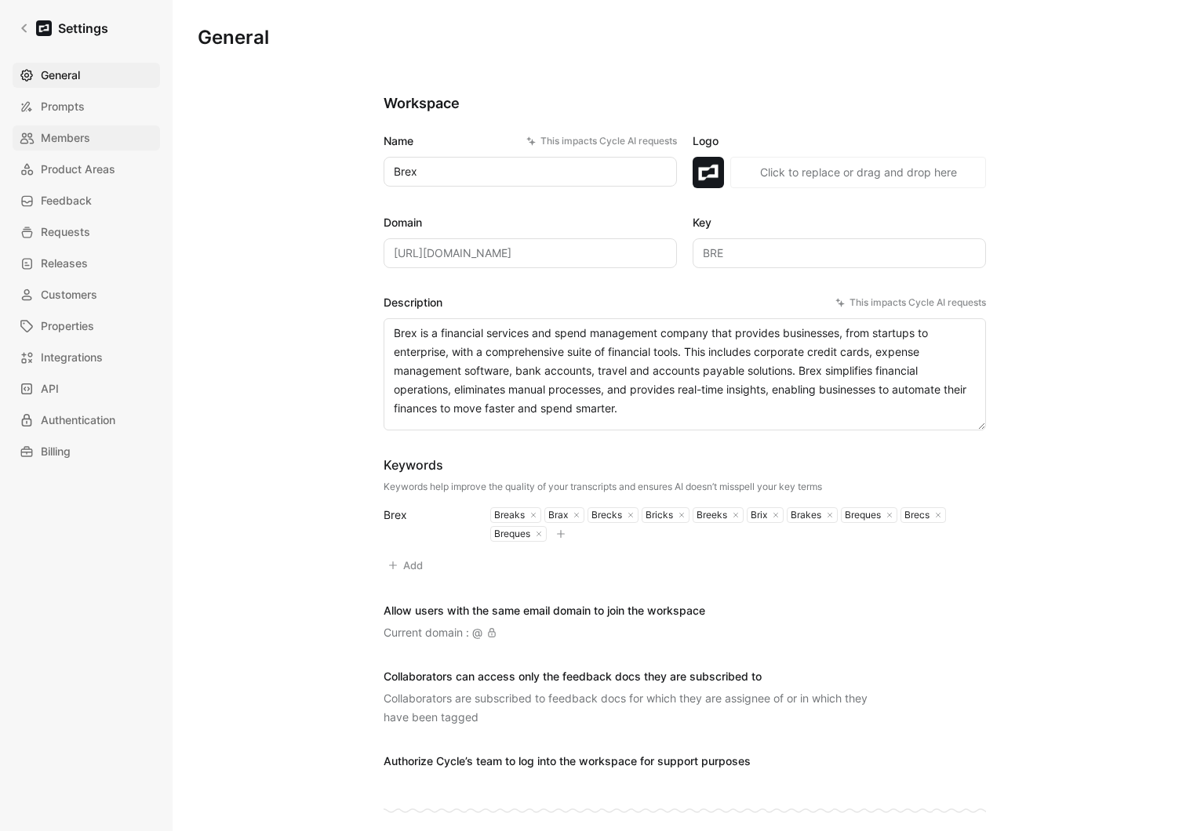
click at [62, 131] on span "Members" at bounding box center [65, 138] width 49 height 19
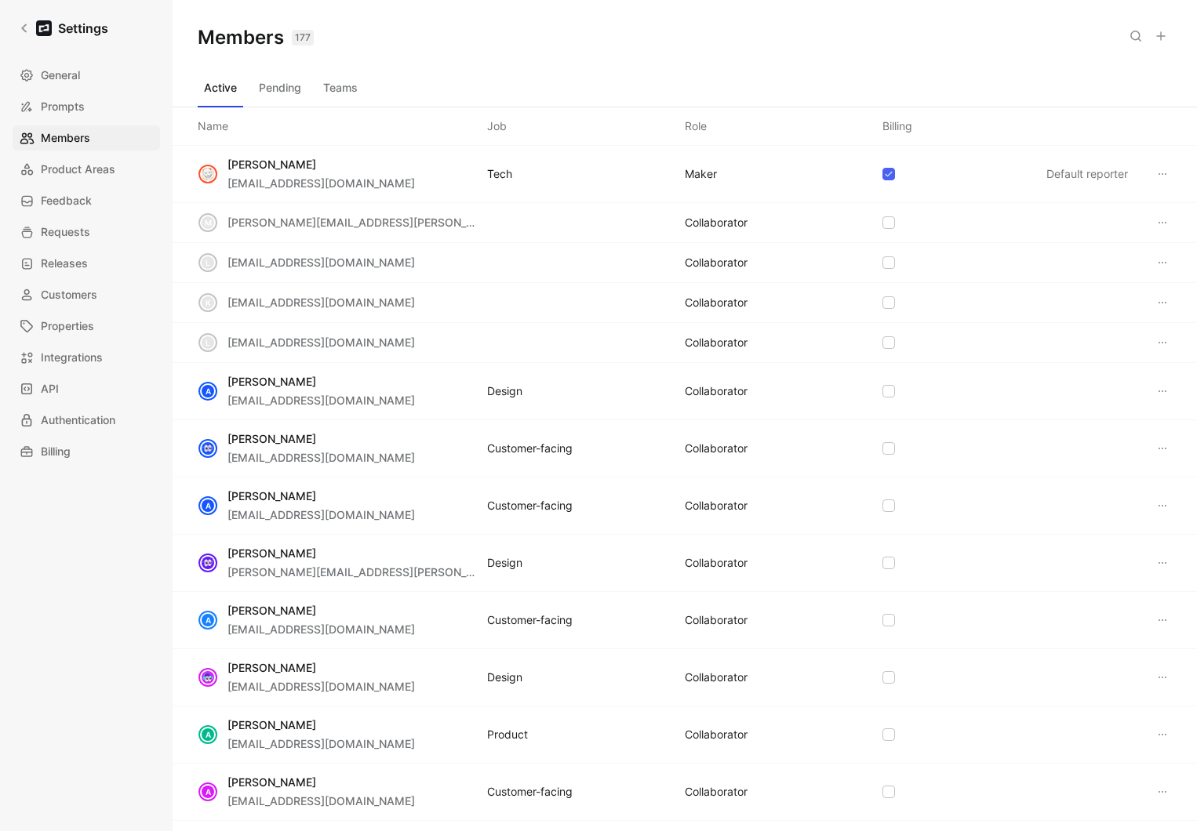
click at [330, 94] on button "Teams" at bounding box center [340, 87] width 47 height 25
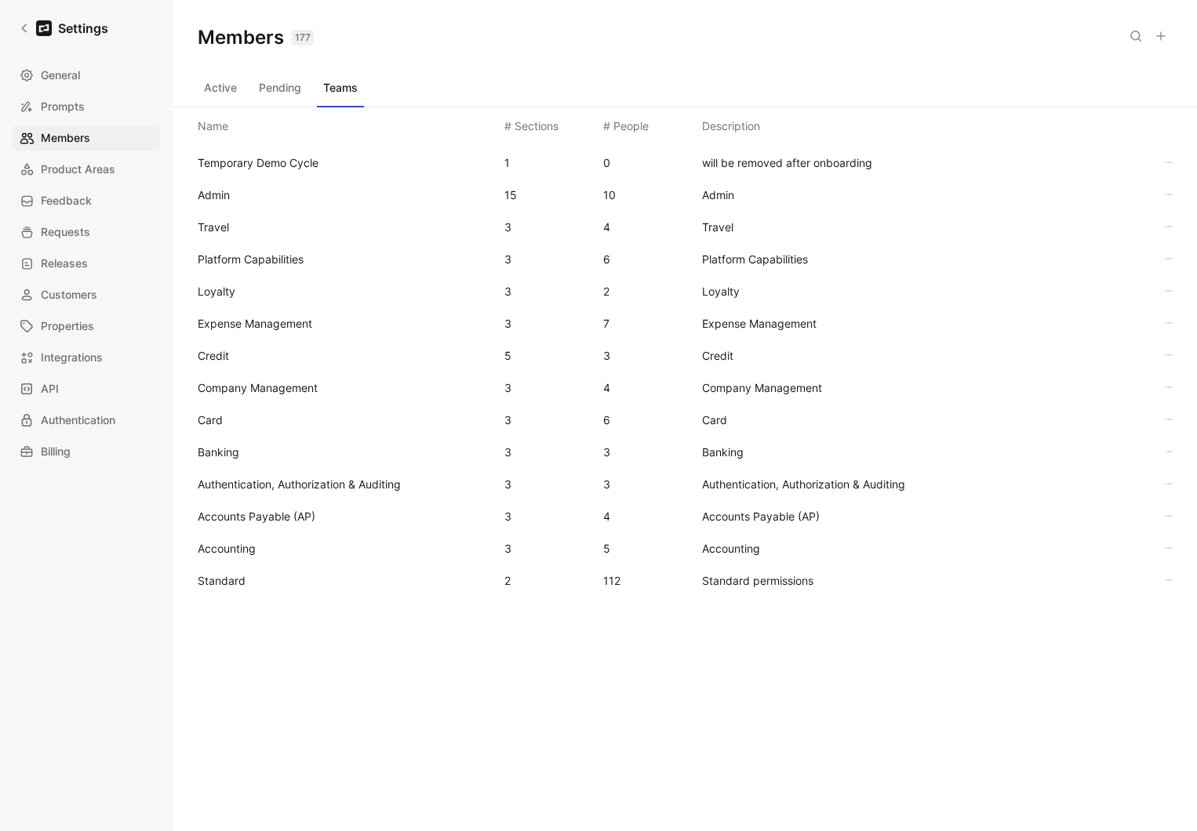
click at [229, 581] on span "Standard" at bounding box center [222, 580] width 48 height 13
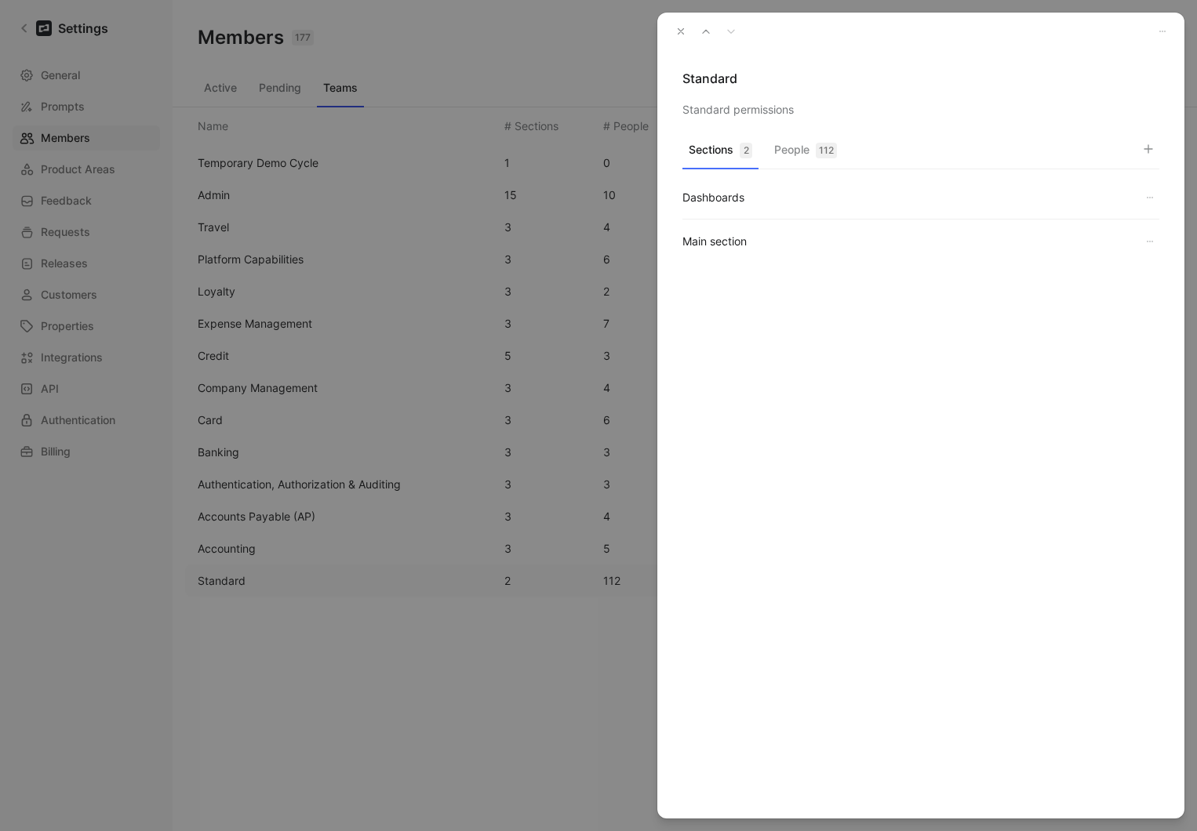
click at [801, 147] on button "People 112" at bounding box center [805, 154] width 75 height 31
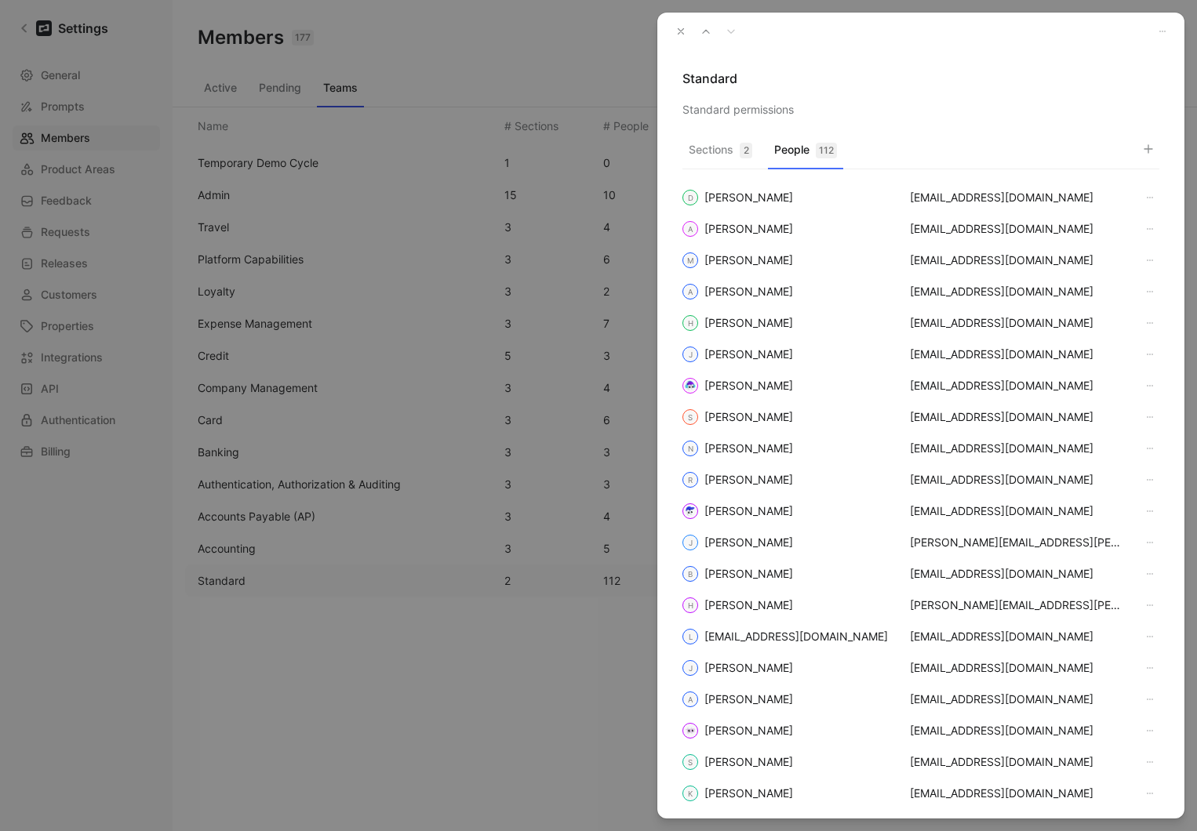
click at [1154, 147] on icon "button" at bounding box center [1148, 149] width 13 height 13
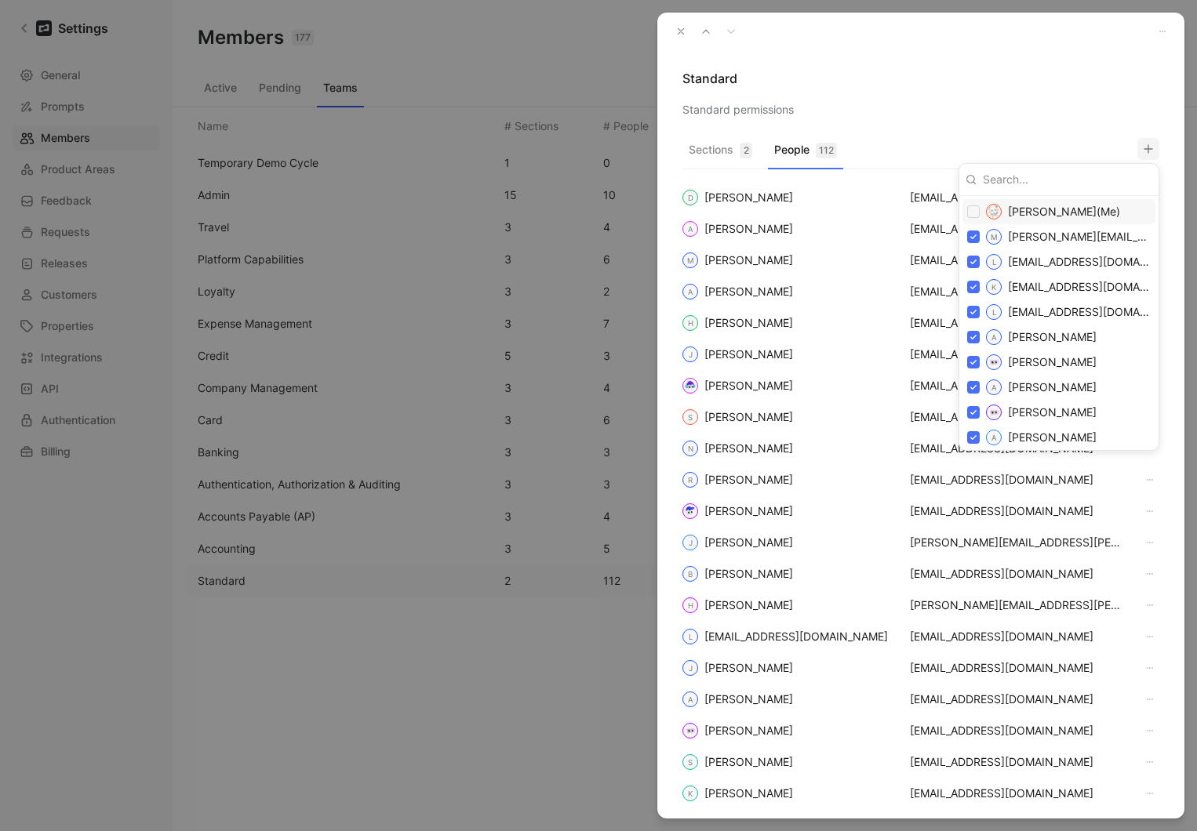
click at [894, 76] on div at bounding box center [598, 415] width 1197 height 831
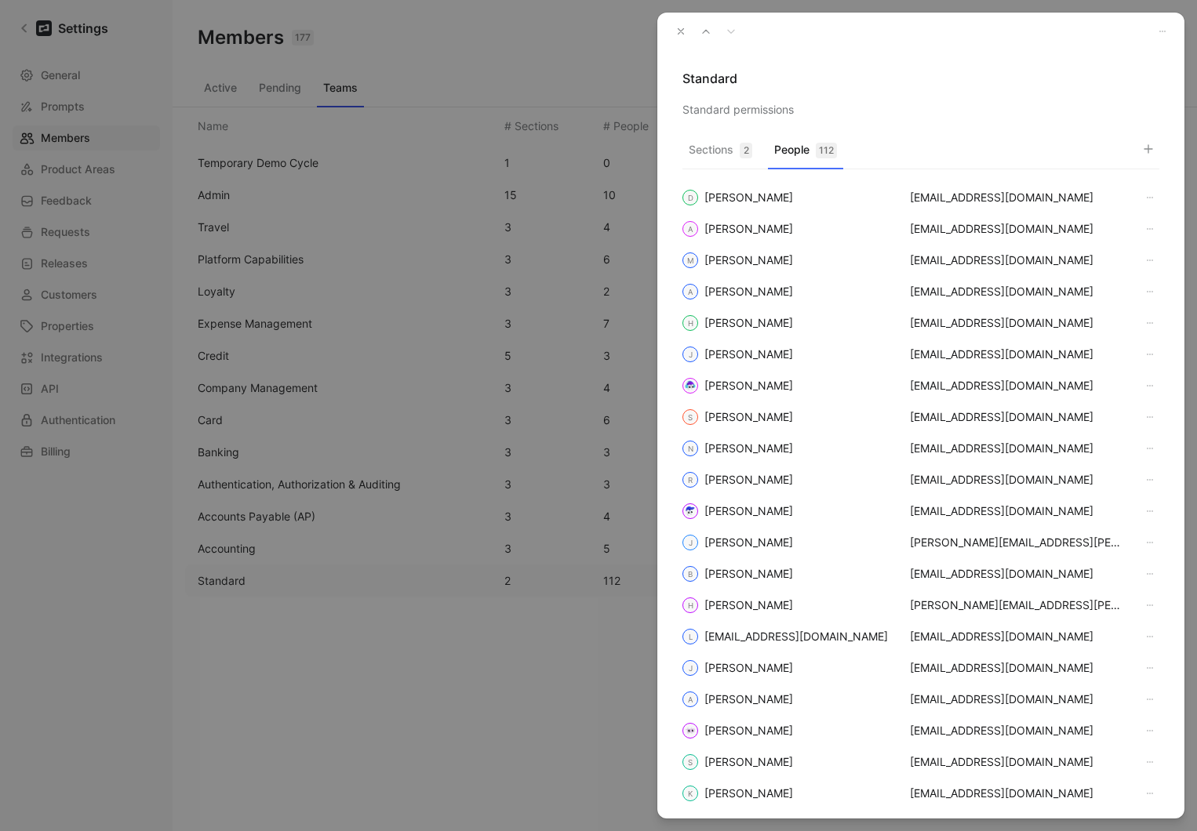
click at [686, 34] on button "button" at bounding box center [681, 31] width 22 height 22
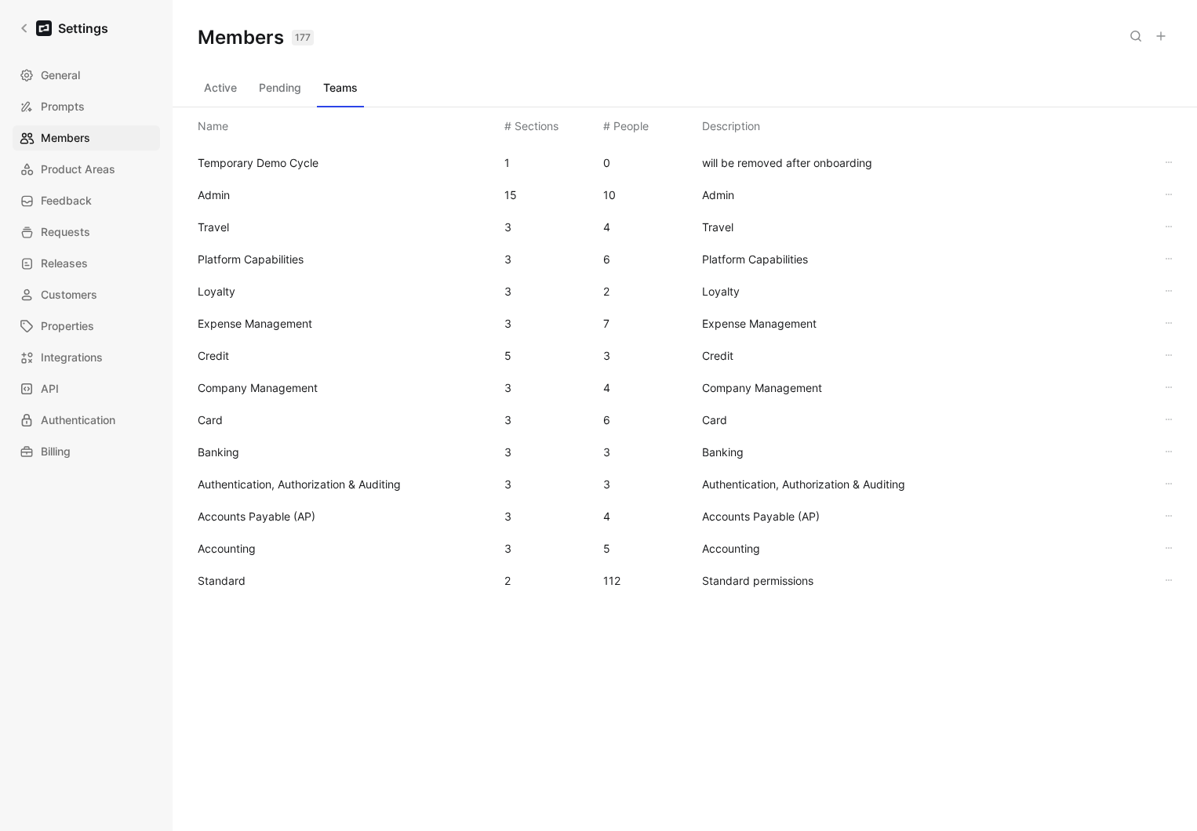
click at [111, 595] on div "Settings General Prompts Members Product Areas Feedback Requests Releases Custo…" at bounding box center [86, 415] width 173 height 831
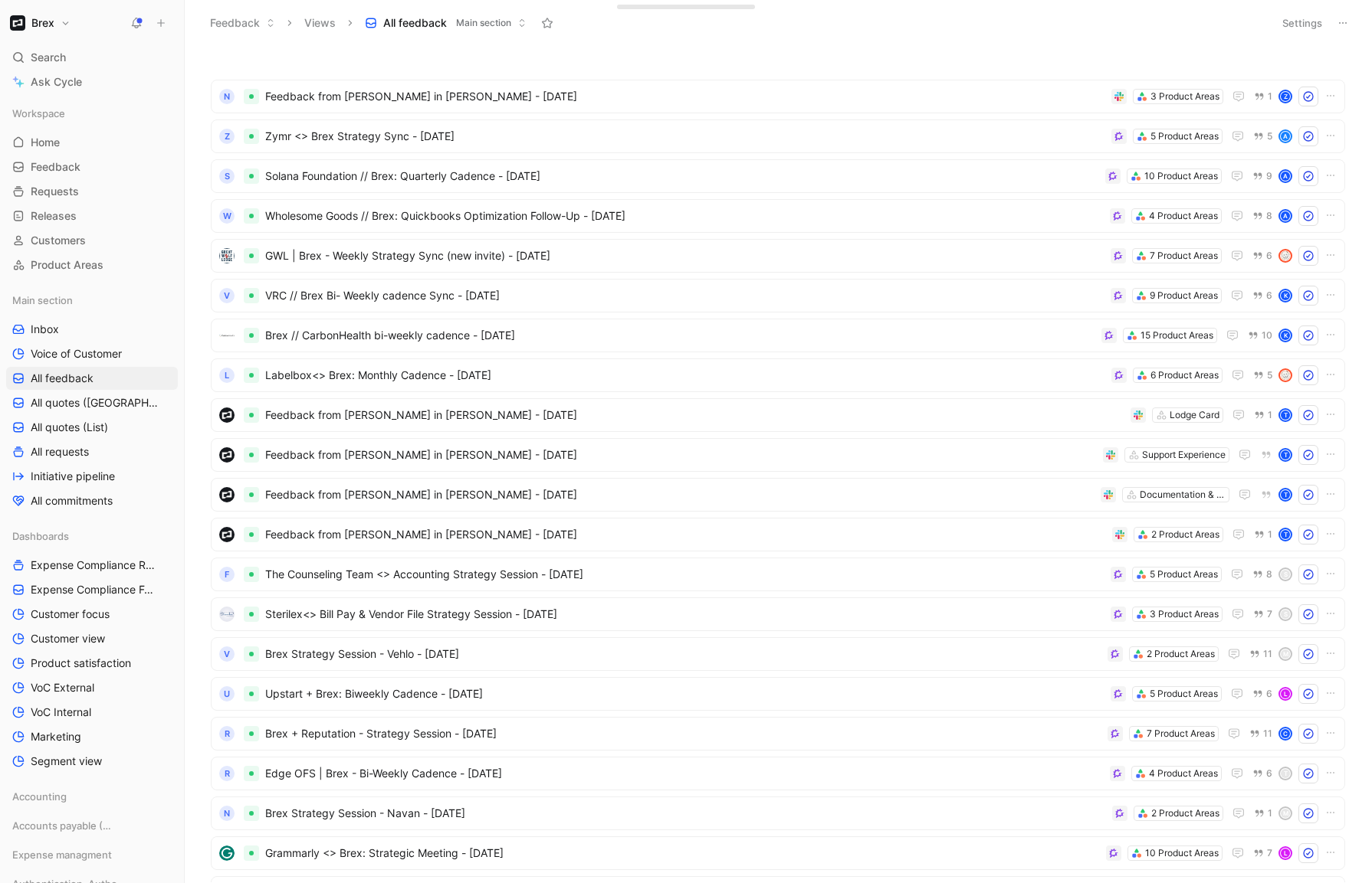
click at [66, 22] on button "Brex" at bounding box center [40, 23] width 68 height 21
click at [83, 158] on div "Workspace settings G then S" at bounding box center [104, 157] width 189 height 24
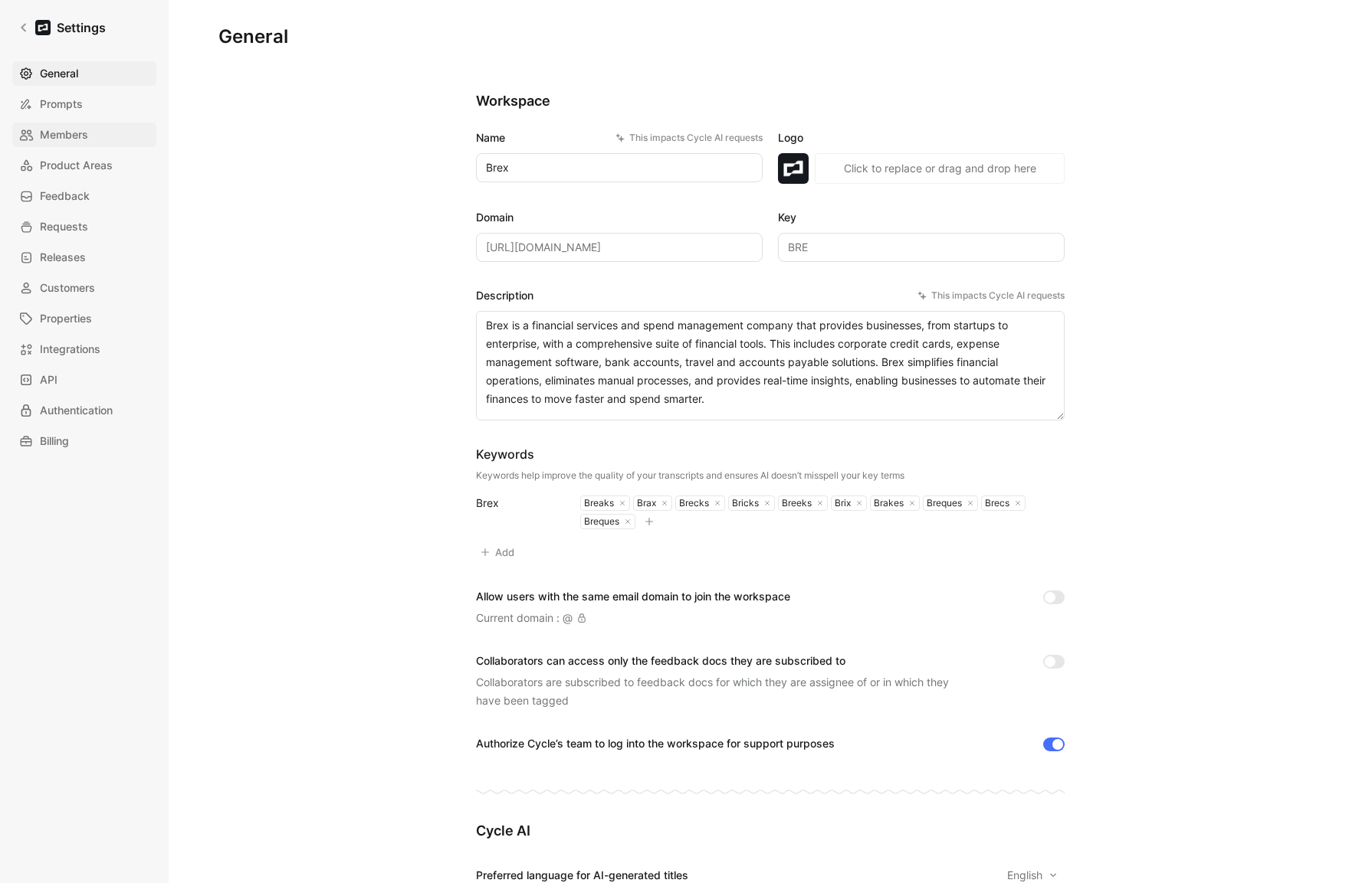
click at [73, 137] on span "Members" at bounding box center [64, 135] width 48 height 19
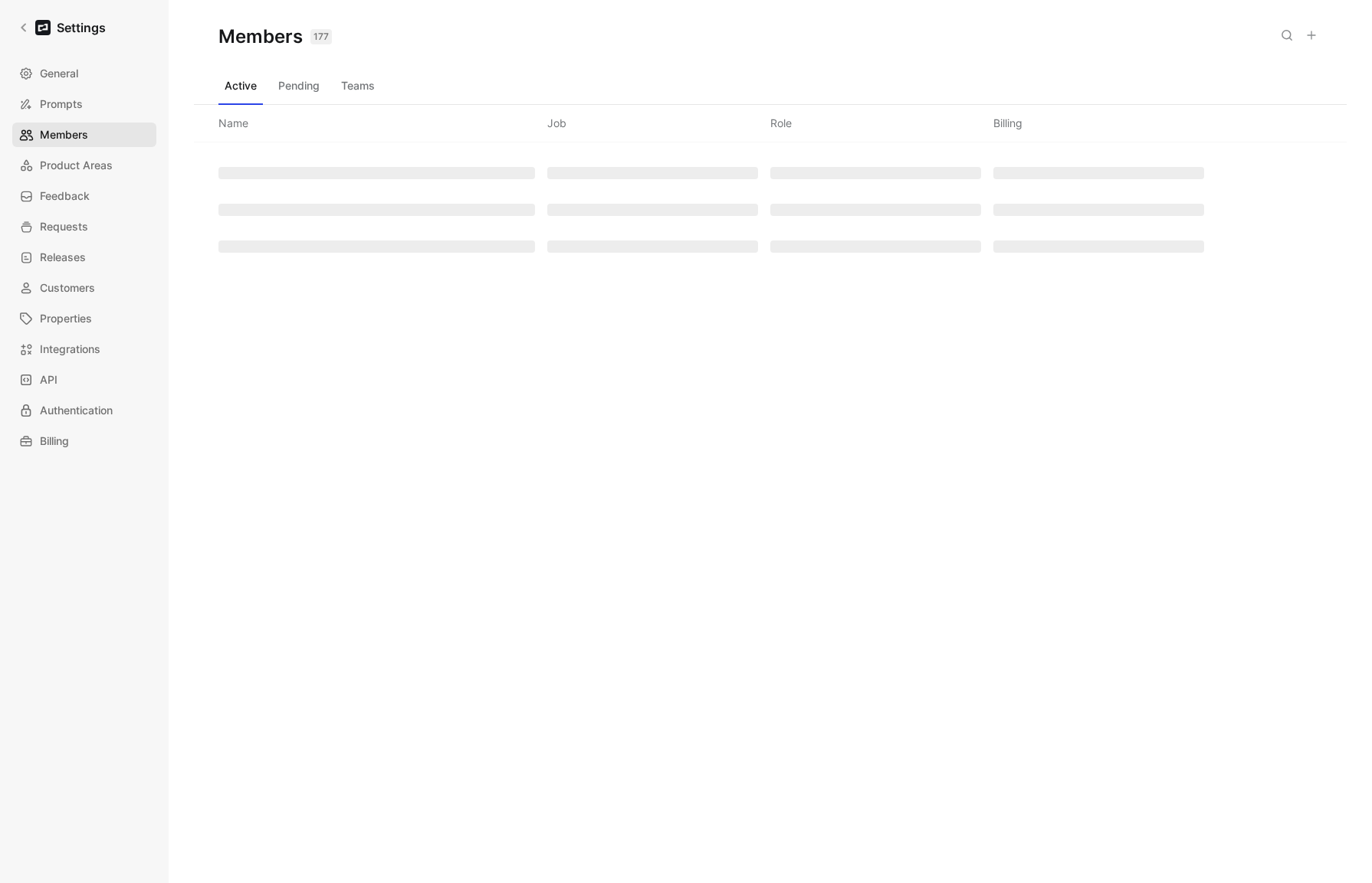
click at [73, 137] on span "Members" at bounding box center [64, 135] width 48 height 19
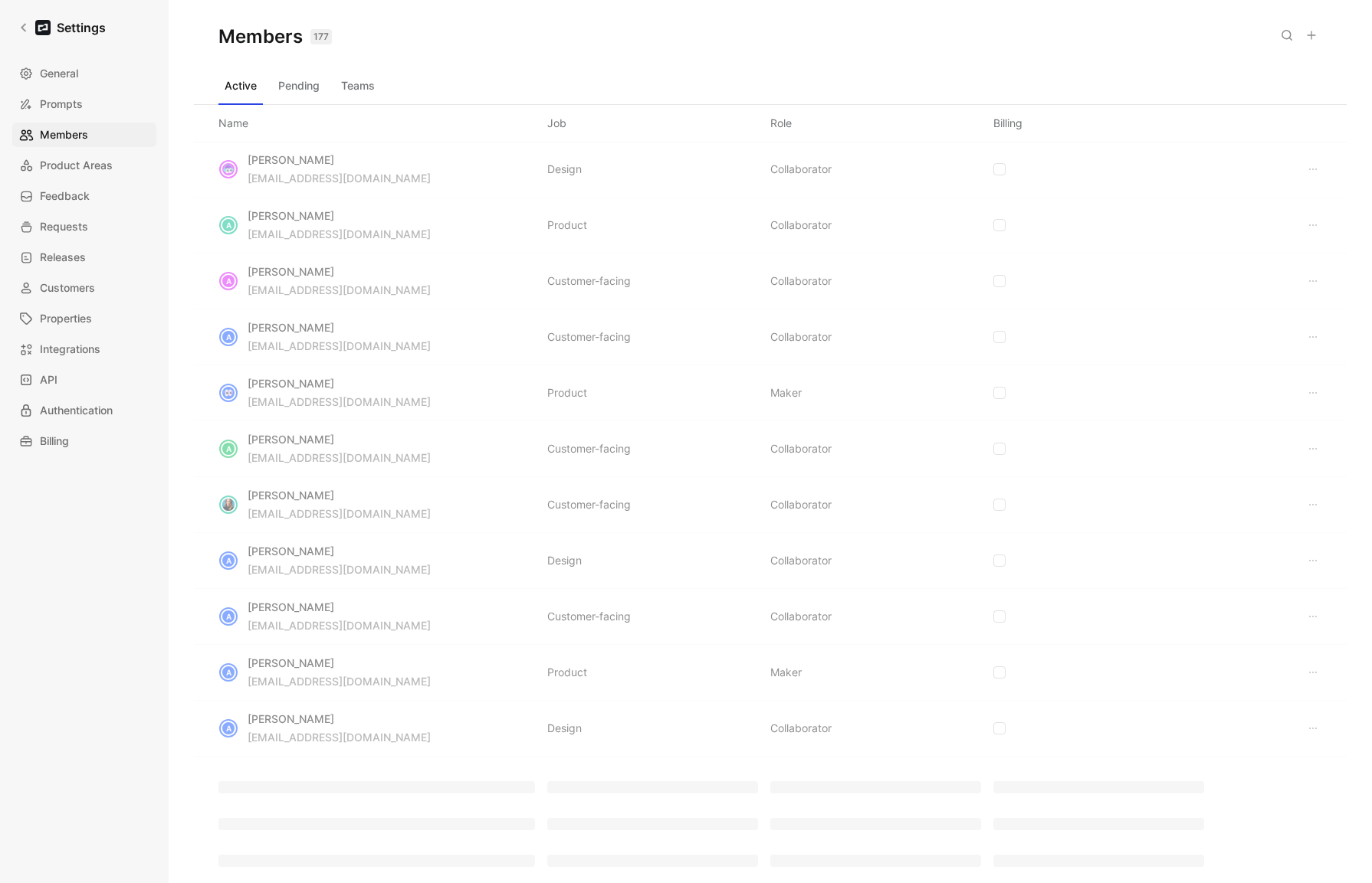
scroll to position [599, 0]
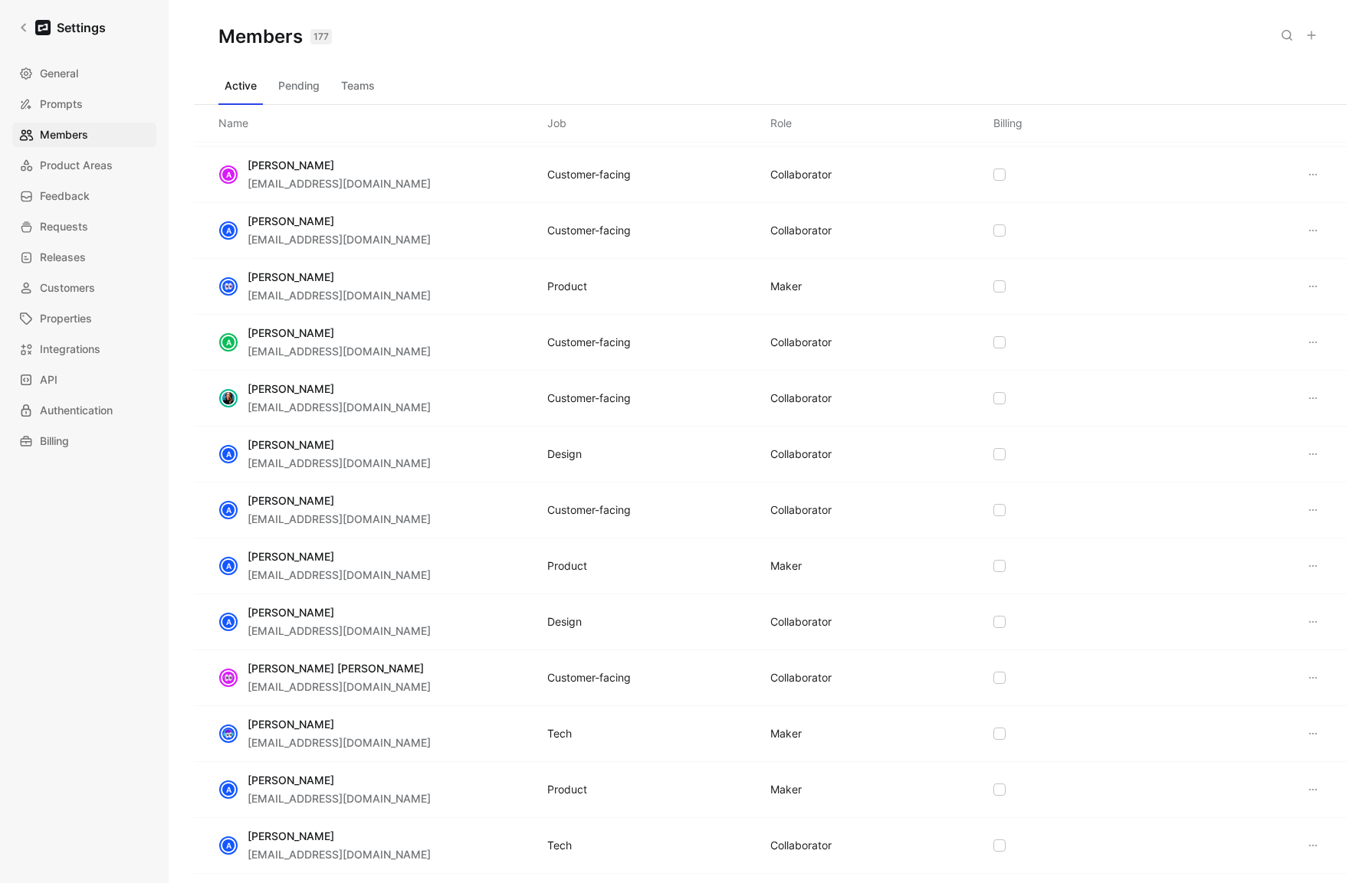
click at [367, 91] on button "Teams" at bounding box center [358, 85] width 46 height 24
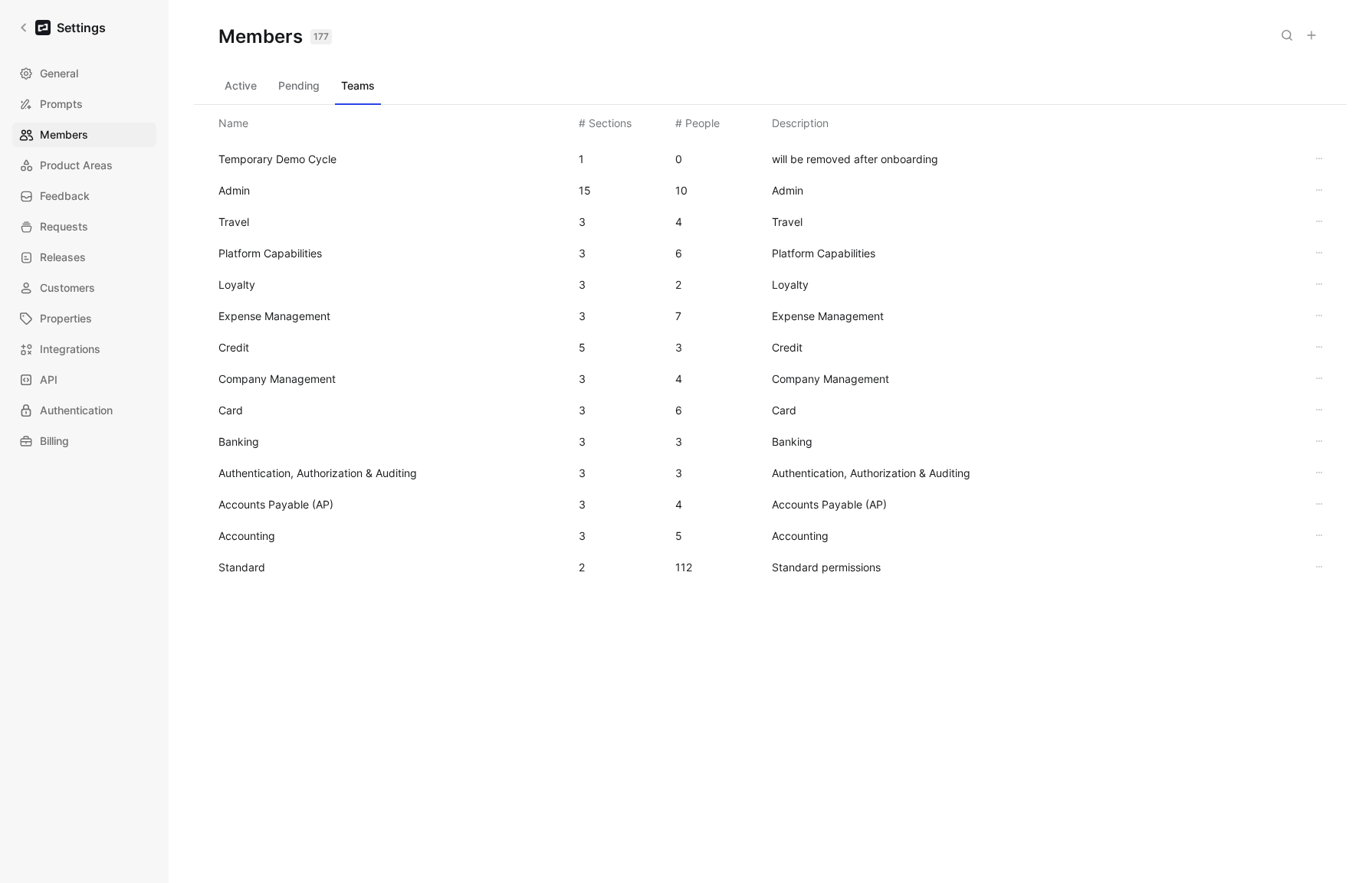
click at [250, 568] on span "Standard" at bounding box center [242, 567] width 47 height 13
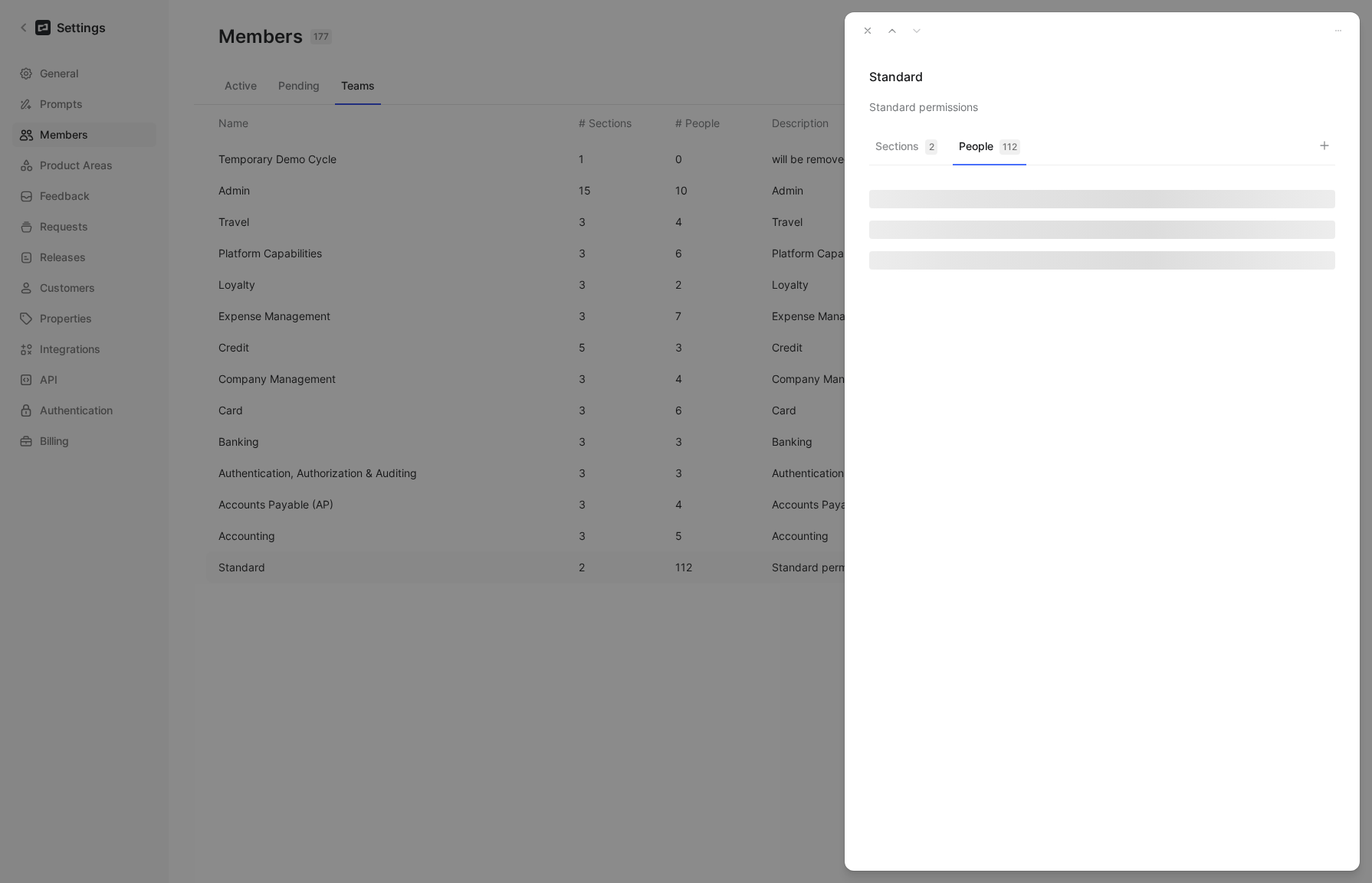
click at [857, 155] on button "People 112" at bounding box center [989, 150] width 73 height 30
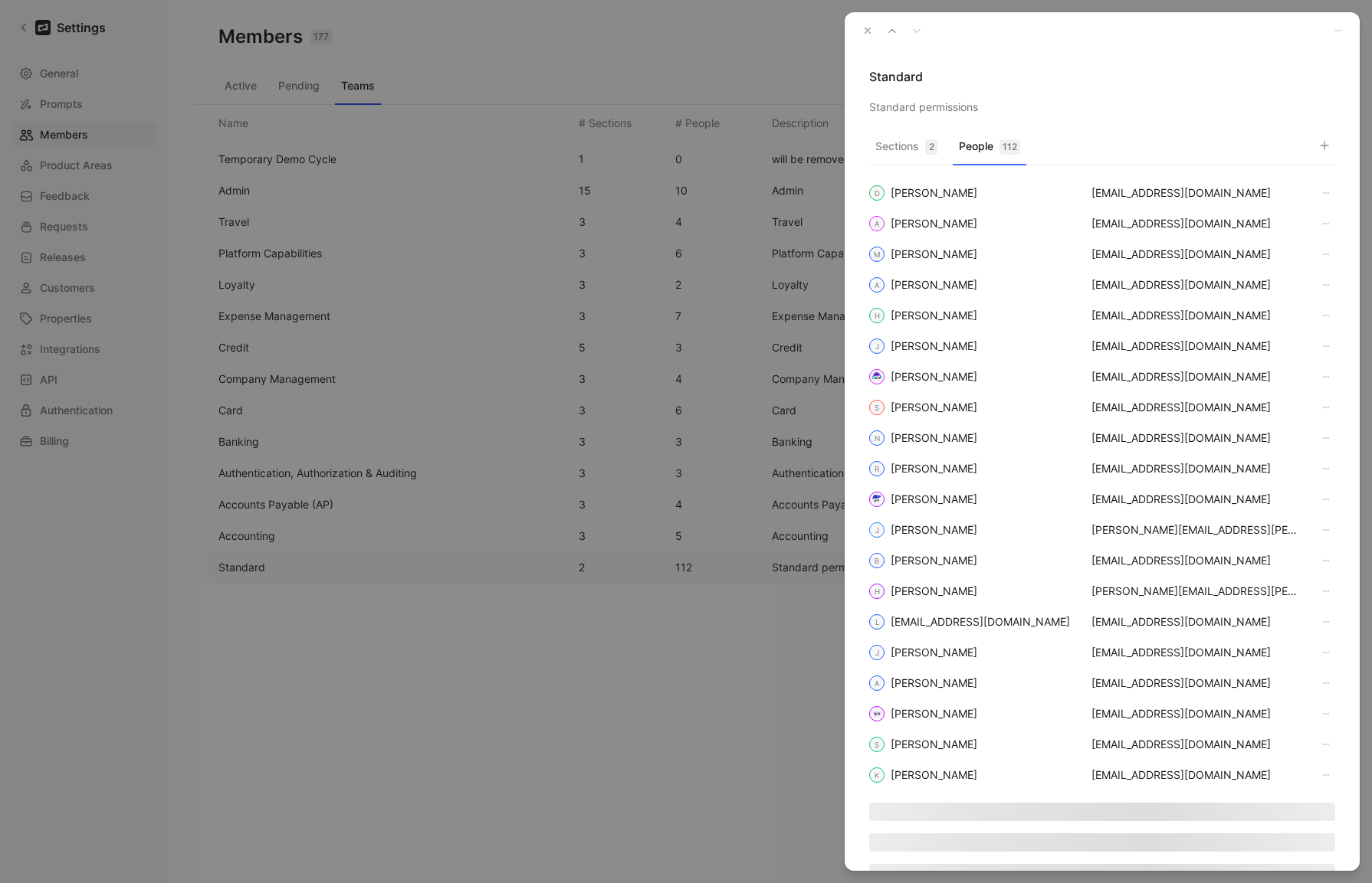
click at [857, 147] on icon "button" at bounding box center [1324, 146] width 13 height 13
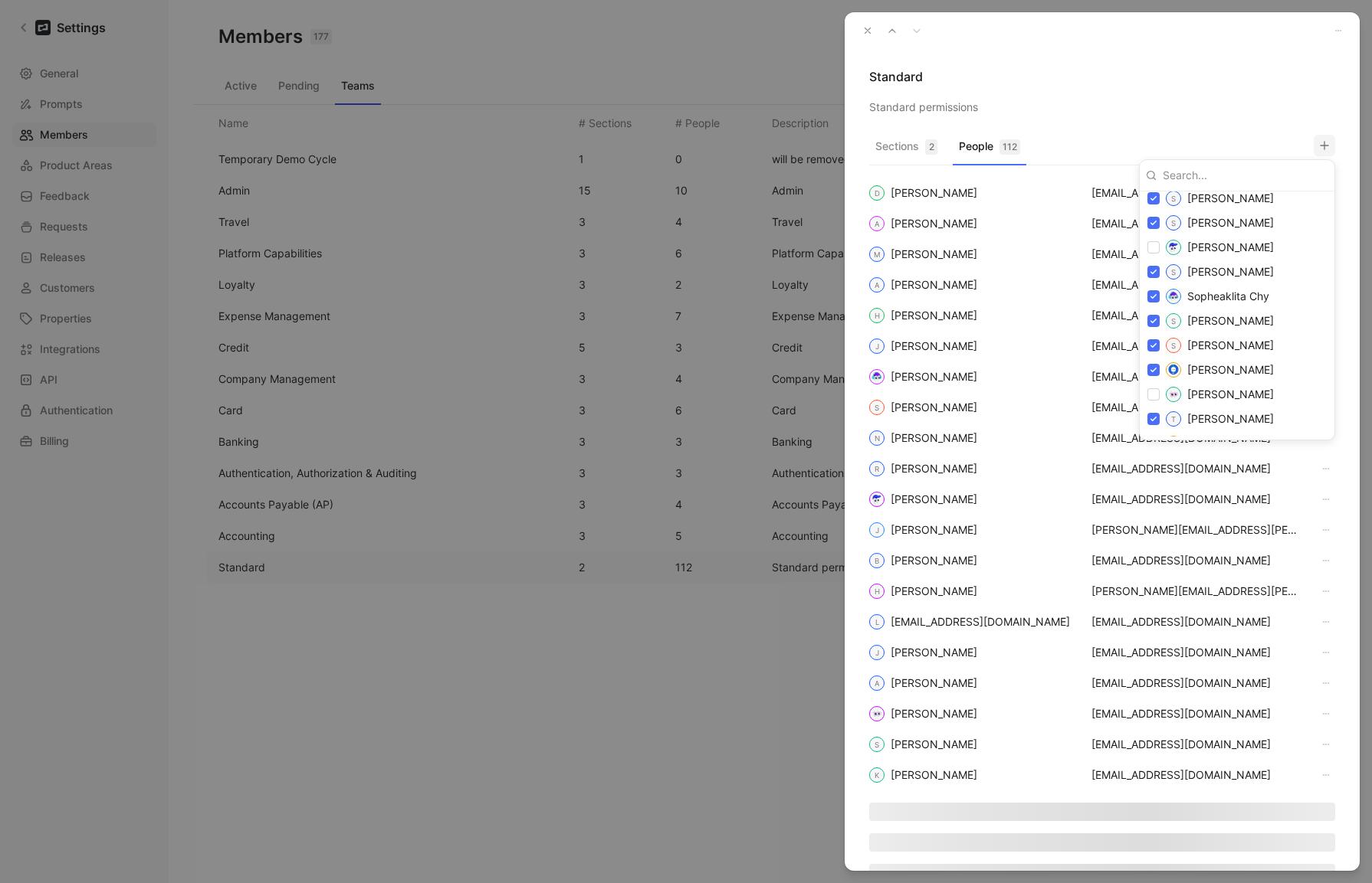
scroll to position [3120, 0]
click at [857, 30] on div at bounding box center [686, 442] width 1372 height 883
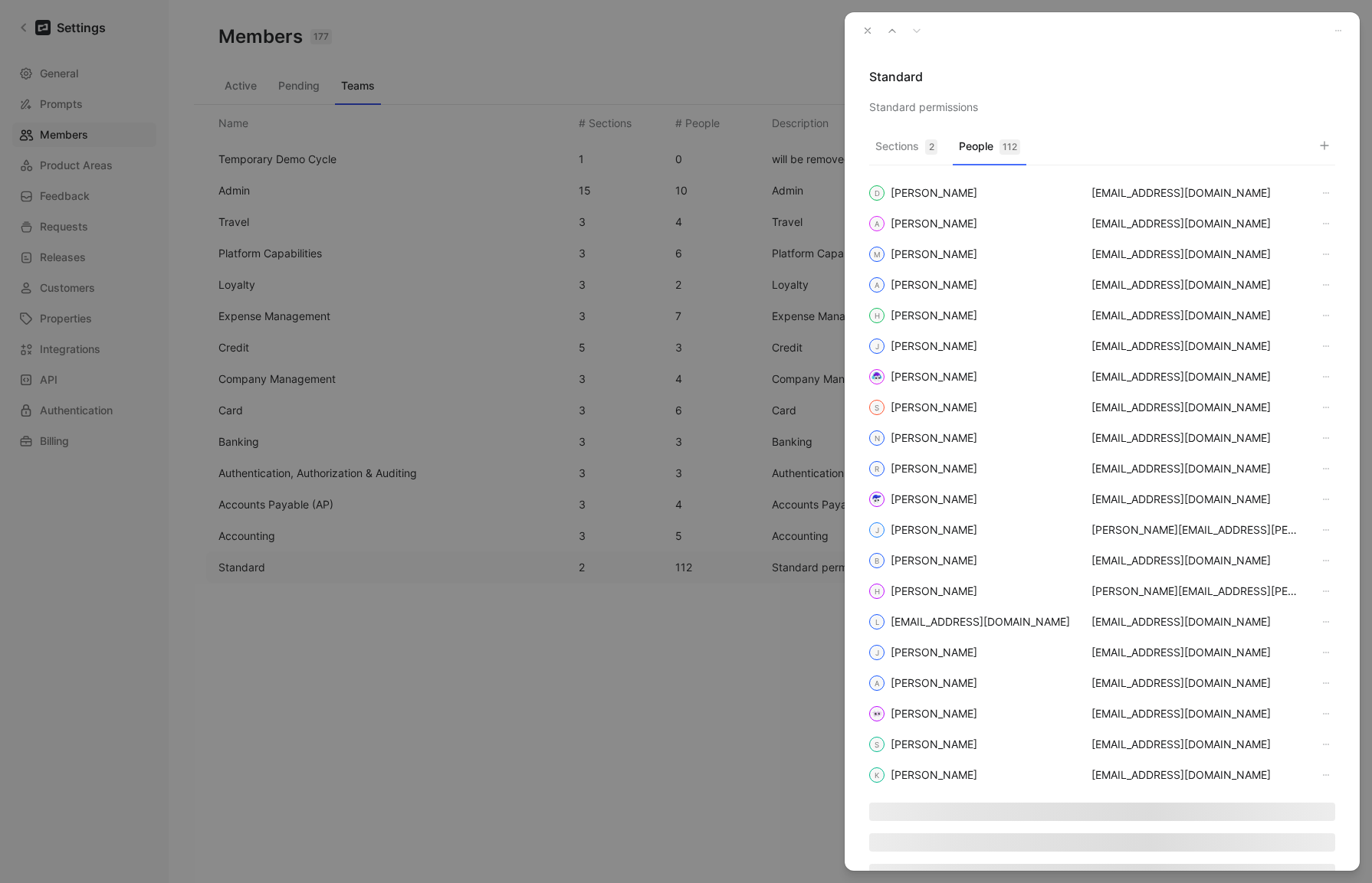
click at [857, 28] on icon "button" at bounding box center [867, 30] width 11 height 11
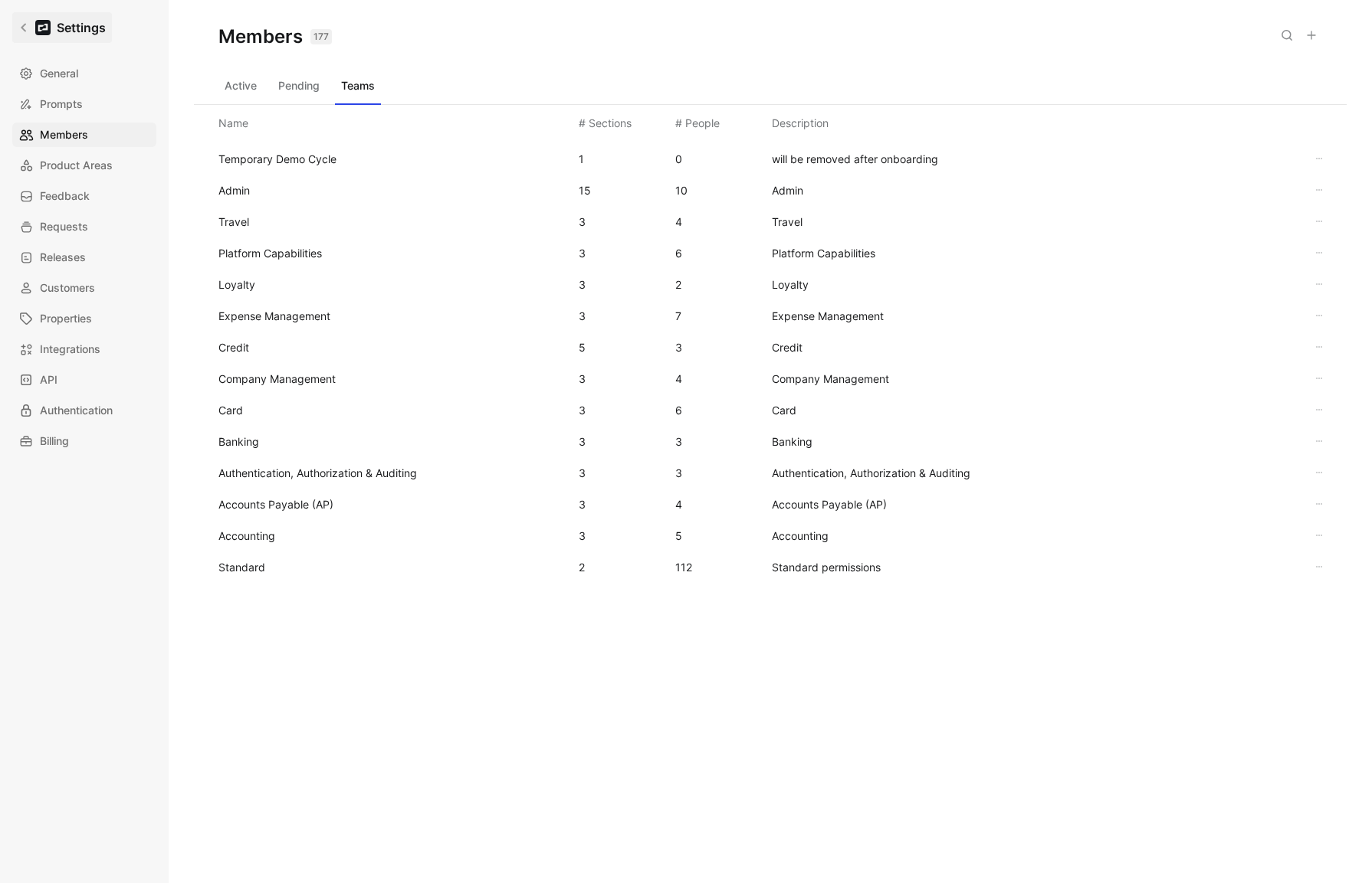
click at [23, 26] on icon at bounding box center [23, 27] width 11 height 11
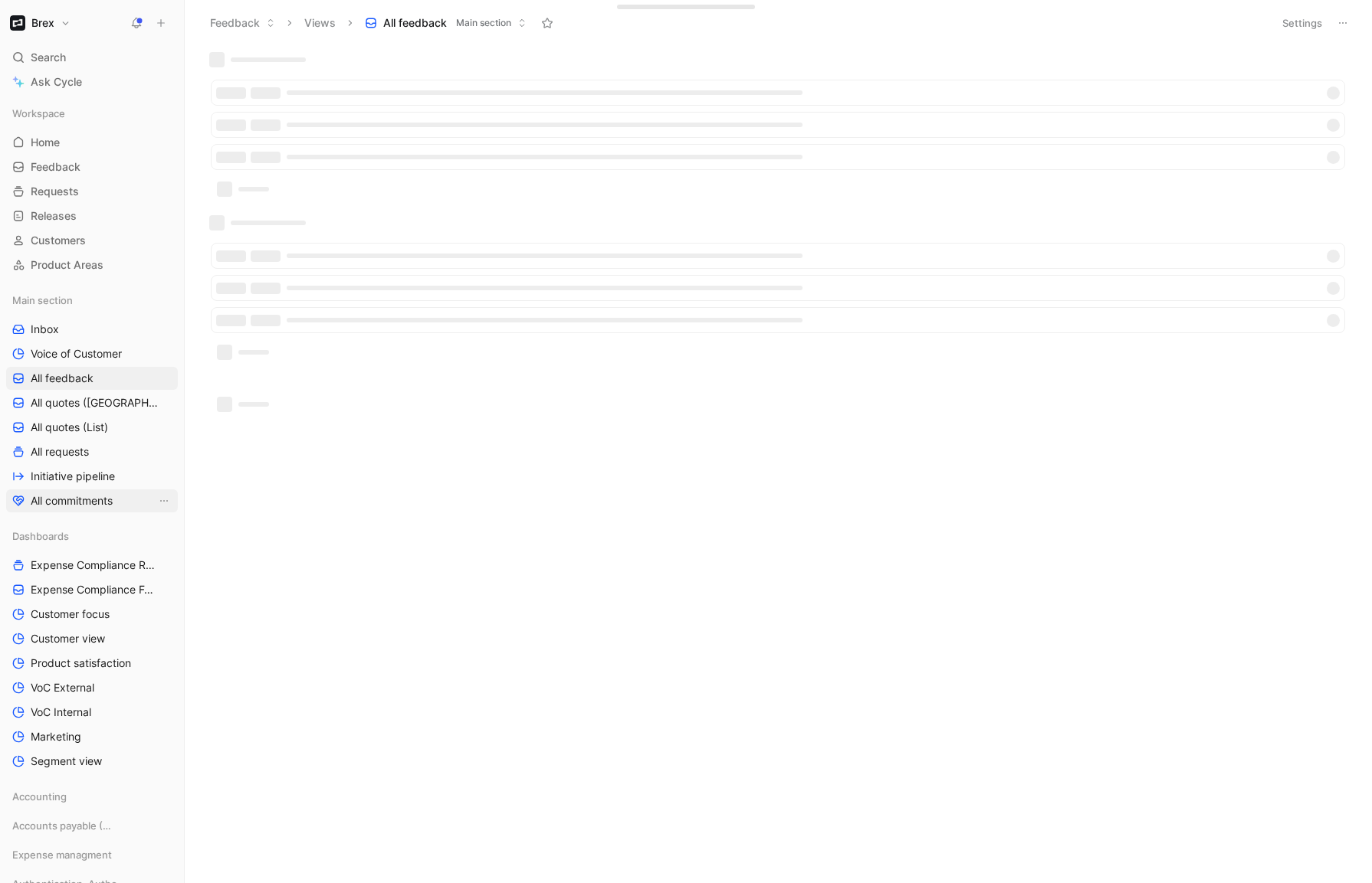
click at [64, 503] on span "All commitments" at bounding box center [71, 501] width 82 height 16
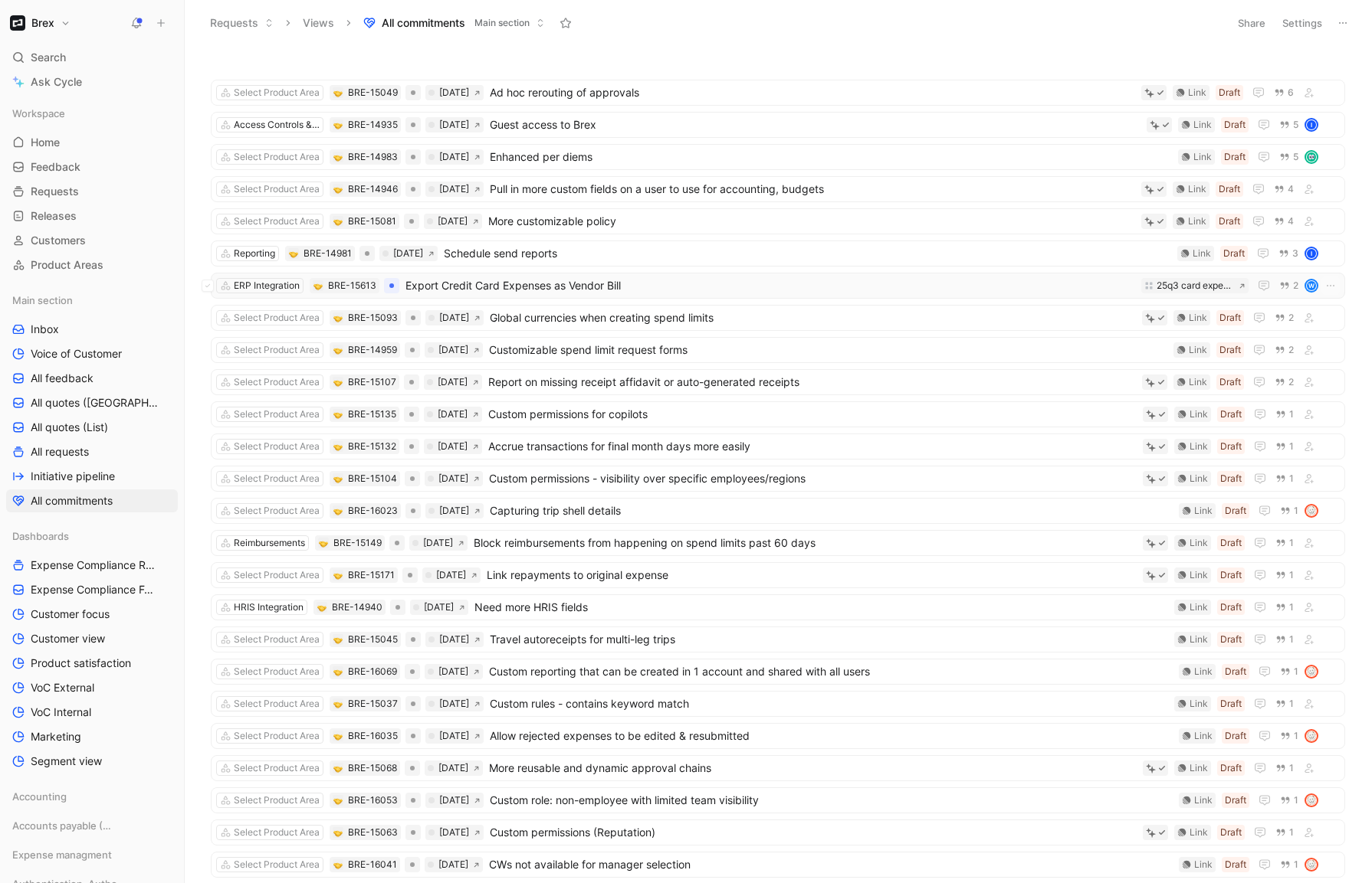
click at [831, 287] on span "Export Credit Card Expenses as Vendor Bill" at bounding box center [770, 285] width 730 height 19
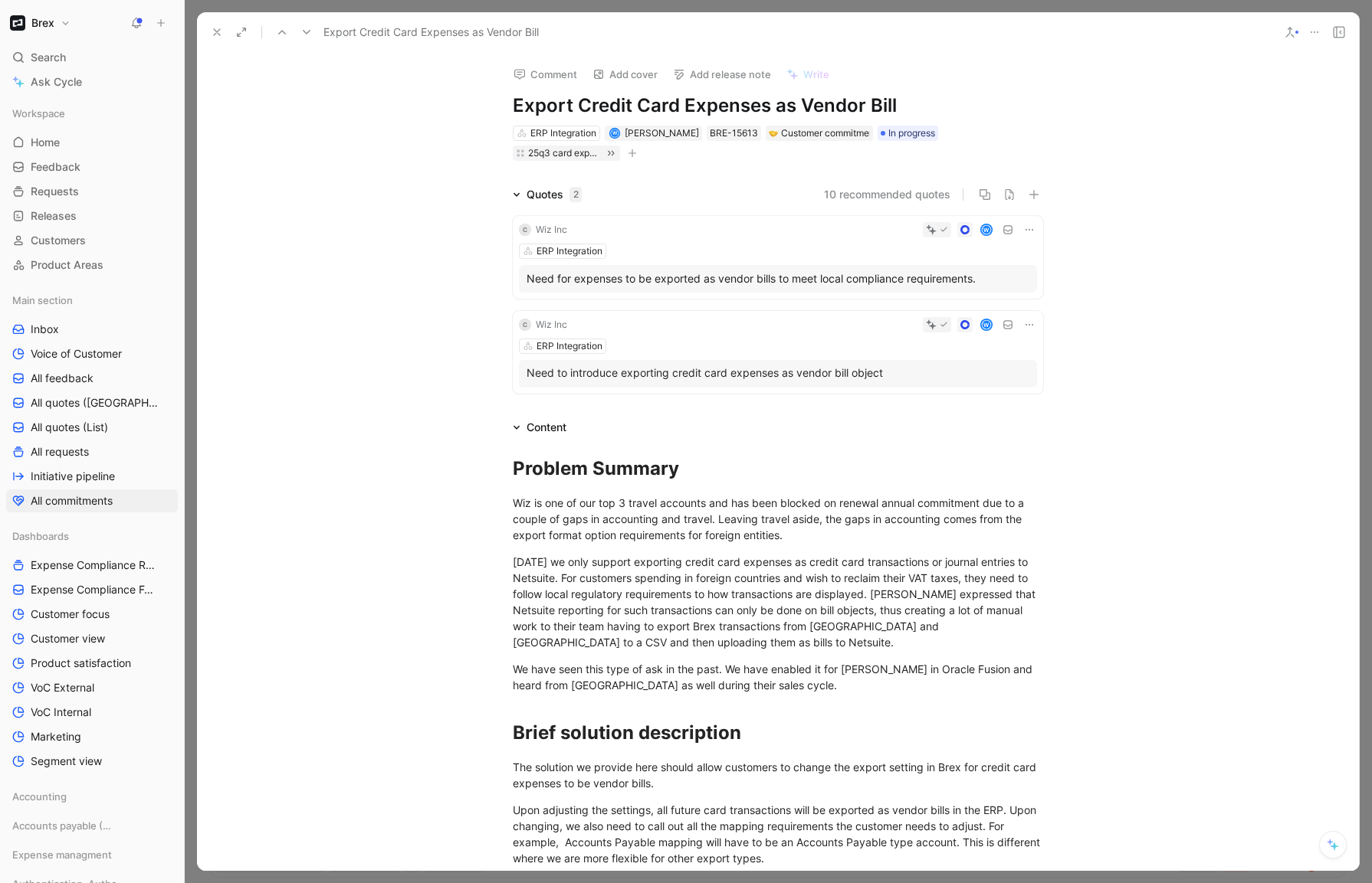
click at [627, 156] on icon "button" at bounding box center [631, 152] width 9 height 9
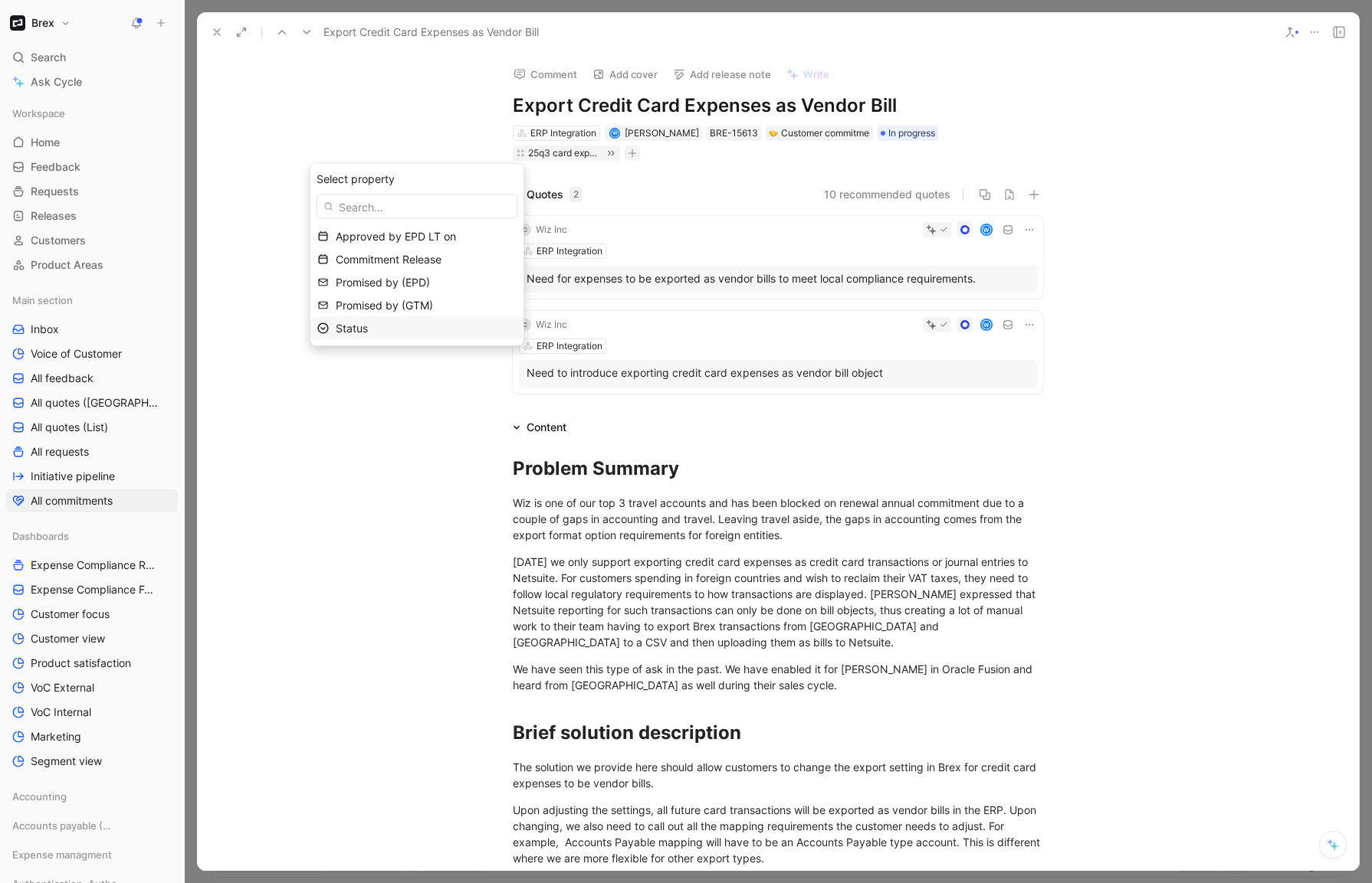
click at [354, 337] on div "Status" at bounding box center [427, 328] width 182 height 19
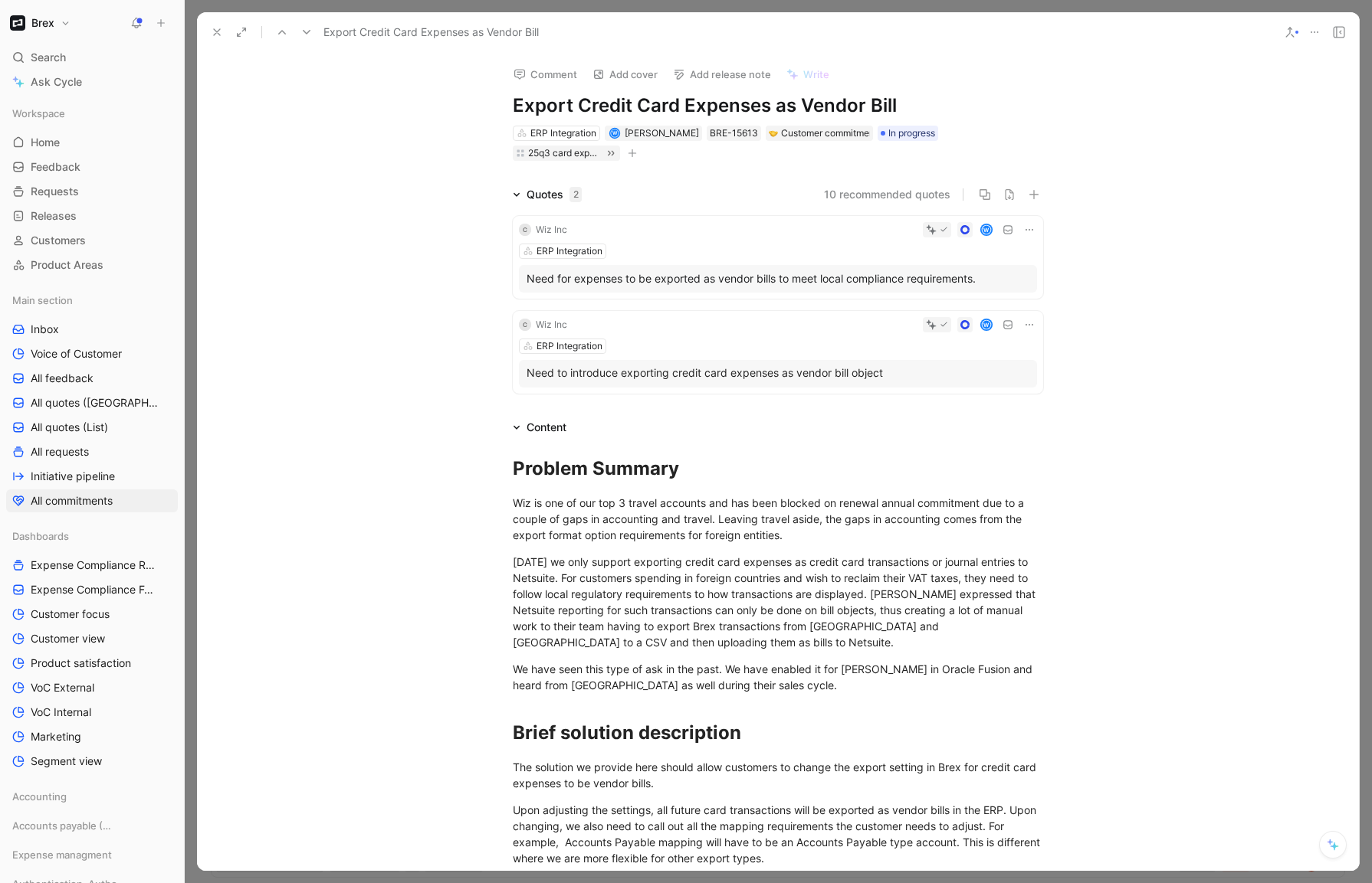
click at [628, 152] on icon "button" at bounding box center [632, 152] width 9 height 1
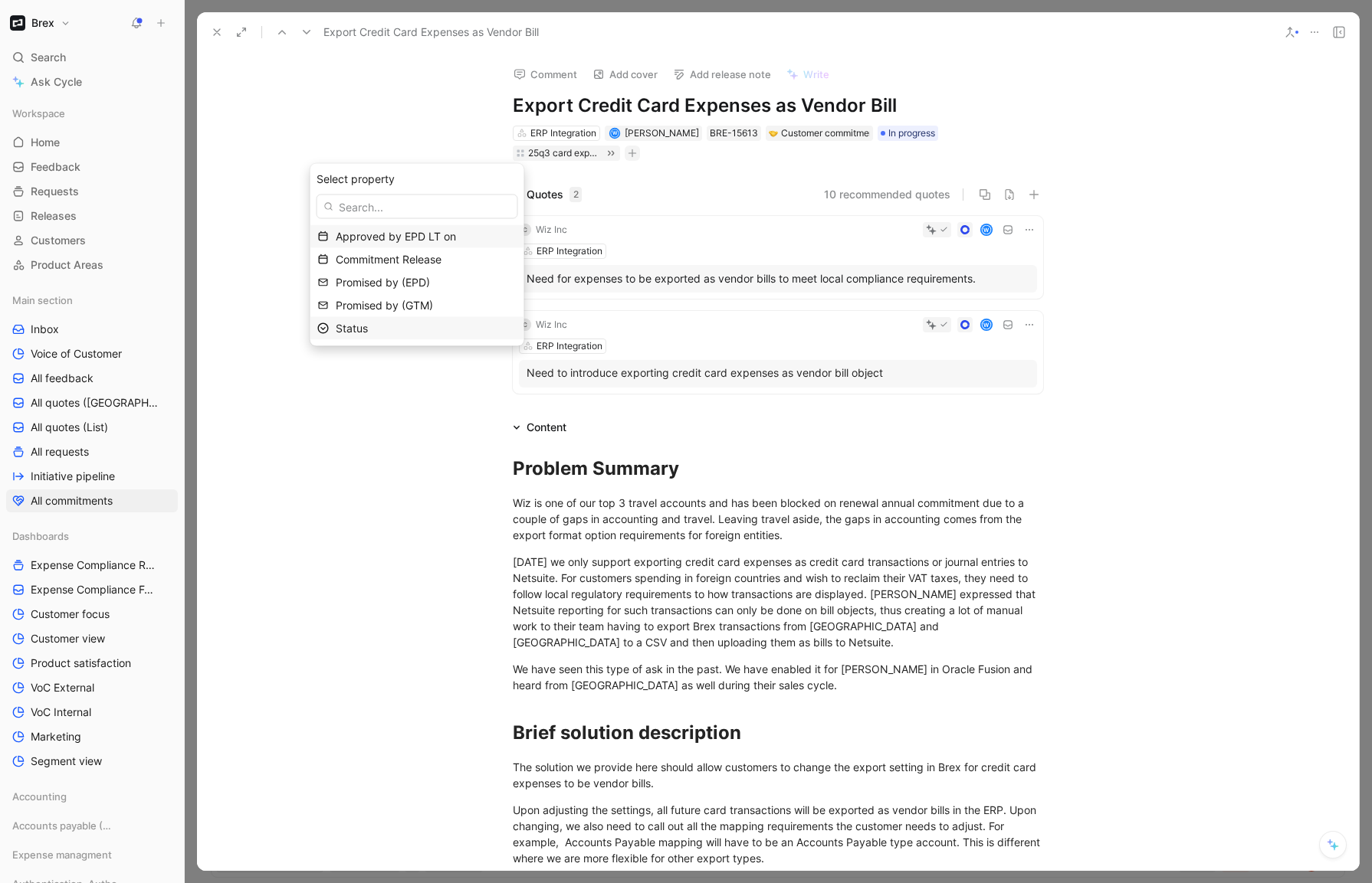
click at [367, 326] on span "Status" at bounding box center [352, 327] width 32 height 13
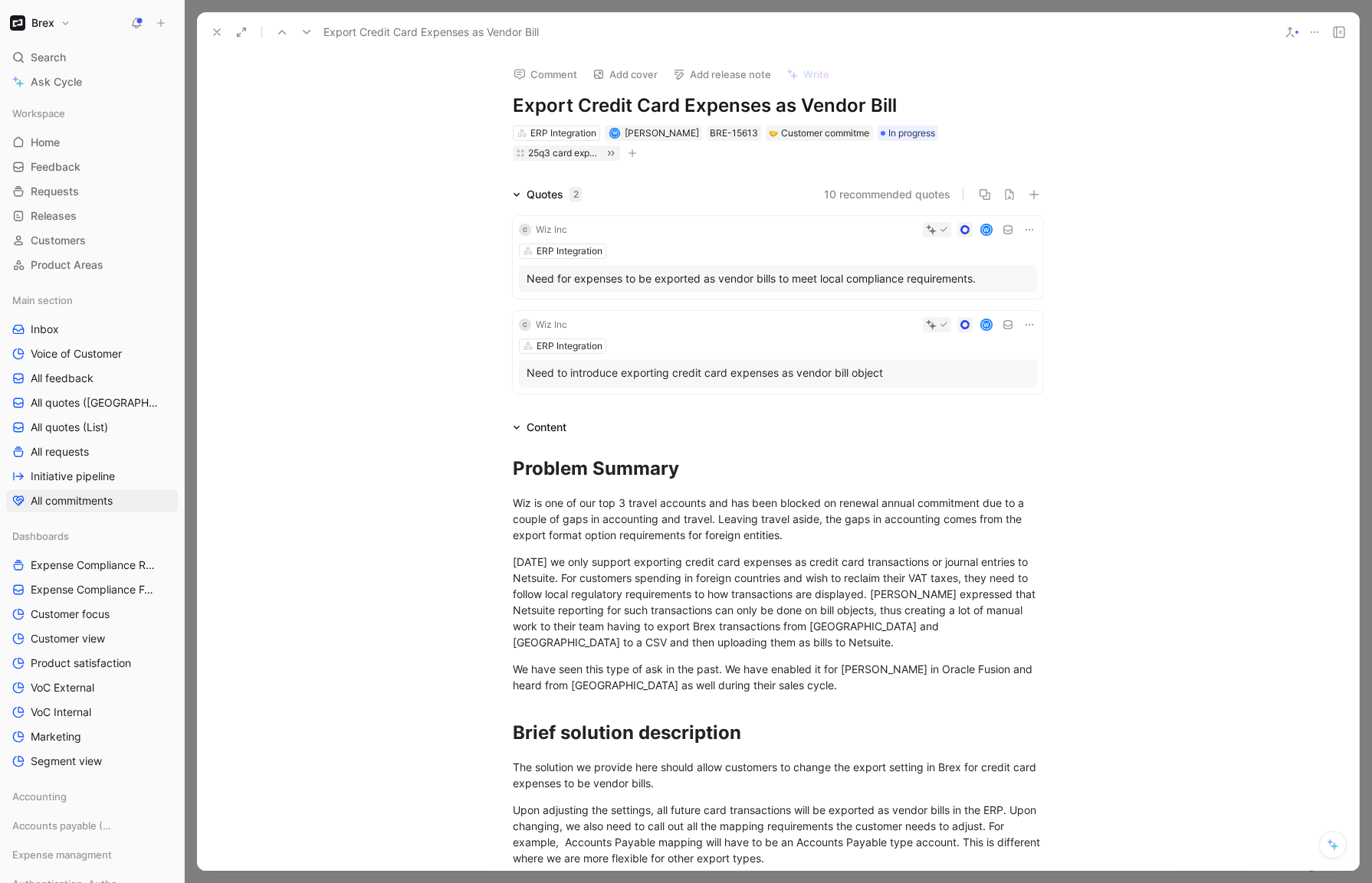
click at [219, 31] on icon at bounding box center [217, 32] width 13 height 13
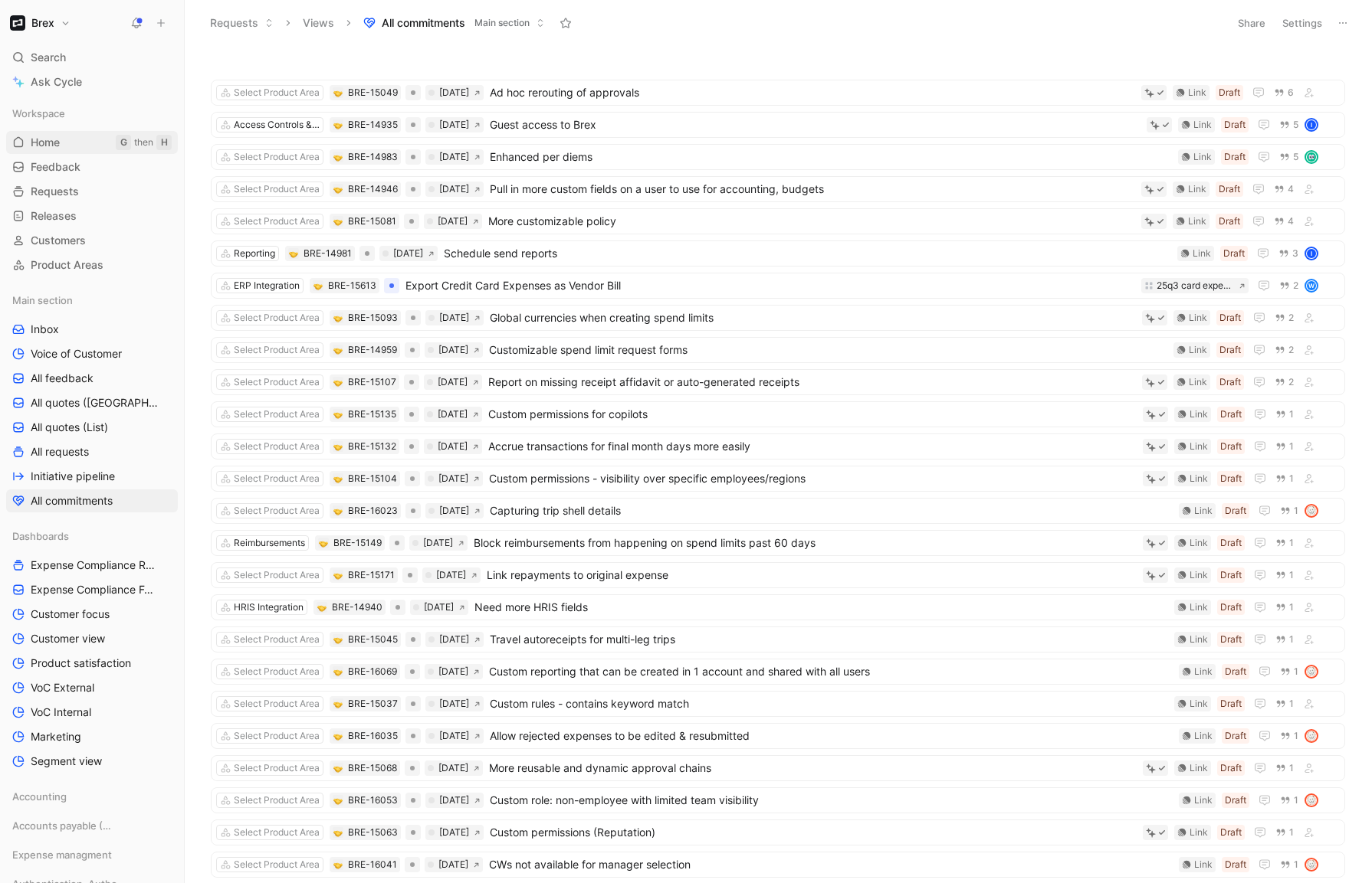
click at [69, 147] on link "Home G then H" at bounding box center [92, 143] width 172 height 23
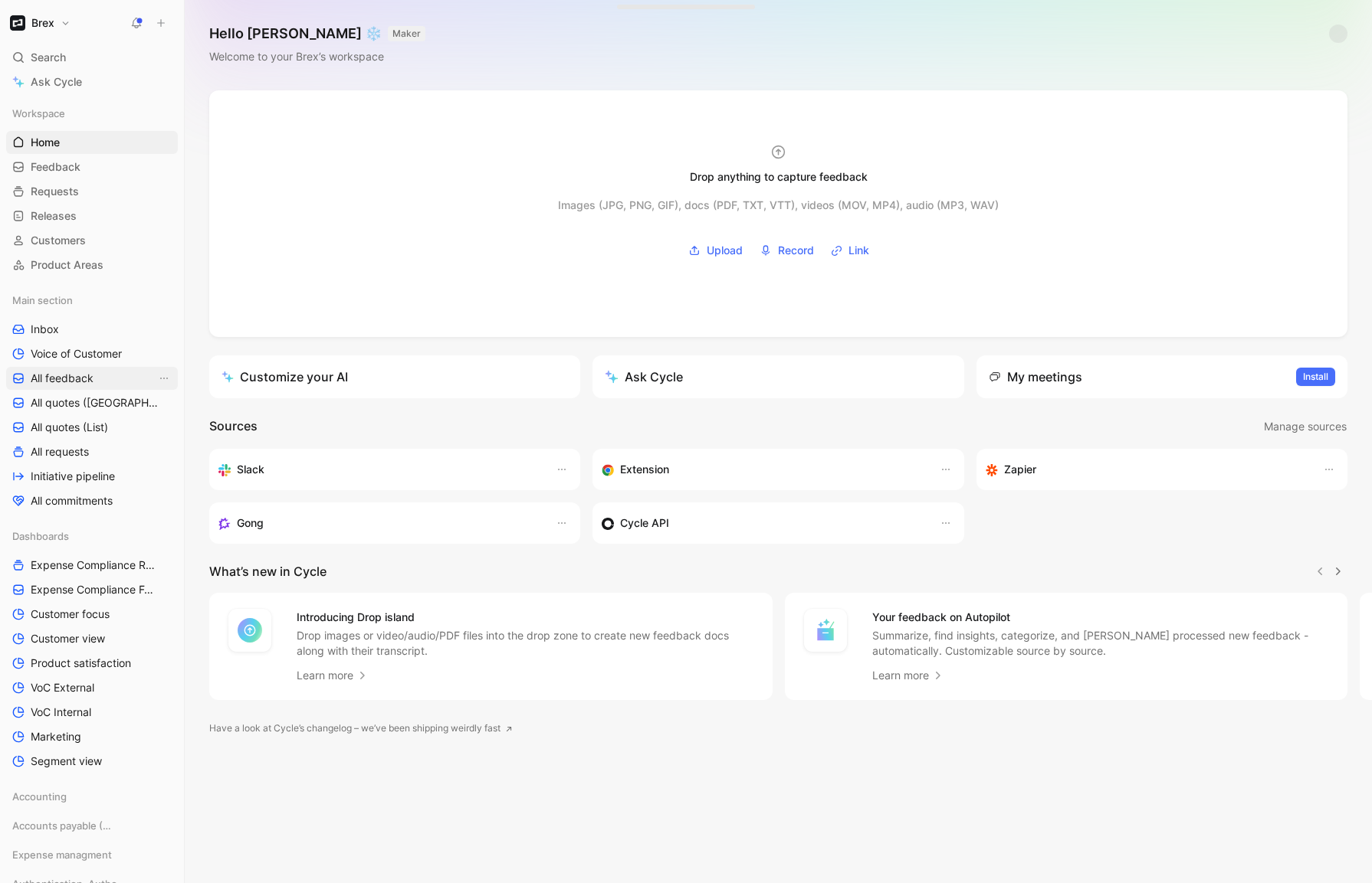
click at [67, 375] on span "All feedback" at bounding box center [62, 379] width 63 height 16
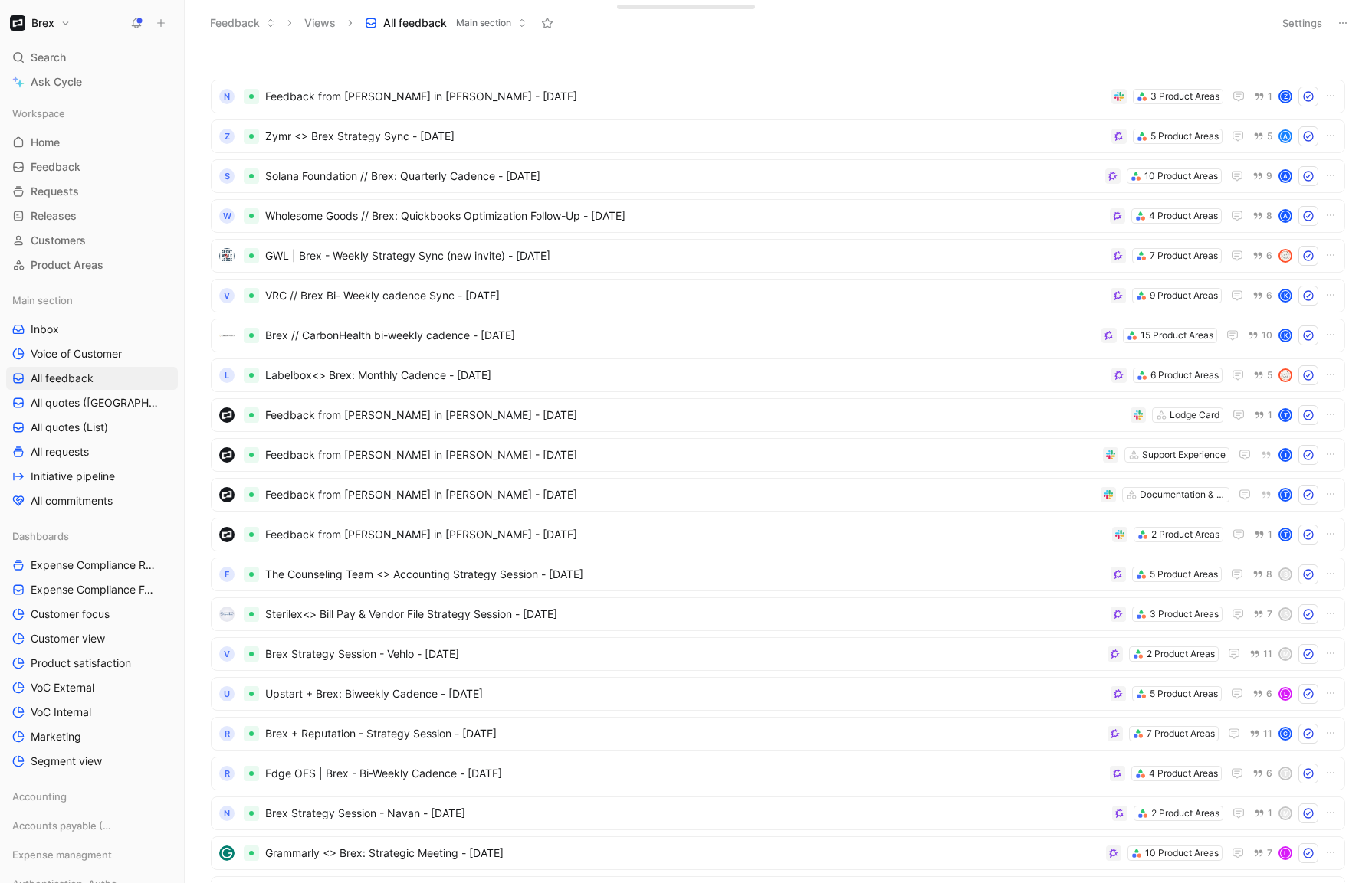
click at [44, 29] on h1 "Brex" at bounding box center [43, 22] width 23 height 14
click at [64, 165] on div "Workspace settings G then S" at bounding box center [104, 157] width 189 height 24
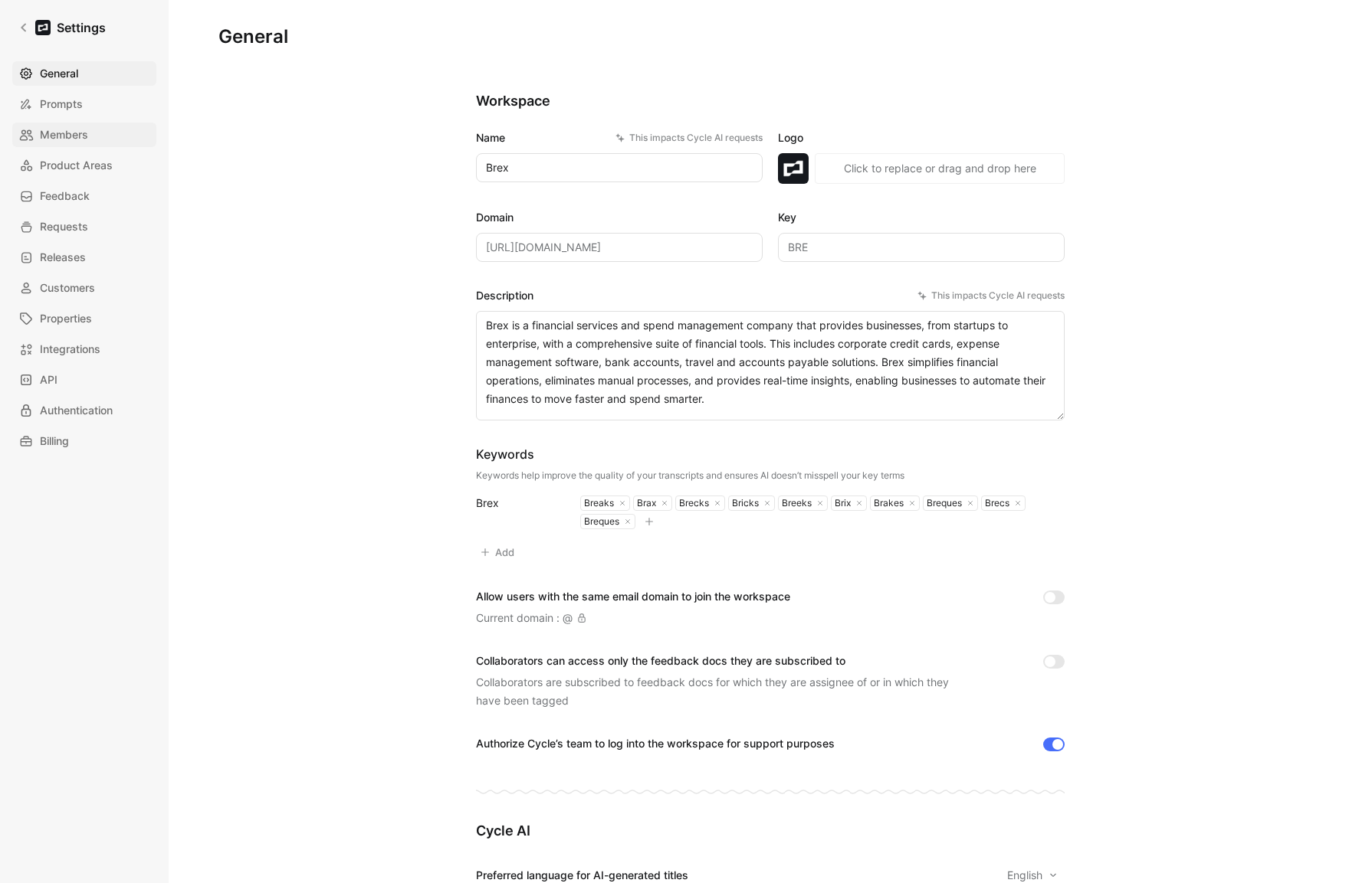
click at [66, 140] on span "Members" at bounding box center [64, 135] width 48 height 19
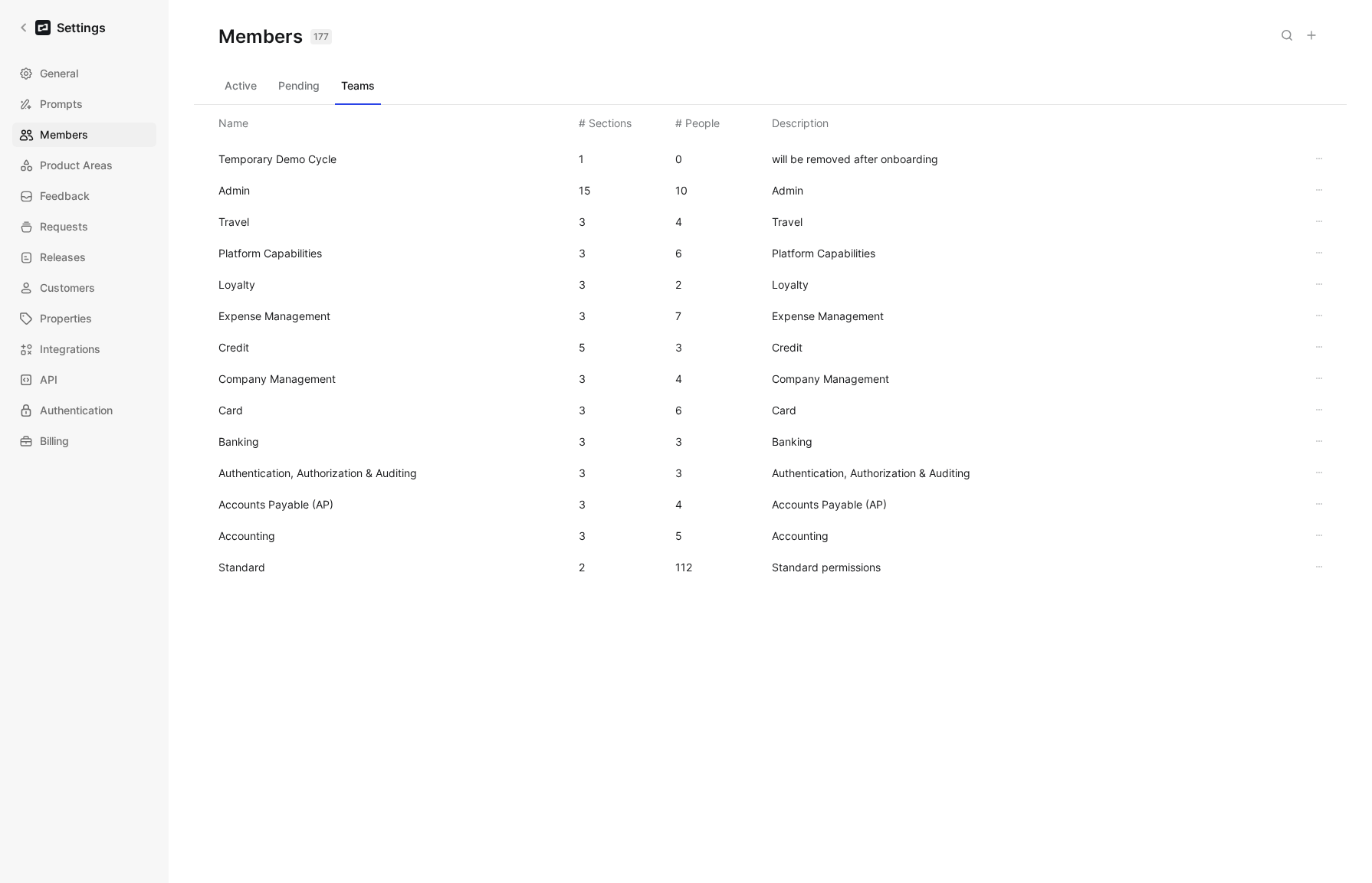
drag, startPoint x: 305, startPoint y: 556, endPoint x: 227, endPoint y: 561, distance: 78.2
click at [227, 561] on div "Standard 2 112 Standard permissions" at bounding box center [770, 568] width 1129 height 31
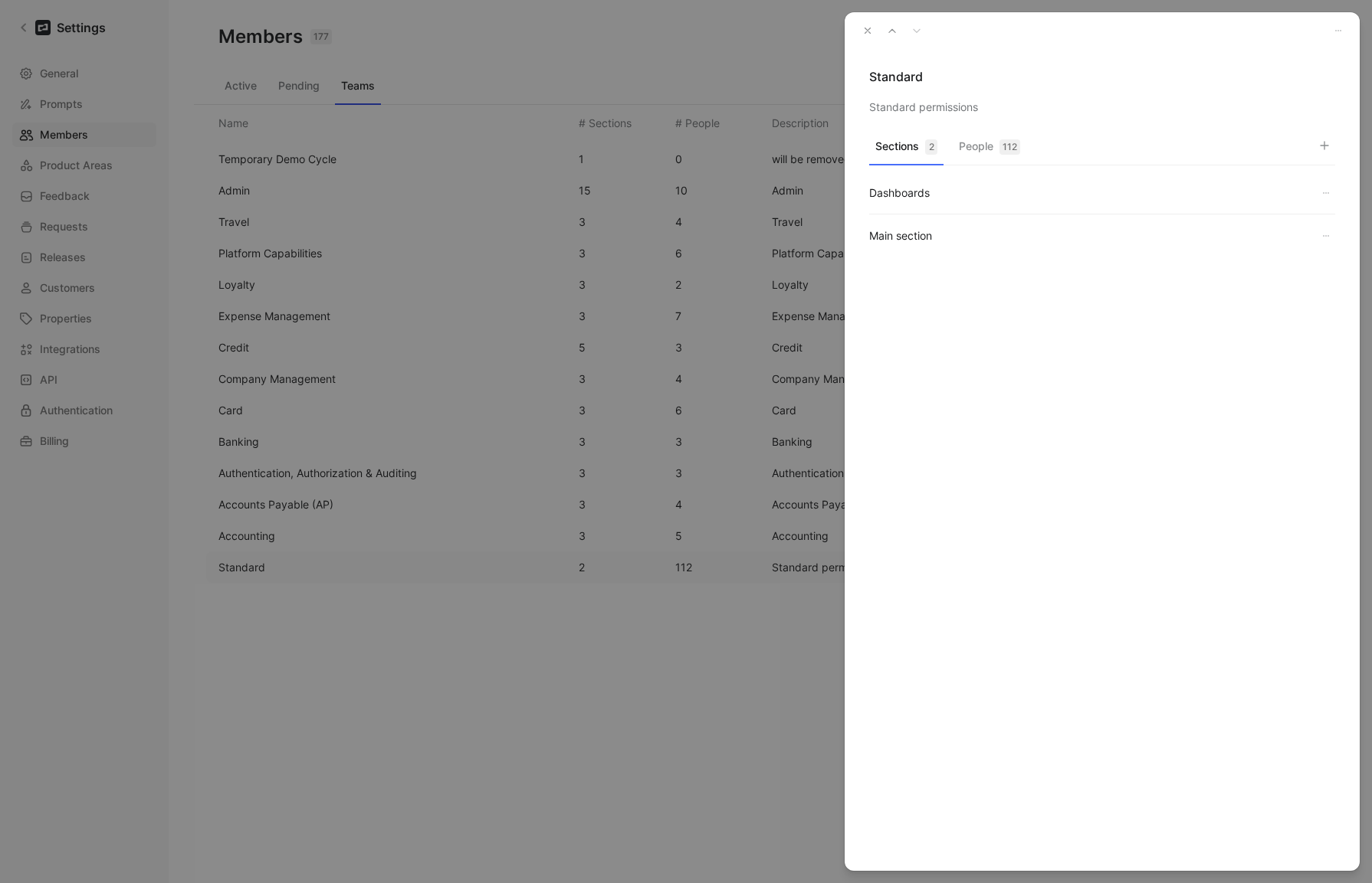
click at [857, 158] on button "People 112" at bounding box center [989, 150] width 73 height 30
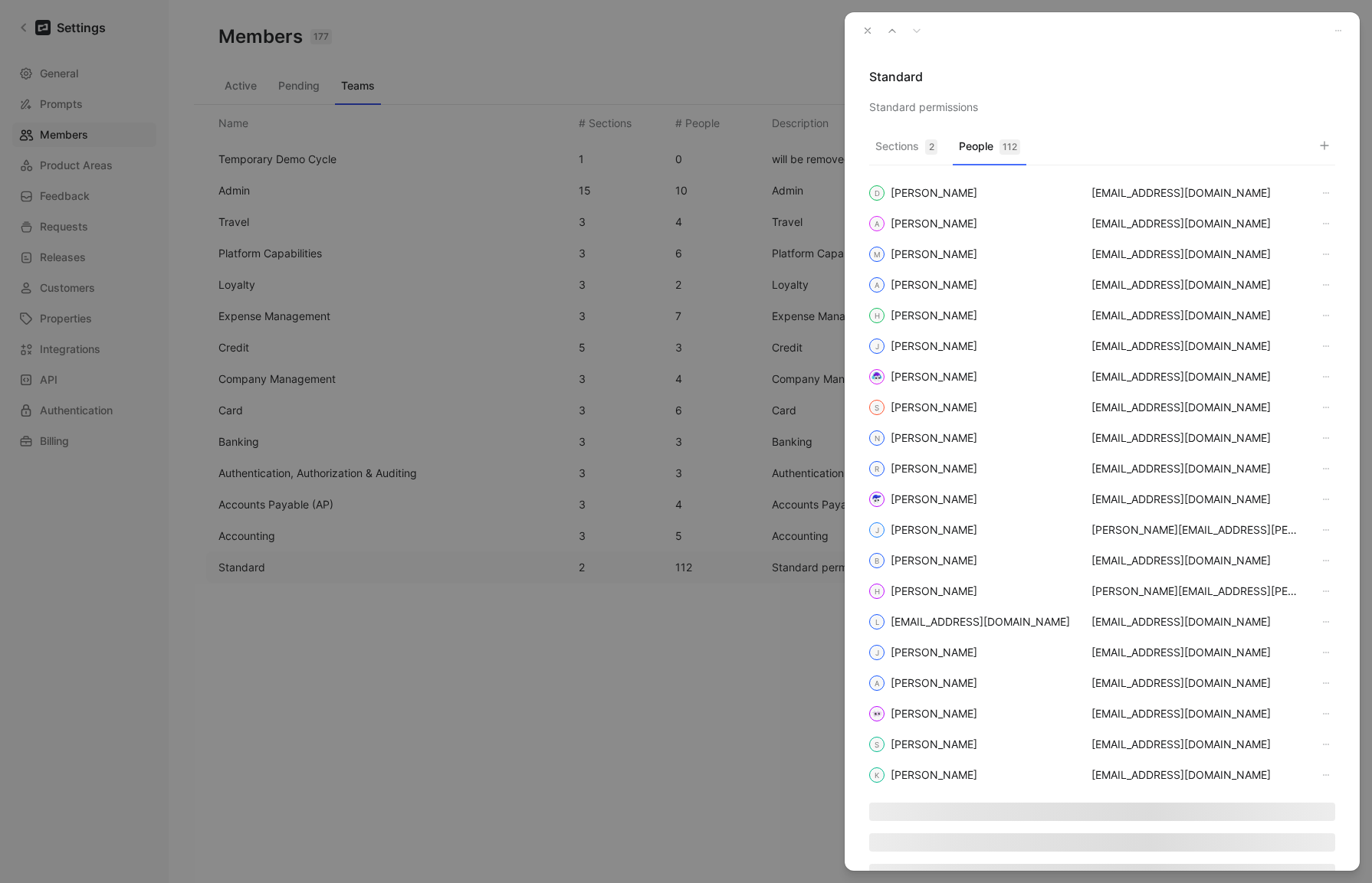
click at [857, 144] on button "button" at bounding box center [1324, 146] width 21 height 21
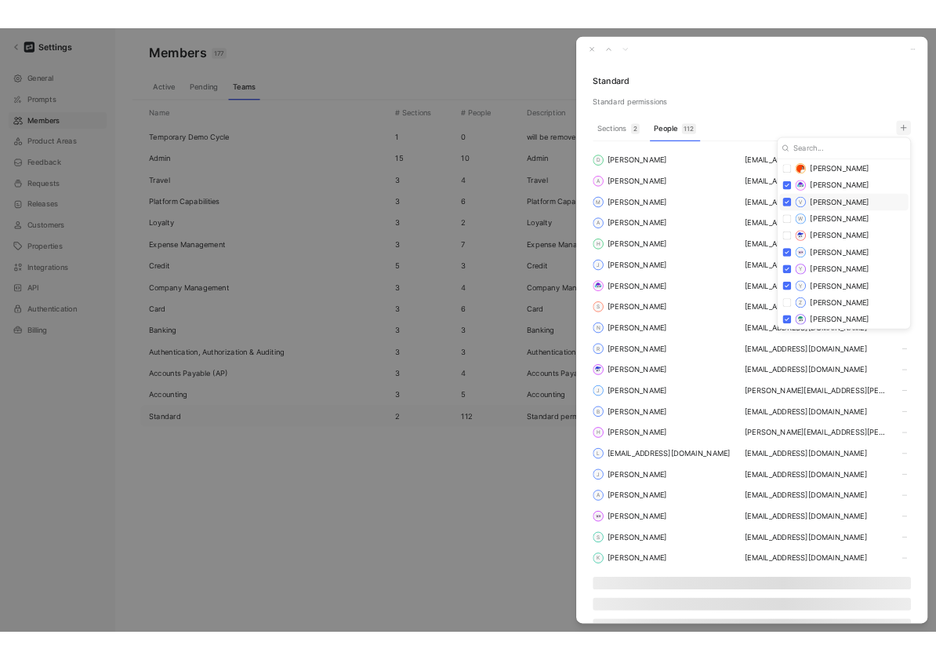
scroll to position [3194, 0]
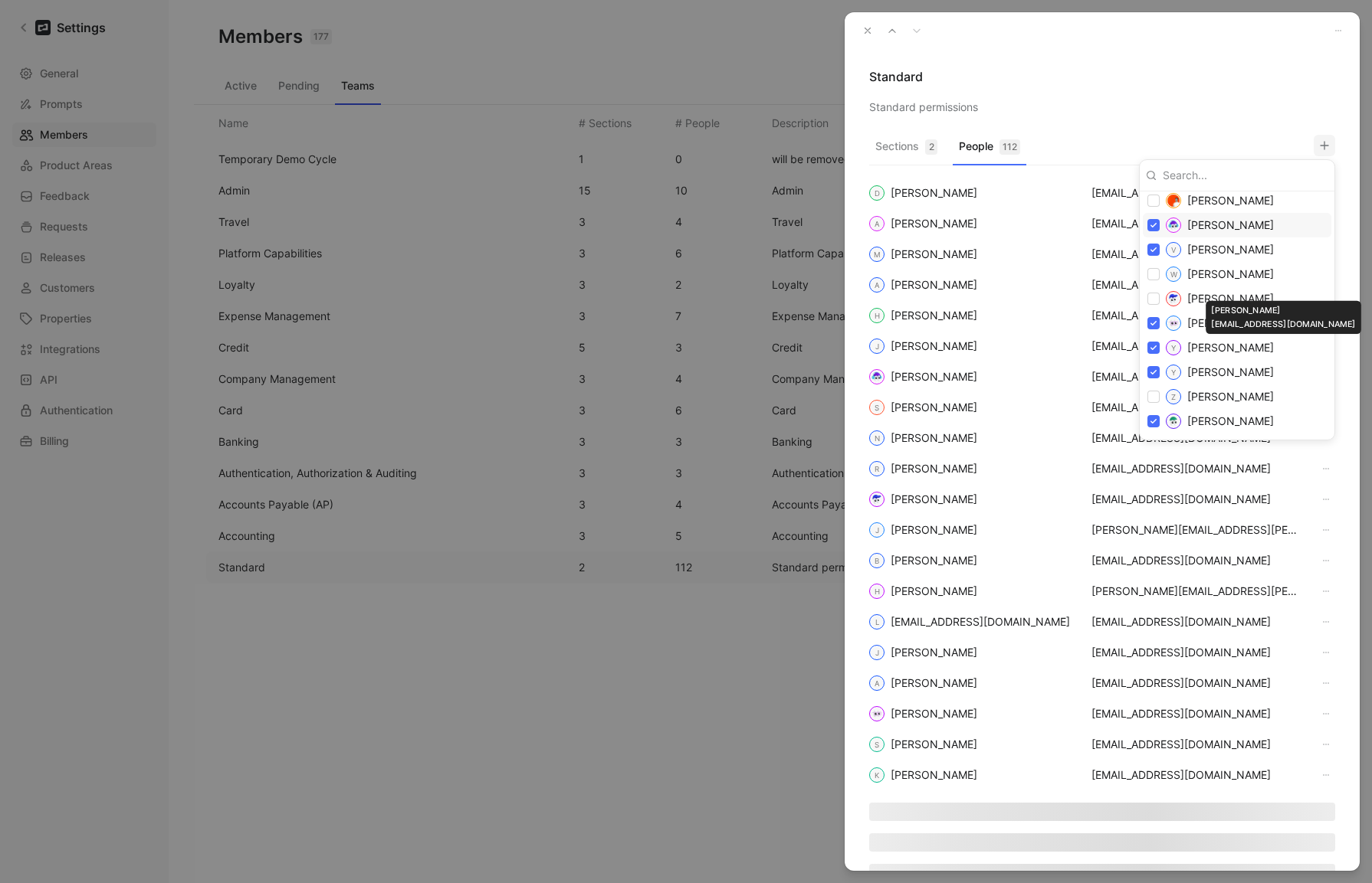
click at [857, 85] on div at bounding box center [686, 442] width 1372 height 883
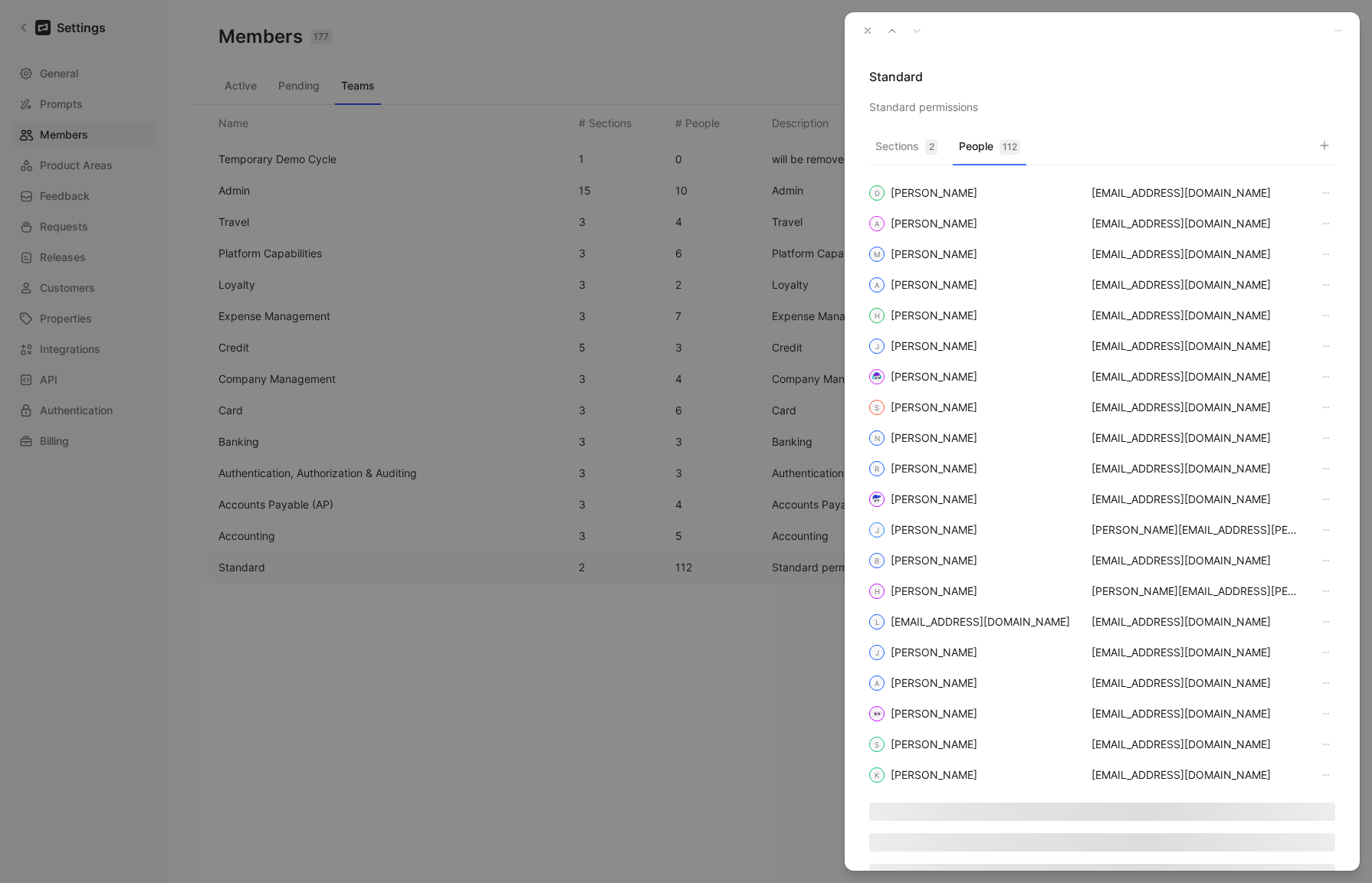
click at [857, 37] on button "button" at bounding box center [868, 30] width 21 height 21
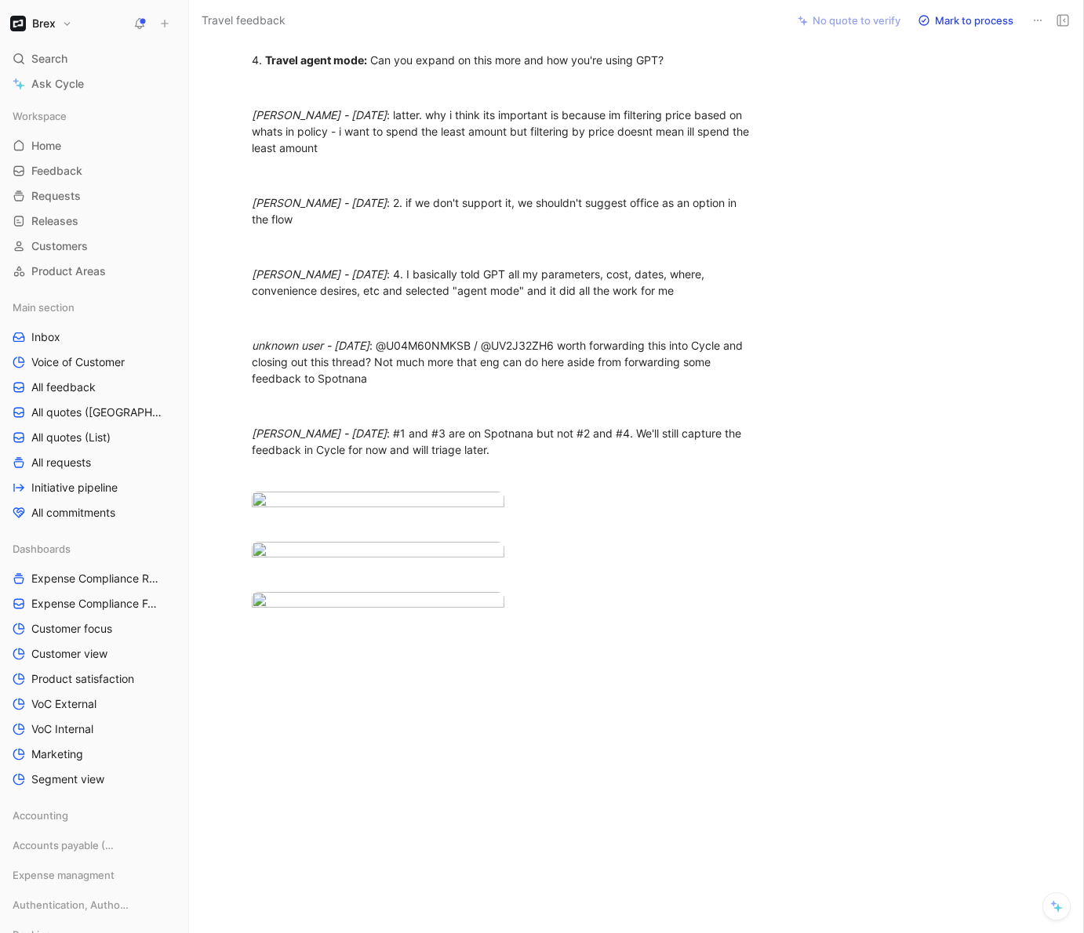
scroll to position [842, 0]
